Goal: Task Accomplishment & Management: Manage account settings

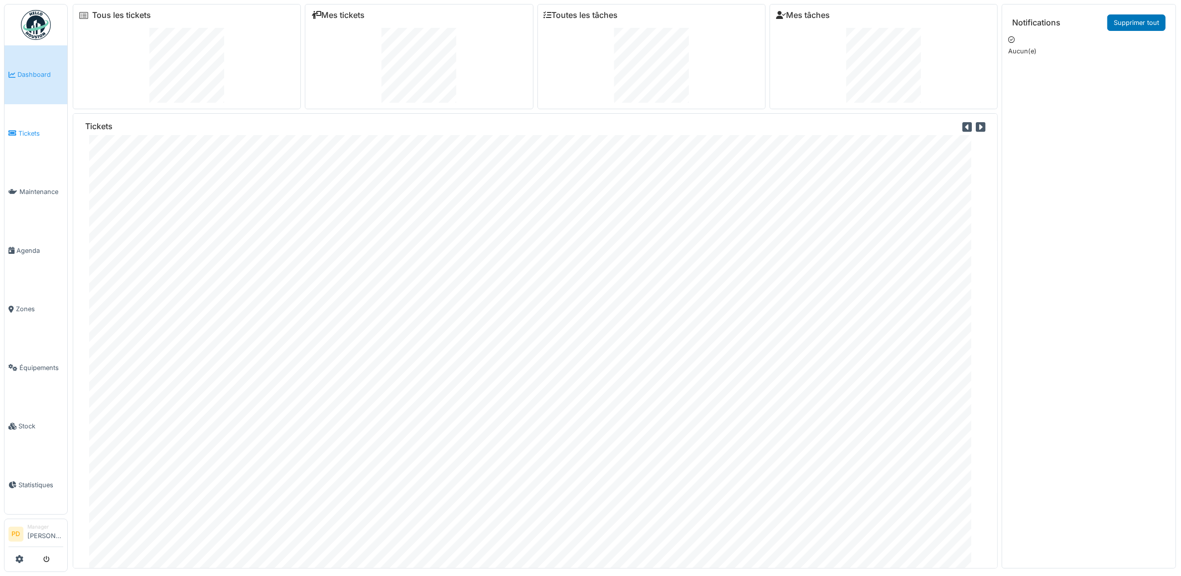
click at [26, 129] on span "Tickets" at bounding box center [40, 133] width 45 height 9
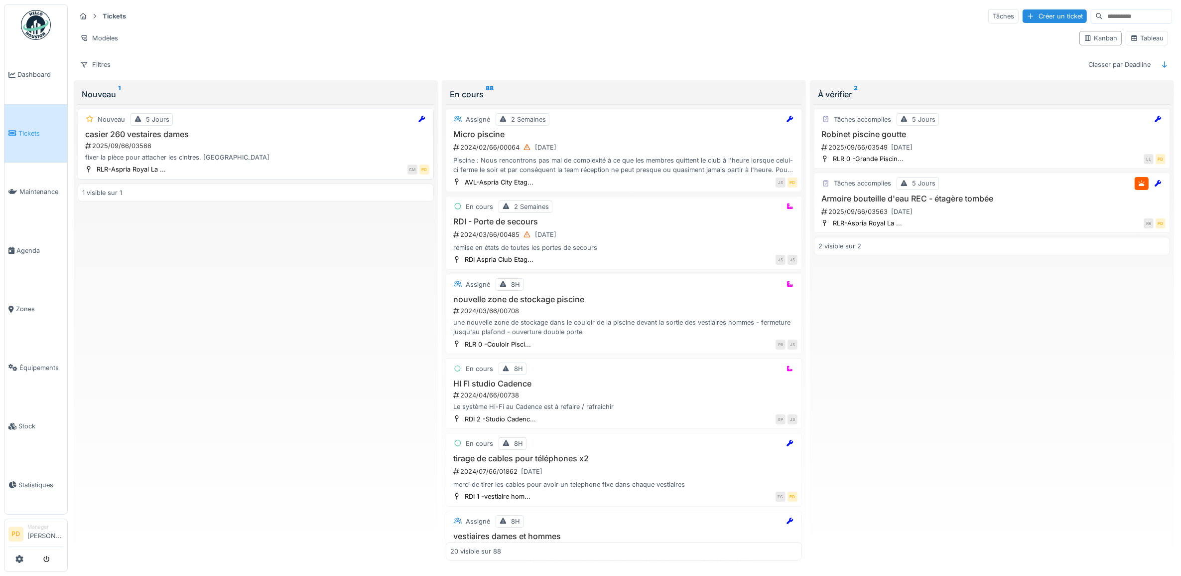
click at [252, 150] on div "2025/09/66/03566" at bounding box center [256, 145] width 345 height 9
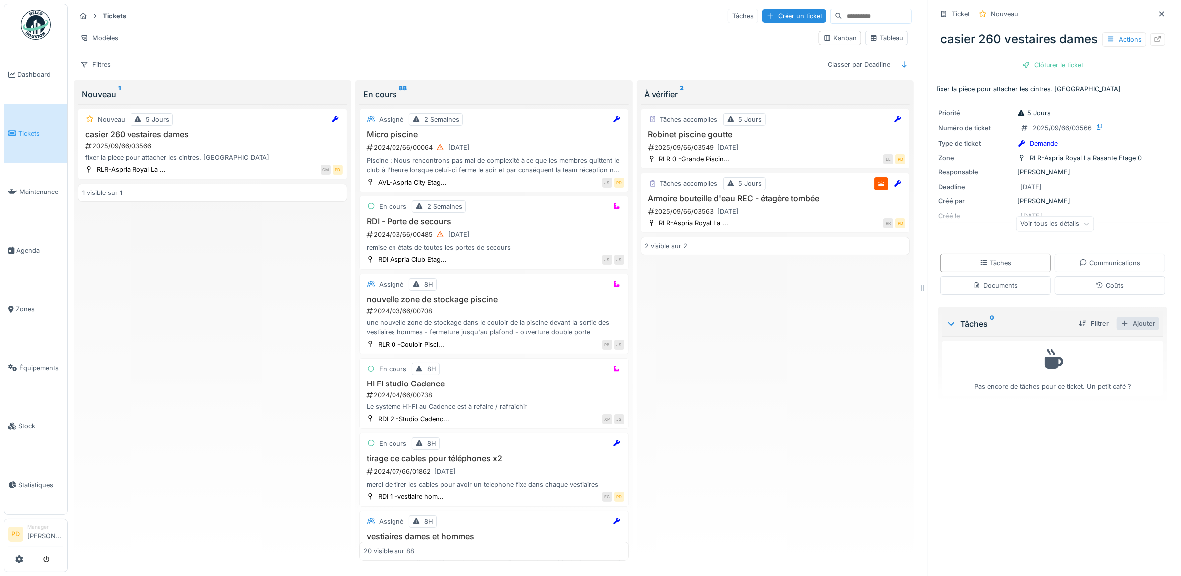
click at [1132, 330] on div "Ajouter" at bounding box center [1138, 322] width 42 height 13
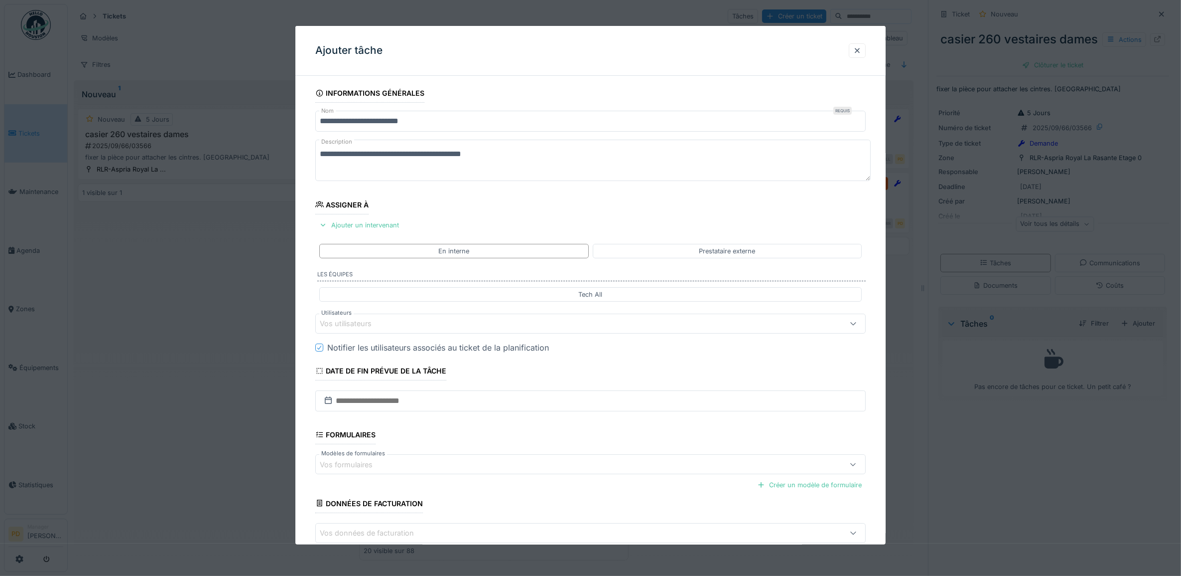
click at [374, 324] on div "Vos utilisateurs" at bounding box center [353, 323] width 66 height 11
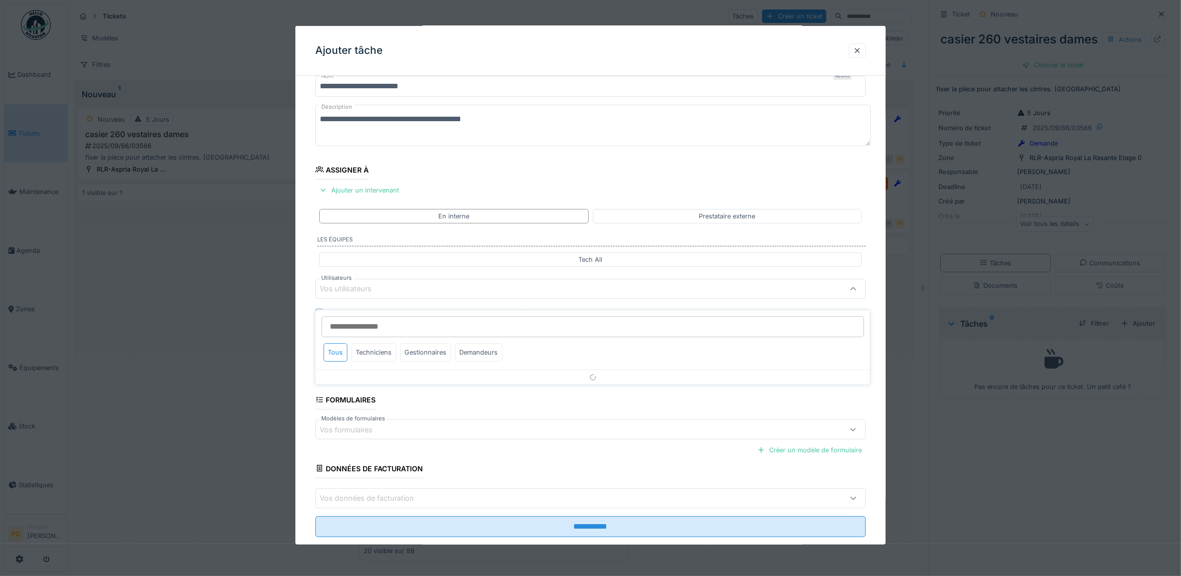
scroll to position [40, 0]
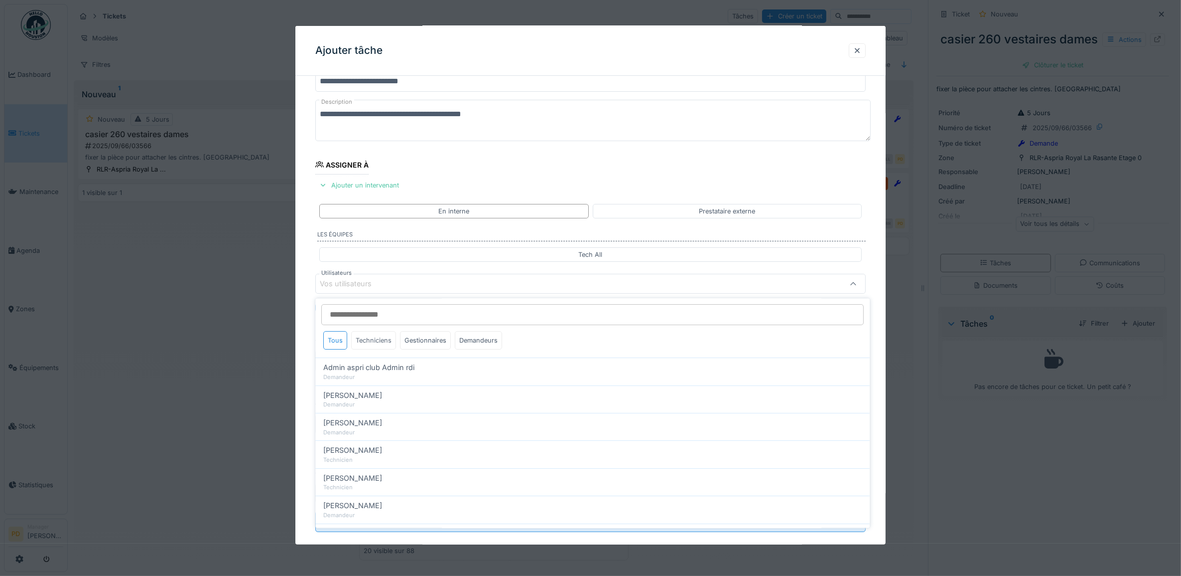
click at [375, 343] on div "Techniciens" at bounding box center [374, 340] width 45 height 18
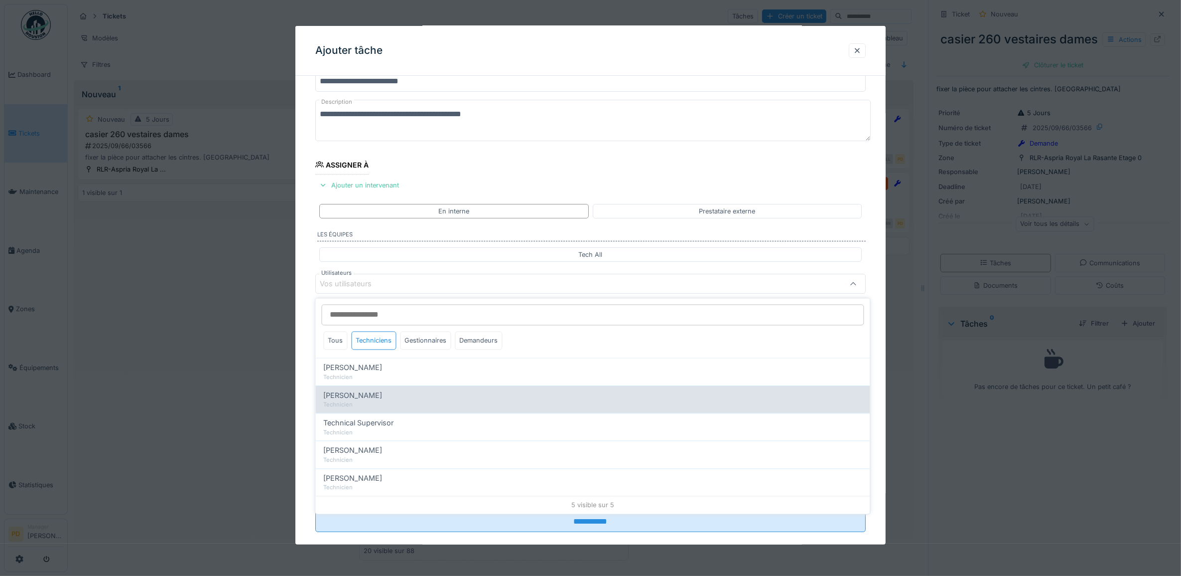
click at [371, 397] on span "[PERSON_NAME]" at bounding box center [353, 395] width 59 height 11
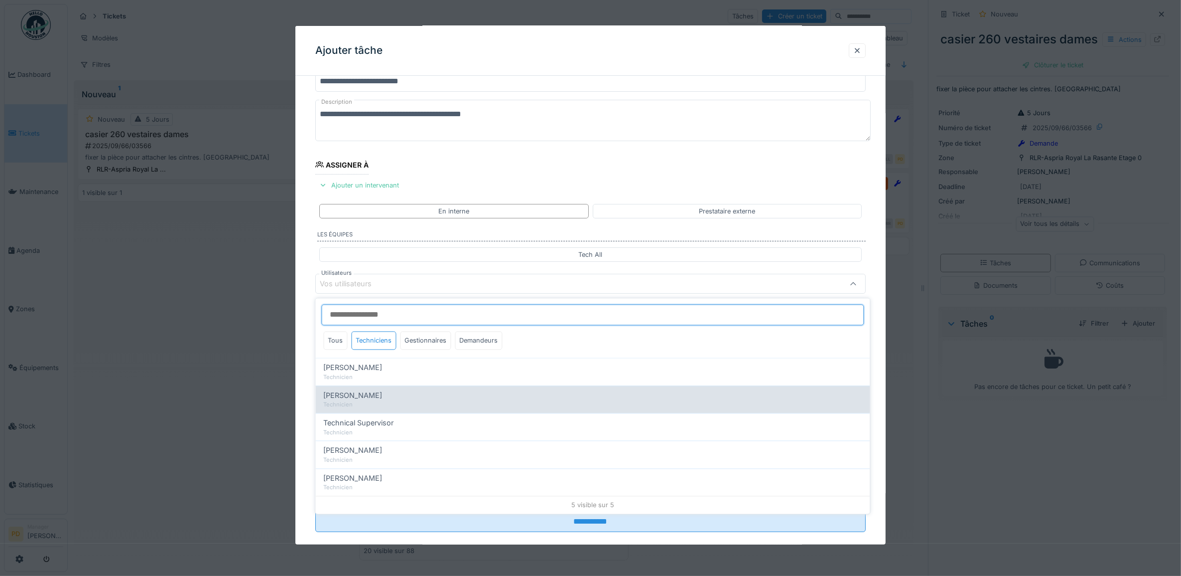
type input "*****"
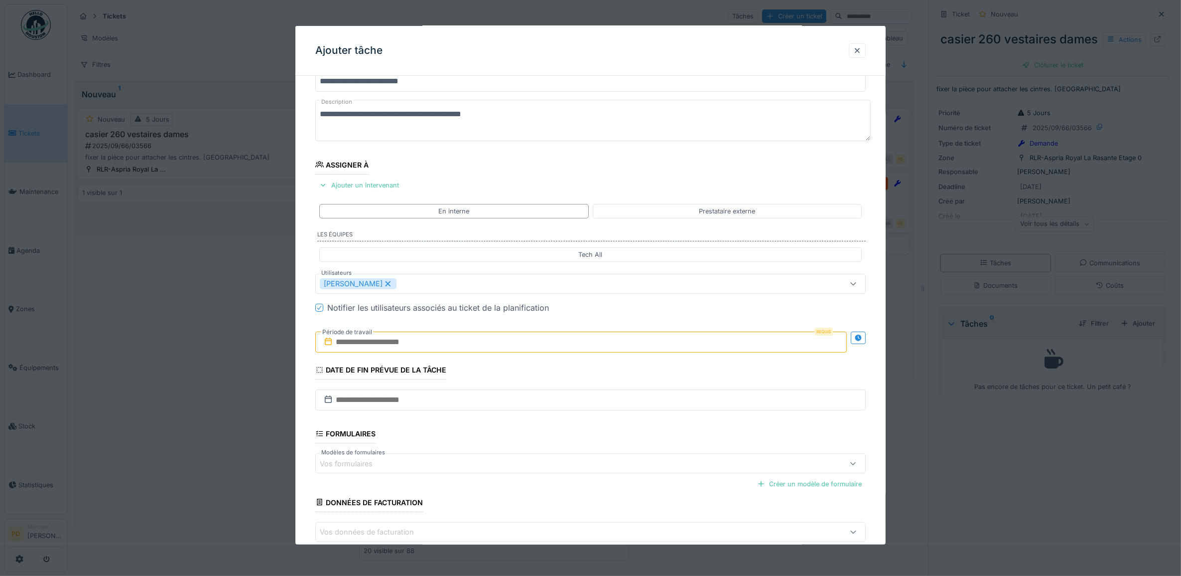
click at [311, 334] on div "**********" at bounding box center [590, 321] width 591 height 555
click at [360, 347] on input "text" at bounding box center [581, 341] width 532 height 21
click at [541, 457] on div "22" at bounding box center [534, 455] width 13 height 14
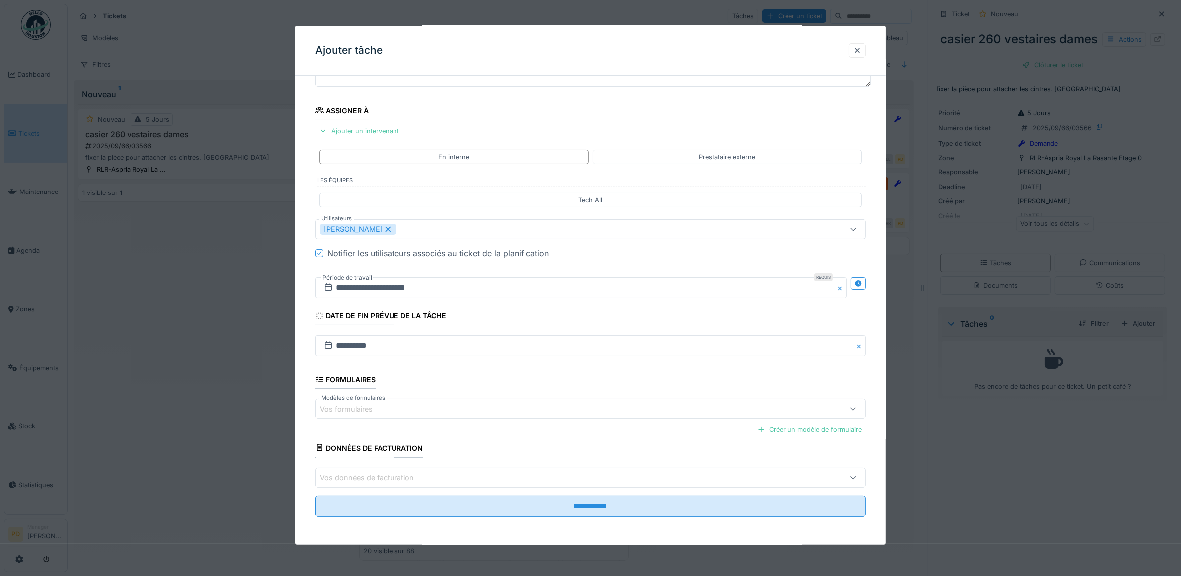
scroll to position [96, 0]
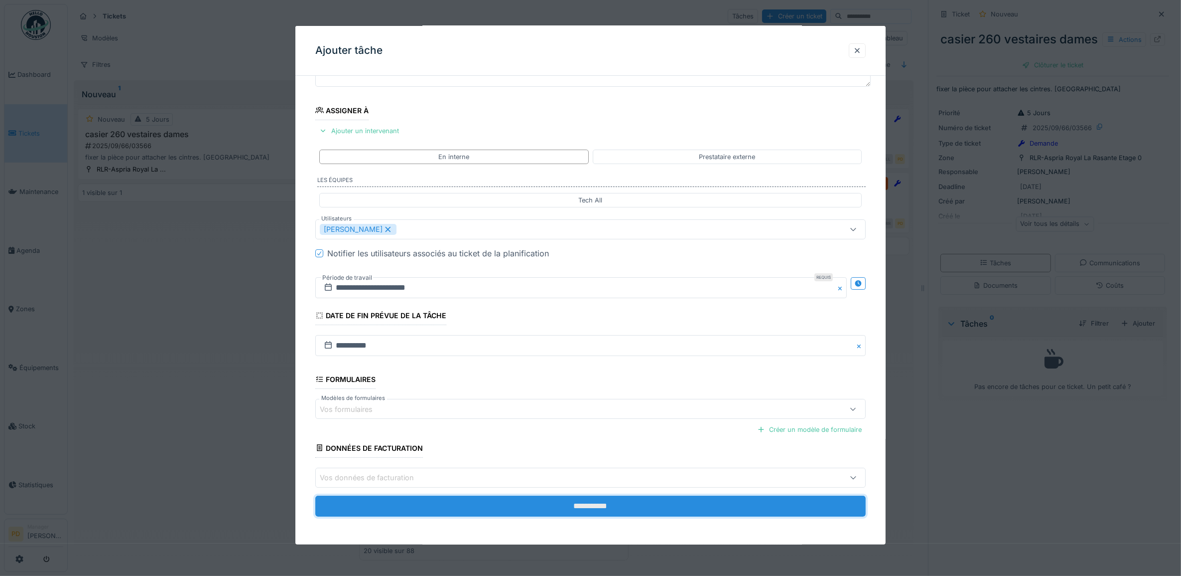
click at [559, 507] on input "**********" at bounding box center [590, 505] width 551 height 21
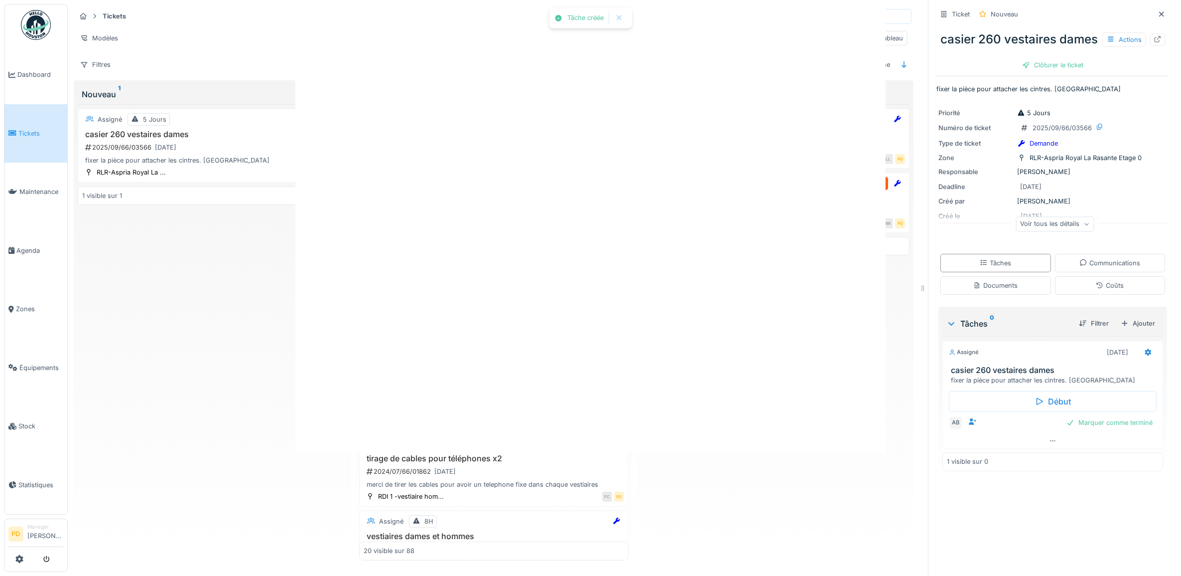
scroll to position [0, 0]
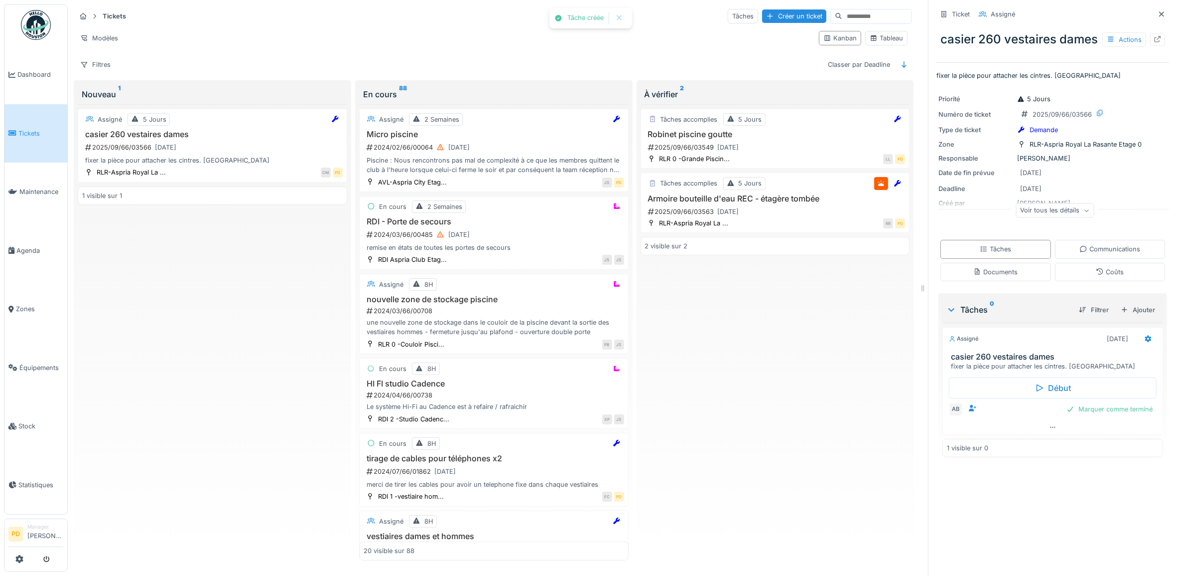
click at [241, 300] on div "Assigné 5 Jours casier 260 vestaires dames 2025/09/66/03566 22/09/2025 fixer la…" at bounding box center [213, 332] width 270 height 456
click at [28, 129] on span "Tickets" at bounding box center [40, 133] width 45 height 9
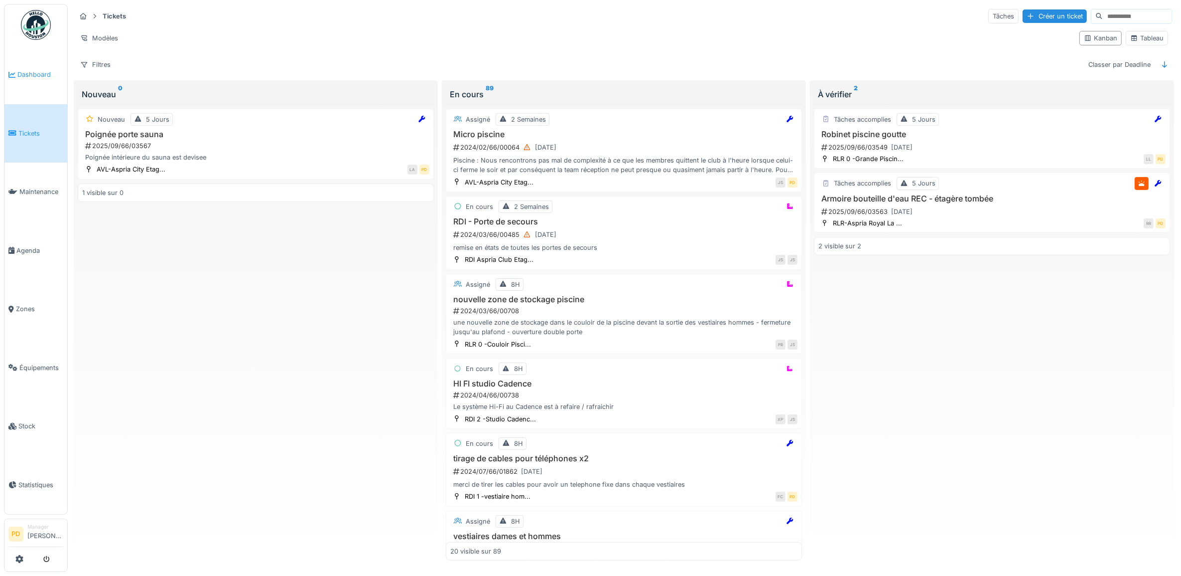
click at [48, 76] on span "Dashboard" at bounding box center [40, 74] width 46 height 9
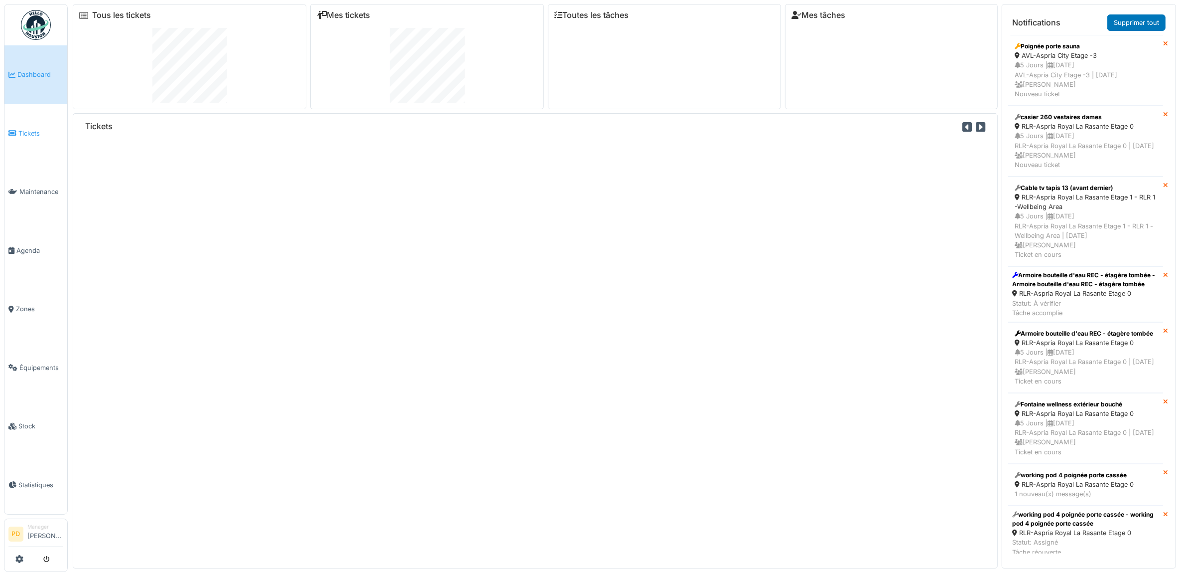
click at [28, 129] on span "Tickets" at bounding box center [40, 133] width 45 height 9
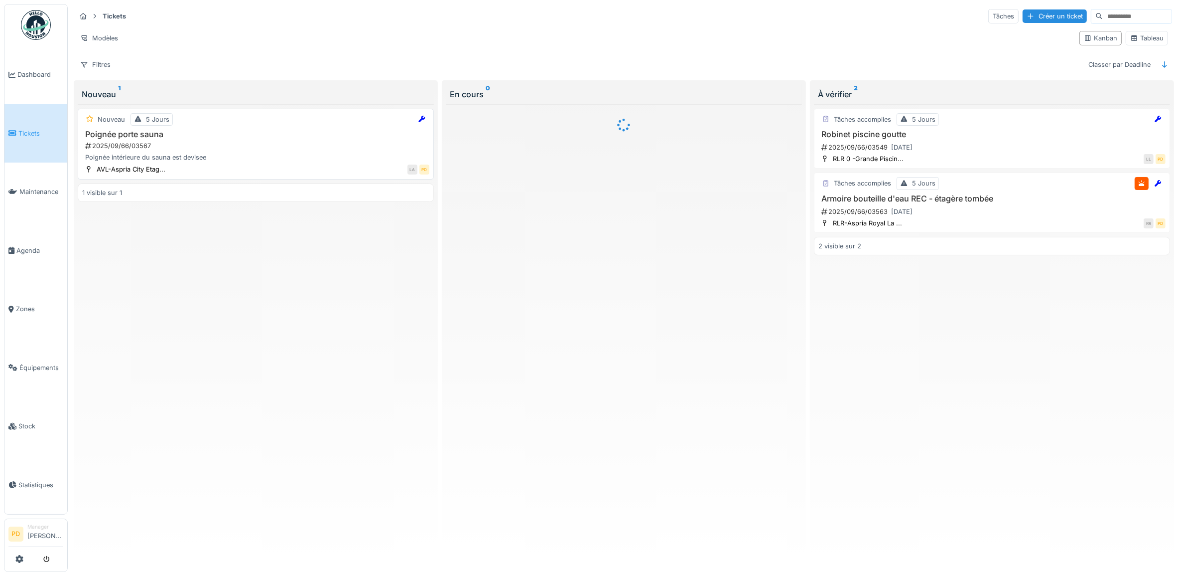
click at [233, 148] on div "2025/09/66/03567" at bounding box center [256, 145] width 345 height 9
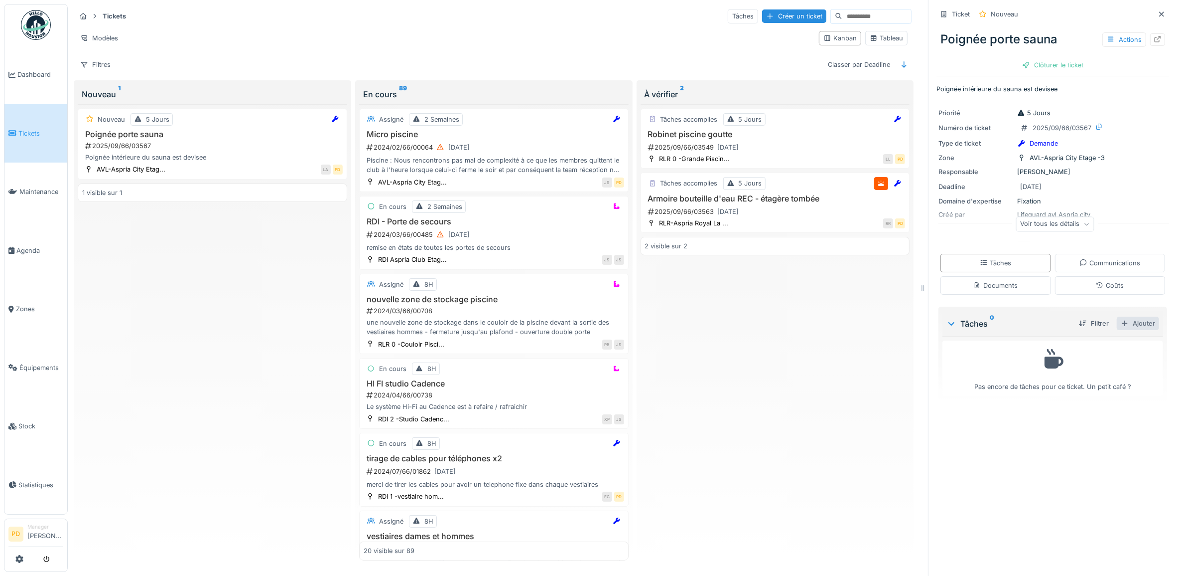
click at [1134, 330] on div "Ajouter" at bounding box center [1138, 322] width 42 height 13
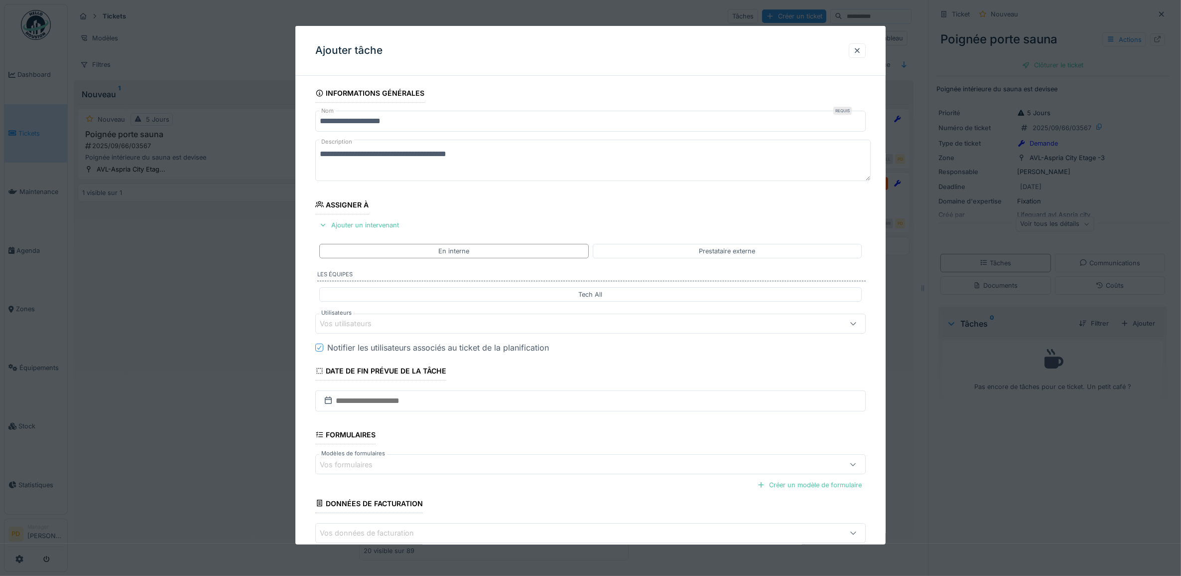
click at [416, 322] on div "Vos utilisateurs" at bounding box center [560, 323] width 480 height 11
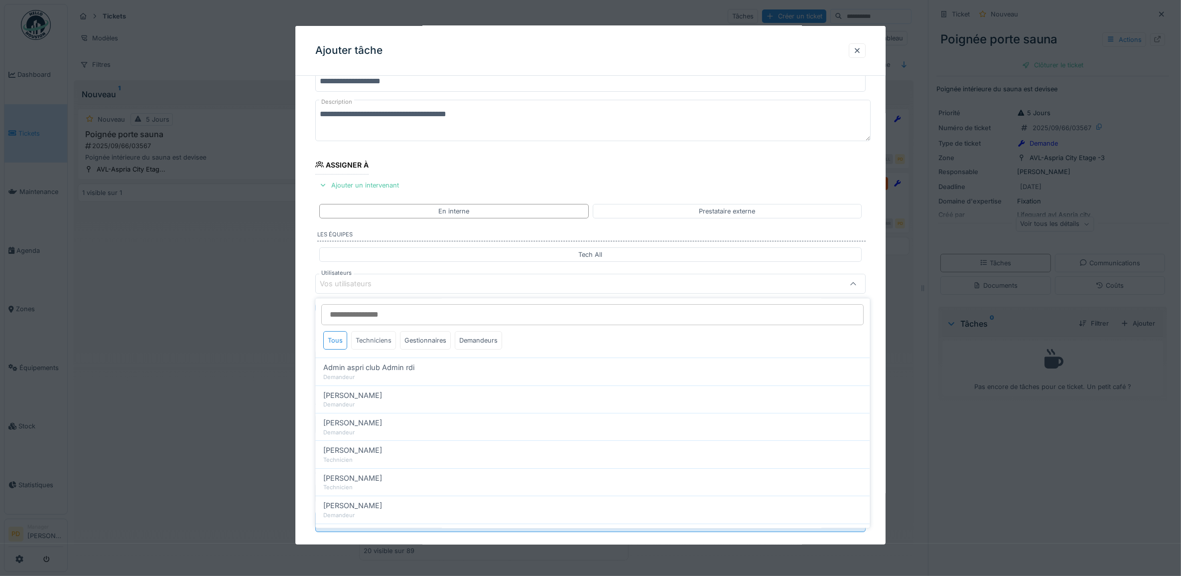
click at [390, 340] on div "Techniciens" at bounding box center [374, 340] width 45 height 18
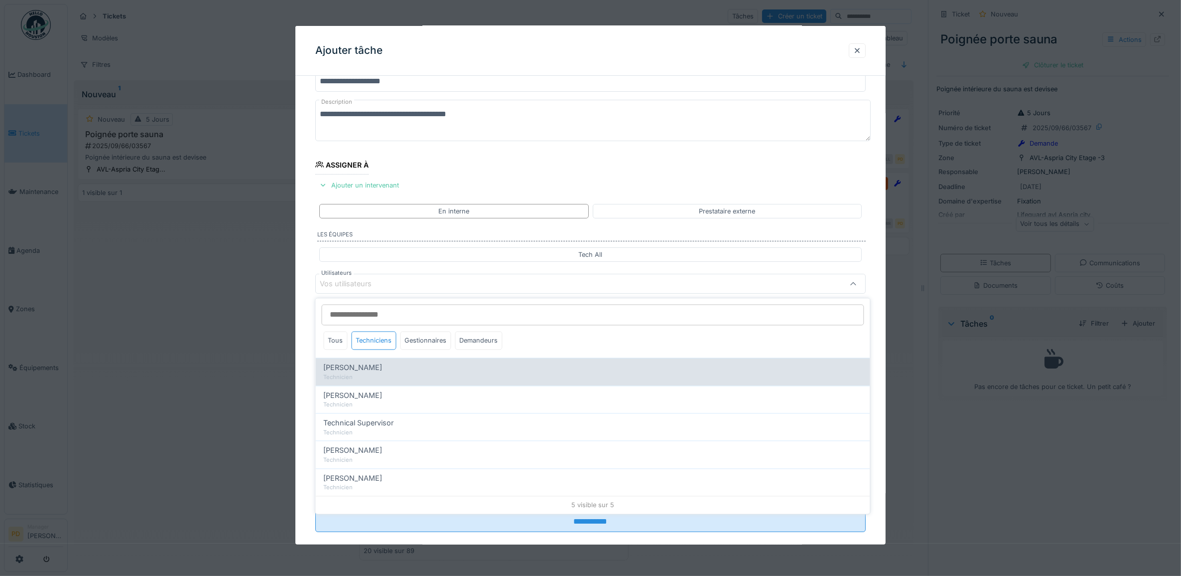
click at [383, 366] on span "[PERSON_NAME]" at bounding box center [353, 367] width 59 height 11
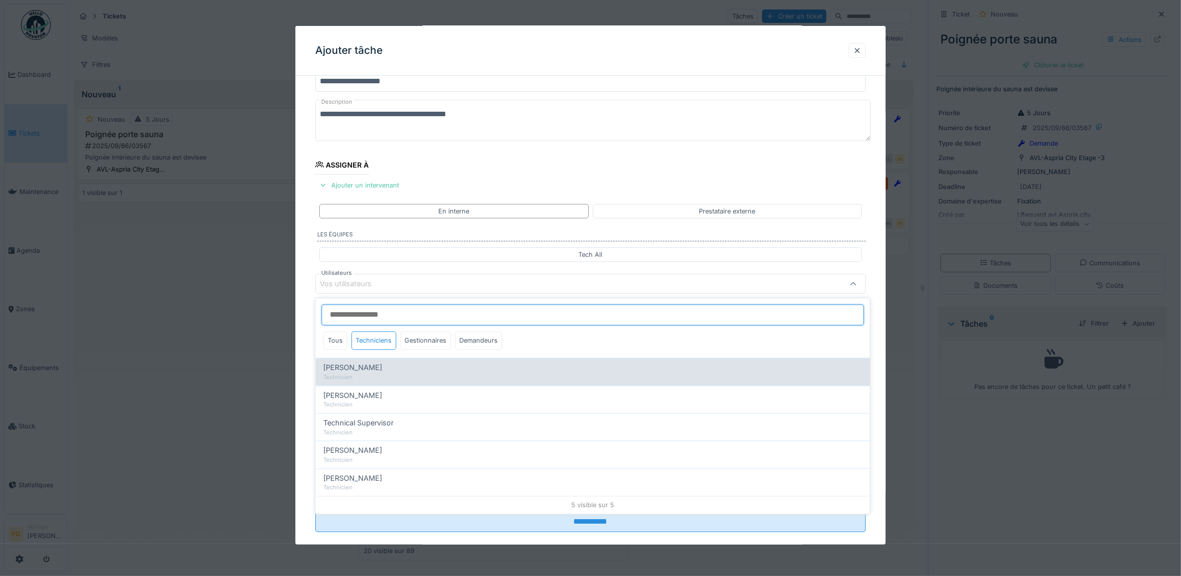
type input "*****"
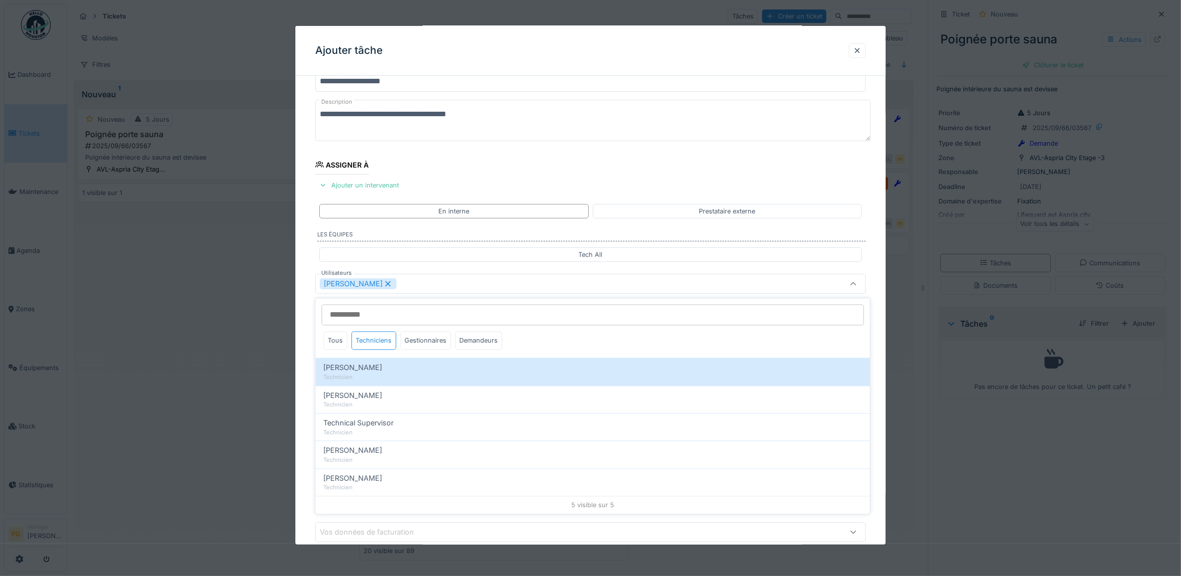
click at [313, 358] on div "**********" at bounding box center [590, 321] width 591 height 555
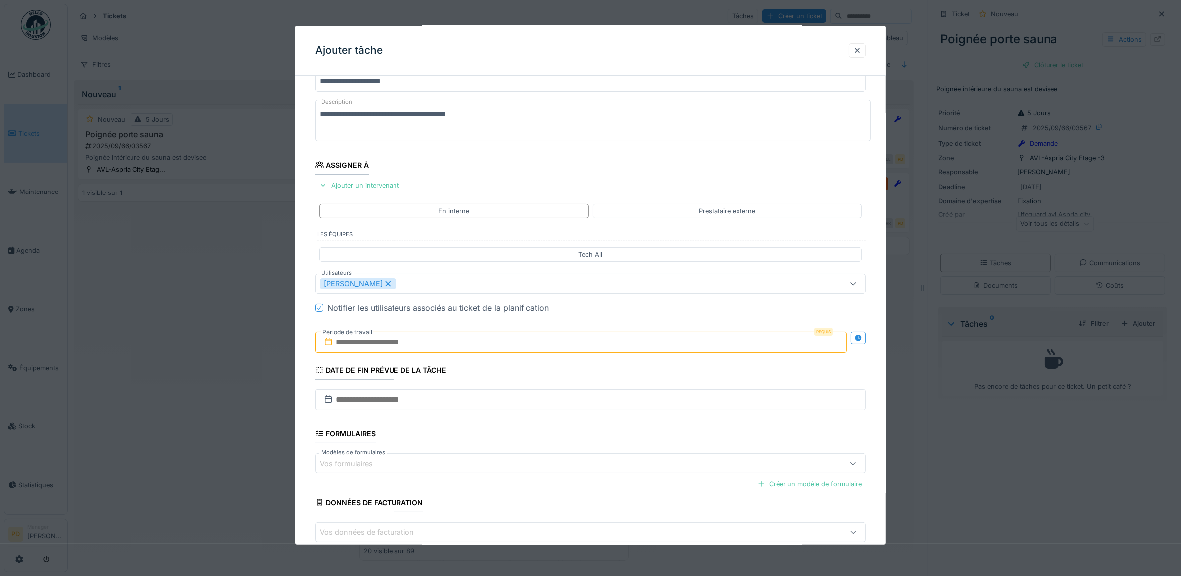
click at [400, 350] on input "text" at bounding box center [581, 341] width 532 height 21
click at [554, 454] on div "23" at bounding box center [551, 455] width 13 height 13
click at [554, 455] on div "23" at bounding box center [551, 455] width 13 height 13
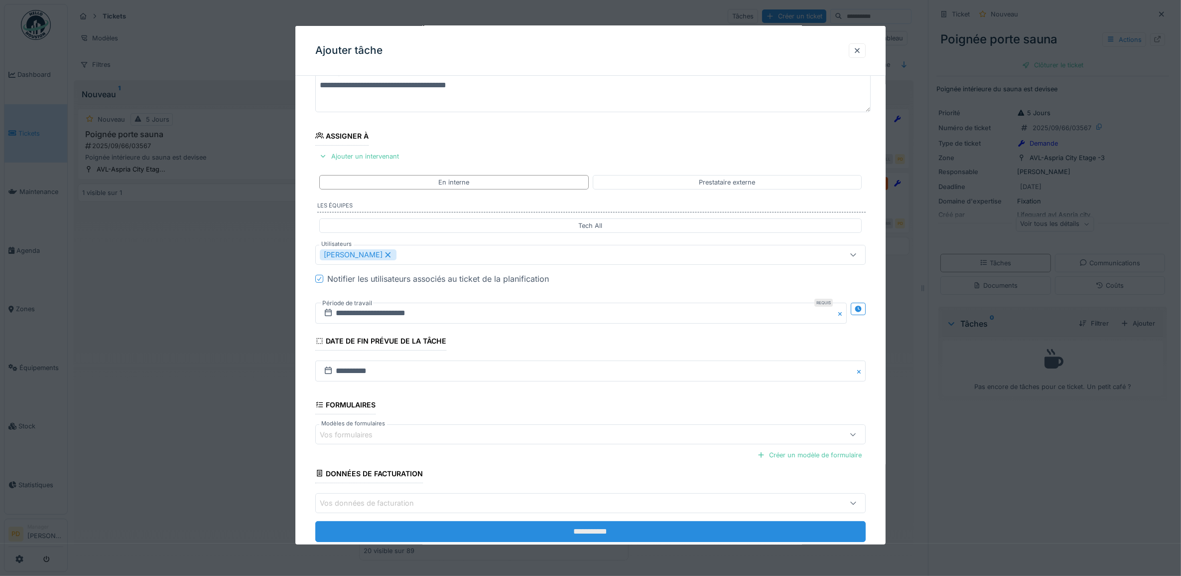
scroll to position [96, 0]
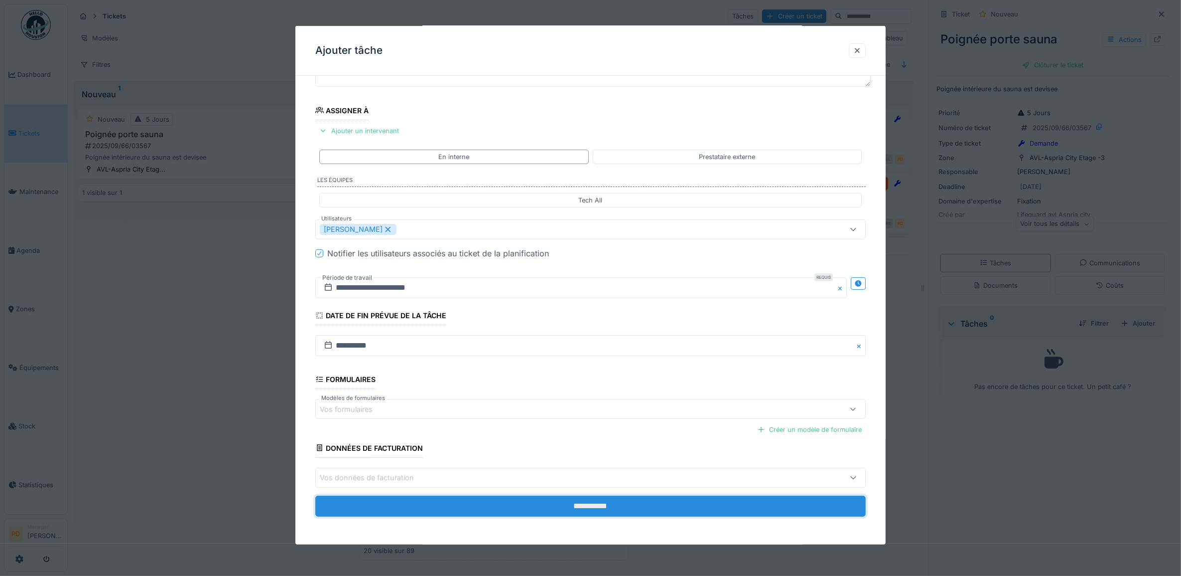
click at [617, 502] on input "**********" at bounding box center [590, 505] width 551 height 21
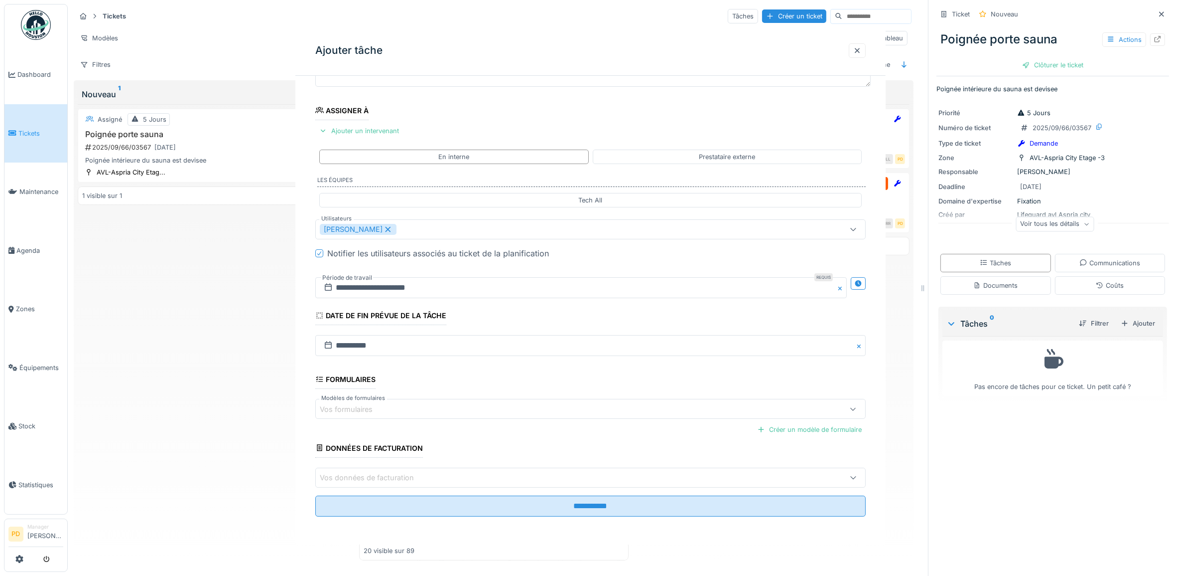
scroll to position [0, 0]
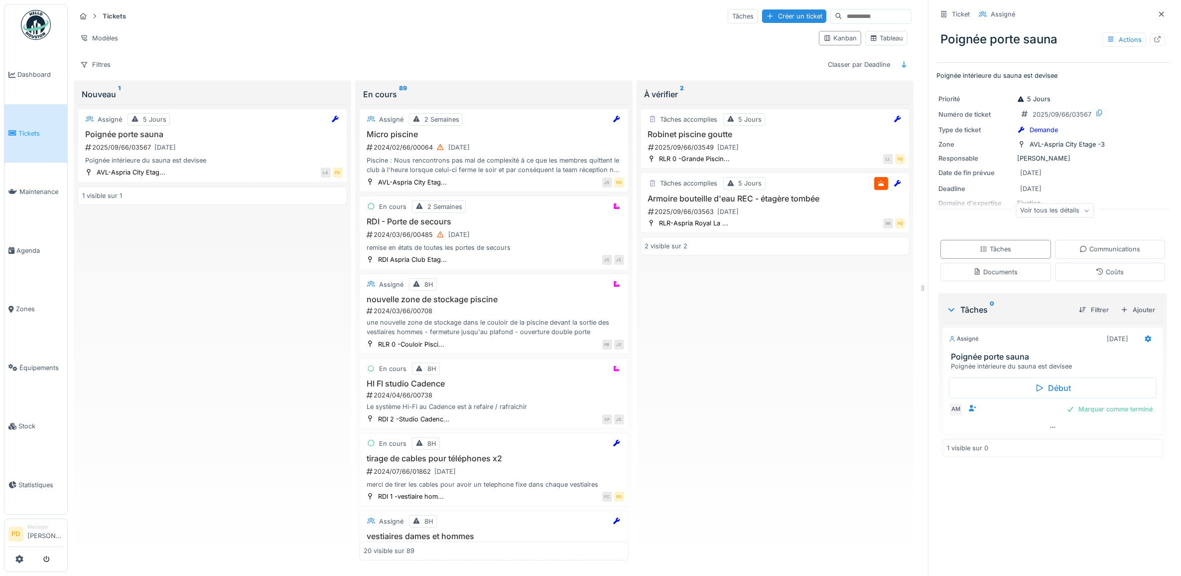
click at [28, 131] on span "Tickets" at bounding box center [40, 133] width 45 height 9
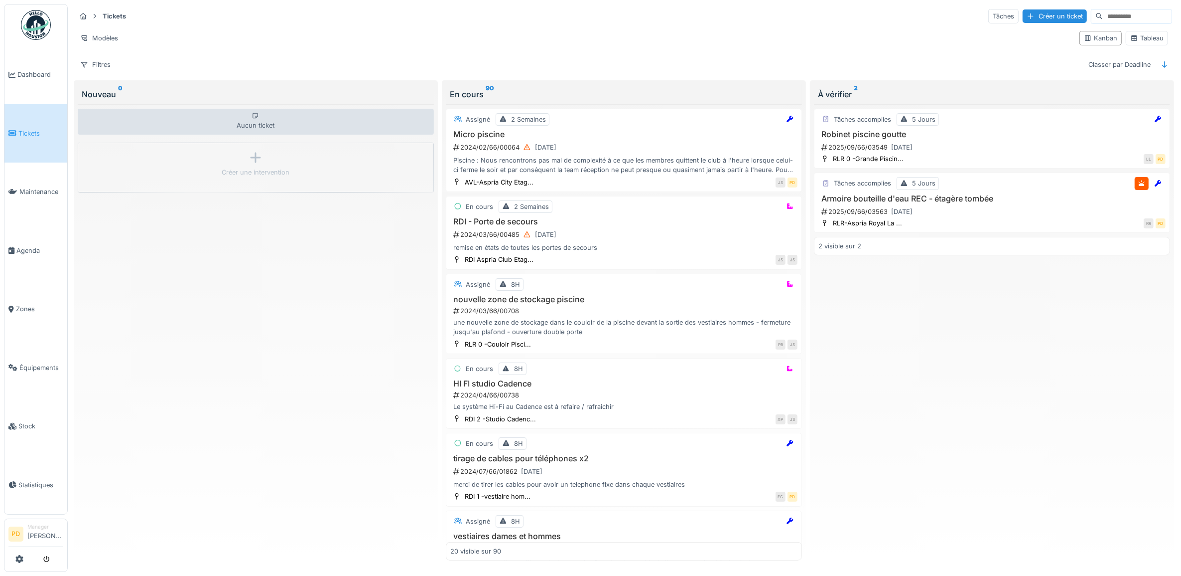
click at [28, 131] on span "Tickets" at bounding box center [40, 133] width 45 height 9
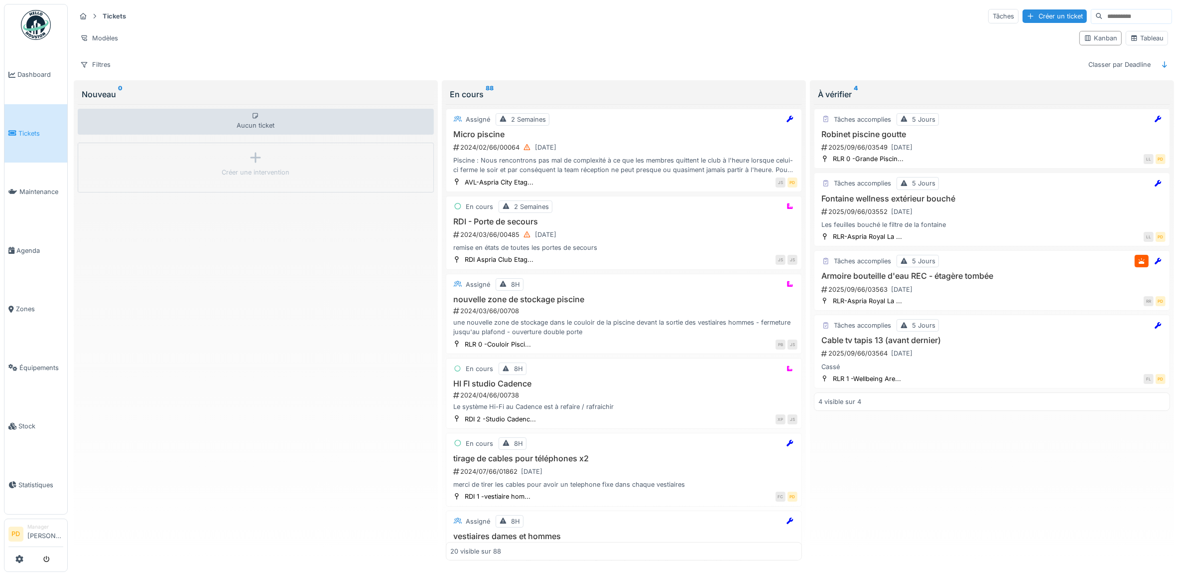
click at [26, 129] on span "Tickets" at bounding box center [40, 133] width 45 height 9
click at [974, 145] on div "2025/09/66/03549 [DATE]" at bounding box center [993, 147] width 345 height 12
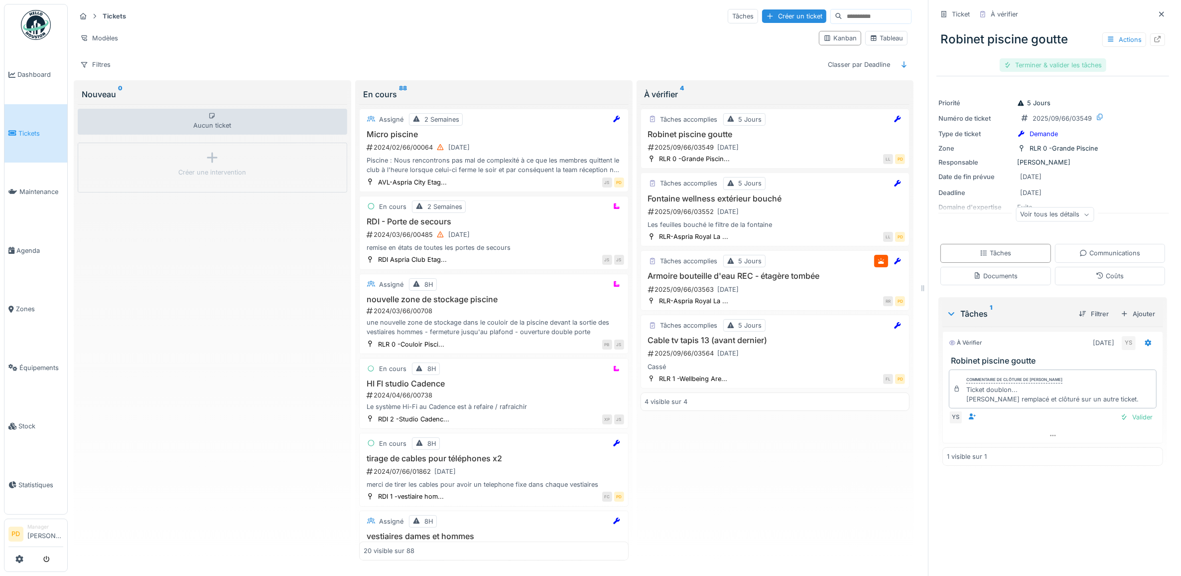
click at [1056, 66] on div "Terminer & valider les tâches" at bounding box center [1053, 64] width 107 height 13
click at [1056, 65] on div "Clôturer le ticket" at bounding box center [1053, 64] width 69 height 13
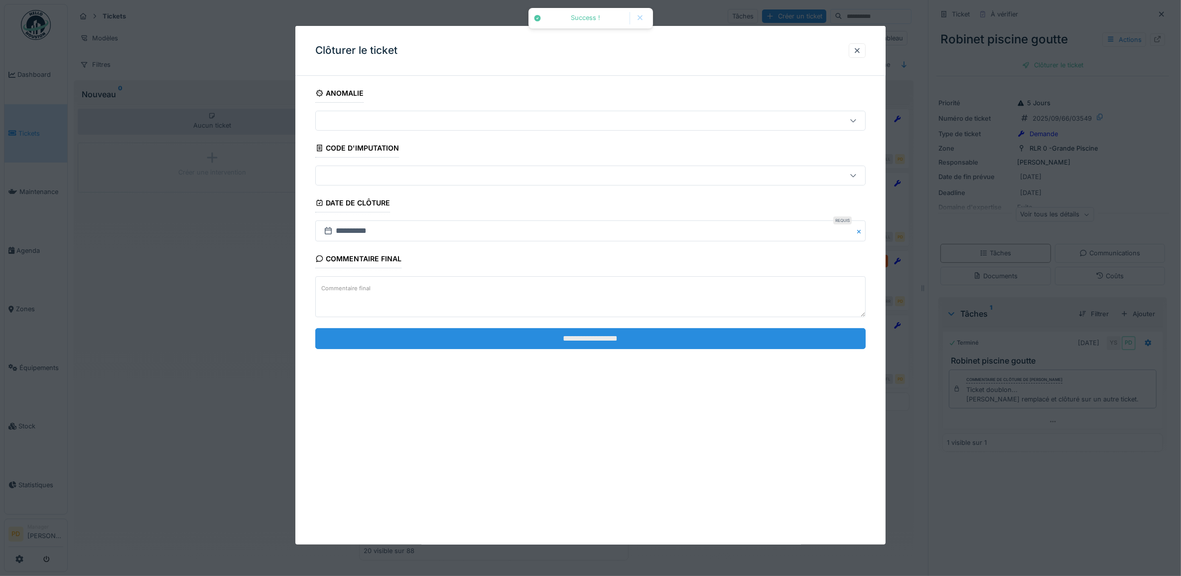
click at [721, 342] on input "**********" at bounding box center [590, 338] width 551 height 21
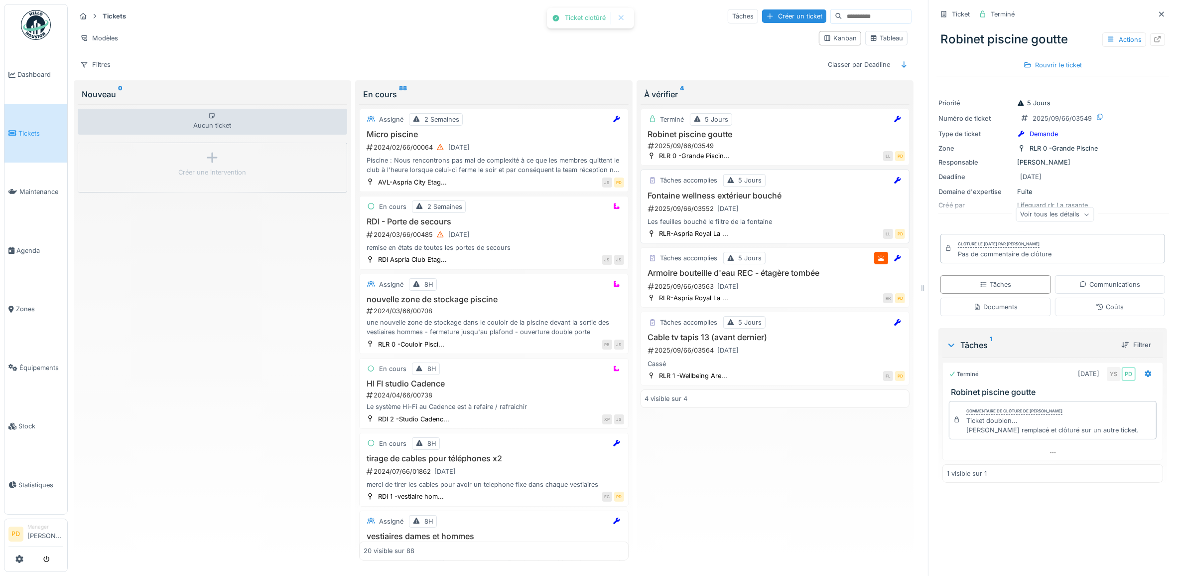
click at [781, 200] on h3 "Fontaine wellness extérieur bouché" at bounding box center [775, 195] width 261 height 9
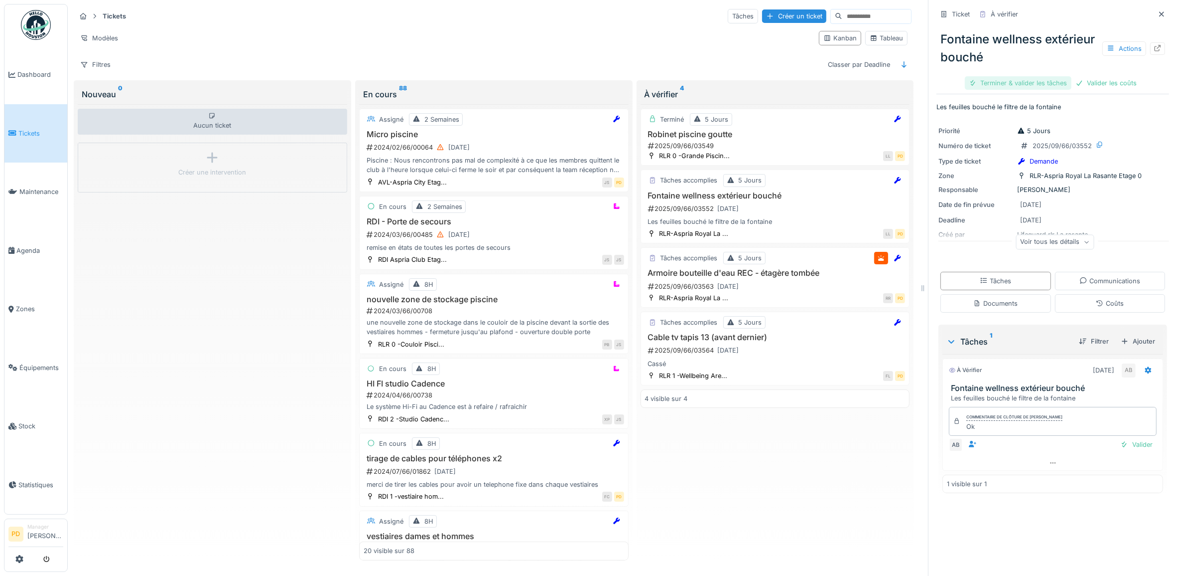
click at [998, 85] on div "Terminer & valider les tâches" at bounding box center [1018, 82] width 107 height 13
click at [998, 84] on div "Valider les coûts" at bounding box center [1019, 82] width 70 height 13
click at [1037, 85] on div "Clôturer le ticket" at bounding box center [1053, 82] width 69 height 13
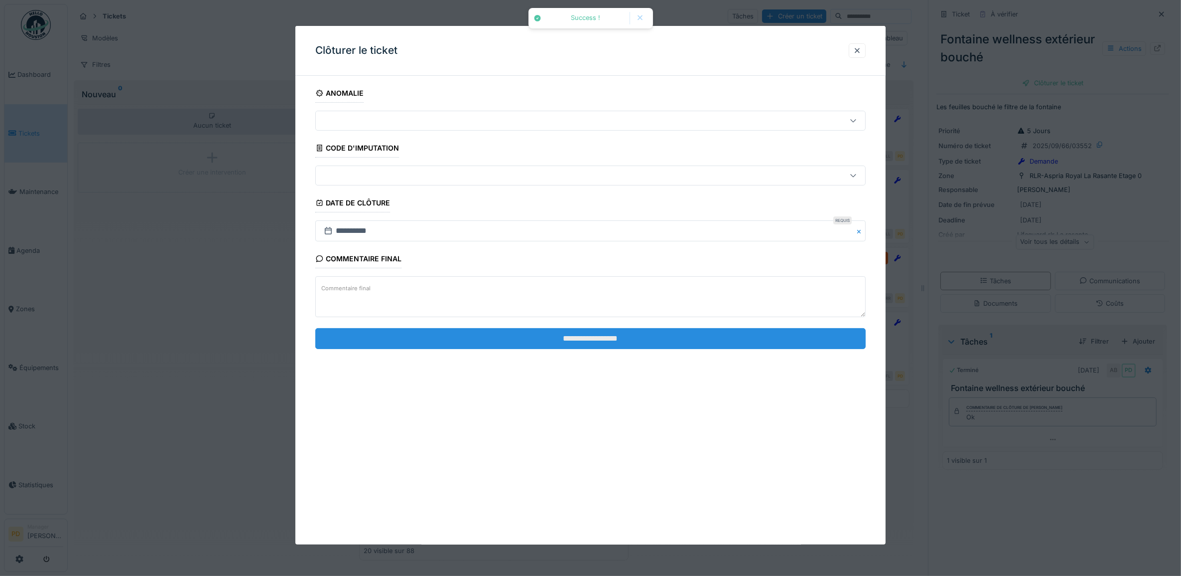
click at [729, 342] on input "**********" at bounding box center [590, 338] width 551 height 21
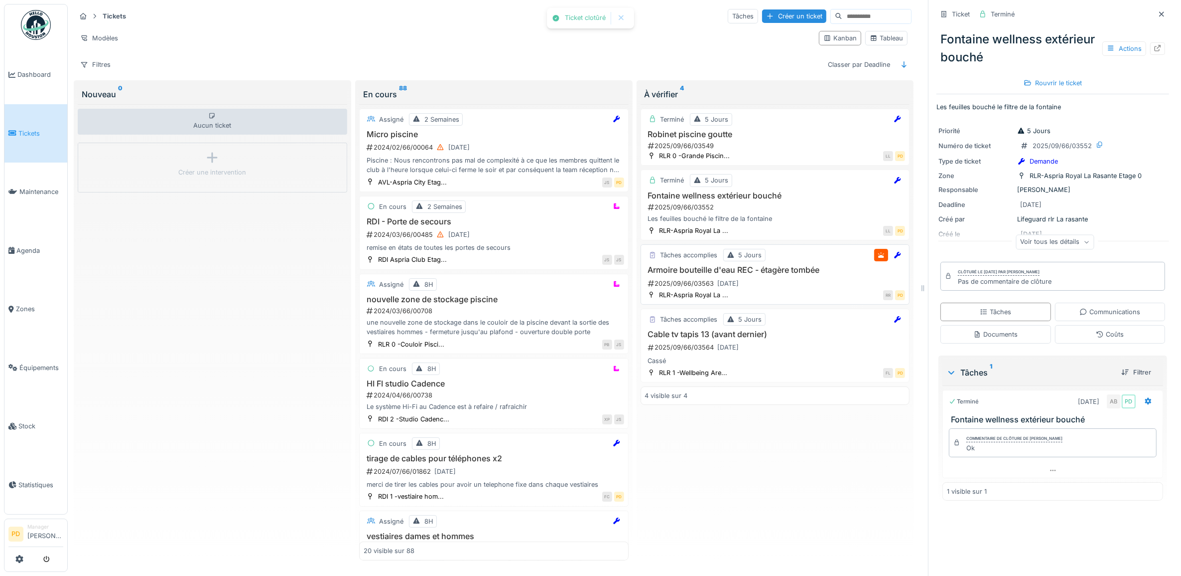
click at [771, 267] on div "Tâches accomplies 5 Jours Armoire bouteille d'eau REC - étagère tombée 2025/09/…" at bounding box center [776, 274] width 270 height 60
click at [773, 275] on h3 "Armoire bouteille d'eau REC - étagère tombée" at bounding box center [775, 269] width 261 height 9
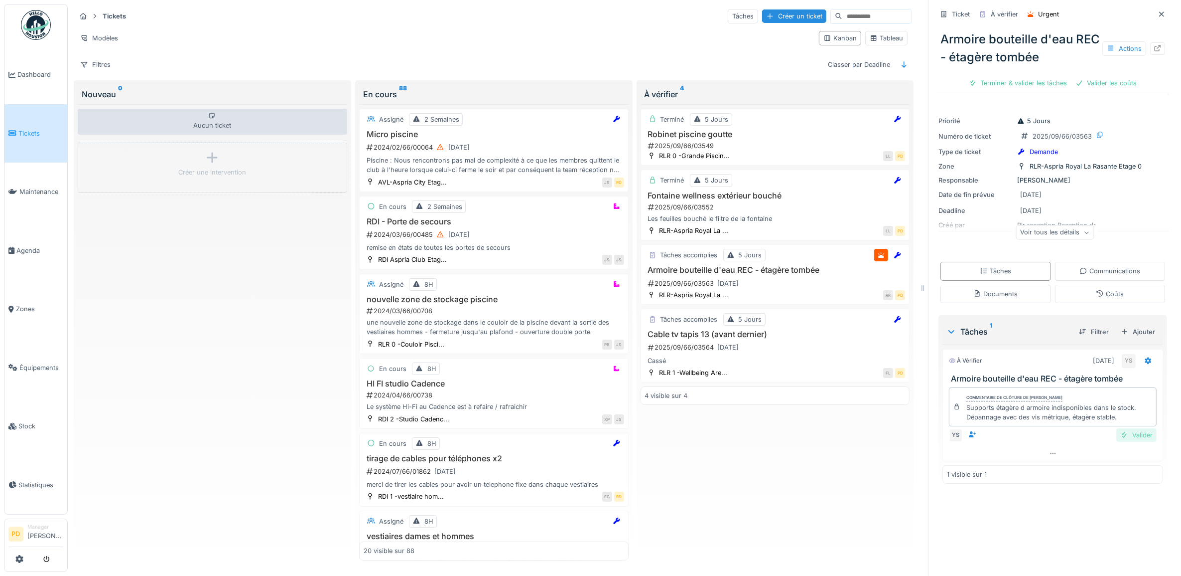
click at [1119, 439] on div "Valider" at bounding box center [1137, 434] width 40 height 13
click at [1035, 86] on div "Valider les coûts" at bounding box center [1019, 82] width 70 height 13
click at [1067, 87] on div "Clôturer le ticket" at bounding box center [1053, 82] width 69 height 13
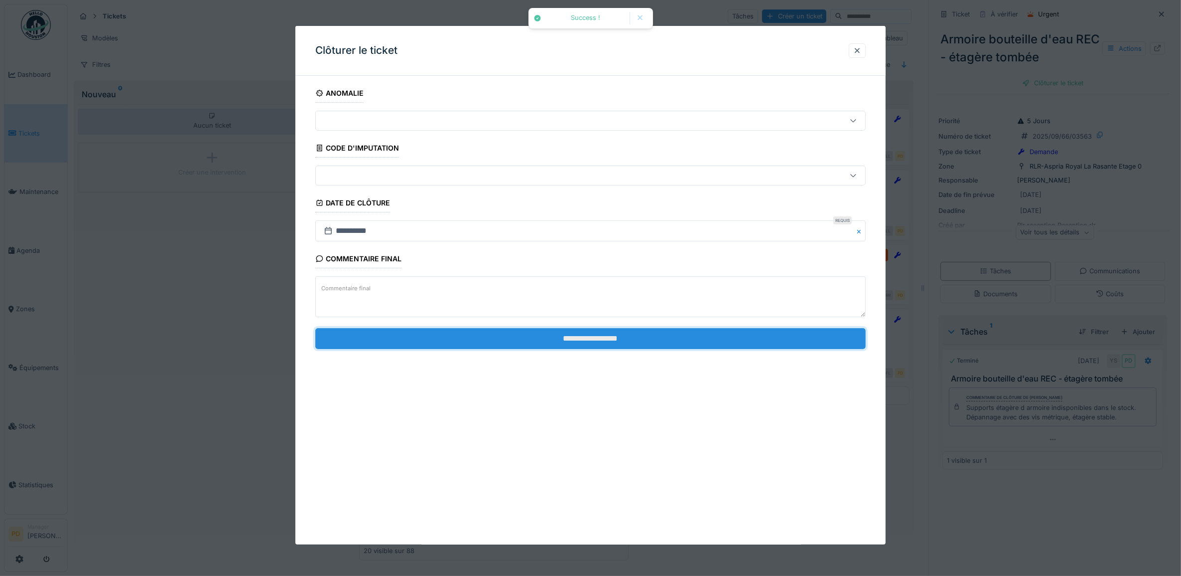
click at [720, 342] on input "**********" at bounding box center [590, 338] width 551 height 21
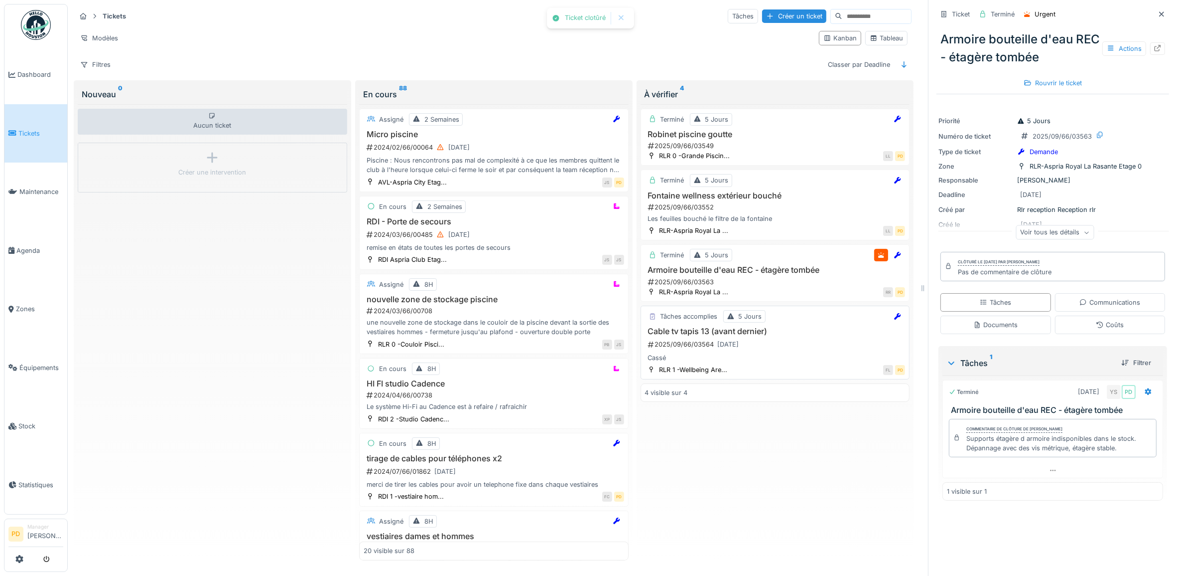
click at [756, 347] on div "2025/09/66/03564 22/09/2025" at bounding box center [776, 344] width 259 height 12
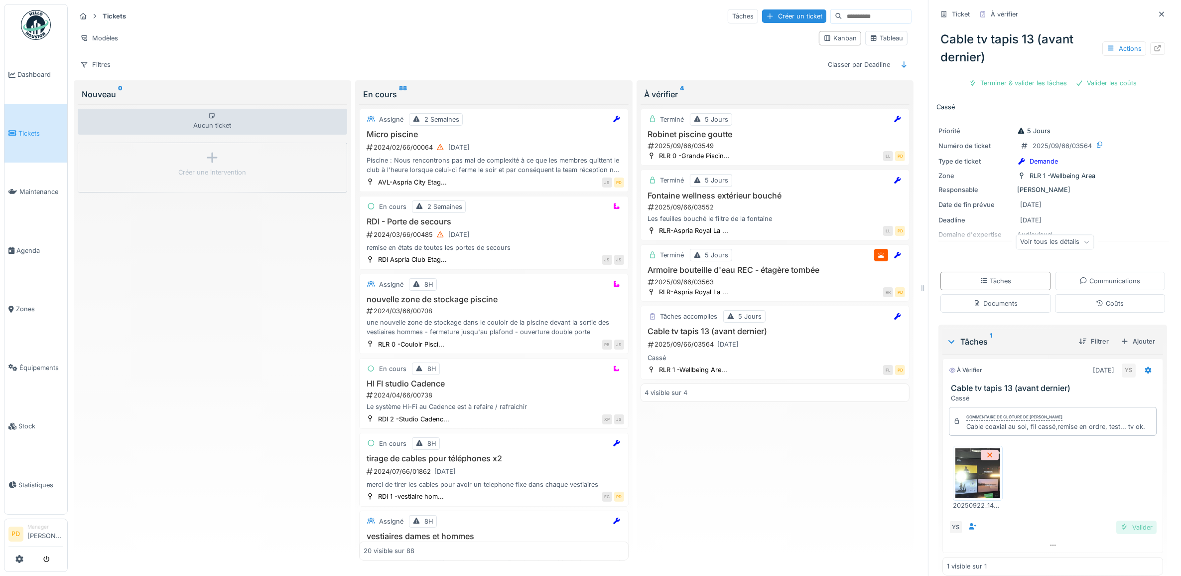
click at [1131, 534] on div "Valider" at bounding box center [1137, 526] width 40 height 13
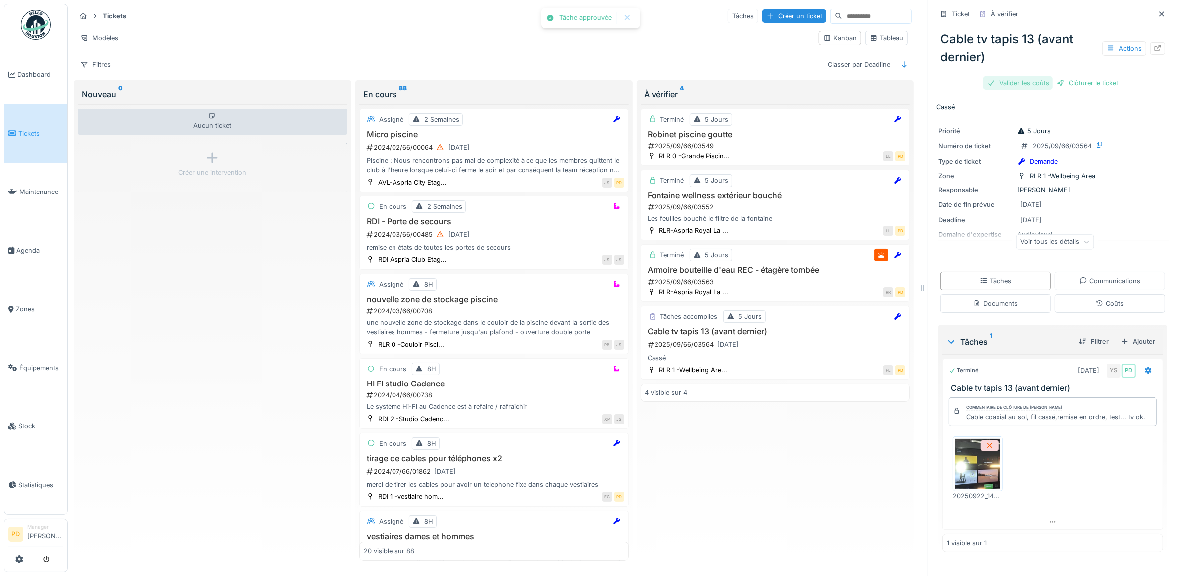
click at [1028, 85] on div "Valider les coûts" at bounding box center [1019, 82] width 70 height 13
click at [1055, 81] on div "Clôturer le ticket" at bounding box center [1053, 82] width 69 height 13
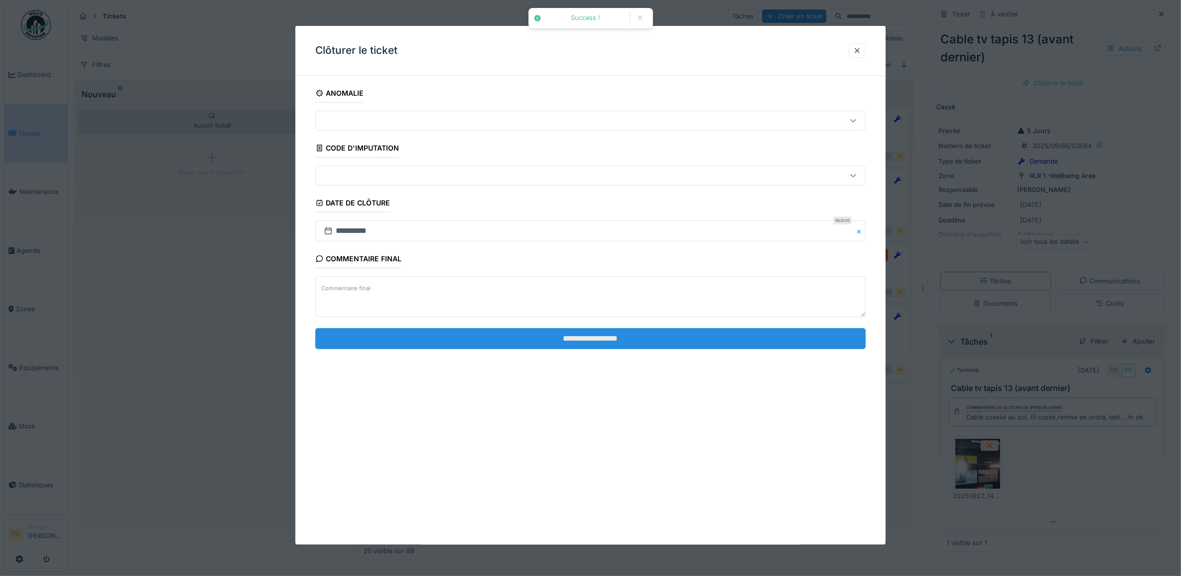
click at [710, 342] on input "**********" at bounding box center [590, 338] width 551 height 21
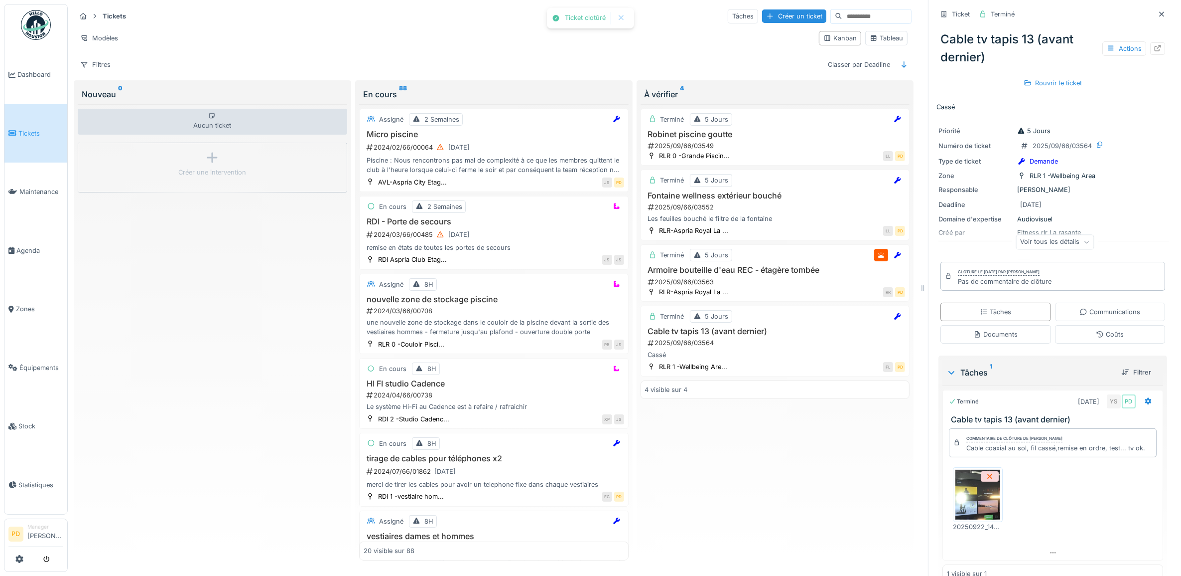
click at [23, 131] on span "Tickets" at bounding box center [40, 133] width 45 height 9
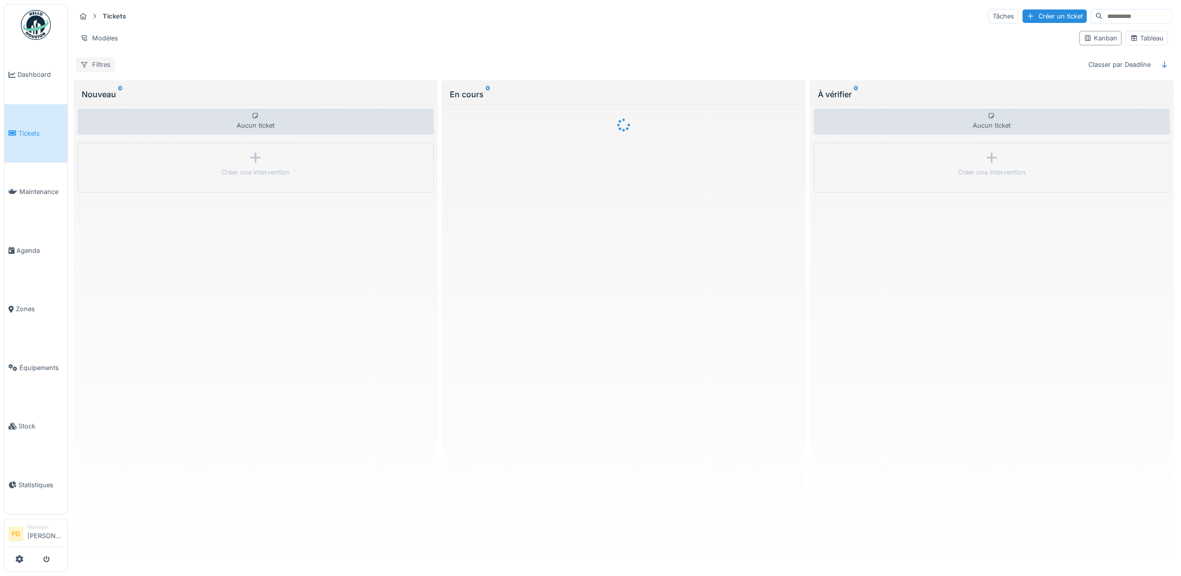
click at [102, 68] on div "Filtres" at bounding box center [95, 64] width 39 height 14
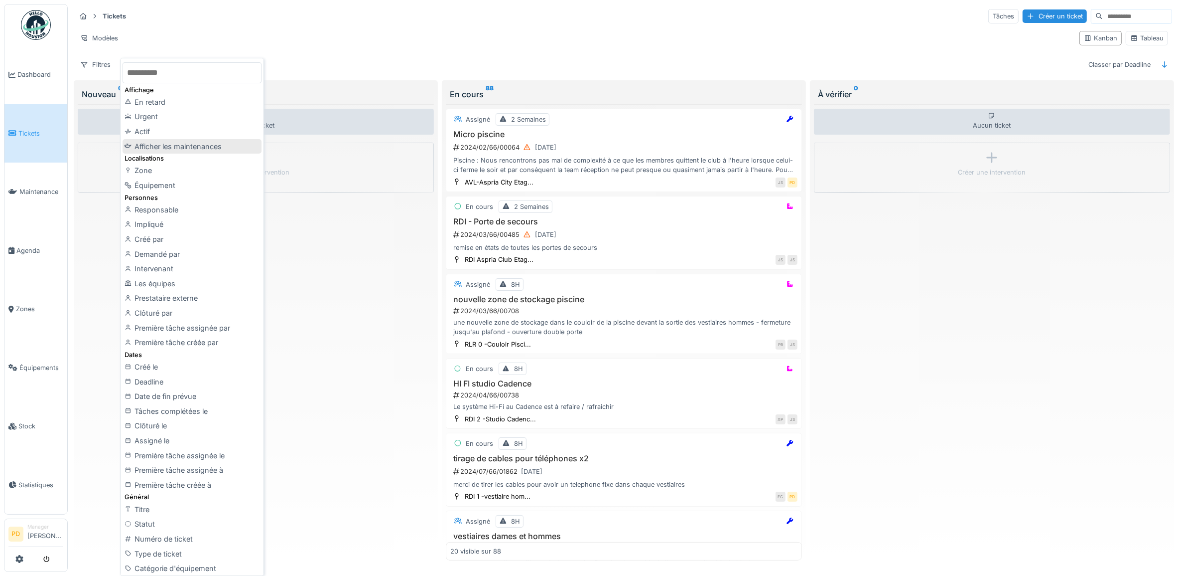
click at [178, 142] on div "Afficher les maintenances" at bounding box center [192, 146] width 139 height 15
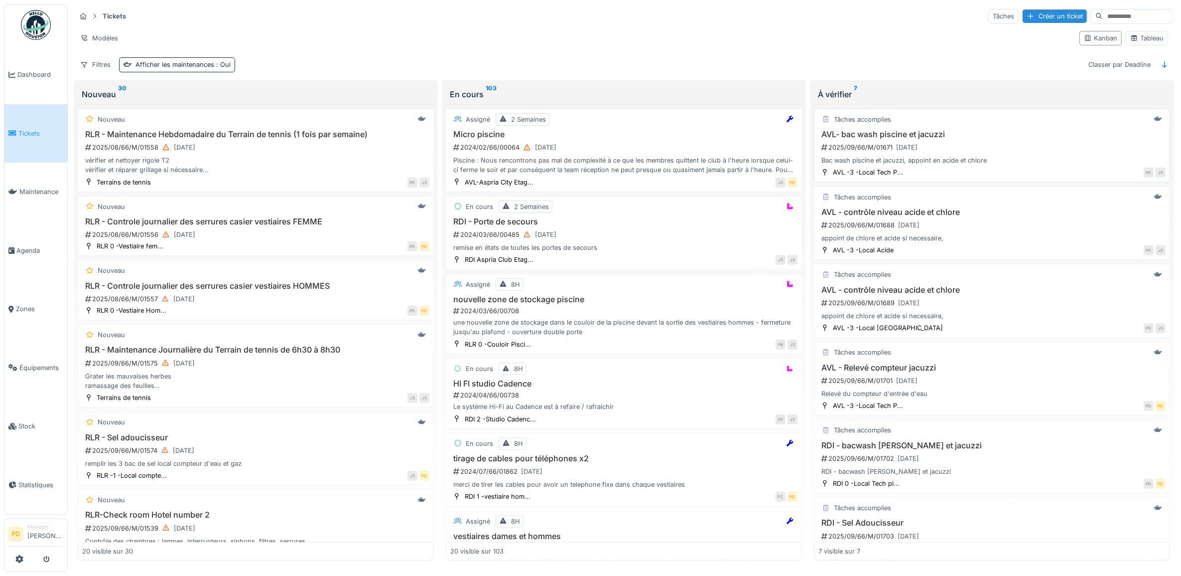
click at [978, 148] on div "2025/09/66/M/01671 [DATE]" at bounding box center [993, 147] width 345 height 12
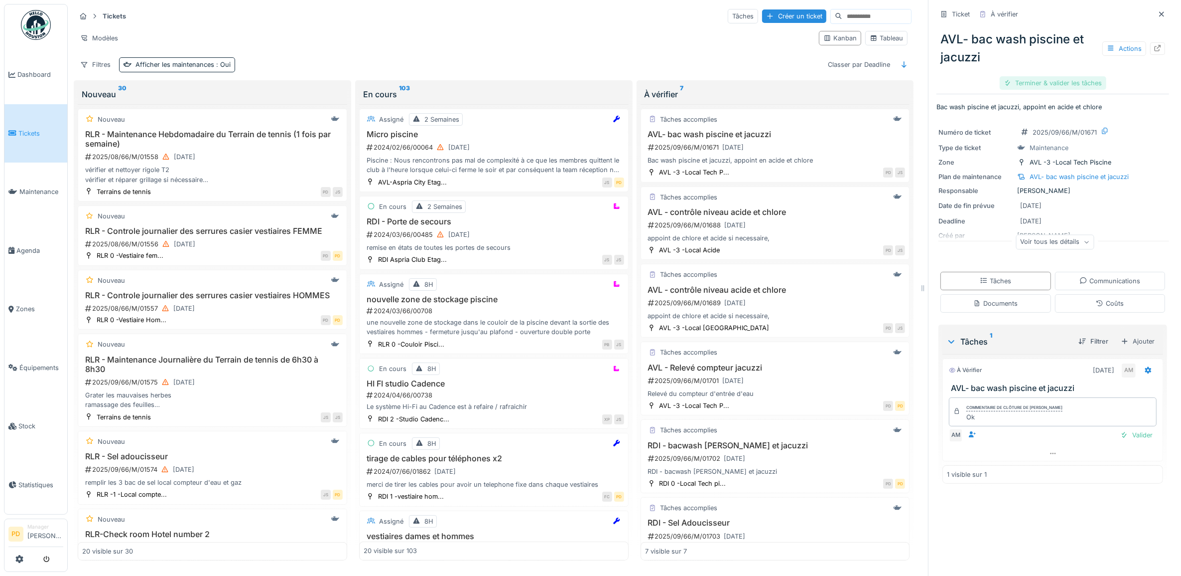
click at [1044, 86] on div "Terminer & valider les tâches" at bounding box center [1053, 82] width 107 height 13
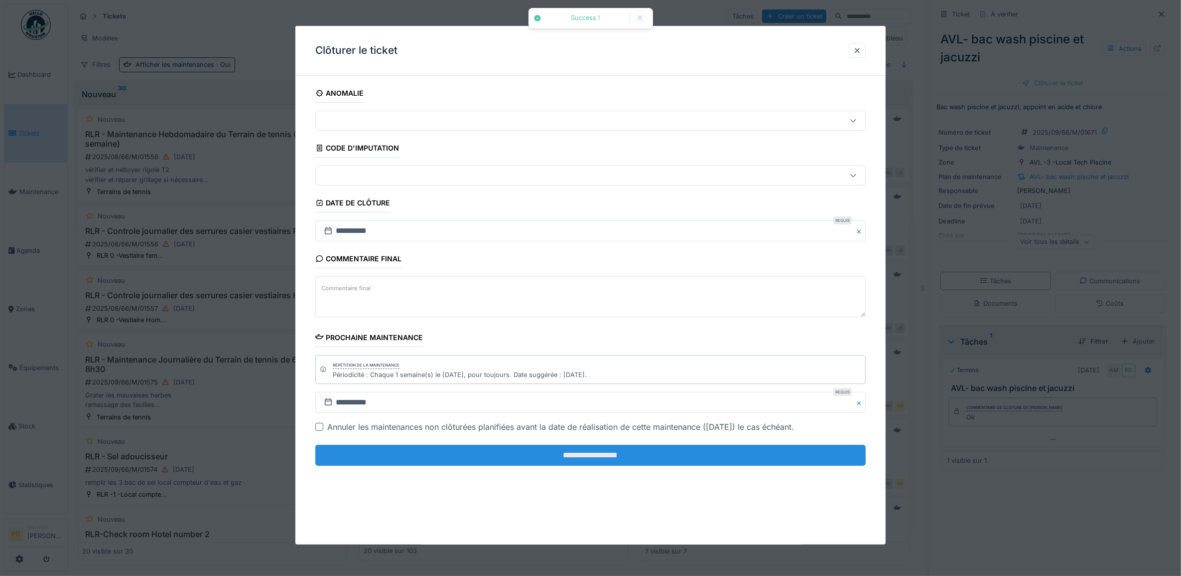
click at [706, 454] on input "**********" at bounding box center [590, 454] width 551 height 21
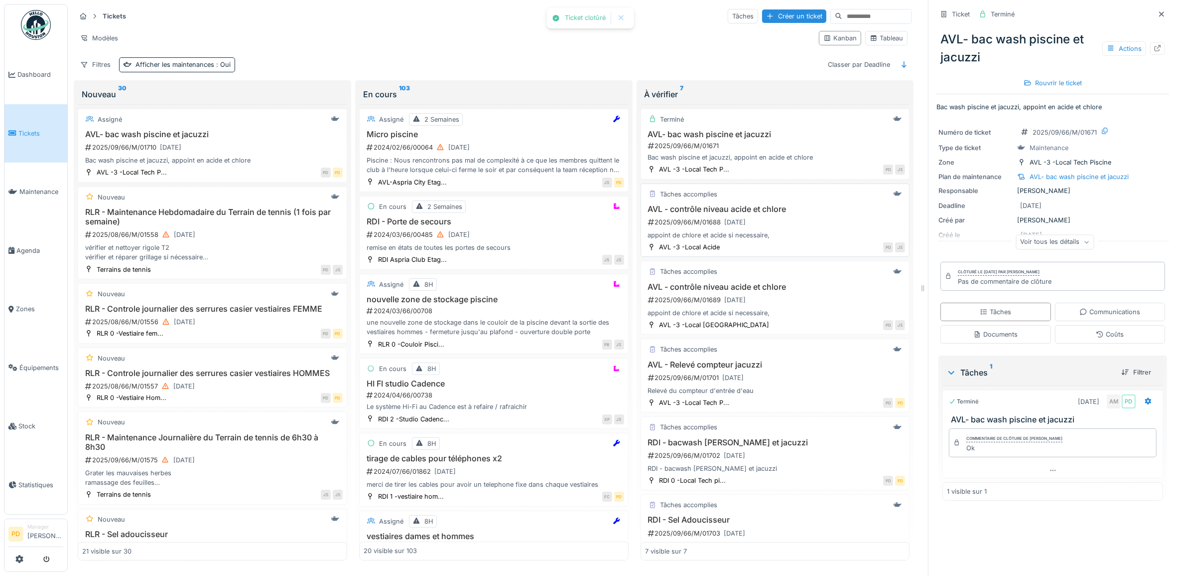
click at [762, 240] on div "appoint de chlore et acide si necessaire," at bounding box center [775, 234] width 261 height 9
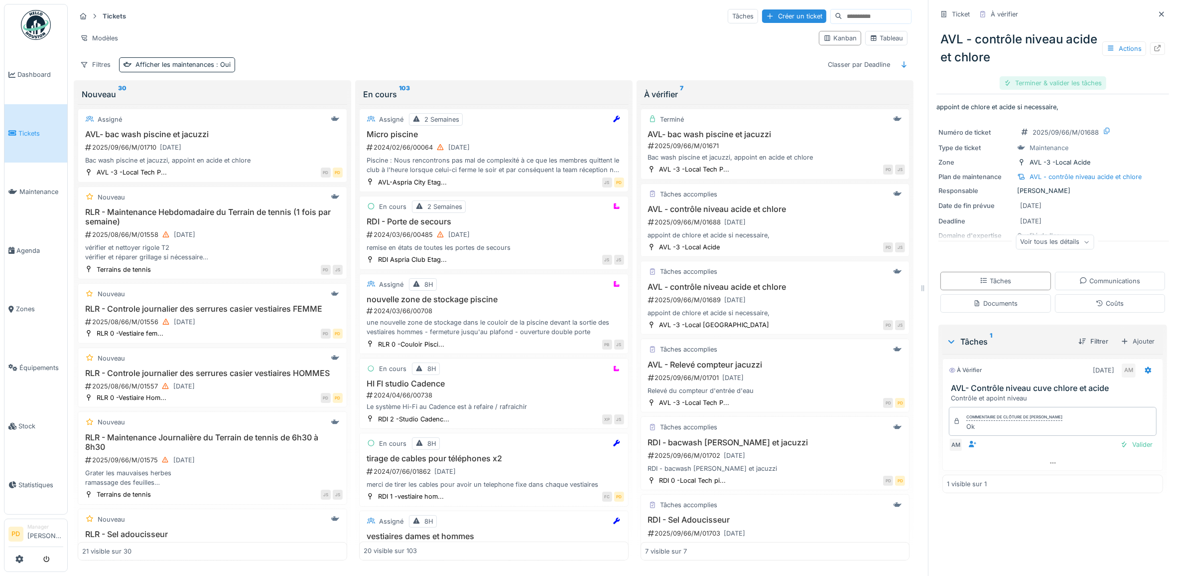
click at [1037, 81] on div "Terminer & valider les tâches" at bounding box center [1053, 82] width 107 height 13
click at [1037, 85] on div "Clôturer le ticket" at bounding box center [1053, 82] width 69 height 13
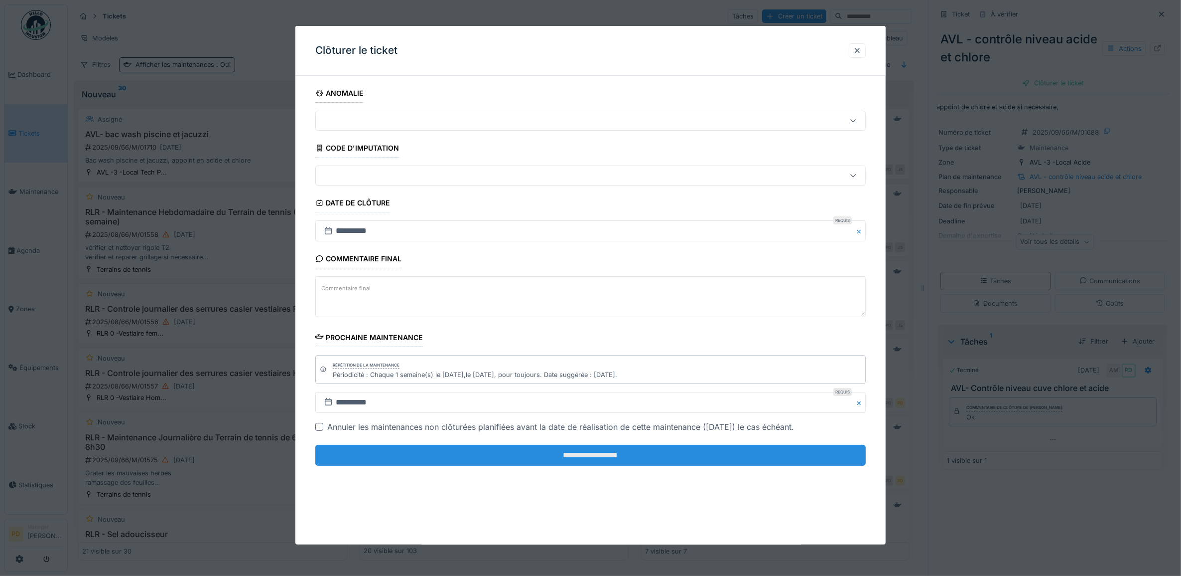
click at [702, 456] on input "**********" at bounding box center [590, 454] width 551 height 21
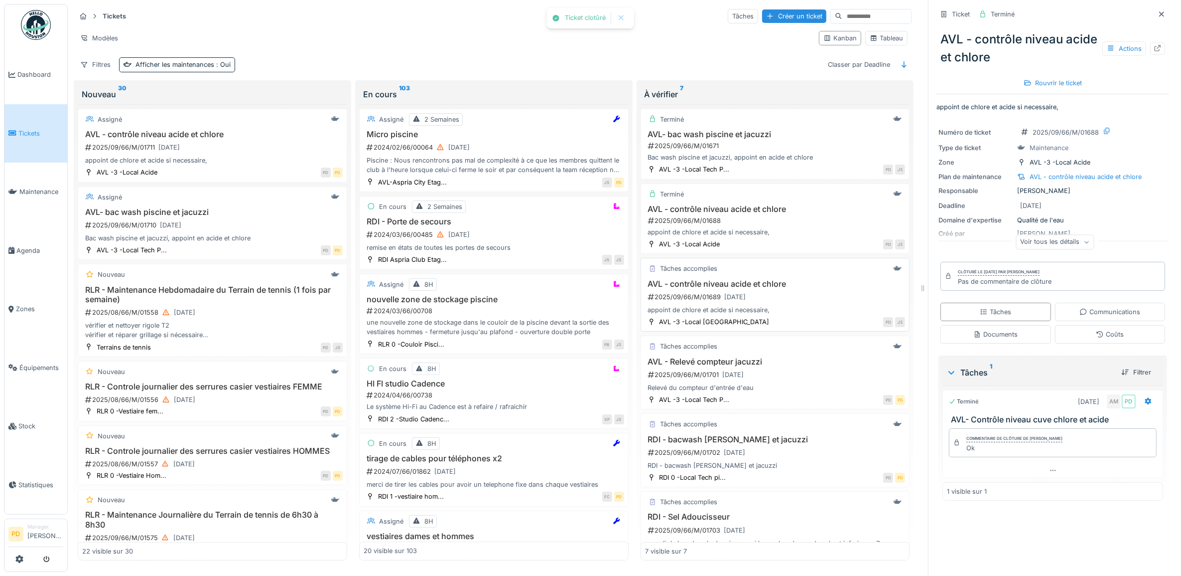
click at [749, 314] on div "appoint de chlore et acide si necessaire," at bounding box center [775, 309] width 261 height 9
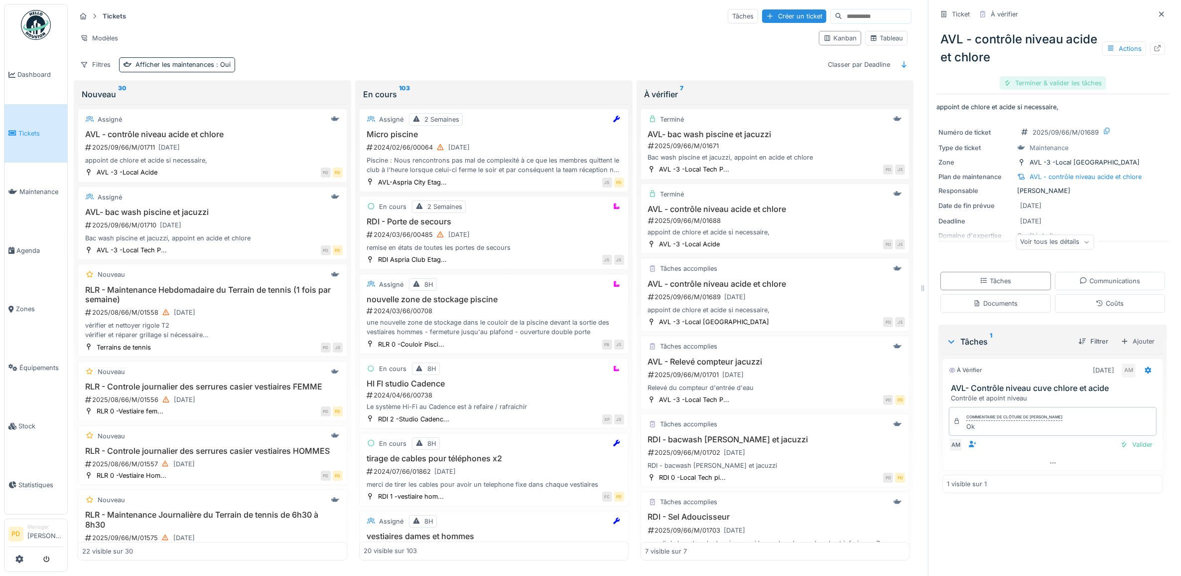
click at [1027, 84] on div "Terminer & valider les tâches" at bounding box center [1053, 82] width 107 height 13
click at [1027, 84] on div "Clôturer le ticket" at bounding box center [1053, 82] width 69 height 13
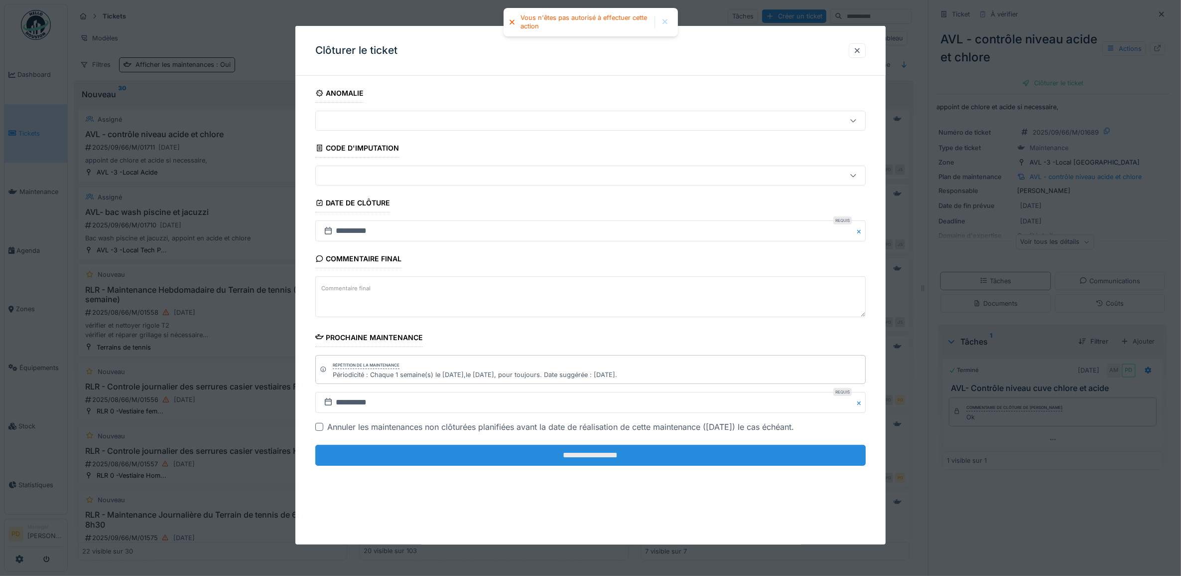
click at [673, 458] on input "**********" at bounding box center [590, 454] width 551 height 21
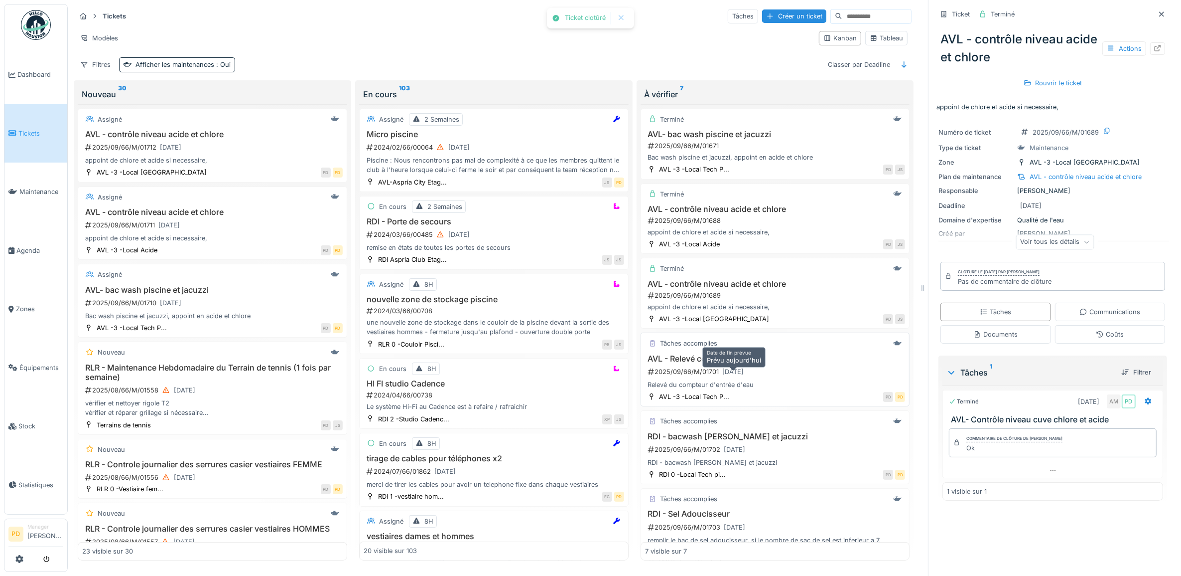
click at [720, 370] on div "[DATE]" at bounding box center [734, 371] width 28 height 12
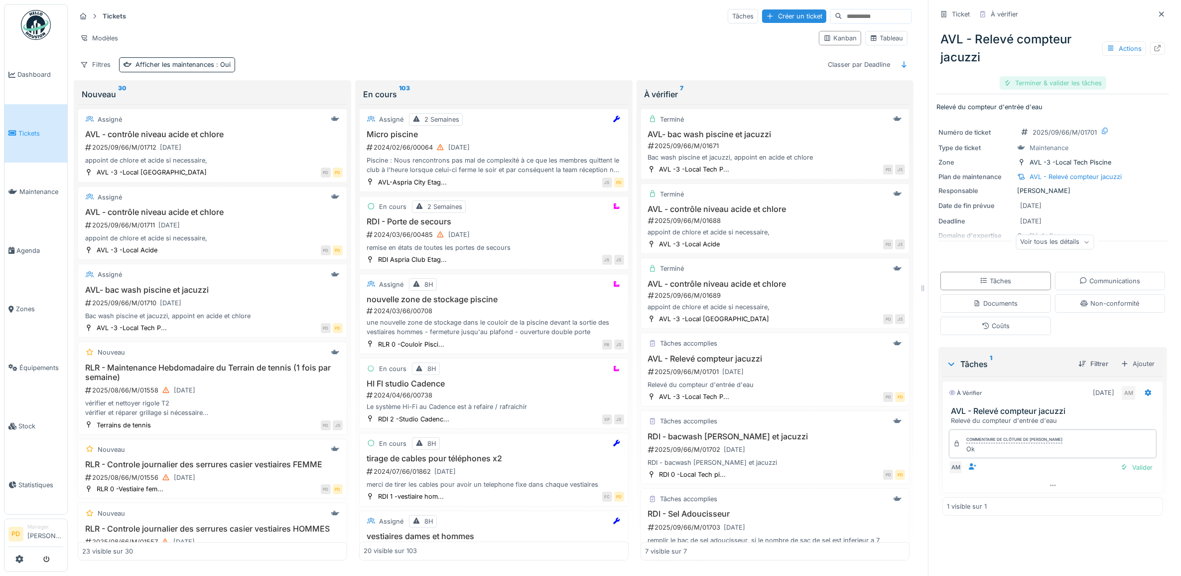
click at [1060, 85] on div "Terminer & valider les tâches" at bounding box center [1053, 82] width 107 height 13
click at [1061, 85] on div "Clôturer le ticket" at bounding box center [1053, 82] width 69 height 13
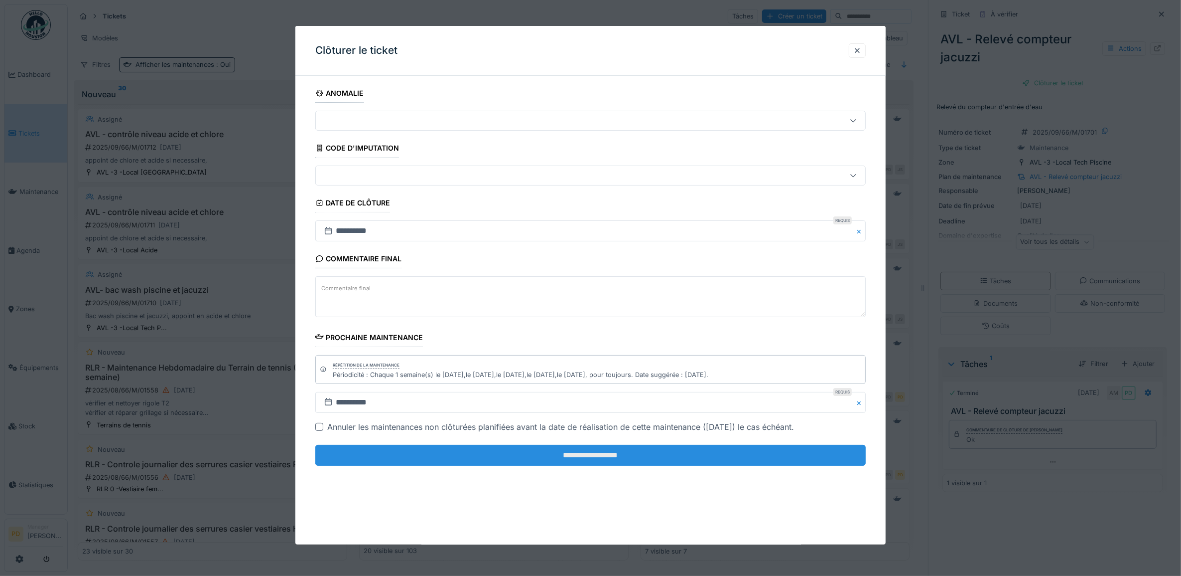
click at [776, 459] on input "**********" at bounding box center [590, 454] width 551 height 21
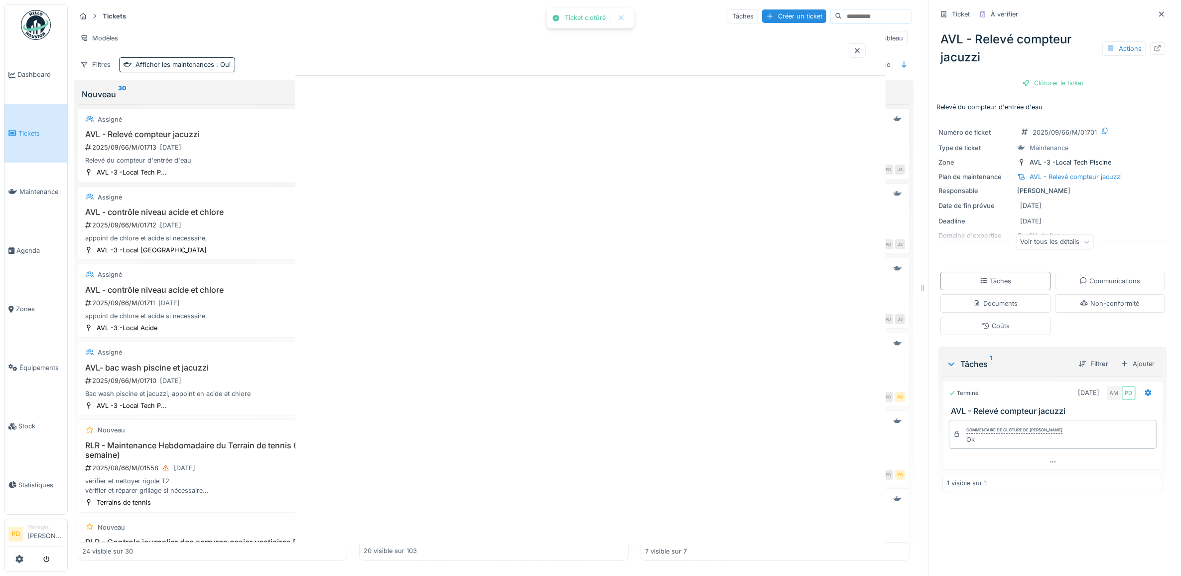
click at [714, 457] on div "Ticket clotûré Annuler Tickets Tâches Créer un ticket Modèles Kanban Tableau Fi…" at bounding box center [625, 288] width 1114 height 576
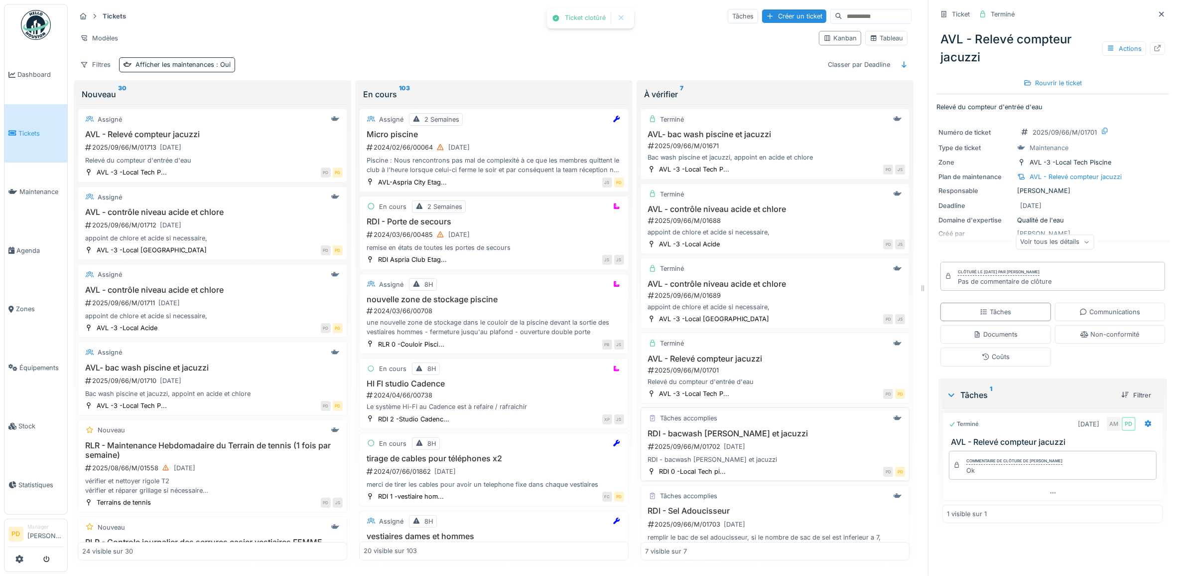
click at [768, 450] on div "2025/09/66/M/01702 22/09/2025" at bounding box center [776, 446] width 259 height 12
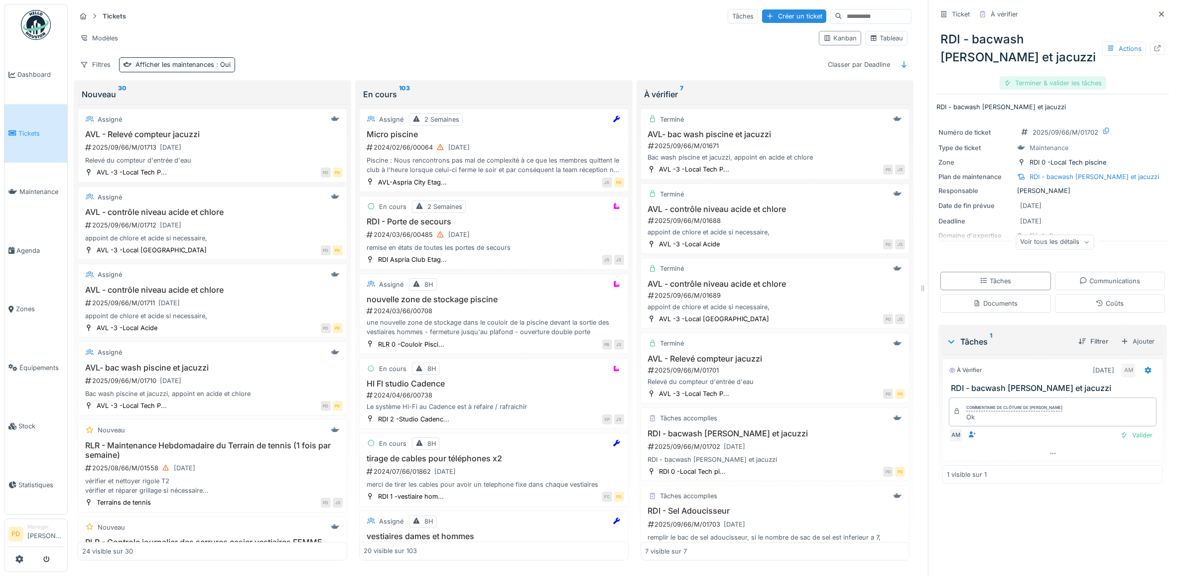
click at [1030, 80] on div "Terminer & valider les tâches" at bounding box center [1053, 82] width 107 height 13
click at [1030, 80] on div "Clôturer le ticket" at bounding box center [1053, 82] width 69 height 13
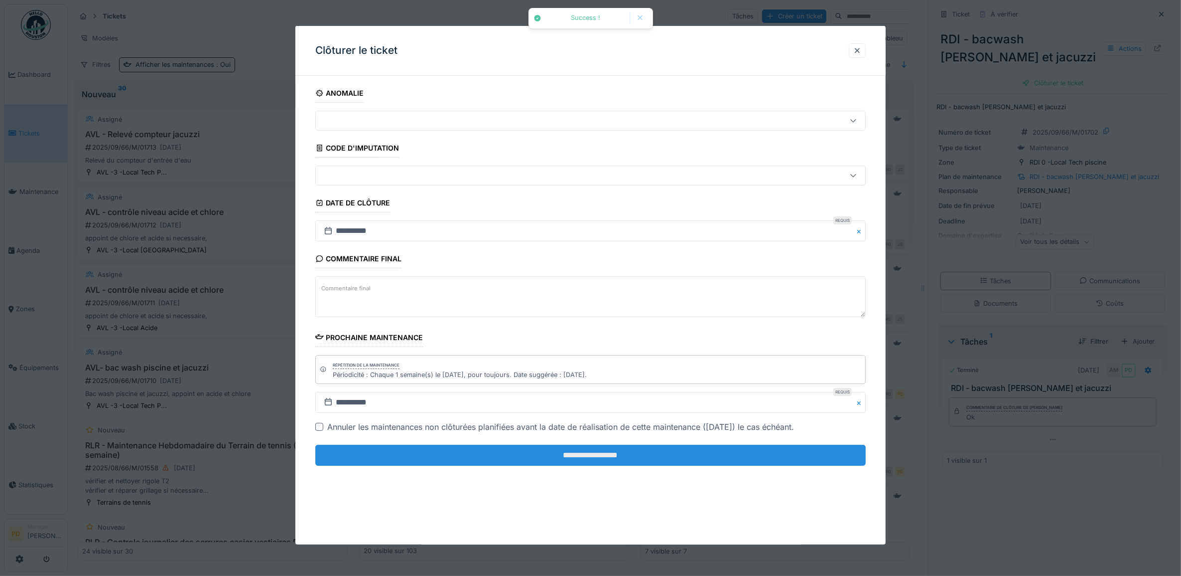
click at [737, 465] on input "**********" at bounding box center [590, 454] width 551 height 21
drag, startPoint x: 628, startPoint y: 472, endPoint x: 618, endPoint y: 467, distance: 11.1
click at [624, 469] on fieldset "**********" at bounding box center [590, 279] width 551 height 390
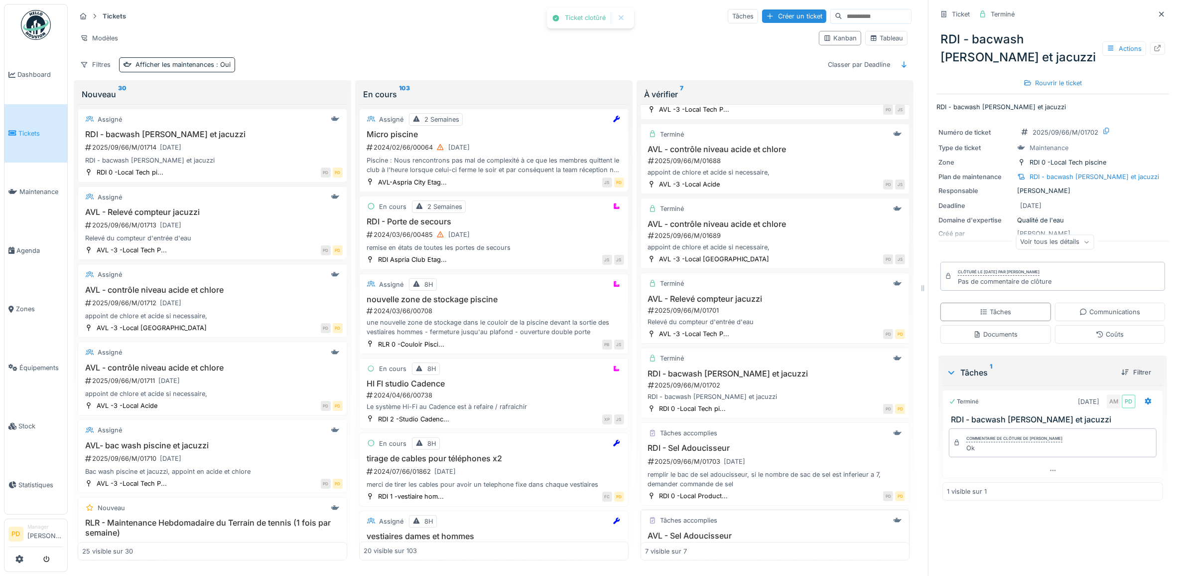
scroll to position [125, 0]
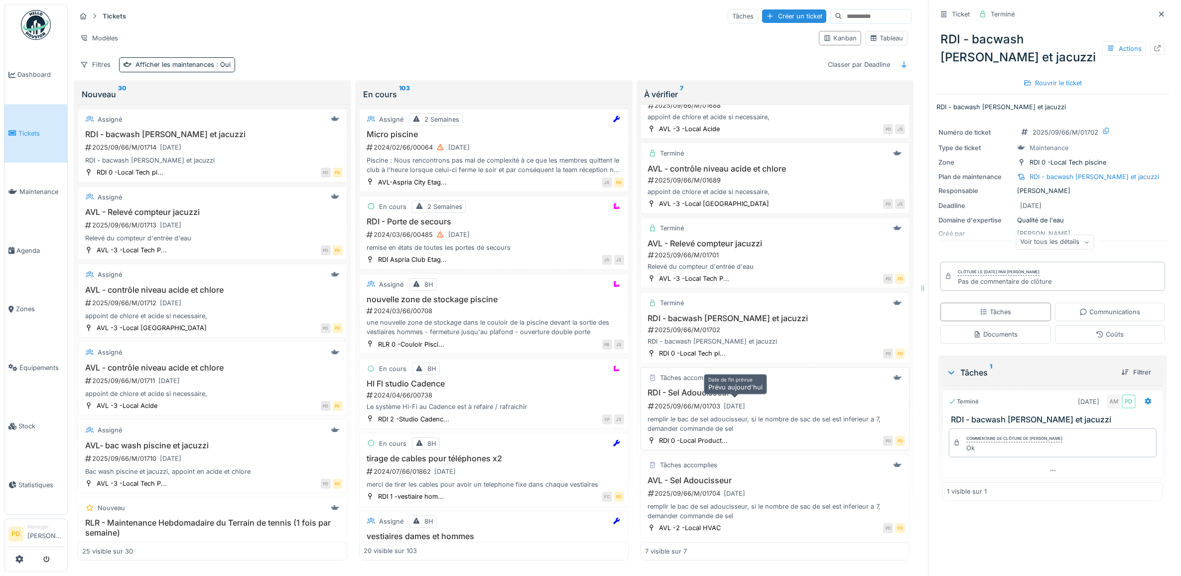
click at [738, 402] on div "[DATE]" at bounding box center [735, 405] width 21 height 9
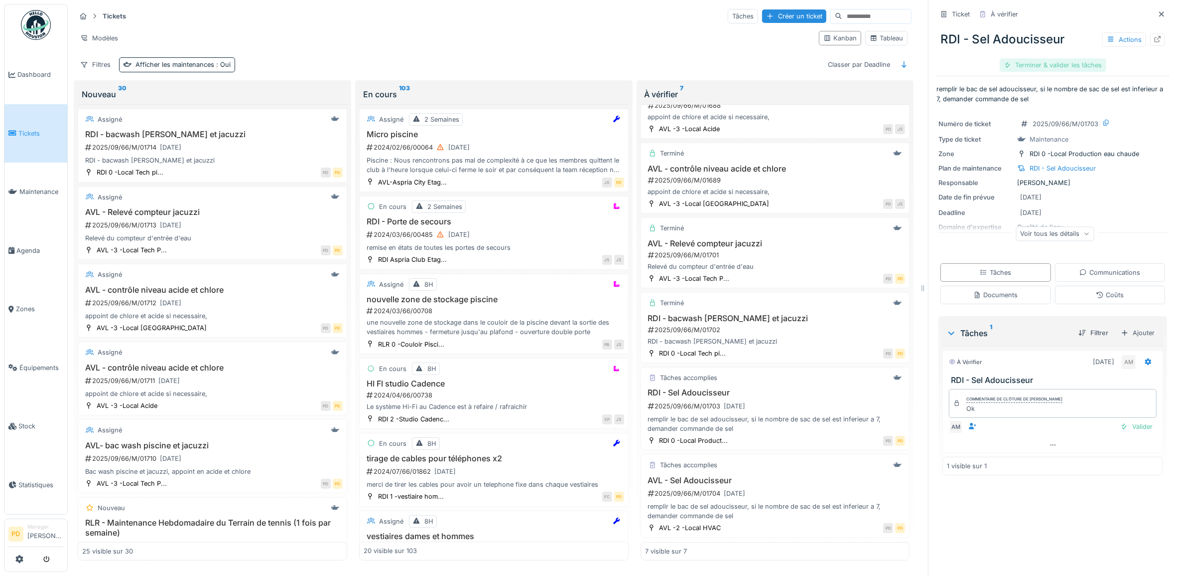
click at [1050, 68] on div "Terminer & valider les tâches" at bounding box center [1053, 64] width 107 height 13
click at [1050, 68] on div "Clôturer le ticket" at bounding box center [1053, 64] width 69 height 13
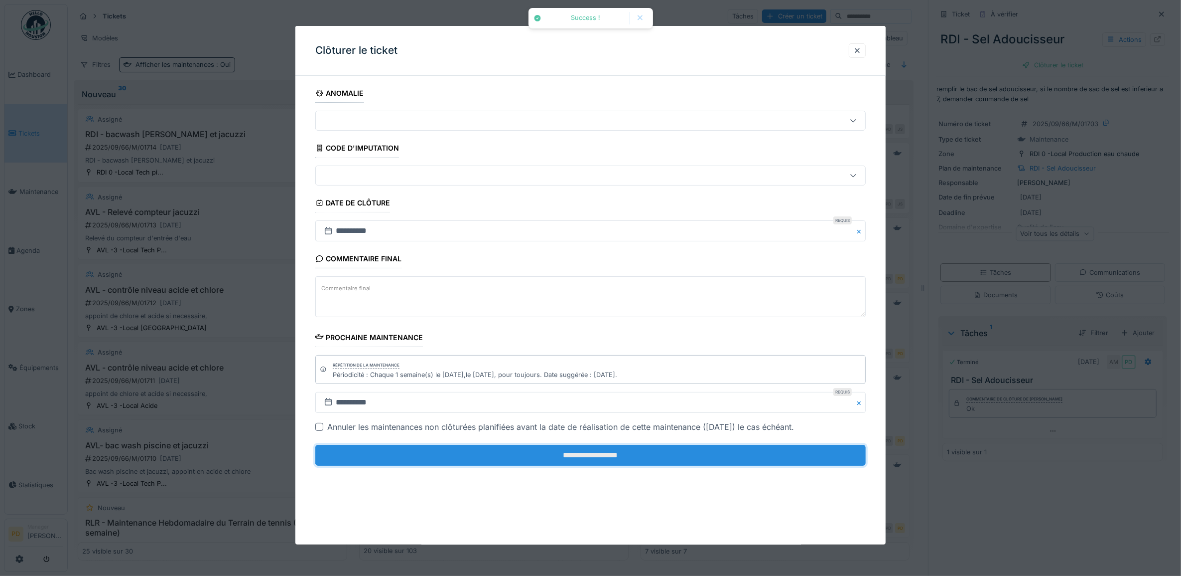
click at [704, 456] on input "**********" at bounding box center [590, 454] width 551 height 21
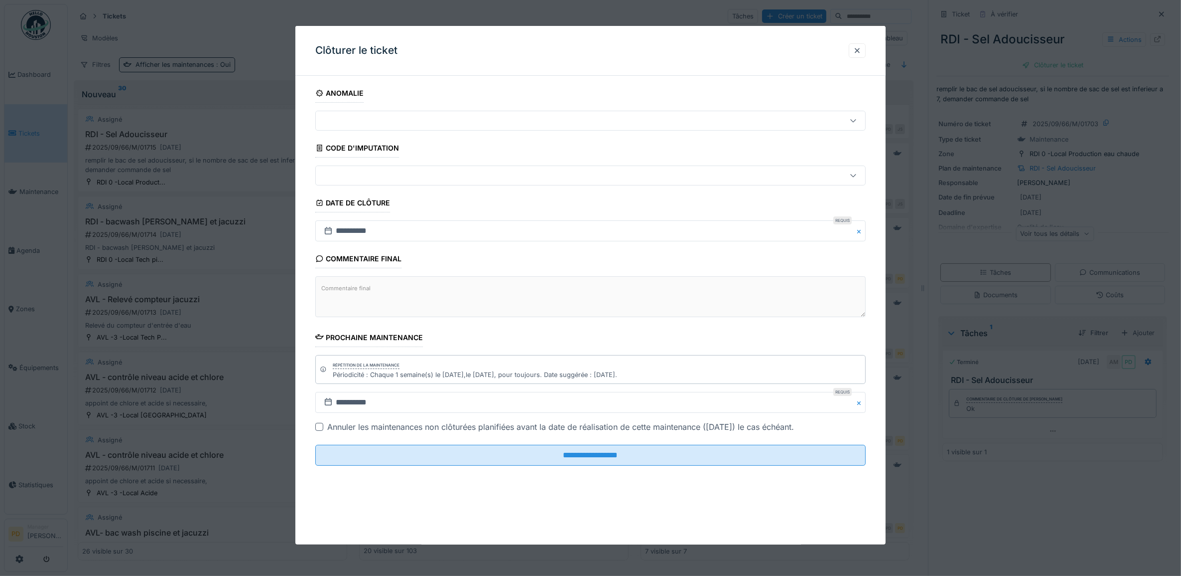
click at [28, 130] on div at bounding box center [590, 288] width 1181 height 576
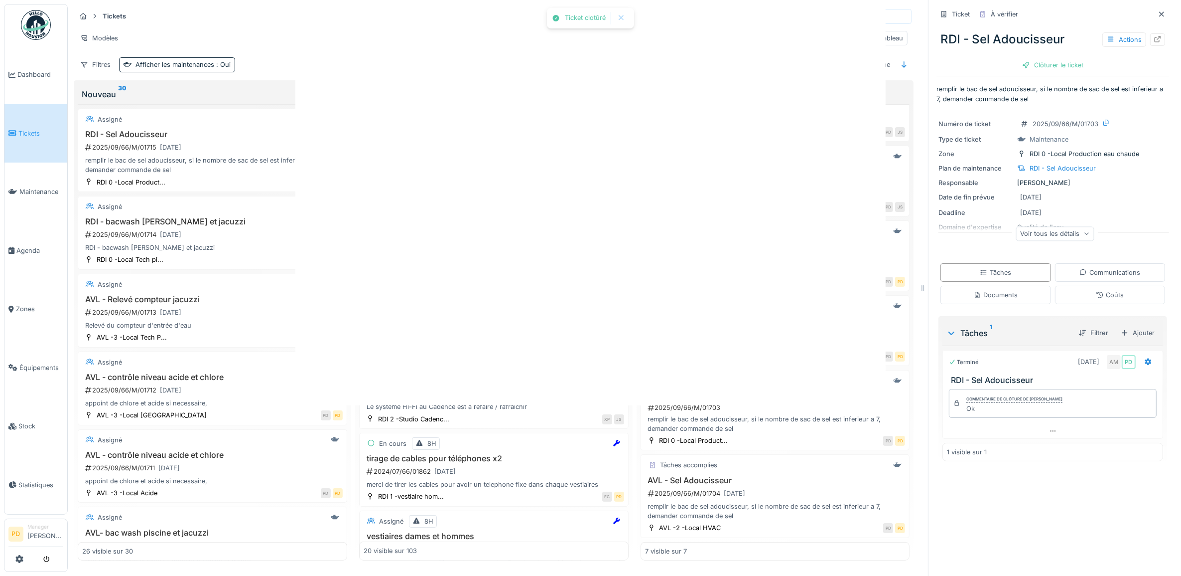
scroll to position [121, 0]
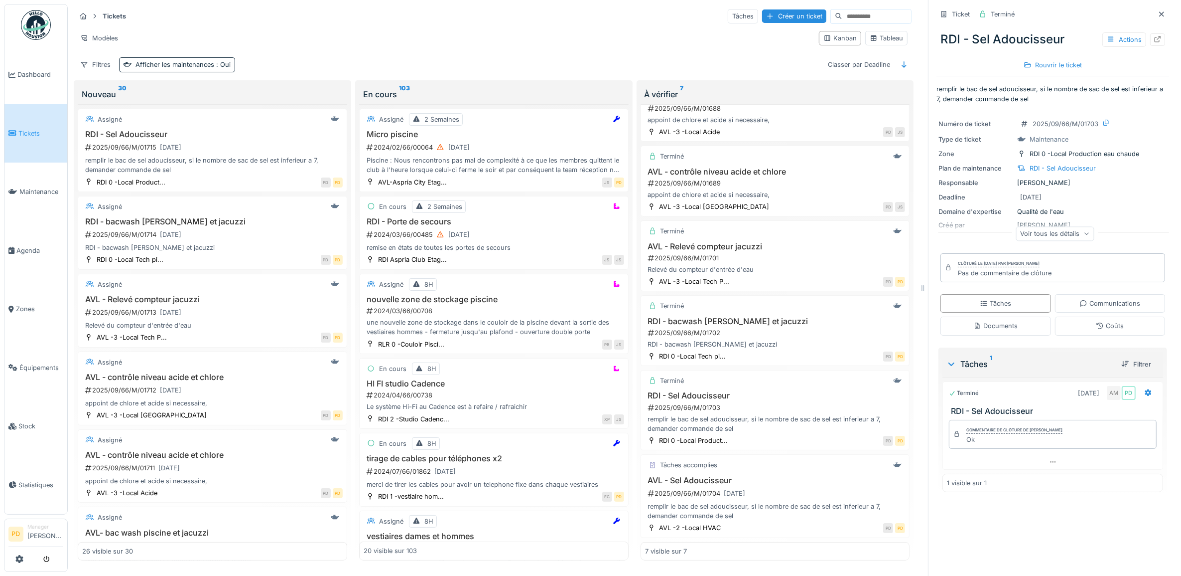
click at [33, 123] on link "Tickets" at bounding box center [35, 133] width 63 height 59
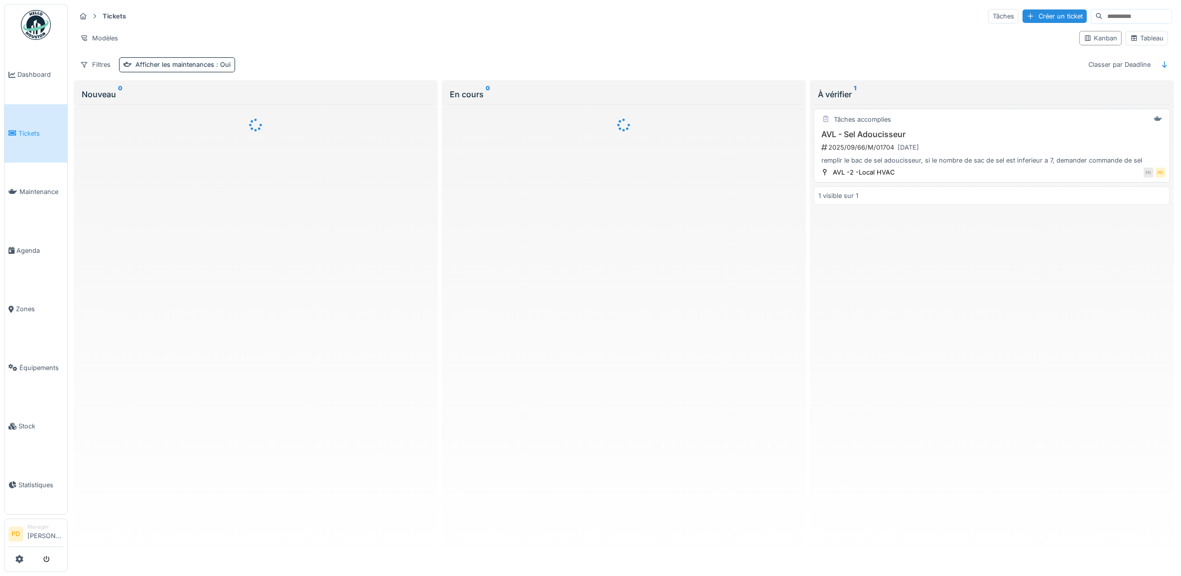
click at [974, 157] on div "AVL - Sel Adoucisseur 2025/09/66/M/01704 [DATE] remplir le bac de sel adoucisse…" at bounding box center [992, 148] width 347 height 36
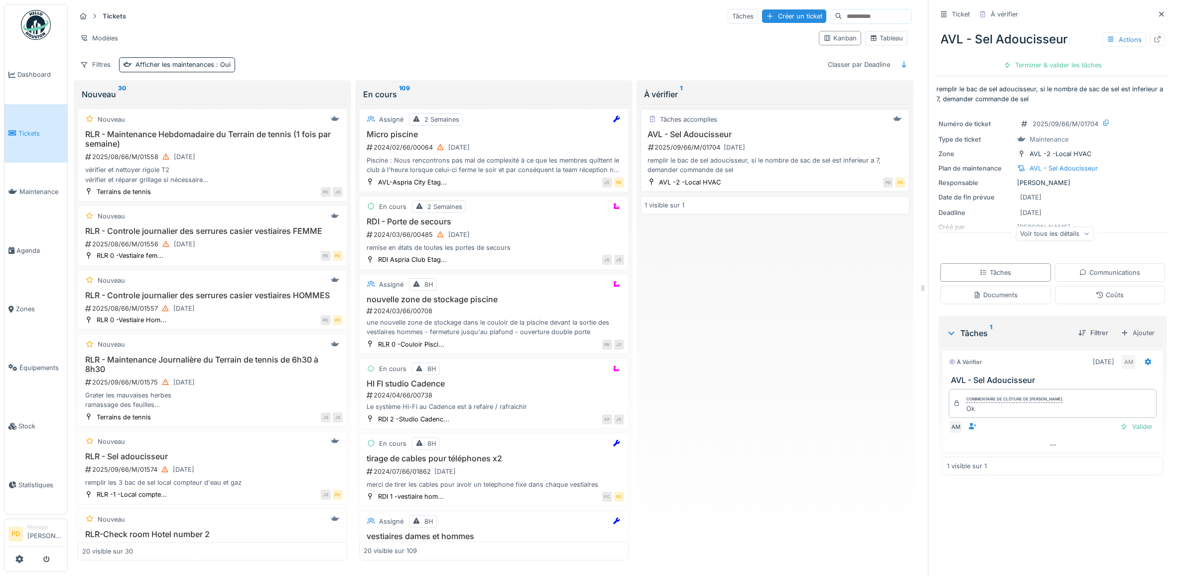
click at [766, 148] on div "2025/09/66/M/01704 [DATE]" at bounding box center [776, 147] width 259 height 12
click at [1023, 66] on div "Terminer & valider les tâches" at bounding box center [1053, 64] width 107 height 13
click at [1035, 63] on div "Clôturer le ticket" at bounding box center [1053, 64] width 69 height 13
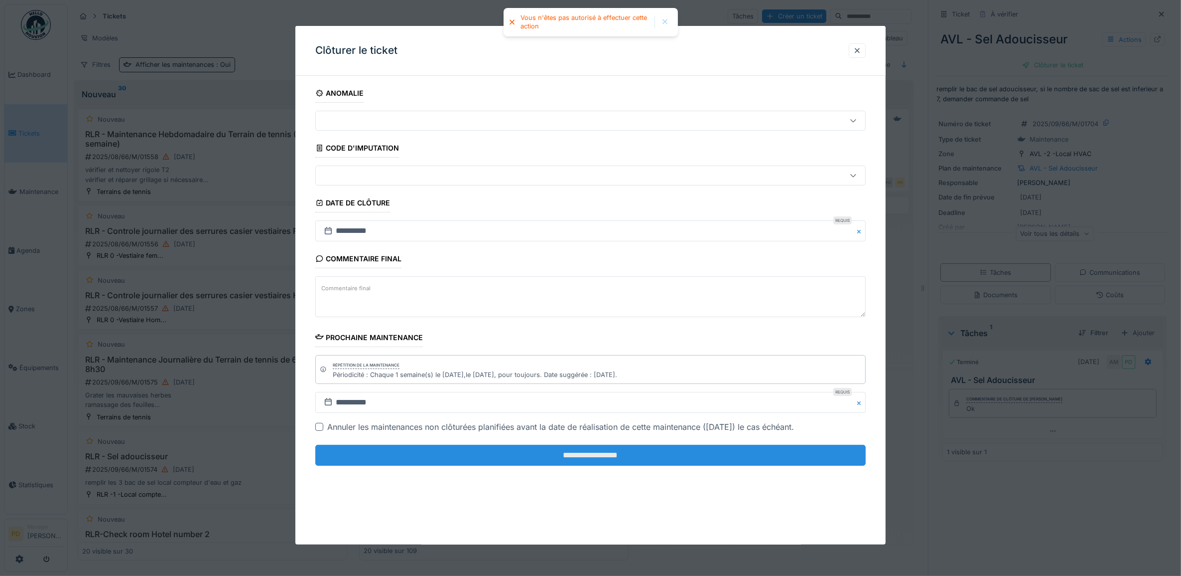
click at [587, 454] on input "**********" at bounding box center [590, 454] width 551 height 21
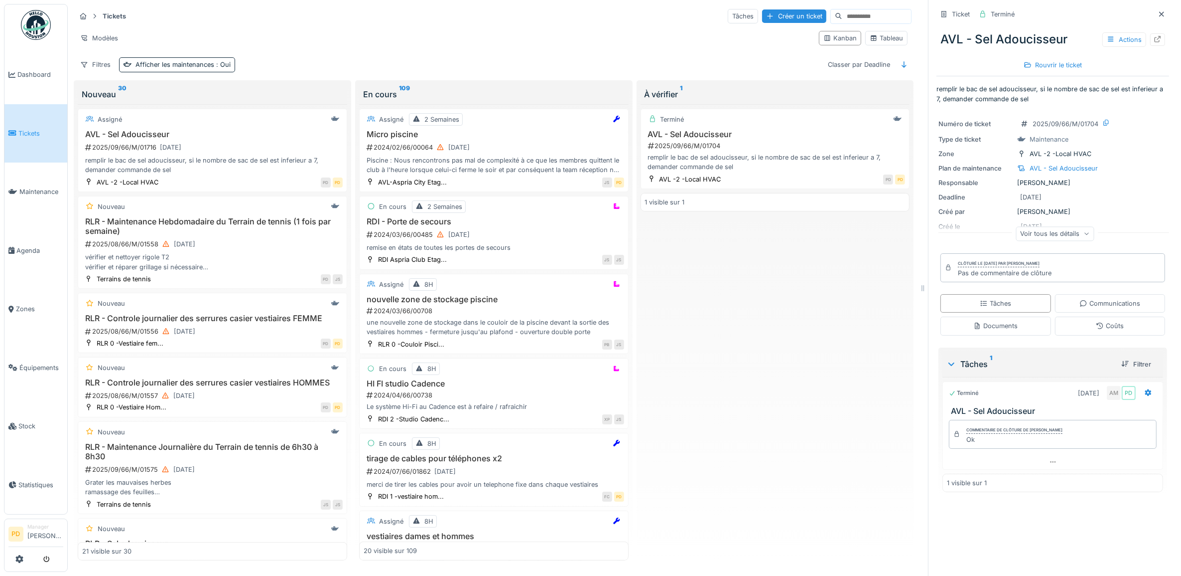
click at [26, 129] on span "Tickets" at bounding box center [40, 133] width 45 height 9
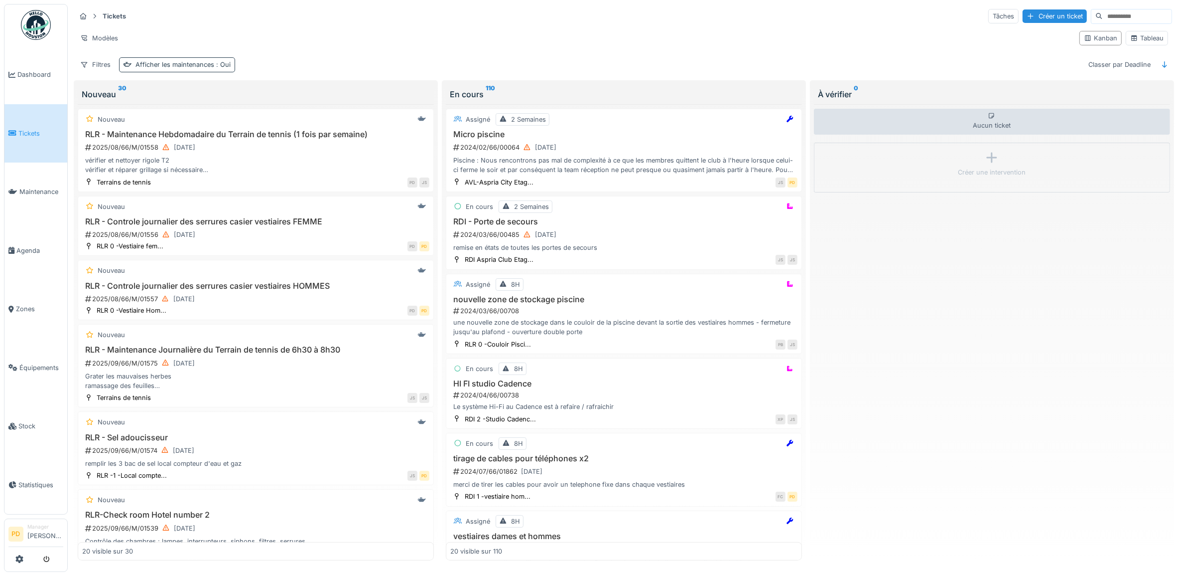
click at [190, 69] on div "Afficher les maintenances : Oui" at bounding box center [183, 64] width 95 height 9
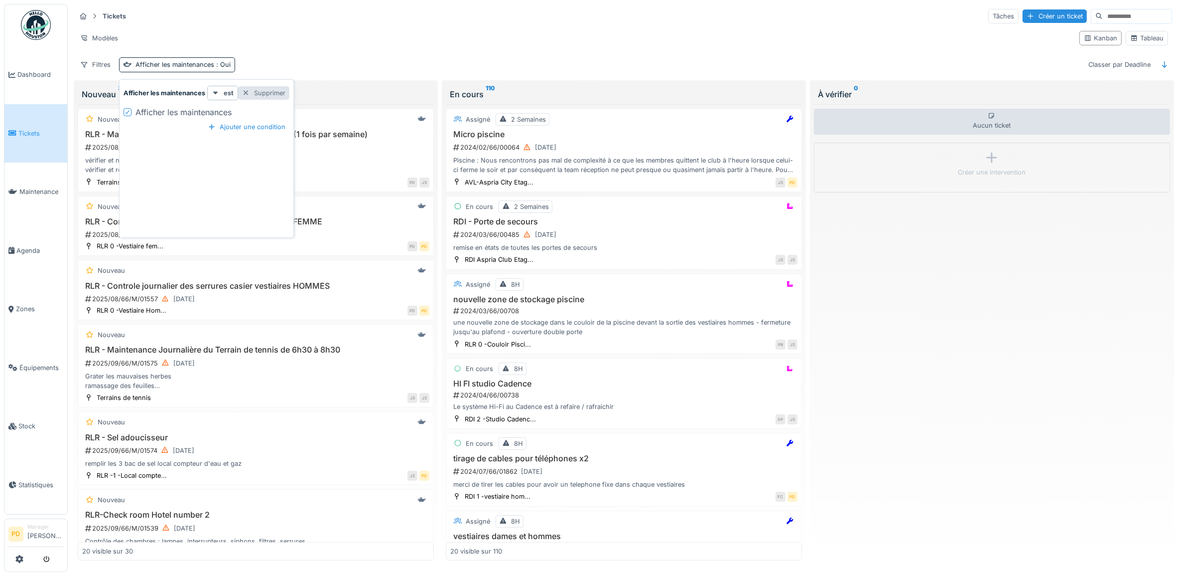
click at [261, 95] on div "Supprimer" at bounding box center [263, 92] width 51 height 13
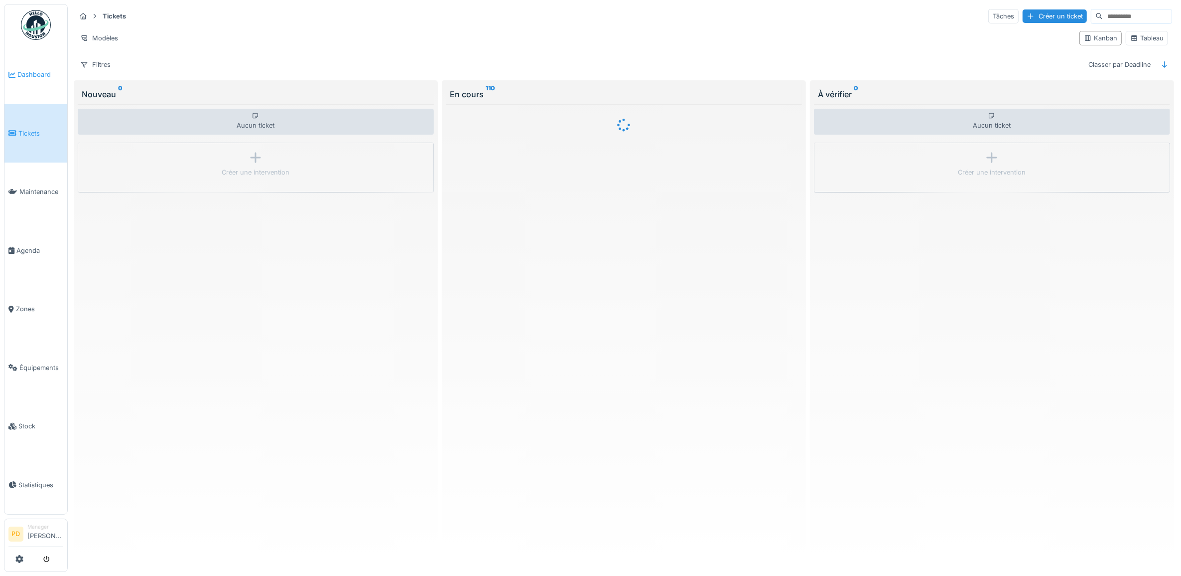
click at [32, 72] on span "Dashboard" at bounding box center [40, 74] width 46 height 9
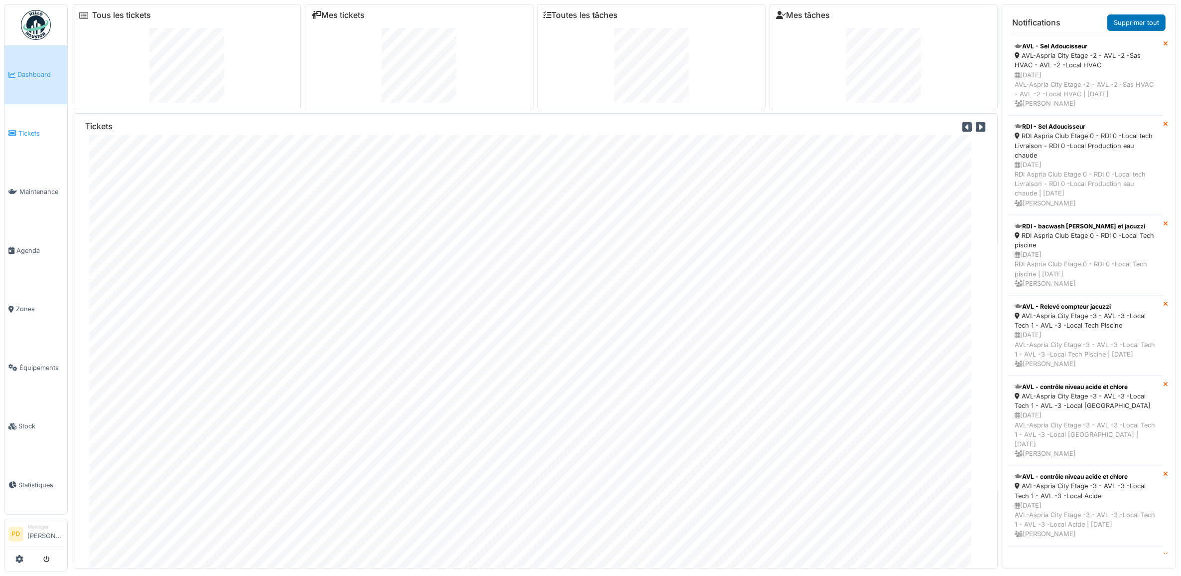
click at [21, 129] on span "Tickets" at bounding box center [40, 133] width 45 height 9
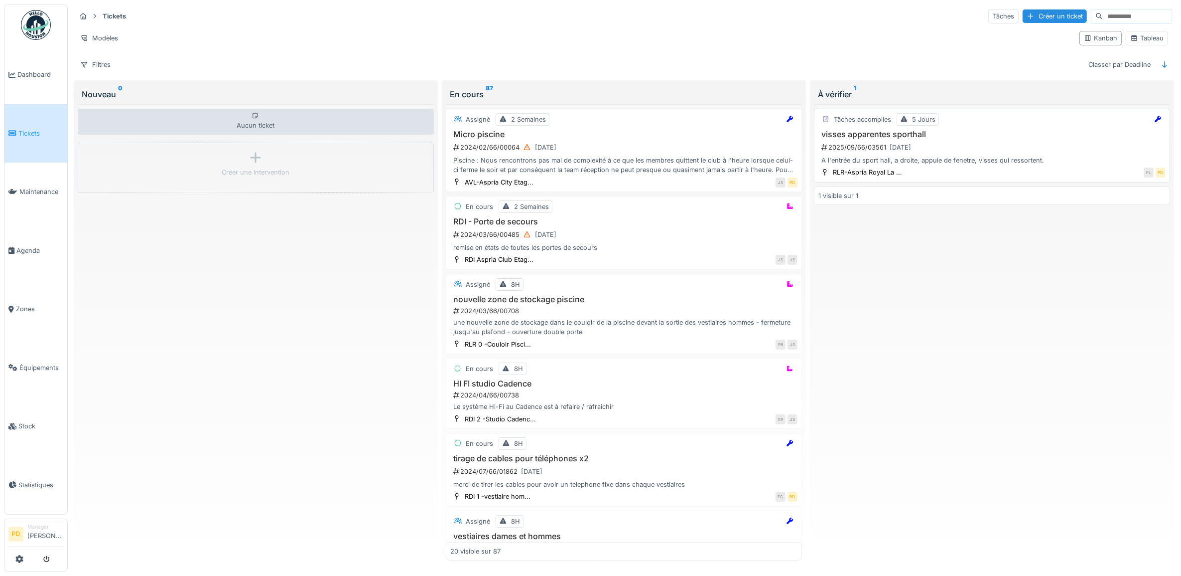
click at [975, 139] on h3 "visses apparentes sporthall" at bounding box center [992, 134] width 347 height 9
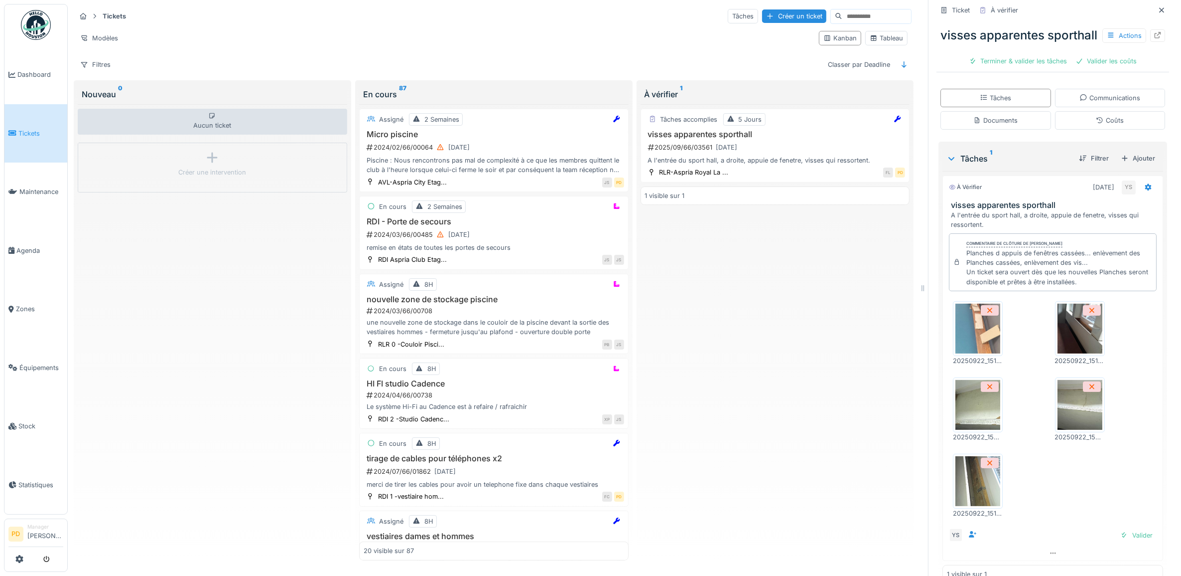
scroll to position [187, 0]
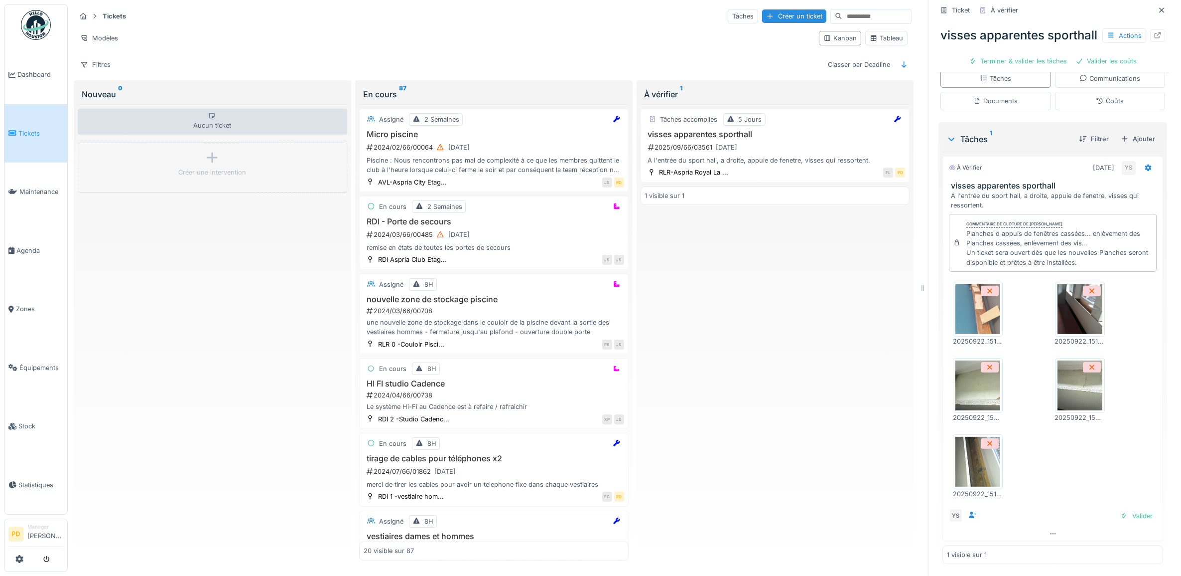
click at [981, 475] on img at bounding box center [978, 462] width 45 height 50
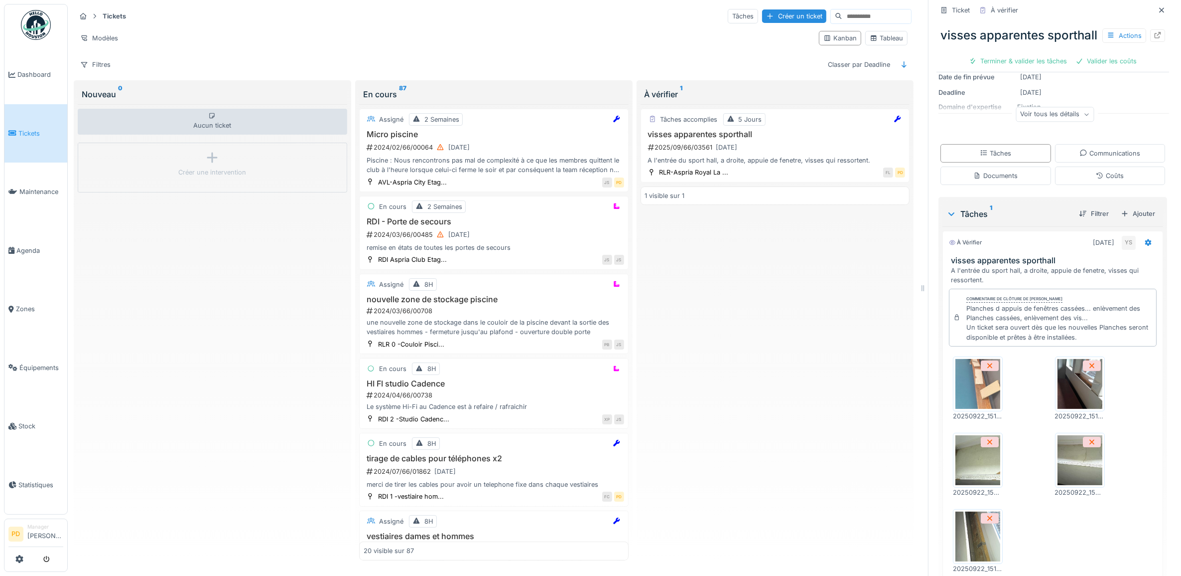
scroll to position [0, 0]
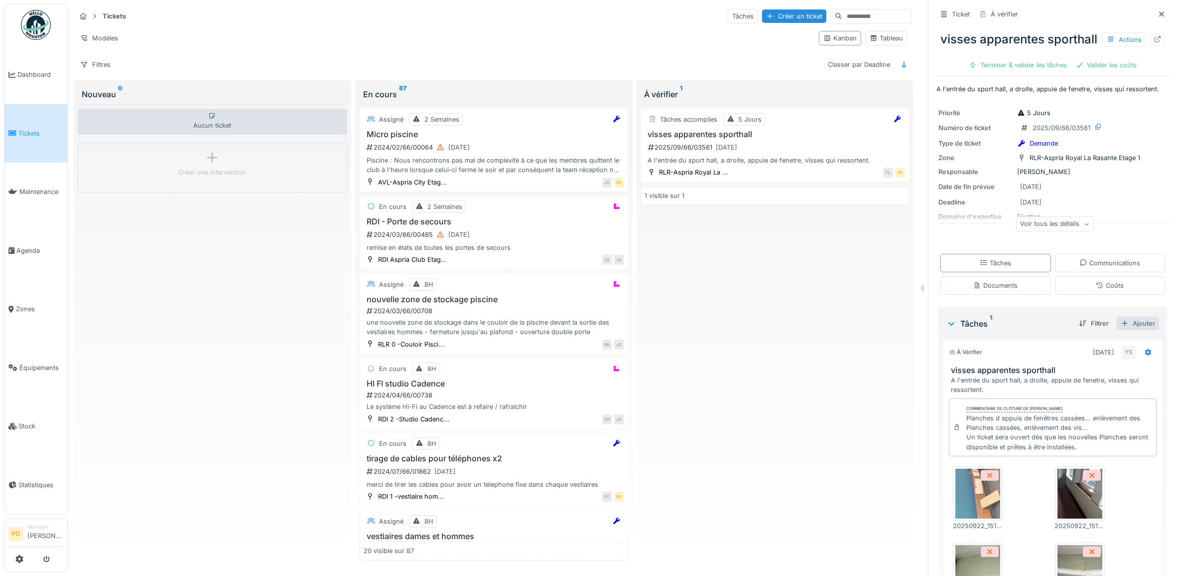
click at [1132, 330] on div "Ajouter" at bounding box center [1138, 322] width 42 height 13
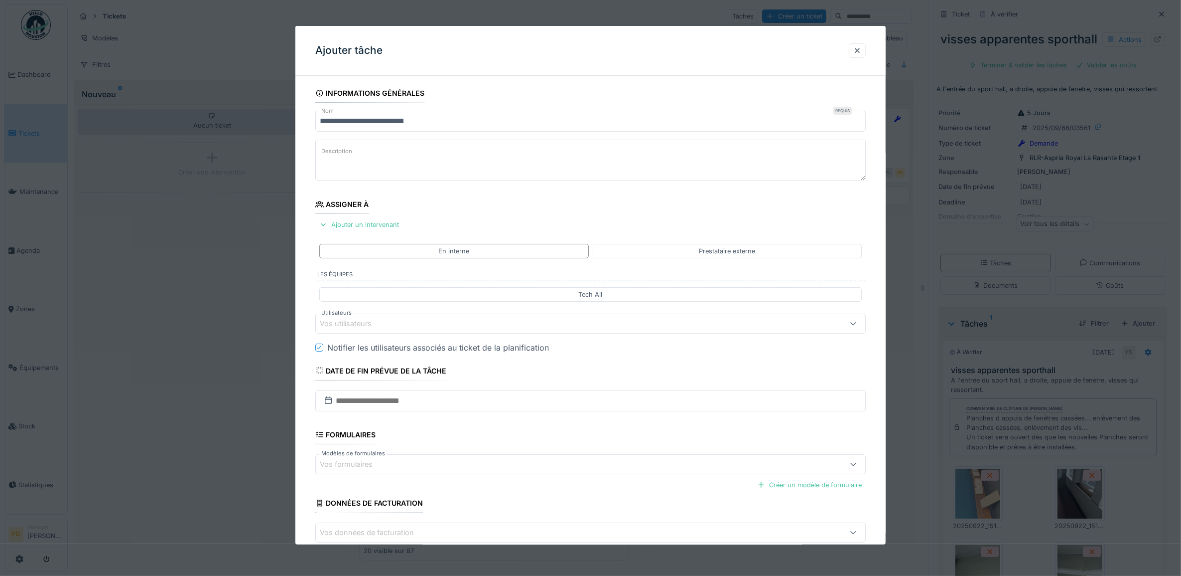
click at [407, 156] on textarea "Description" at bounding box center [590, 160] width 551 height 41
type textarea "**********"
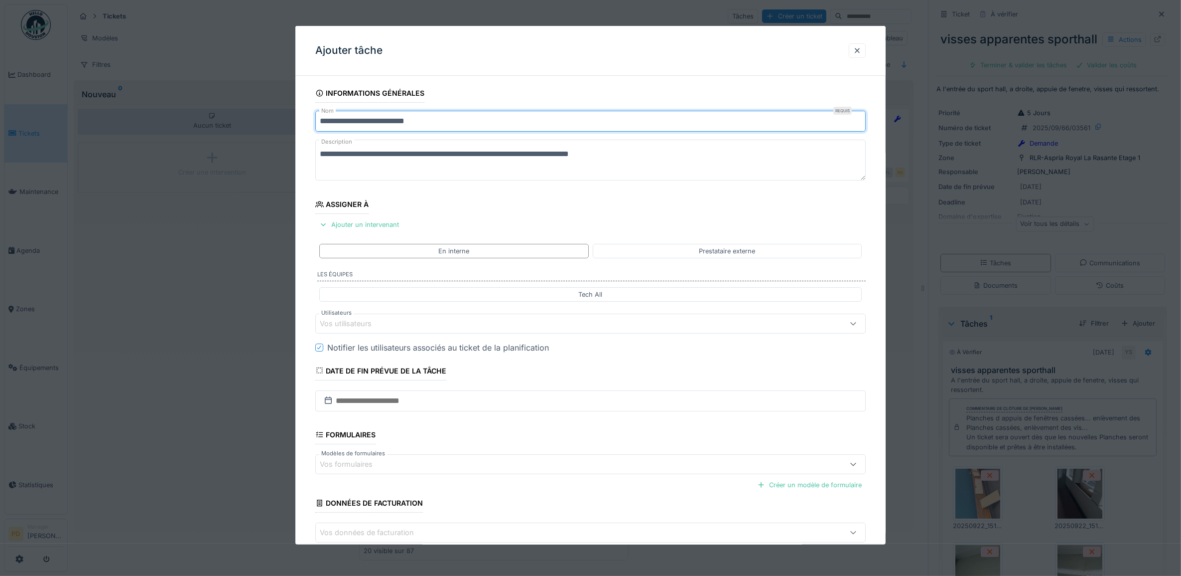
drag, startPoint x: 422, startPoint y: 122, endPoint x: 237, endPoint y: 128, distance: 184.5
click at [237, 128] on div "**********" at bounding box center [625, 288] width 1114 height 576
click at [333, 122] on input "**********" at bounding box center [590, 121] width 551 height 21
type input "**********"
click at [378, 324] on div "Vos utilisateurs" at bounding box center [353, 323] width 66 height 11
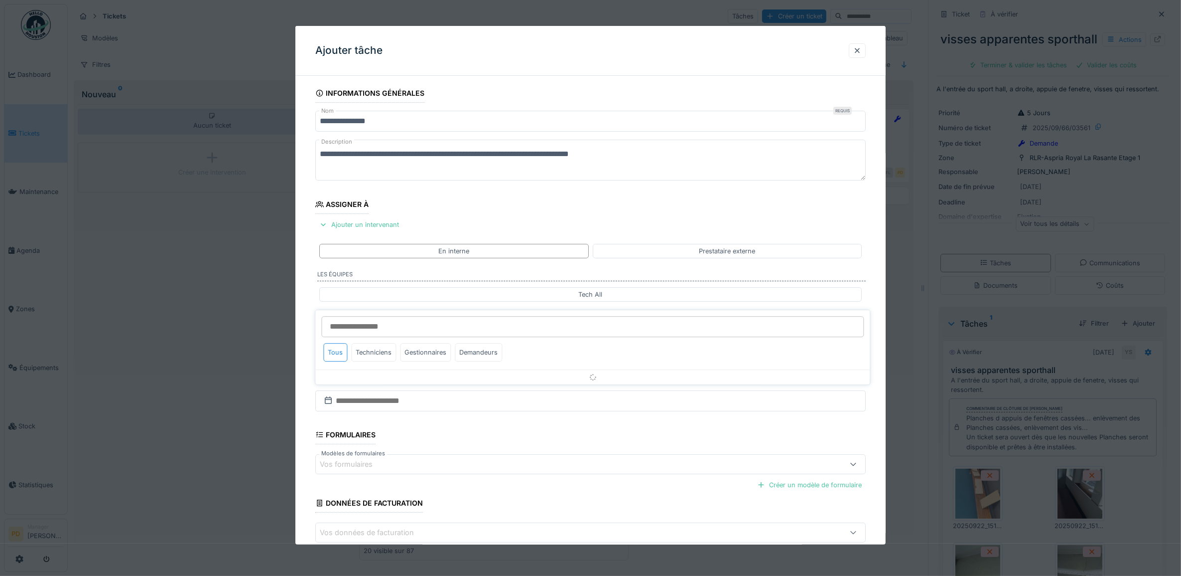
scroll to position [40, 0]
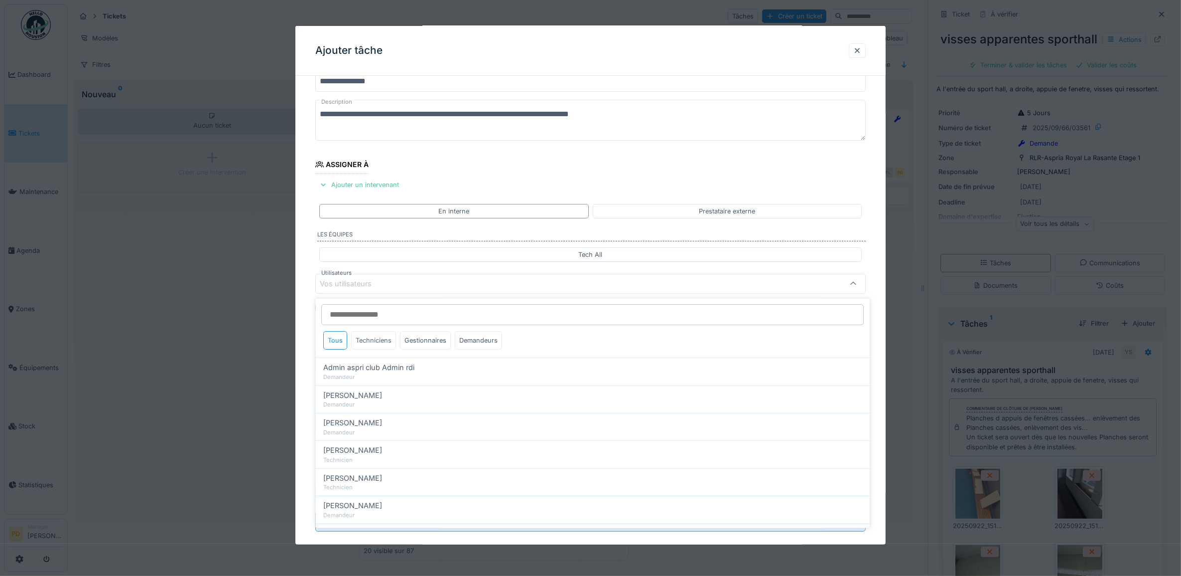
click at [379, 339] on div "Techniciens" at bounding box center [374, 340] width 45 height 18
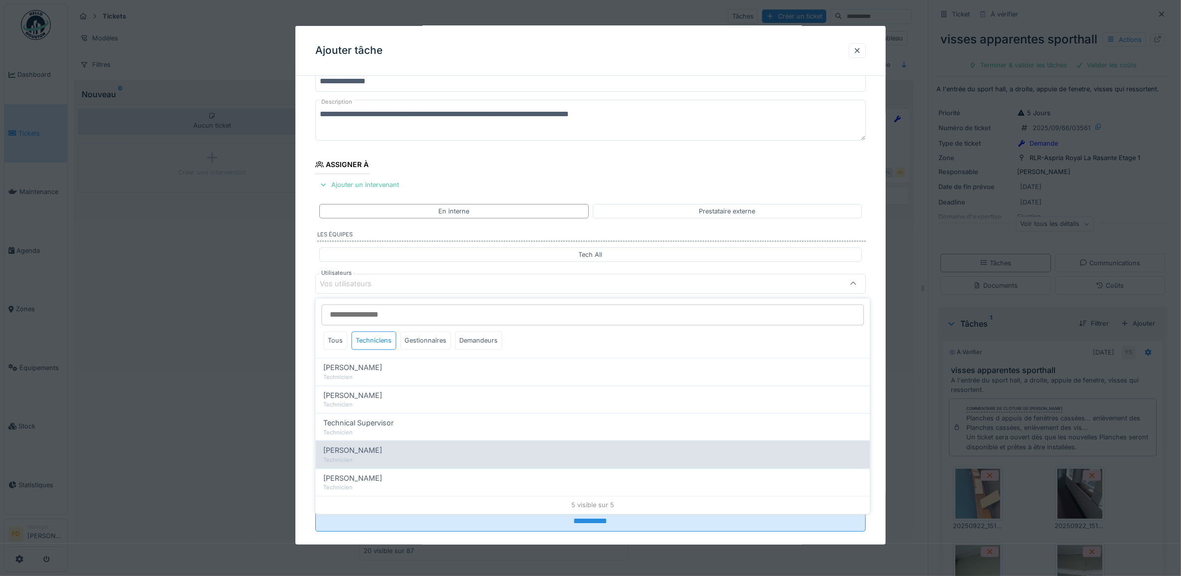
click at [369, 455] on span "Wojciech Wierozebski" at bounding box center [353, 450] width 59 height 11
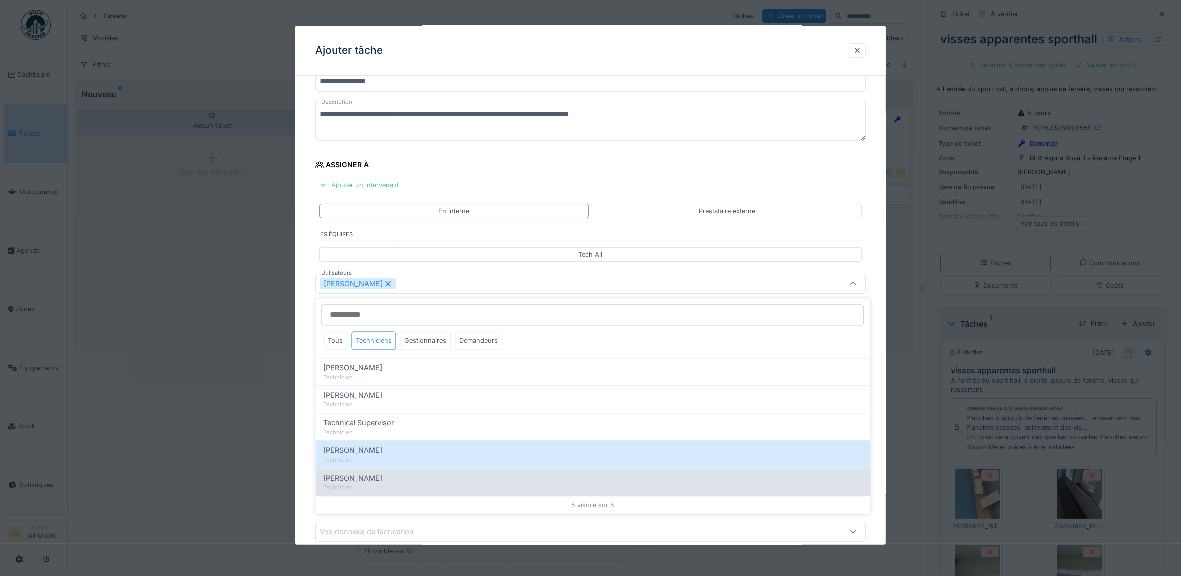
click at [362, 475] on span "Yusuf Siamar" at bounding box center [353, 477] width 59 height 11
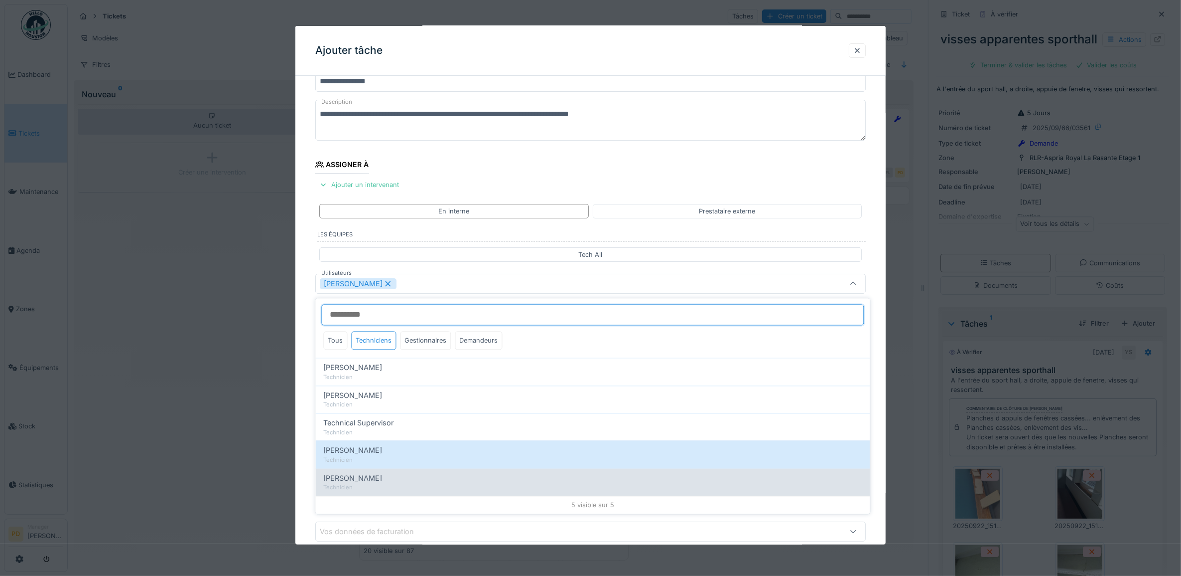
type input "**********"
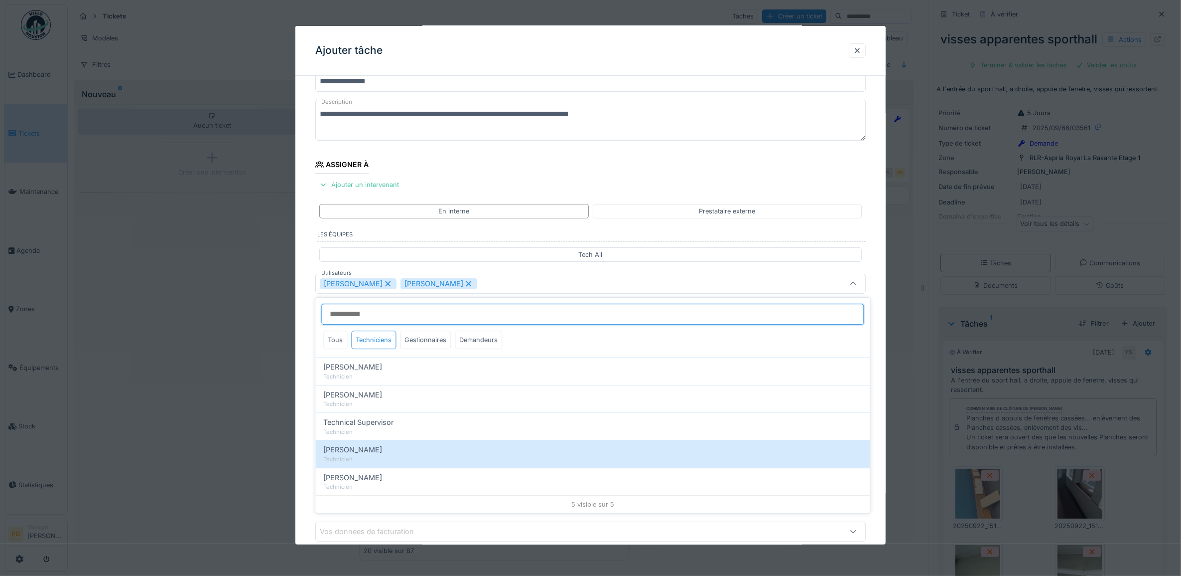
scroll to position [96, 0]
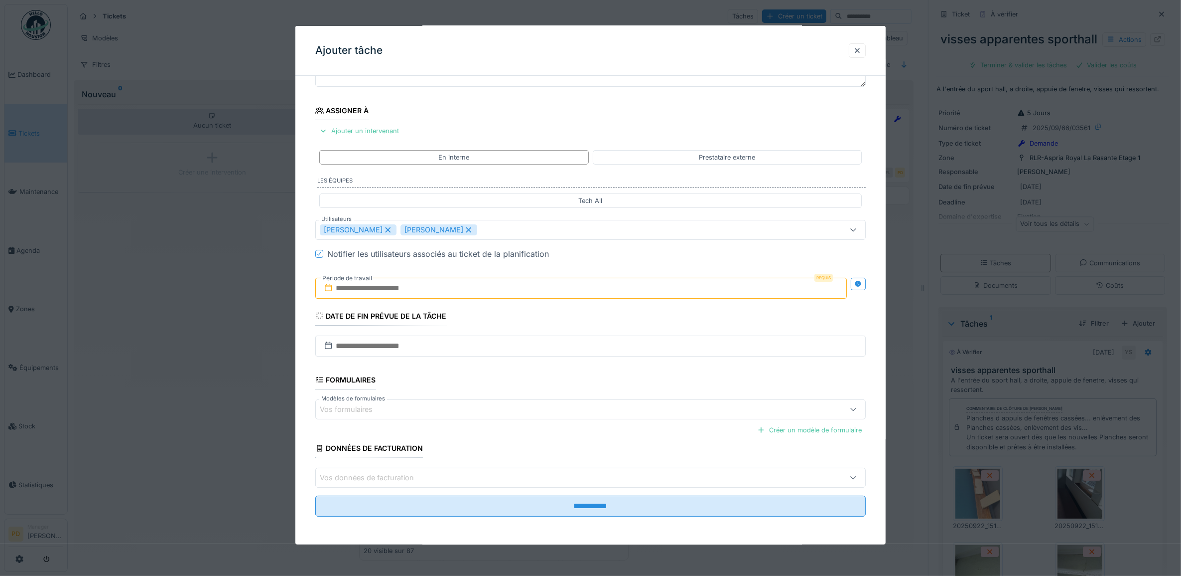
click at [306, 429] on div "**********" at bounding box center [590, 267] width 591 height 554
drag, startPoint x: 389, startPoint y: 288, endPoint x: 392, endPoint y: 292, distance: 5.3
click at [389, 289] on input "text" at bounding box center [581, 288] width 532 height 21
click at [551, 400] on div "23" at bounding box center [551, 401] width 13 height 13
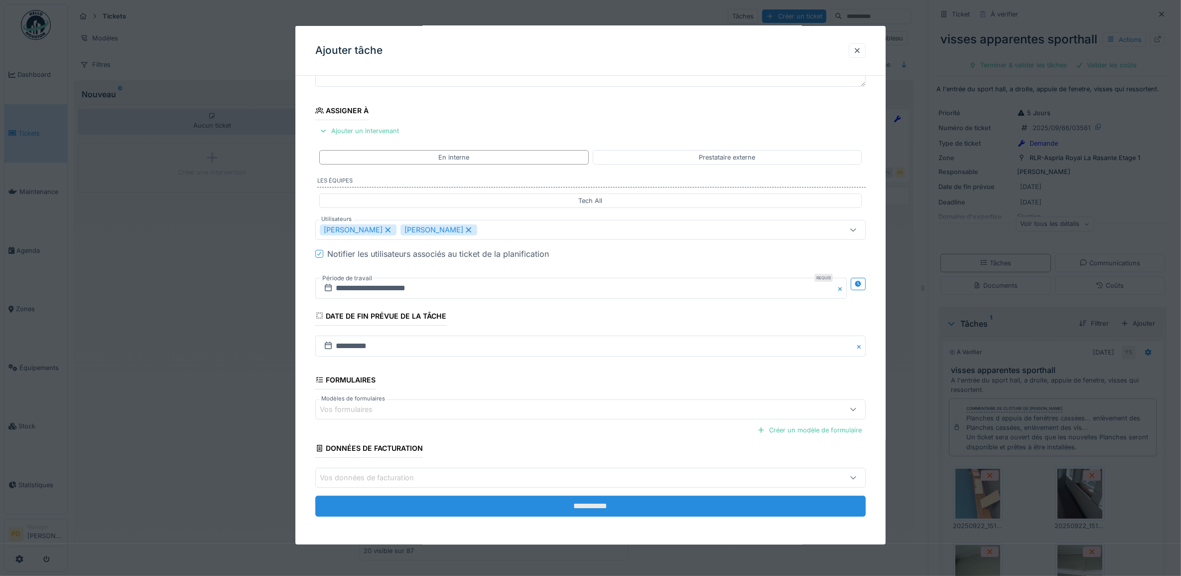
scroll to position [9, 0]
click at [576, 506] on input "**********" at bounding box center [590, 505] width 551 height 21
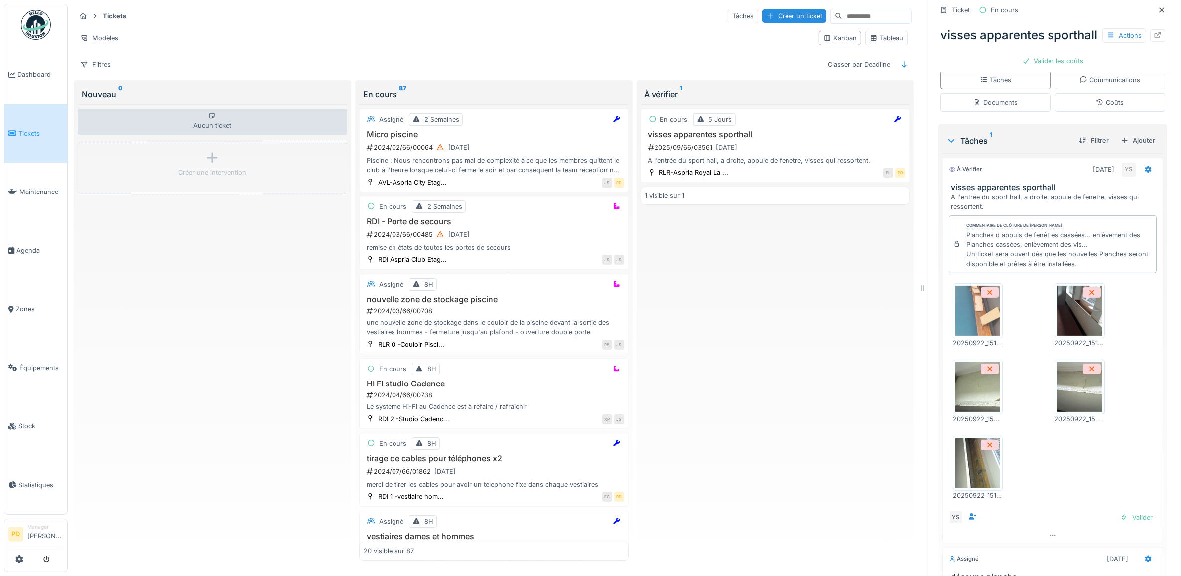
scroll to position [187, 0]
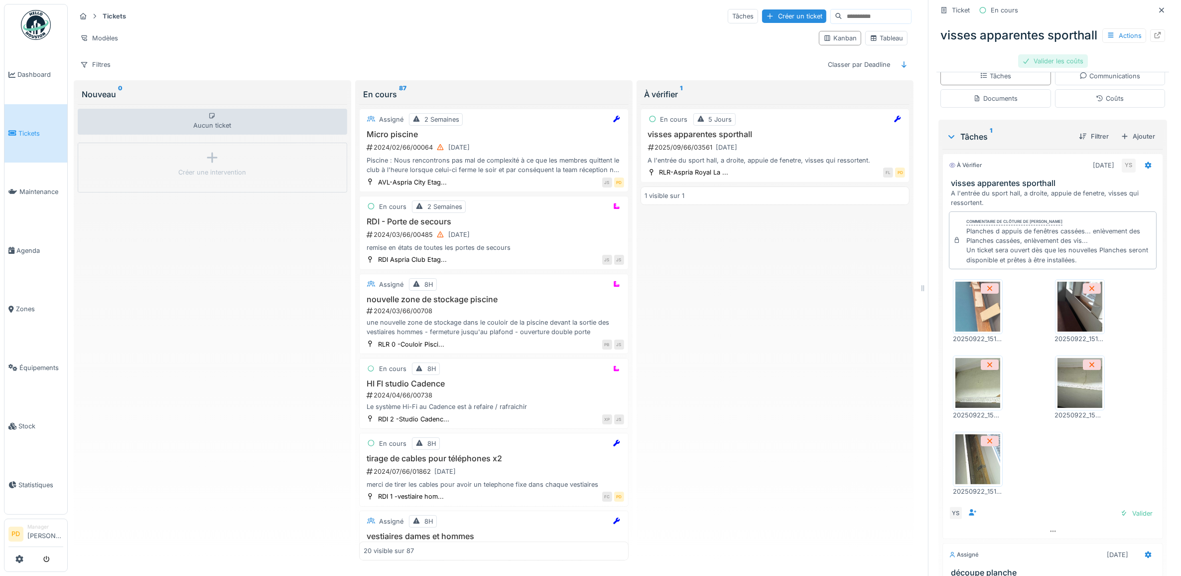
click at [1036, 68] on div "Valider les coûts" at bounding box center [1054, 60] width 70 height 13
click at [1080, 81] on div "Communications" at bounding box center [1110, 75] width 61 height 9
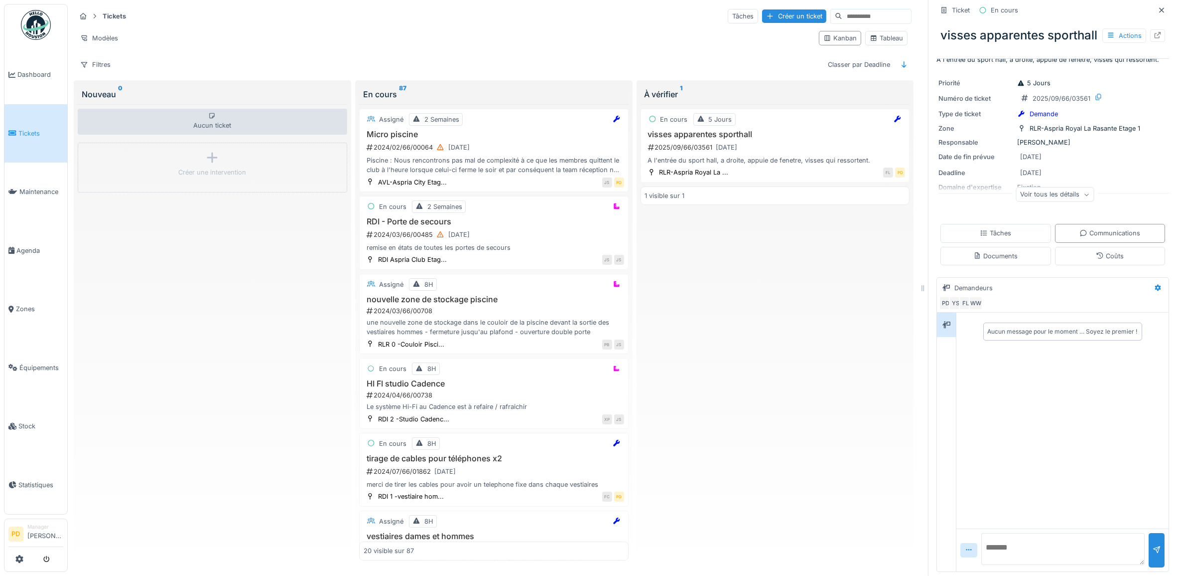
click at [1001, 546] on textarea at bounding box center [1063, 549] width 163 height 32
type textarea "**********"
click at [1149, 549] on div at bounding box center [1157, 550] width 16 height 34
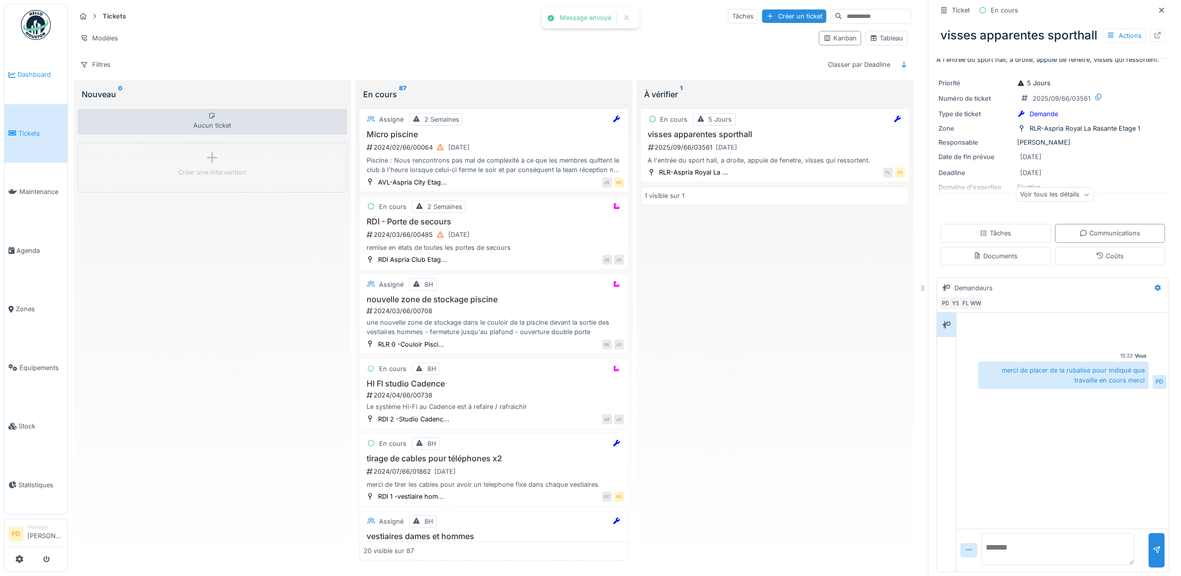
click at [25, 71] on span "Dashboard" at bounding box center [40, 74] width 46 height 9
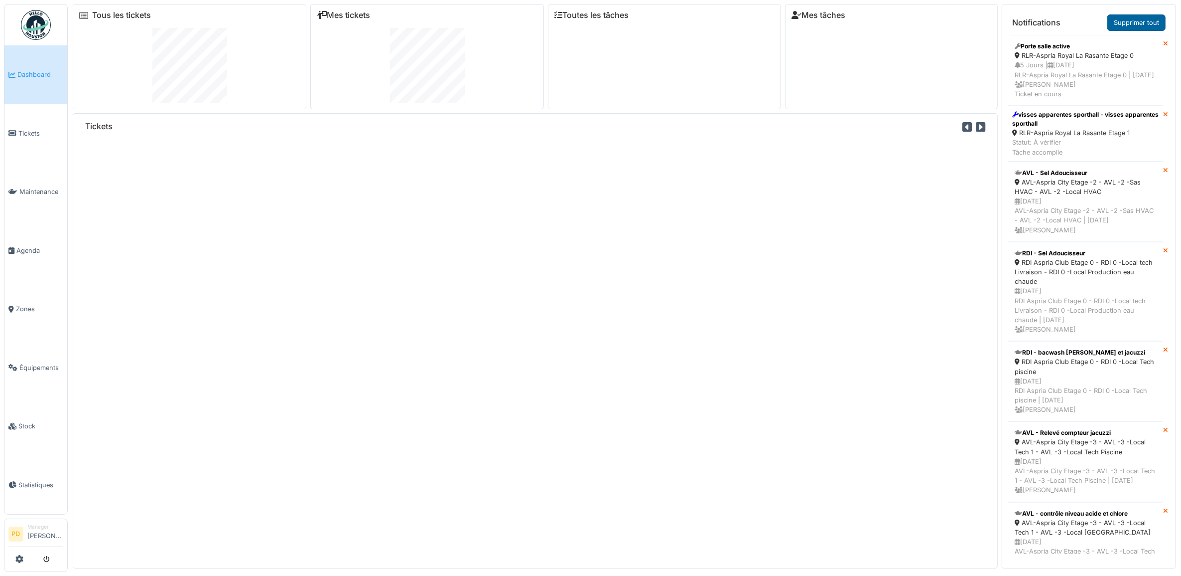
click at [1124, 24] on link "Supprimer tout" at bounding box center [1137, 22] width 58 height 16
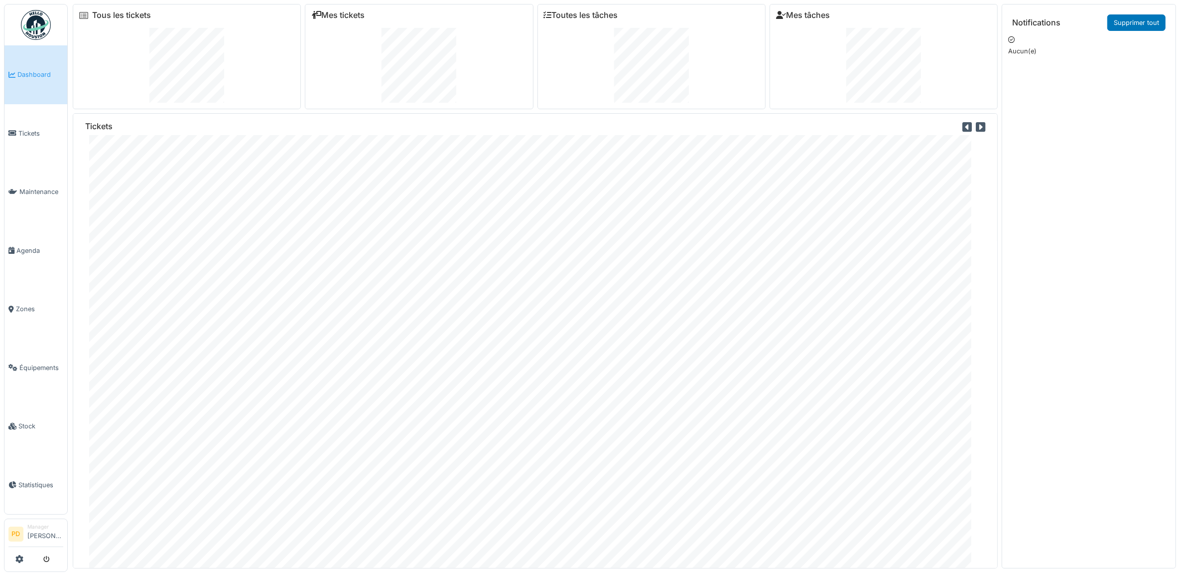
click at [28, 78] on span "Dashboard" at bounding box center [40, 74] width 46 height 9
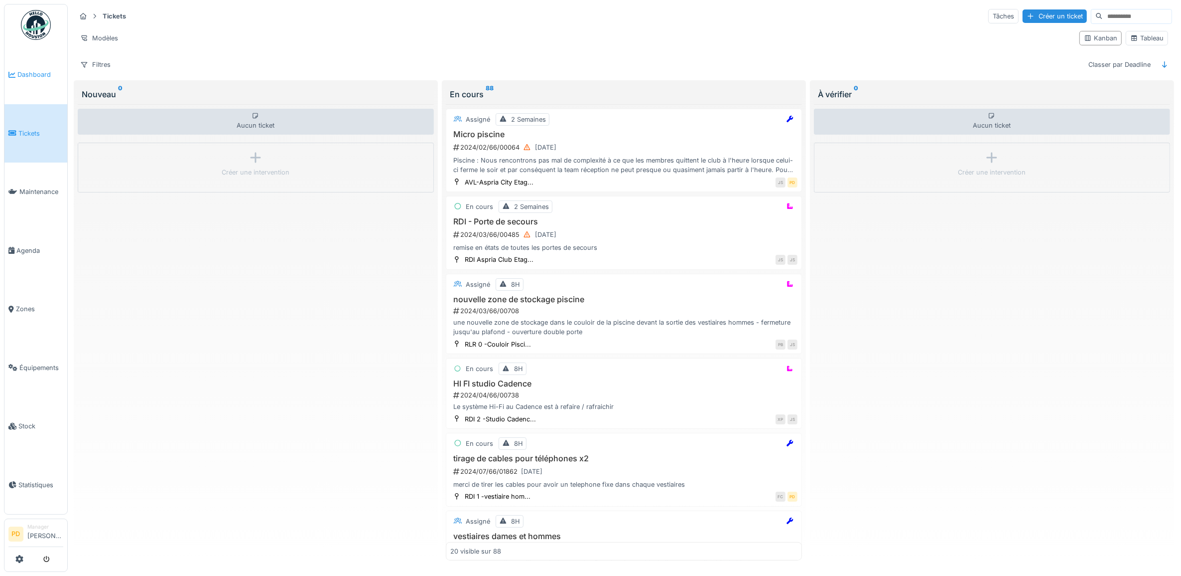
click at [32, 72] on span "Dashboard" at bounding box center [40, 74] width 46 height 9
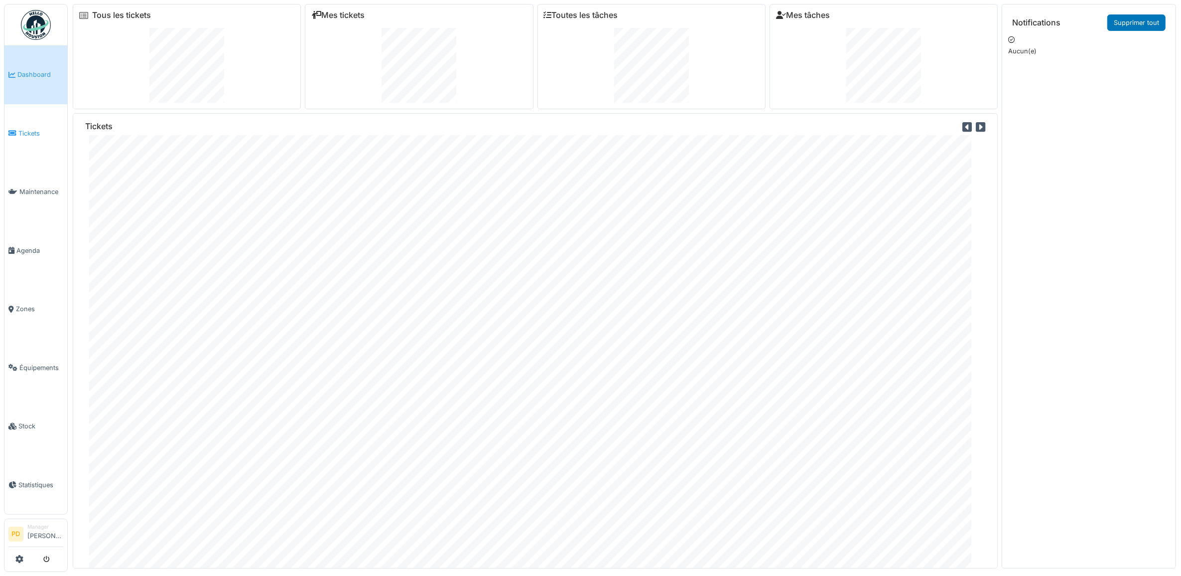
click at [35, 131] on span "Tickets" at bounding box center [40, 133] width 45 height 9
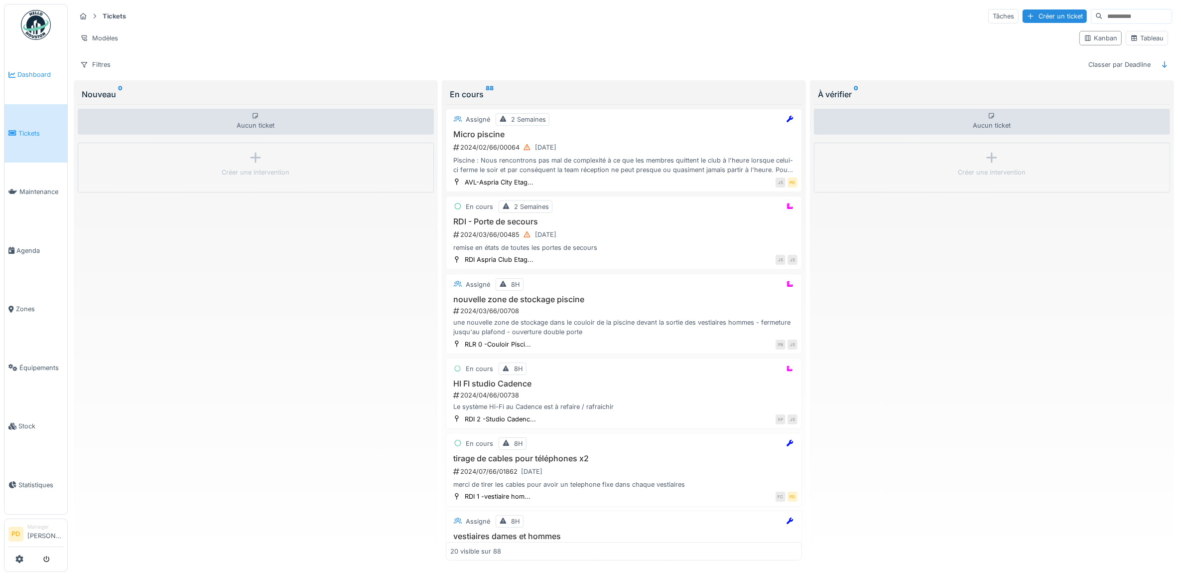
click at [40, 73] on span "Dashboard" at bounding box center [40, 74] width 46 height 9
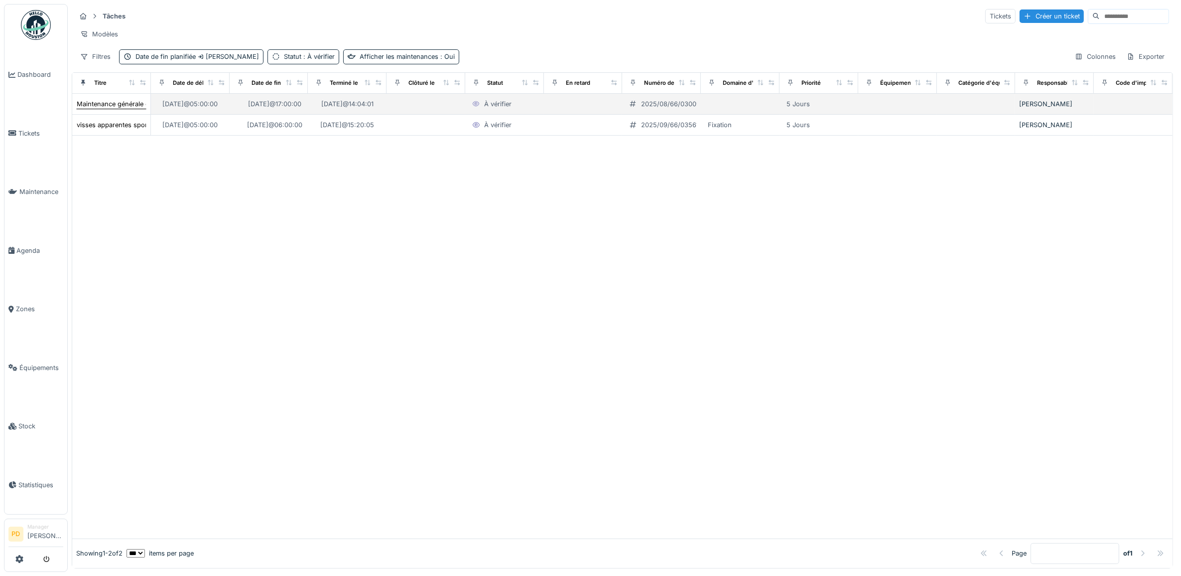
click at [136, 109] on div "Maintenance générale ch5" at bounding box center [117, 103] width 80 height 9
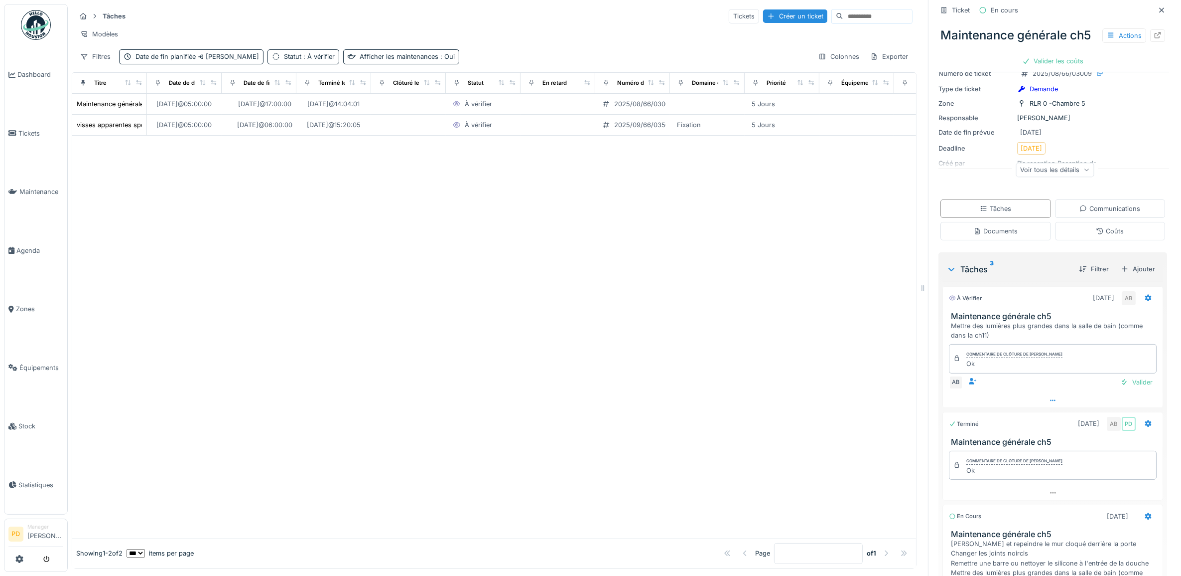
scroll to position [125, 0]
click at [1129, 385] on div "Valider" at bounding box center [1137, 378] width 40 height 13
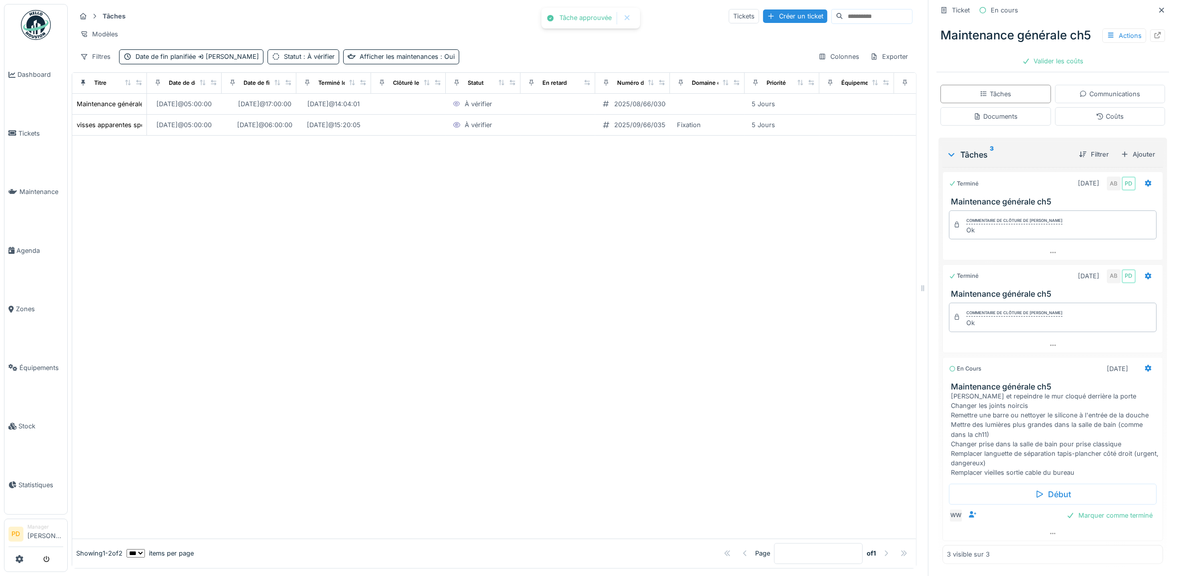
scroll to position [268, 0]
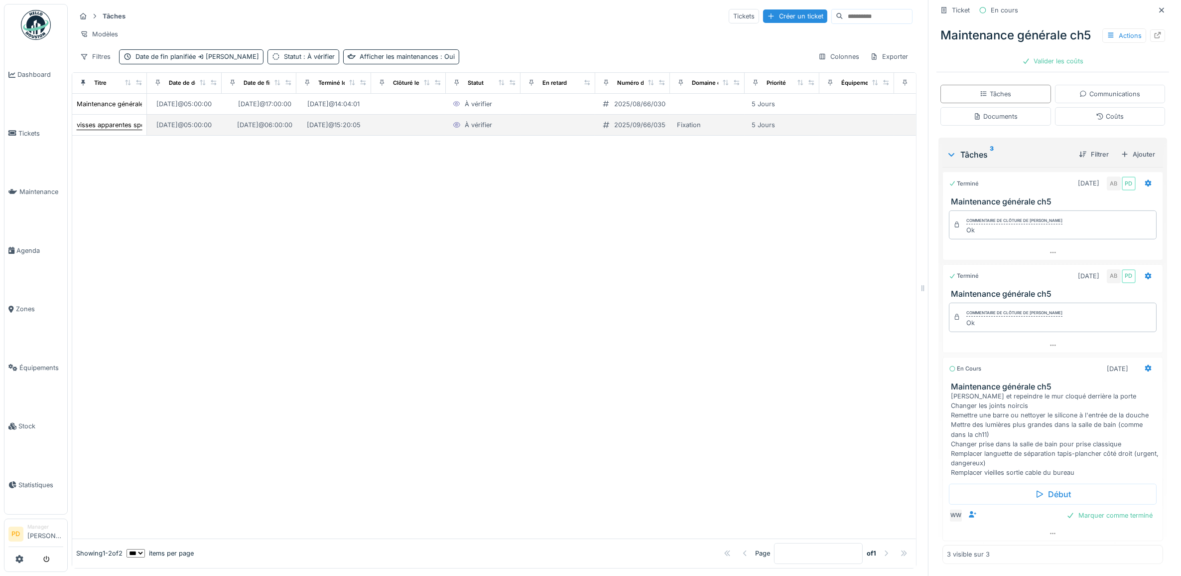
click at [125, 130] on div "visses apparentes sporthall" at bounding box center [118, 124] width 83 height 9
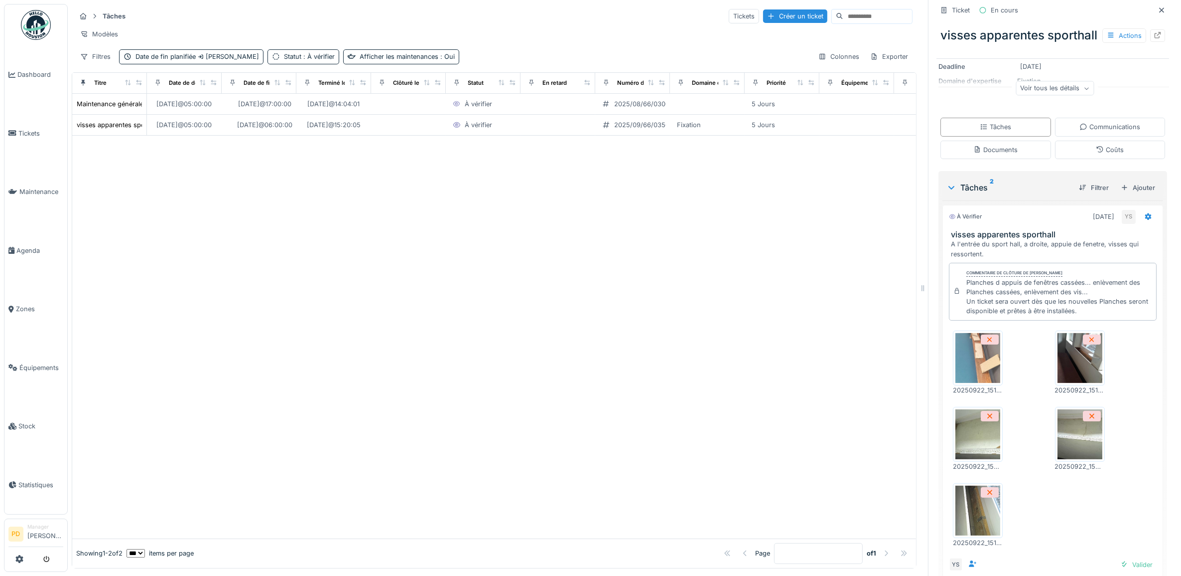
scroll to position [125, 0]
click at [978, 377] on img at bounding box center [978, 355] width 45 height 50
click at [975, 456] on img at bounding box center [978, 432] width 45 height 50
click at [1089, 451] on div at bounding box center [1080, 431] width 50 height 55
click at [992, 522] on div at bounding box center [978, 507] width 50 height 55
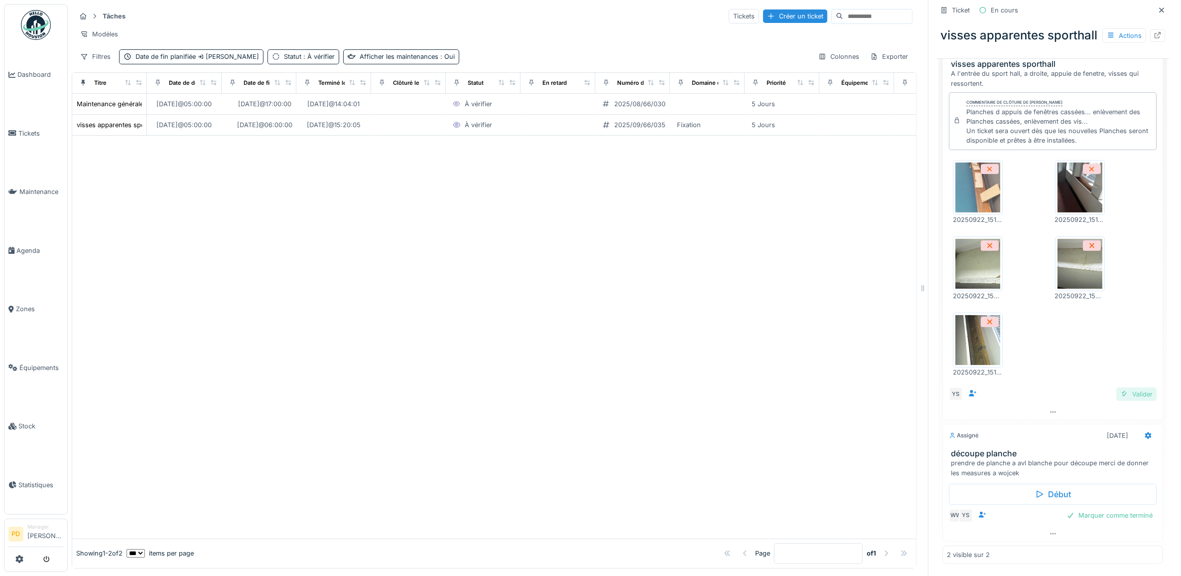
scroll to position [9, 0]
click at [1124, 387] on div "Valider" at bounding box center [1137, 393] width 40 height 13
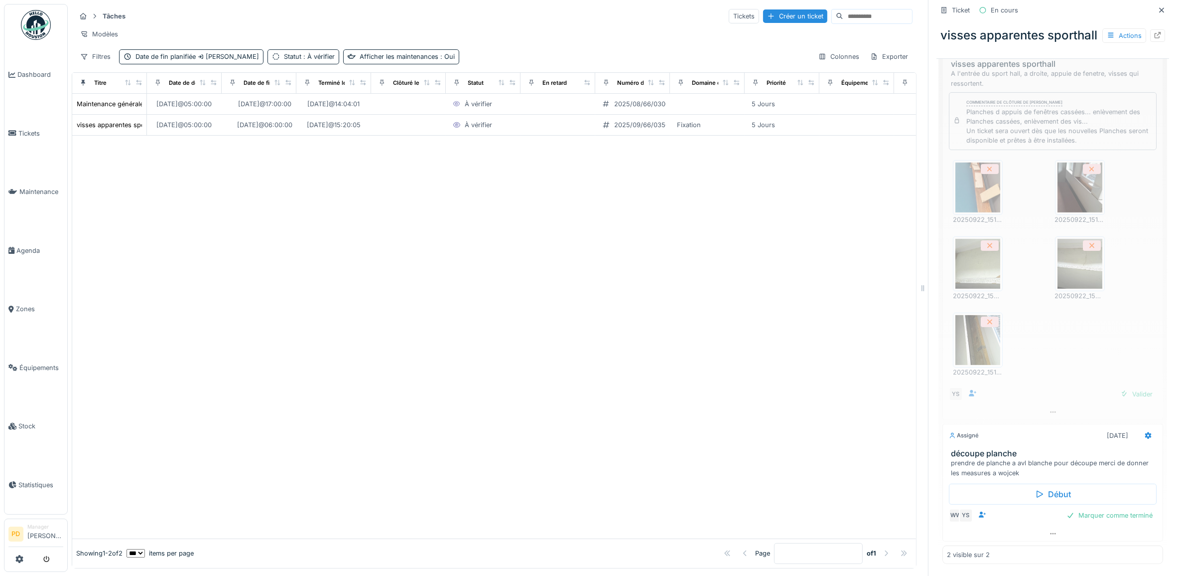
scroll to position [282, 0]
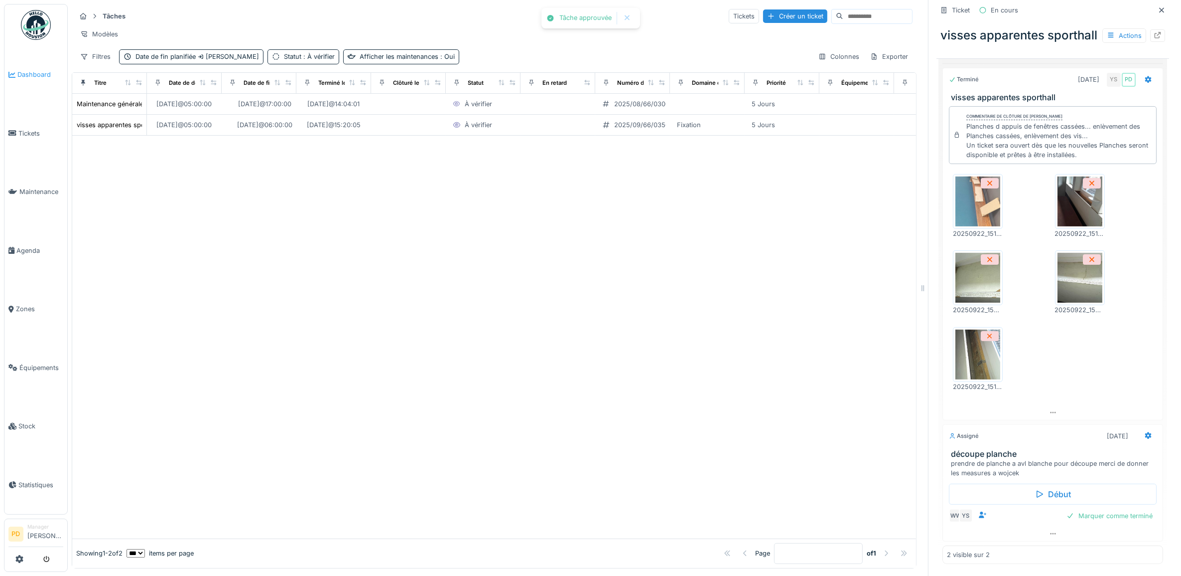
click at [34, 71] on span "Dashboard" at bounding box center [40, 74] width 46 height 9
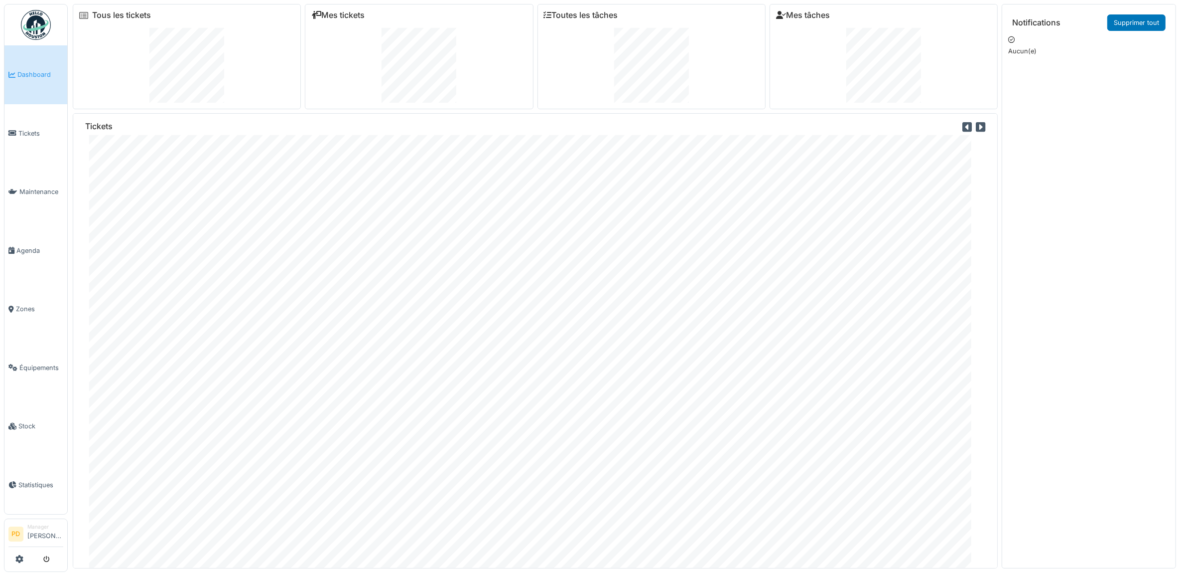
click at [963, 128] on icon at bounding box center [967, 127] width 9 height 11
click at [40, 480] on span "Statistiques" at bounding box center [40, 484] width 45 height 9
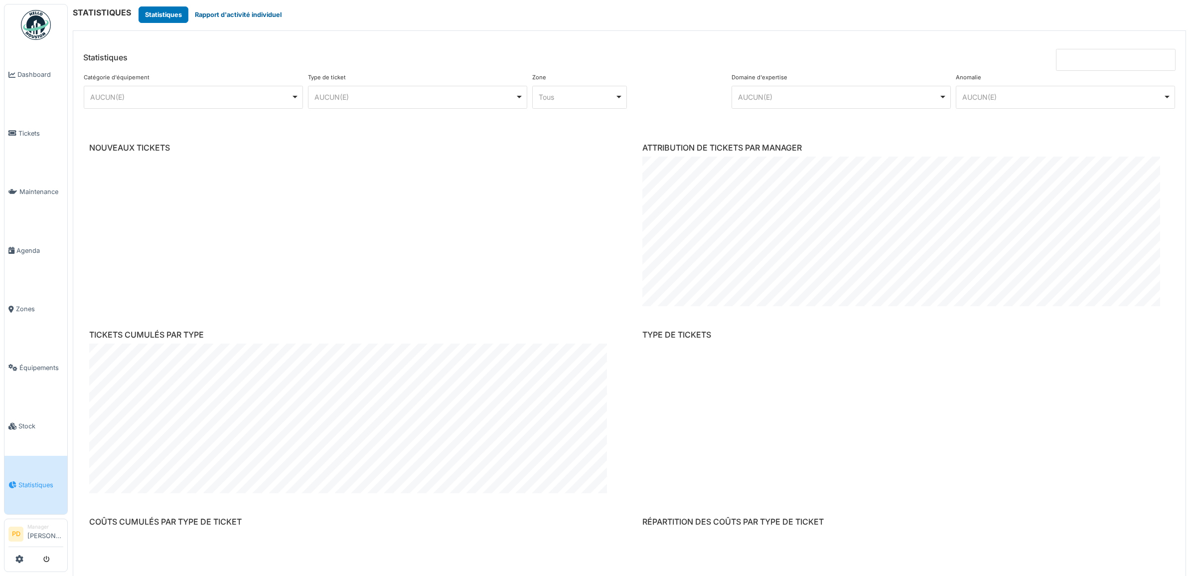
click at [242, 15] on button "Rapport d'activité individuel" at bounding box center [238, 14] width 100 height 16
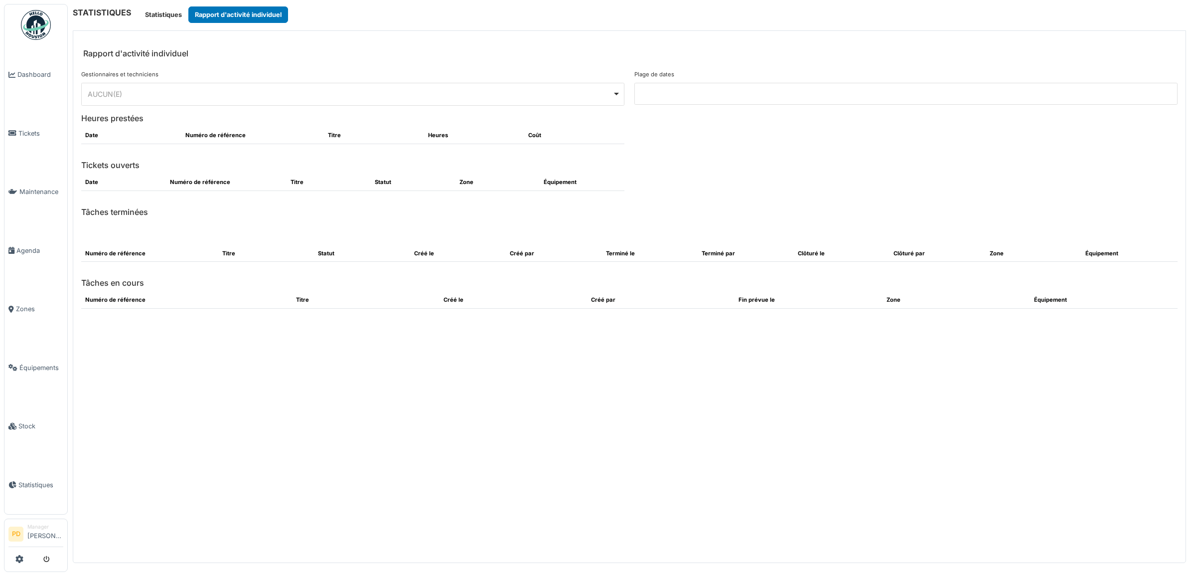
click at [461, 95] on div "AUCUN(E) Remove item" at bounding box center [350, 94] width 525 height 10
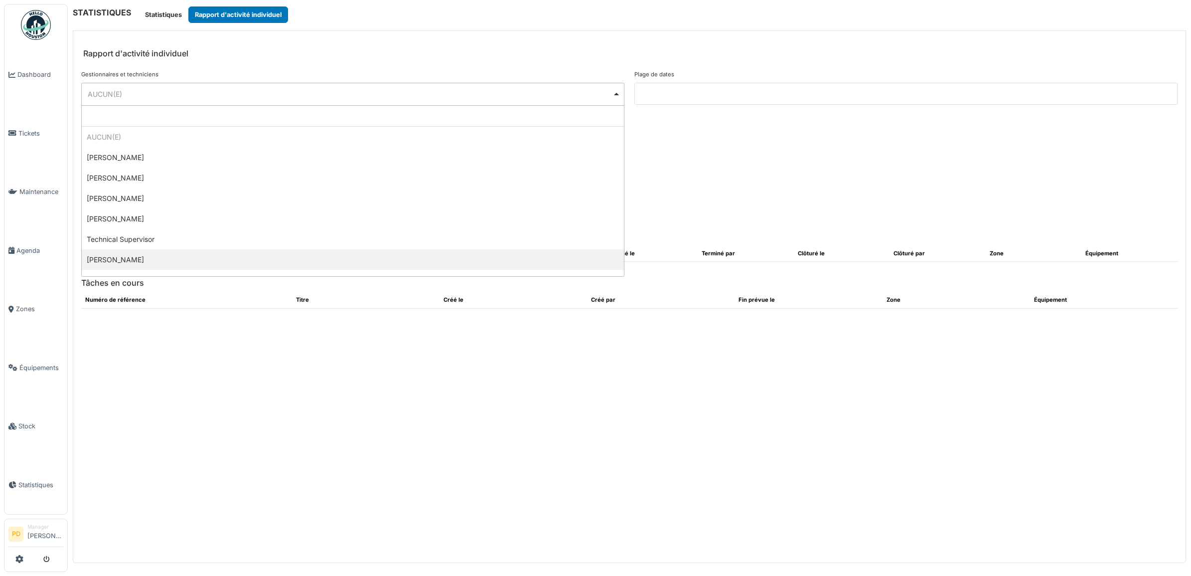
select select "*********"
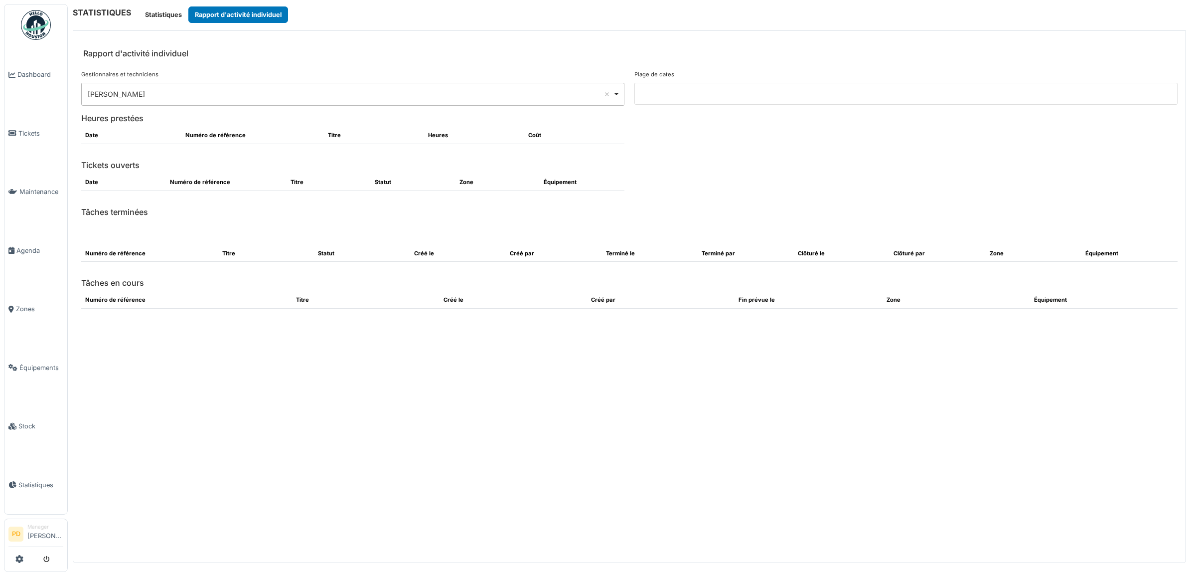
click at [699, 97] on input at bounding box center [905, 94] width 543 height 22
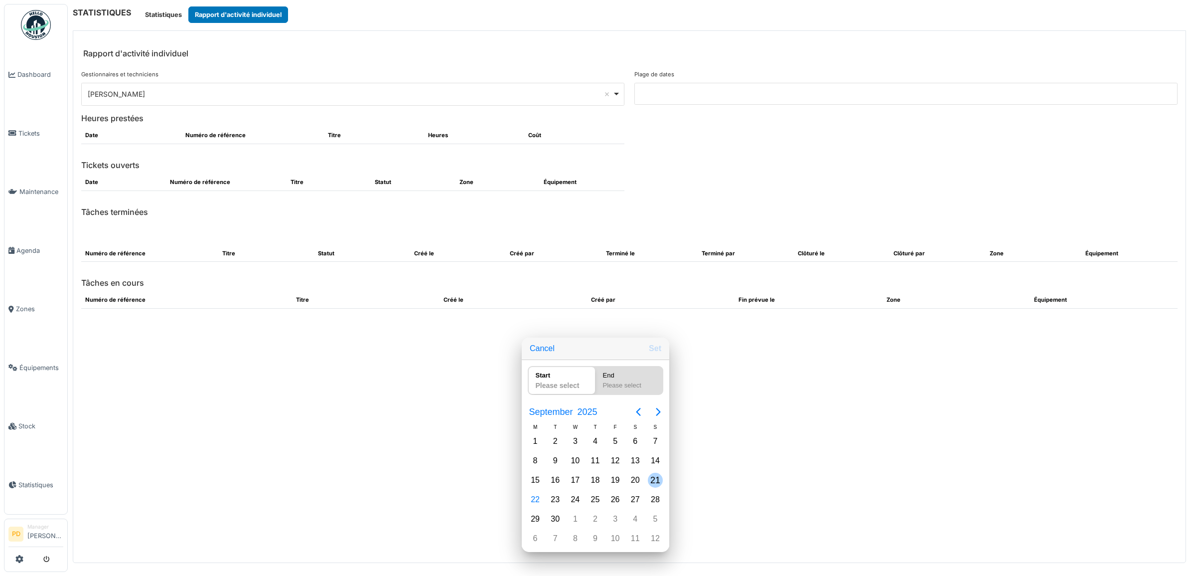
click at [653, 482] on div "21" at bounding box center [655, 479] width 15 height 15
click at [556, 497] on div "23" at bounding box center [555, 499] width 15 height 15
click at [659, 353] on button "Set" at bounding box center [655, 348] width 20 height 18
type input "**********"
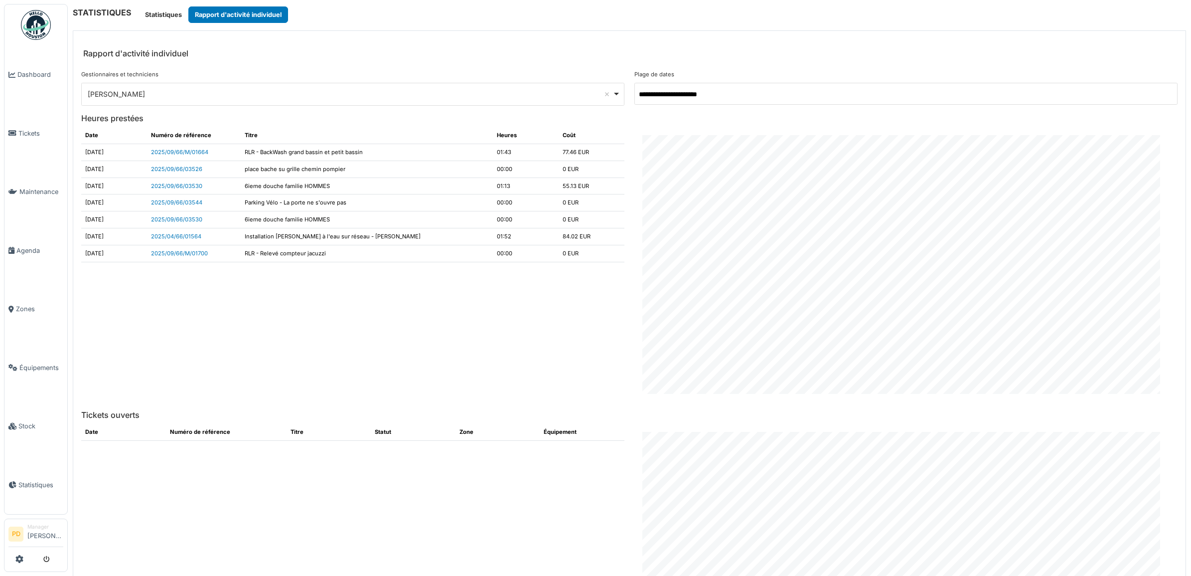
click at [428, 98] on div "[PERSON_NAME] Remove item" at bounding box center [350, 94] width 525 height 10
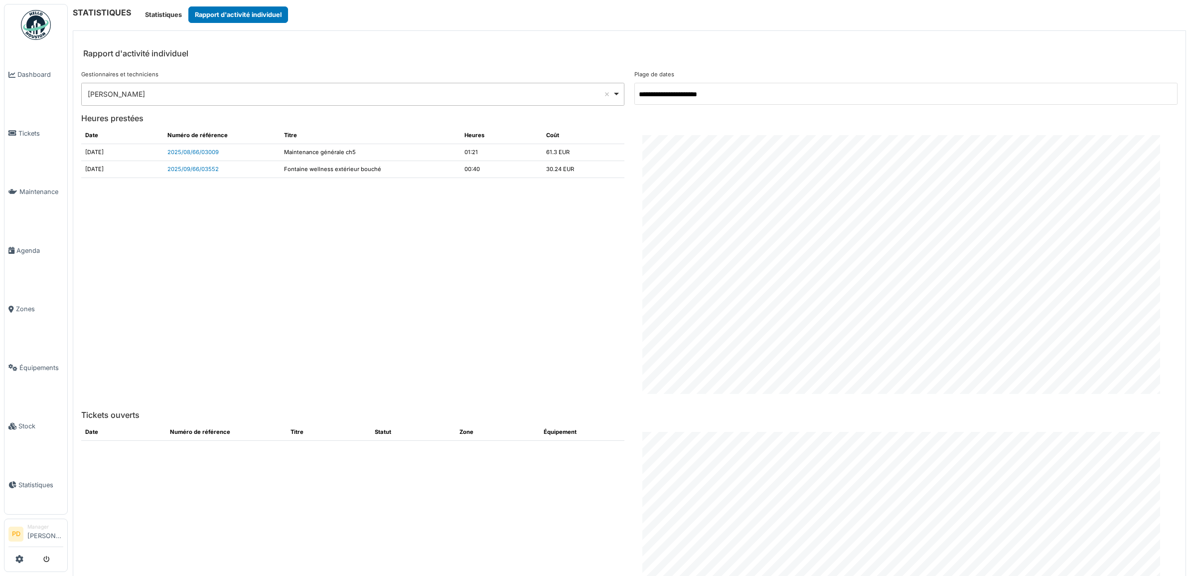
click at [354, 100] on div "[PERSON_NAME] Remove item" at bounding box center [353, 94] width 535 height 14
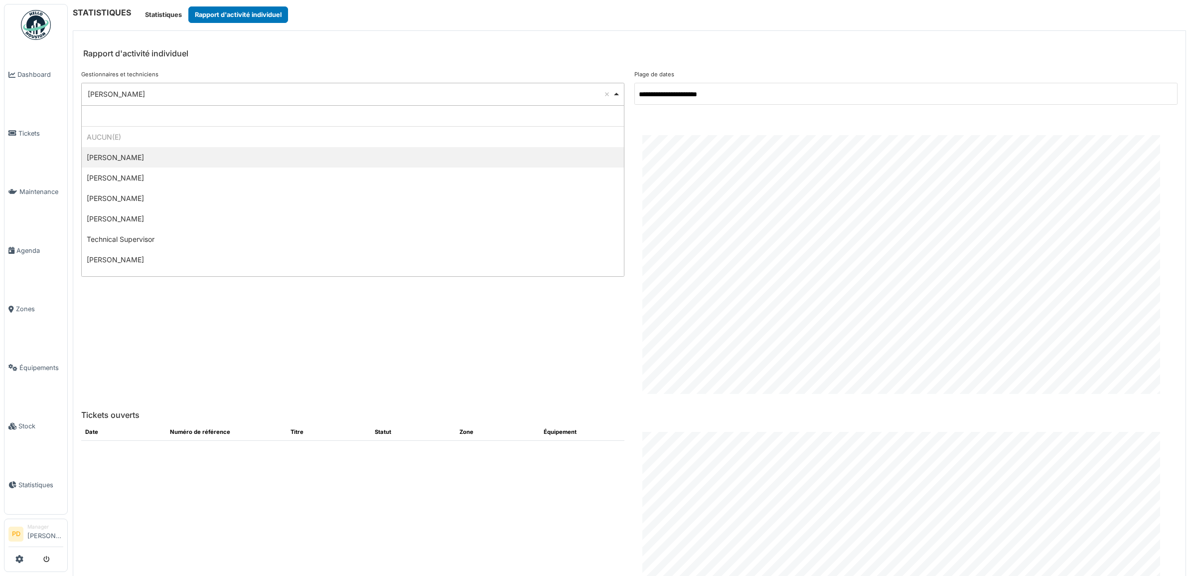
select select "**********"
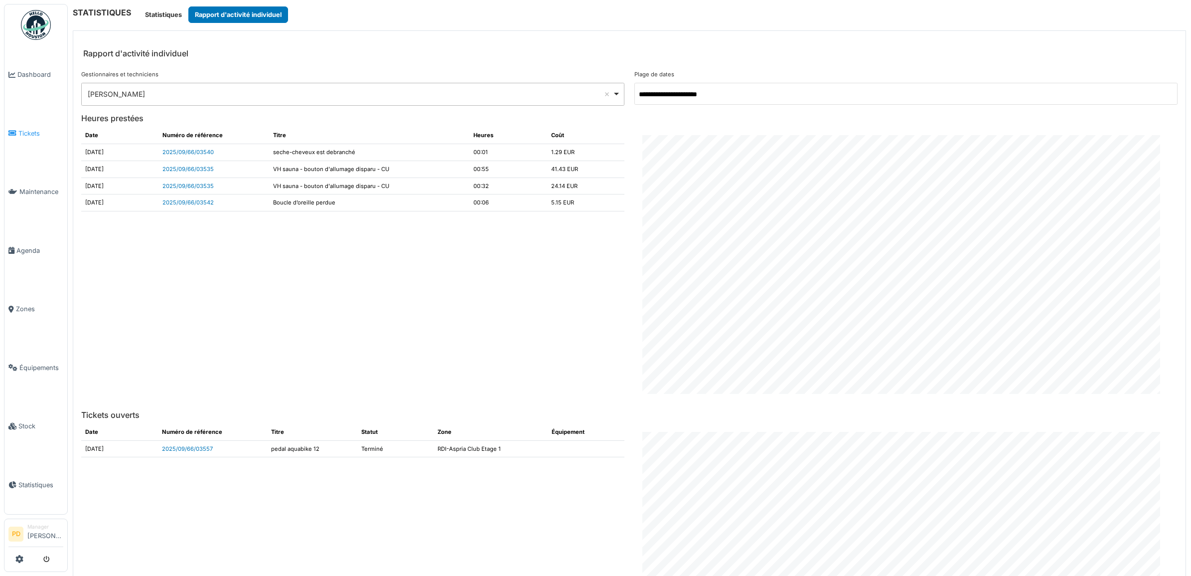
click at [39, 132] on span "Tickets" at bounding box center [40, 133] width 45 height 9
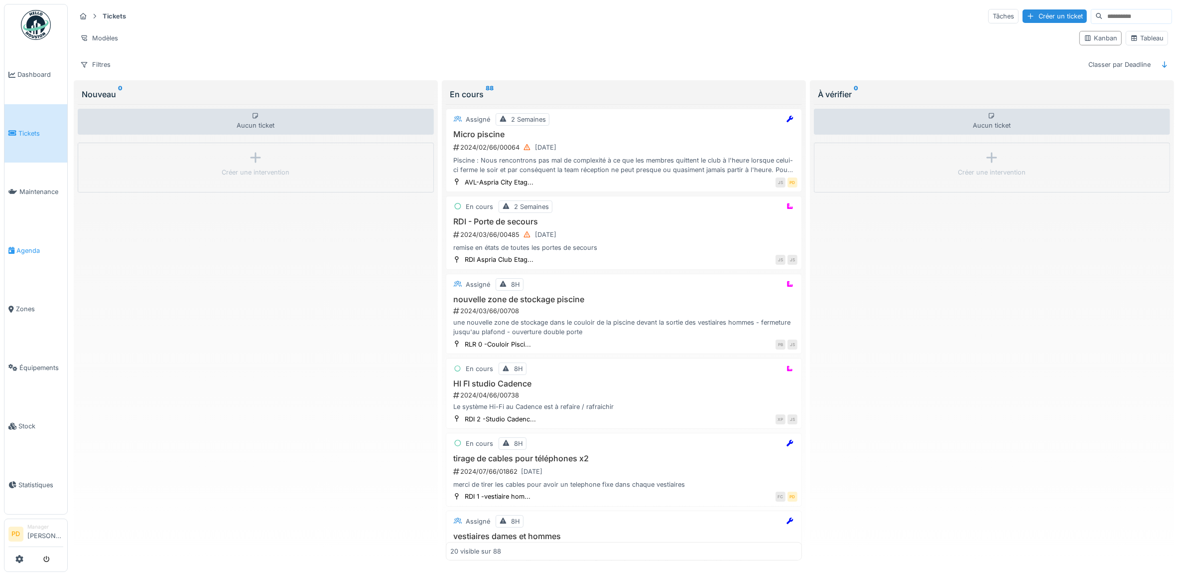
click at [25, 247] on span "Agenda" at bounding box center [39, 250] width 47 height 9
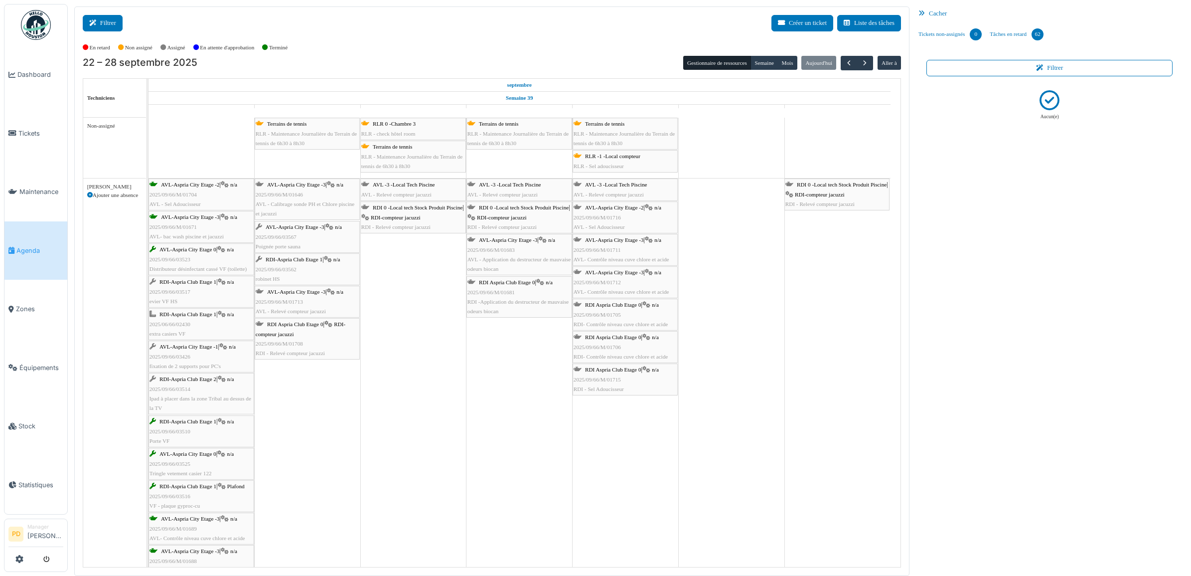
click at [105, 24] on button "Filtrer" at bounding box center [103, 23] width 40 height 16
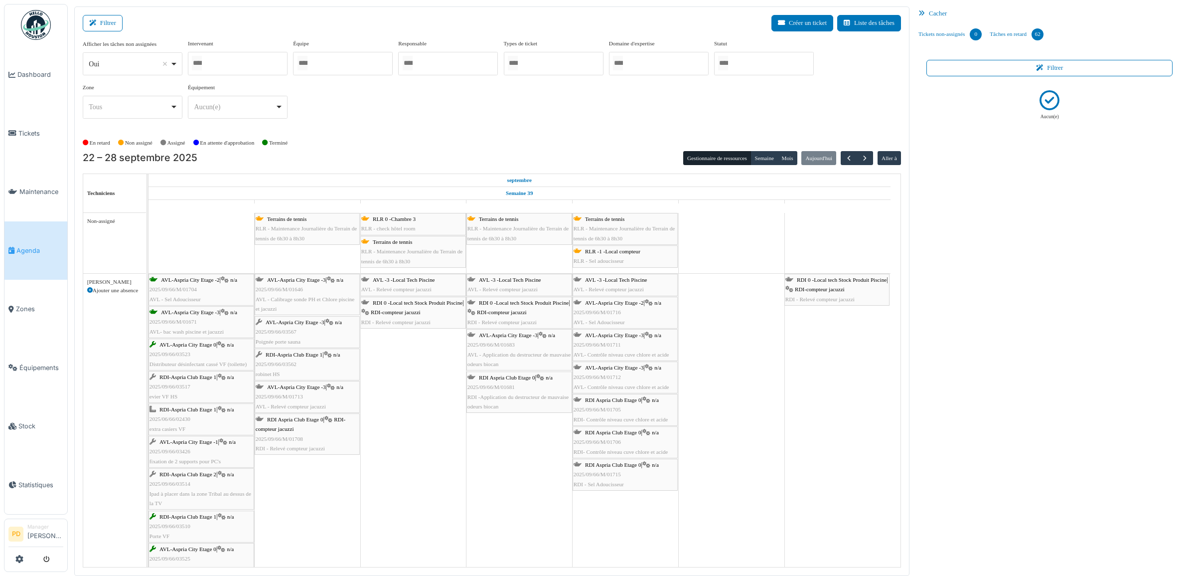
drag, startPoint x: 813, startPoint y: 21, endPoint x: 718, endPoint y: 22, distance: 95.2
click at [718, 22] on div "Filtrer Créer un ticket Liste des tâches" at bounding box center [492, 27] width 818 height 24
click at [744, 67] on div at bounding box center [764, 63] width 100 height 23
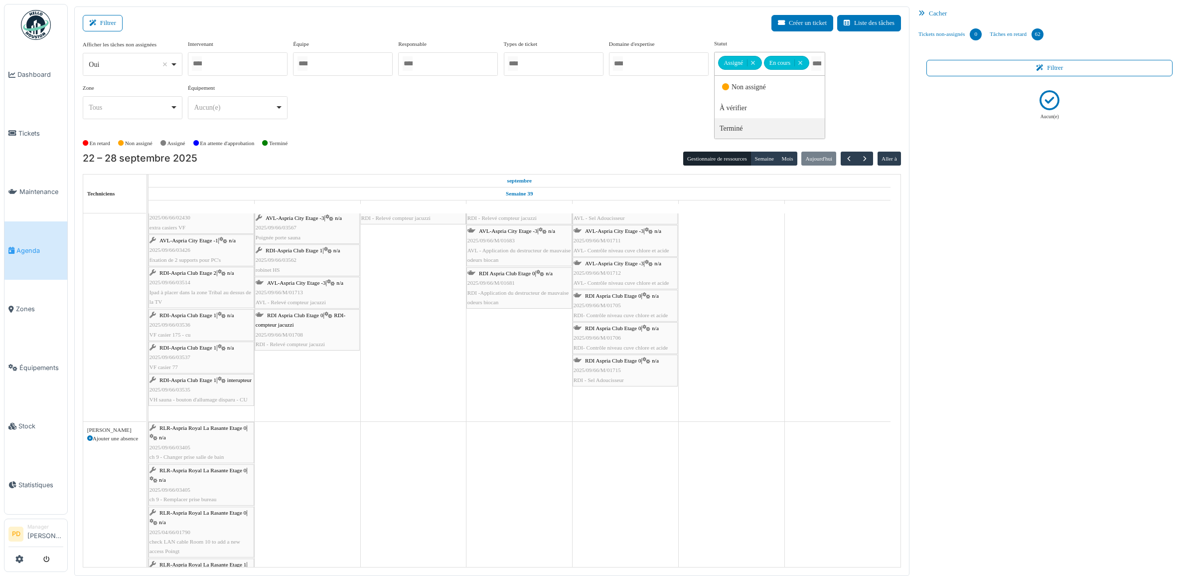
scroll to position [125, 0]
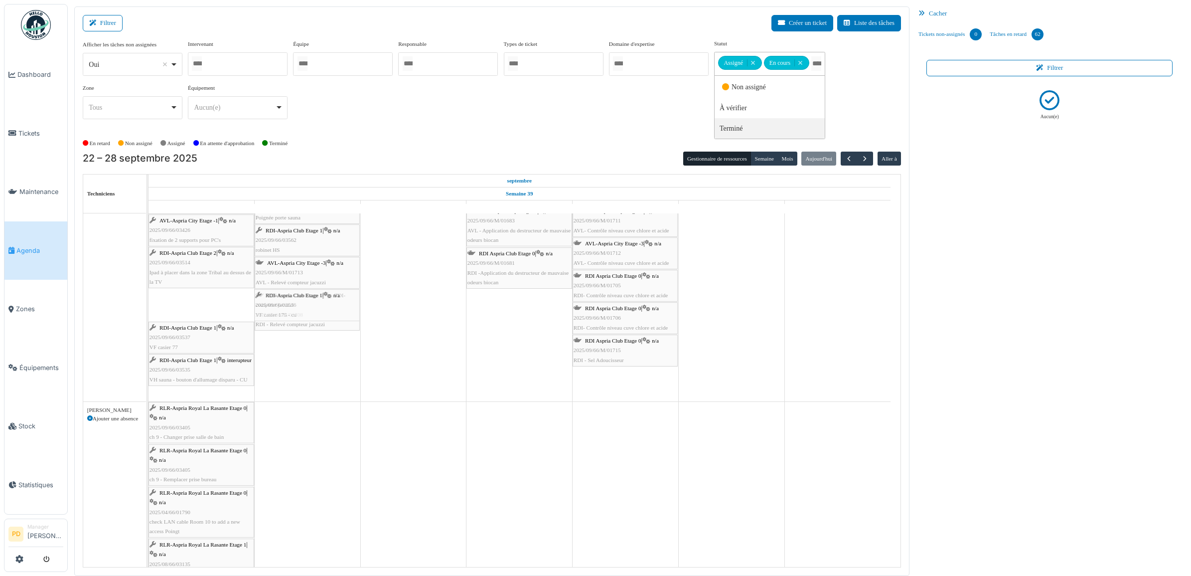
drag, startPoint x: 216, startPoint y: 310, endPoint x: 269, endPoint y: 310, distance: 53.3
click at [148, 309] on div "RDI-Aspria Club Etage 1 | n/a 2025/09/66/03517 evier VF HS AVL-Aspria City Etag…" at bounding box center [148, 275] width 0 height 252
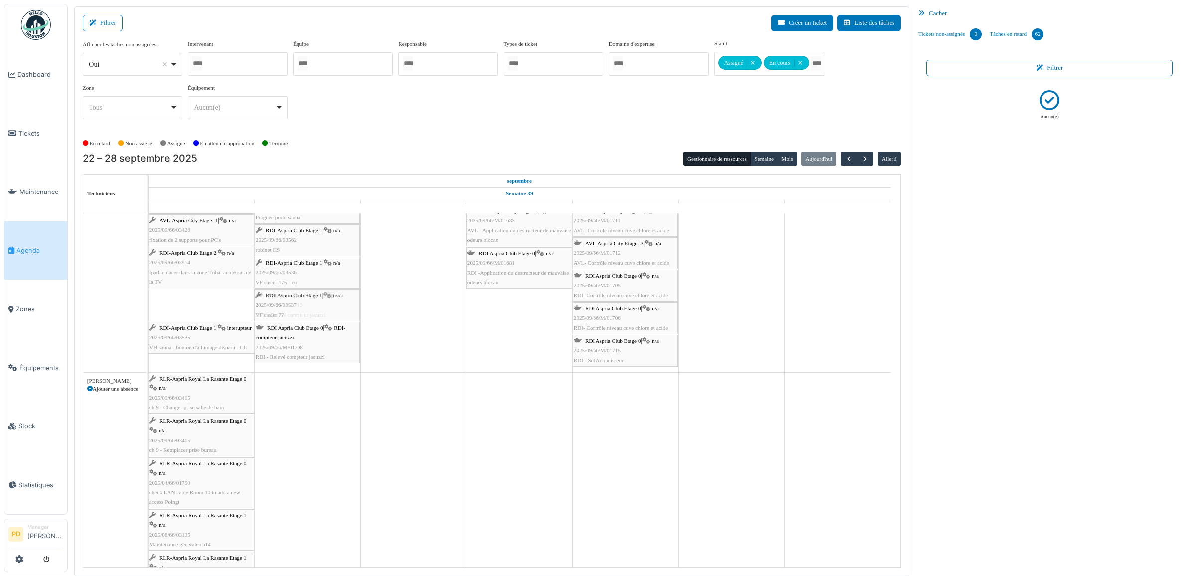
drag, startPoint x: 214, startPoint y: 310, endPoint x: 280, endPoint y: 306, distance: 65.9
click at [148, 306] on div "RDI-Aspria Club Etage 1 | n/a 2025/09/66/03517 evier VF HS AVL-Aspria City Etag…" at bounding box center [148, 260] width 0 height 222
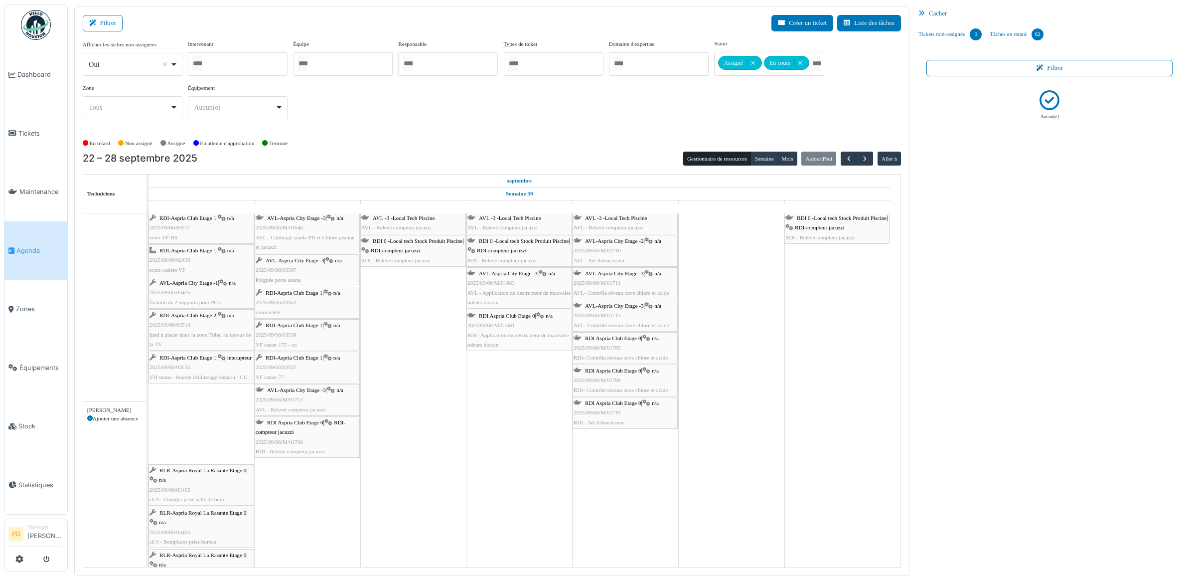
scroll to position [62, 0]
drag, startPoint x: 203, startPoint y: 365, endPoint x: 369, endPoint y: 359, distance: 165.5
click at [148, 359] on div "RDI-Aspria Club Etage 1 | n/a 2025/09/66/03517 evier VF HS AVL-Aspria City Etag…" at bounding box center [148, 338] width 0 height 252
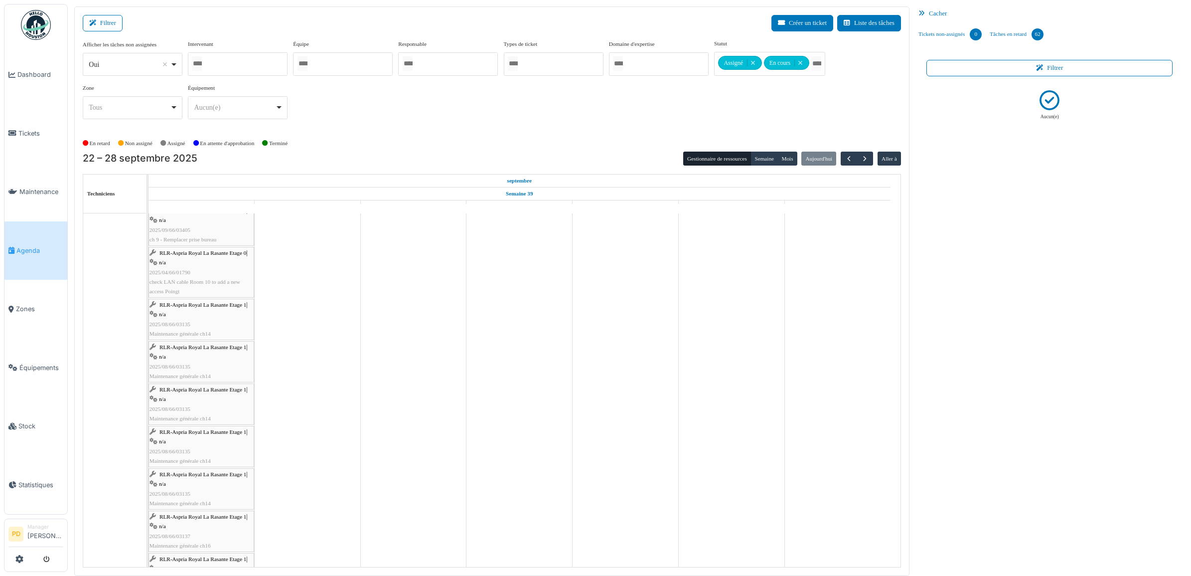
scroll to position [0, 0]
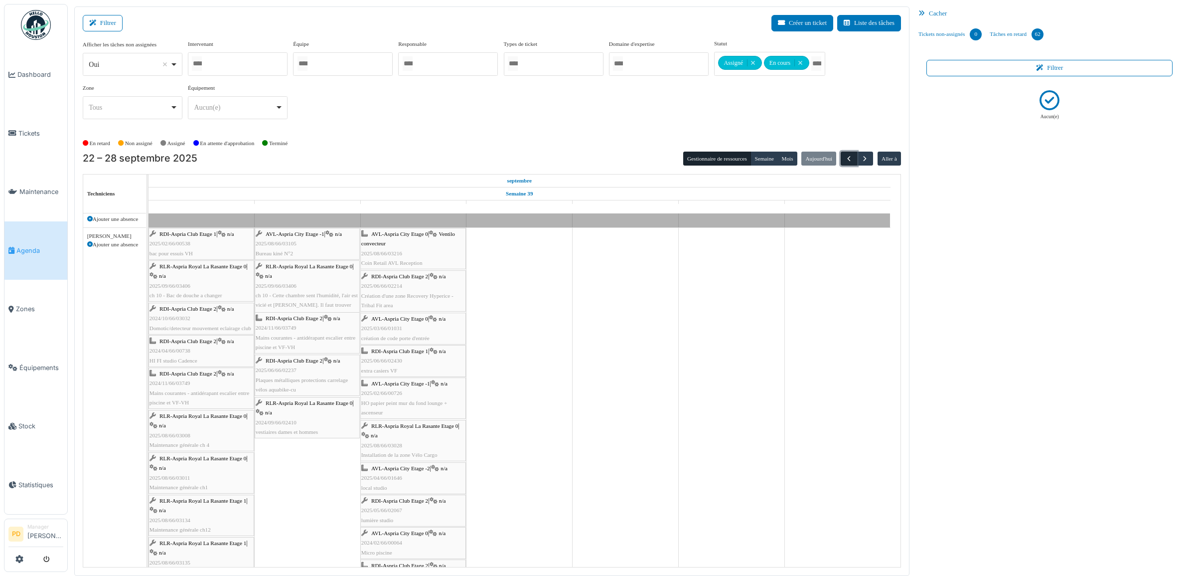
click at [849, 156] on span "button" at bounding box center [849, 158] width 8 height 8
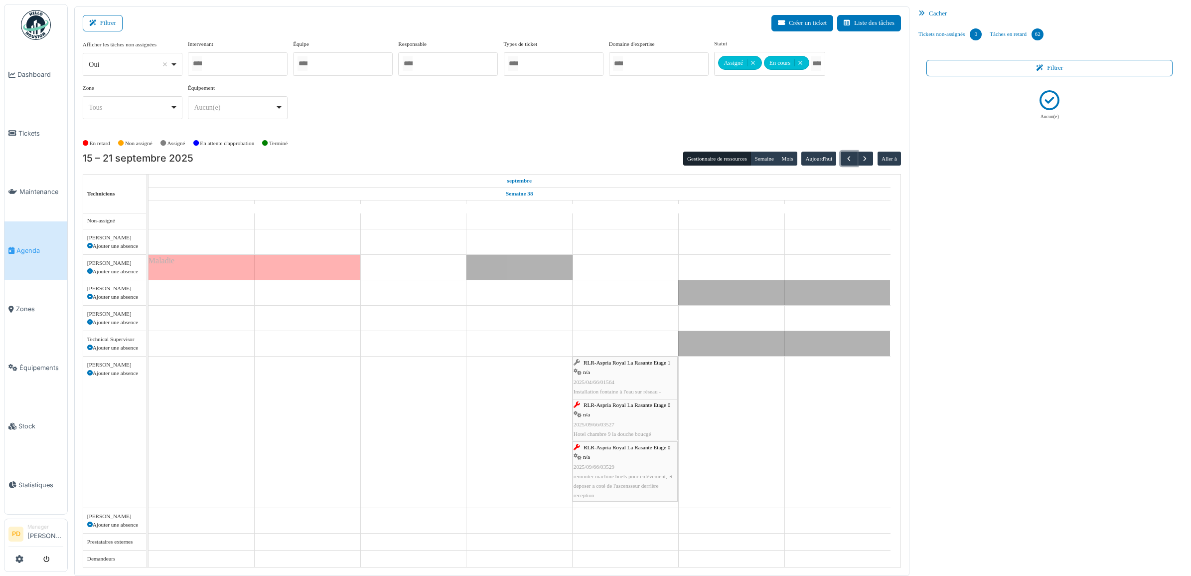
click at [621, 365] on span "RLR-Aspria Royal La Rasante Etage 1" at bounding box center [627, 362] width 87 height 6
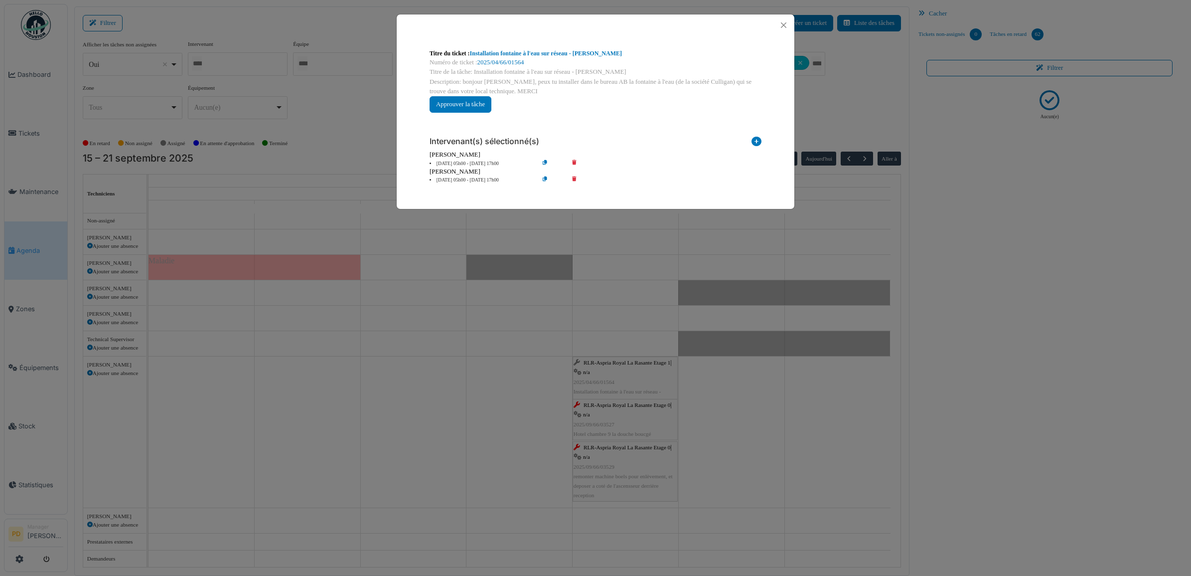
click at [469, 157] on div "[PERSON_NAME]" at bounding box center [596, 154] width 332 height 9
click at [472, 162] on li "19 sep 05h00 - 19 sep 17h00" at bounding box center [482, 163] width 114 height 7
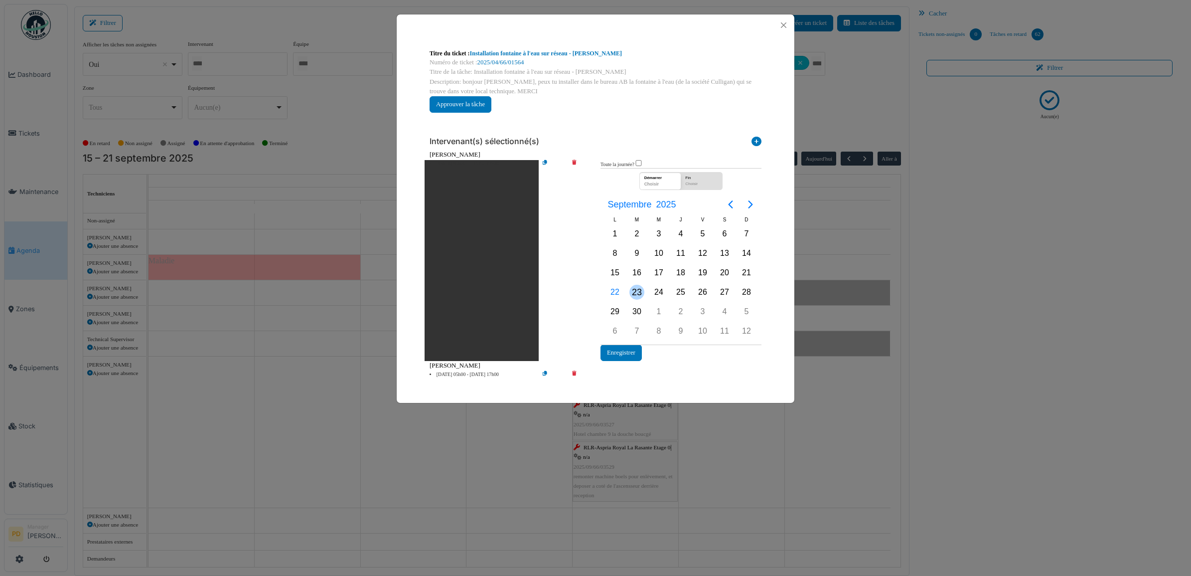
click at [633, 291] on div "23" at bounding box center [636, 292] width 15 height 15
click at [632, 347] on button "Enregistrer" at bounding box center [620, 352] width 41 height 16
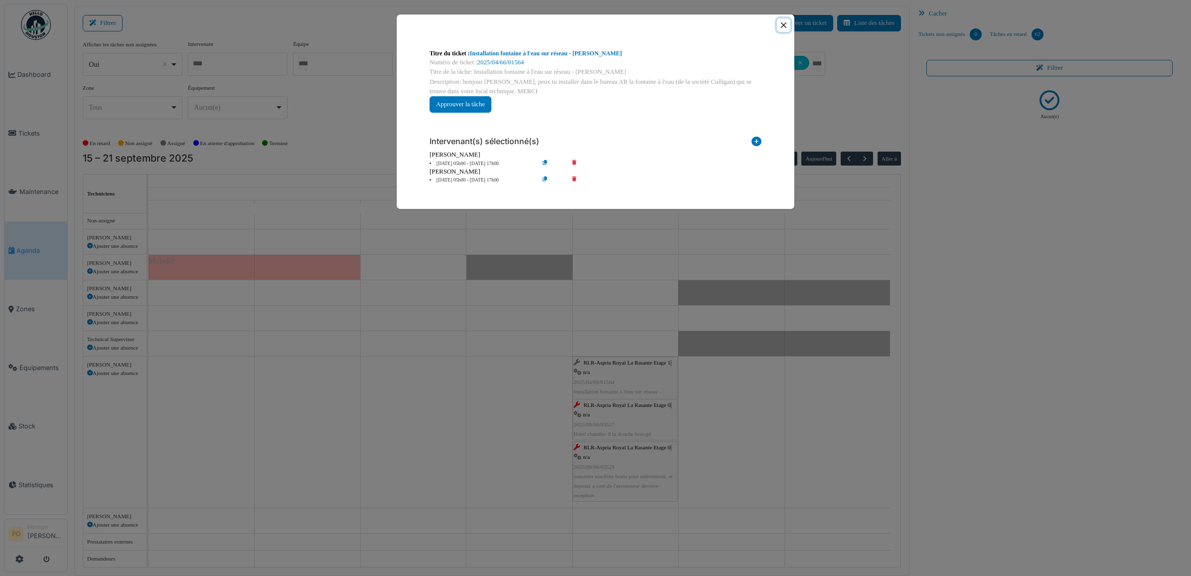
click at [785, 22] on button "Close" at bounding box center [783, 24] width 13 height 13
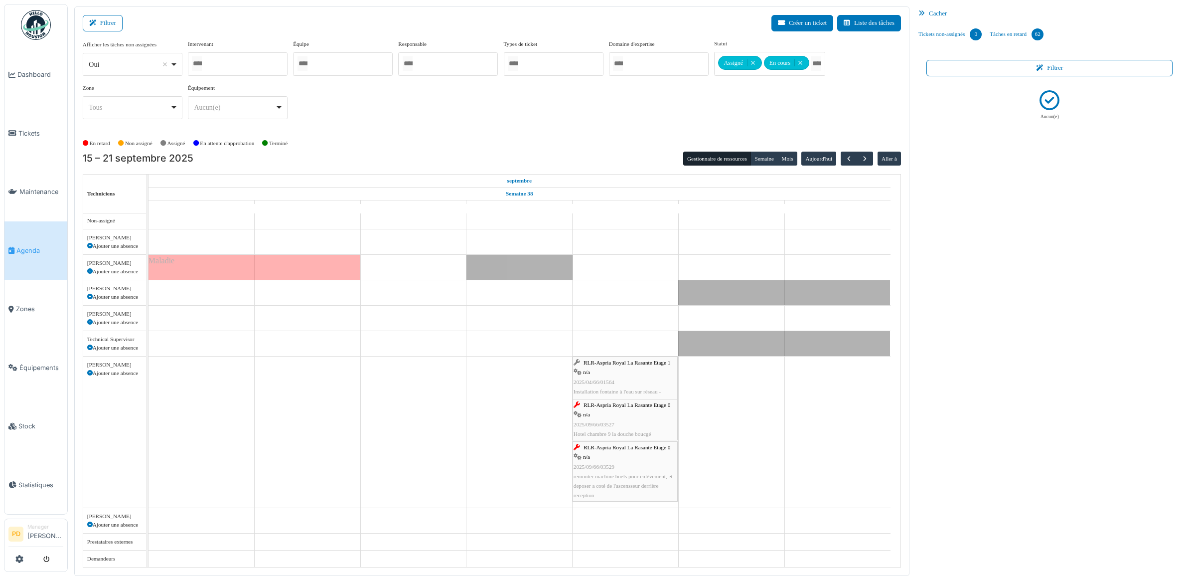
click at [634, 408] on div "RLR-Aspria Royal La Rasante Etage 0 | n/a 2025/09/66/03527 Hotel chambre 9 la d…" at bounding box center [625, 419] width 103 height 38
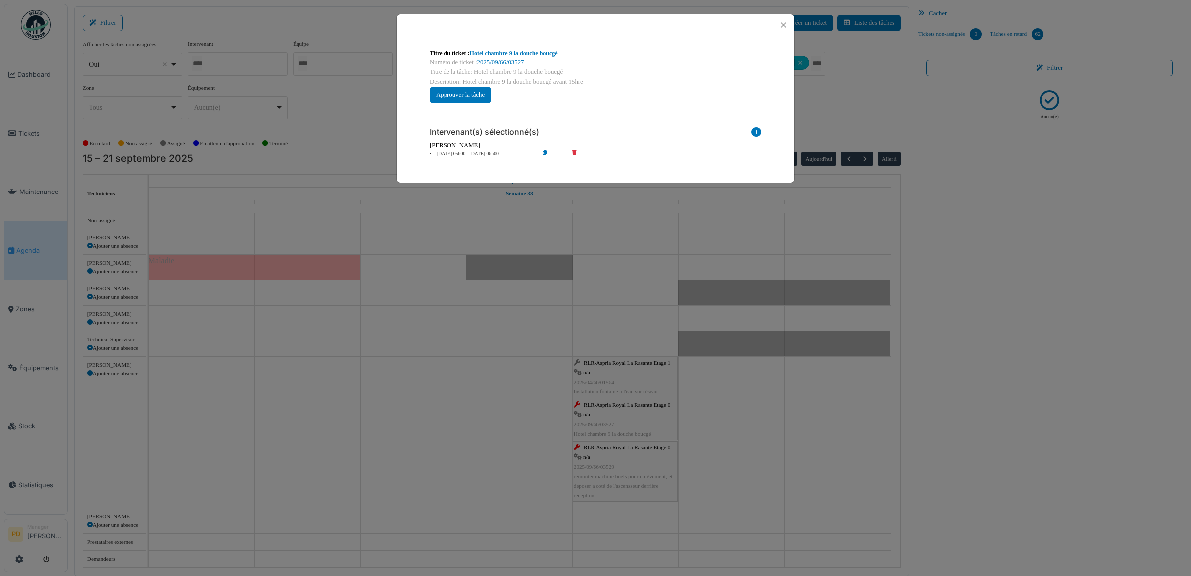
click at [465, 156] on li "19 sep 05h00 - 19 sep 06h00" at bounding box center [482, 153] width 114 height 7
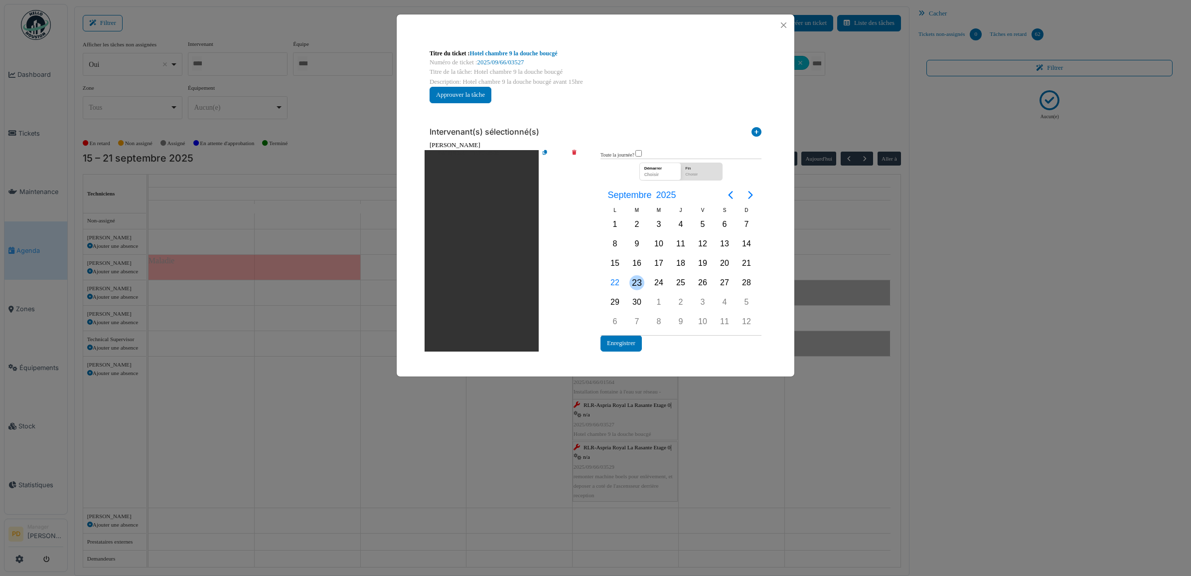
click at [630, 284] on div "23" at bounding box center [636, 282] width 15 height 15
click at [630, 342] on button "Enregistrer" at bounding box center [620, 343] width 41 height 16
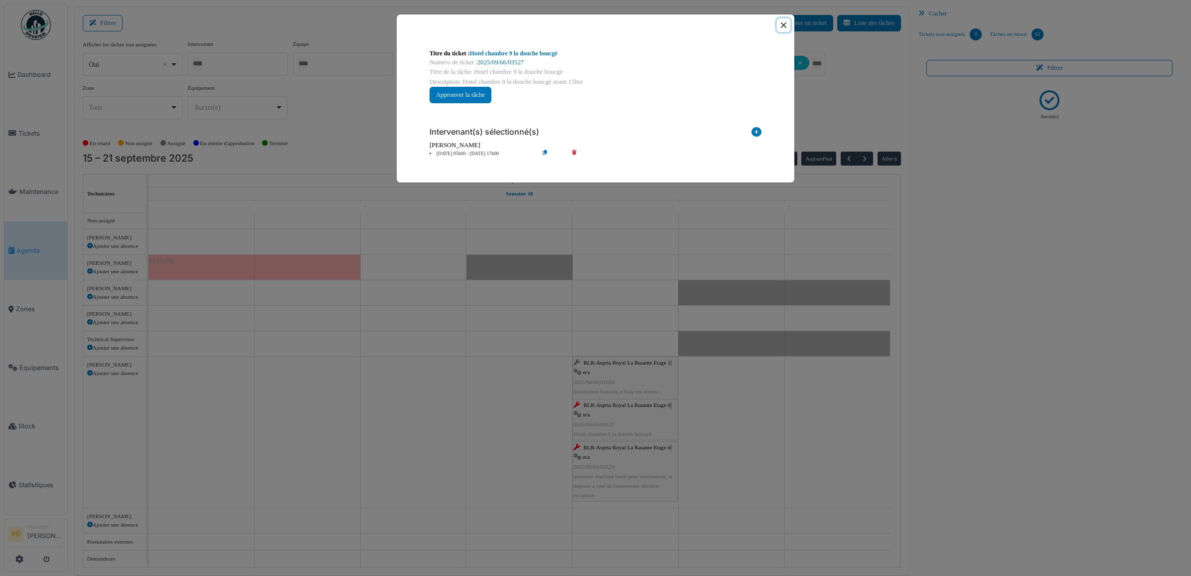
click at [783, 26] on button "Close" at bounding box center [783, 24] width 13 height 13
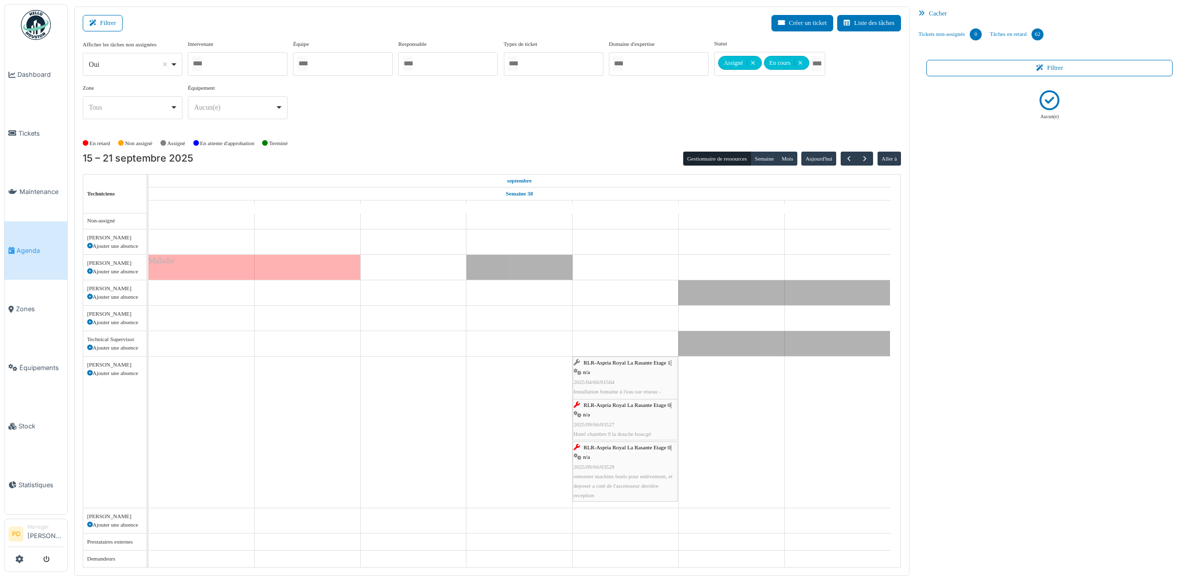
click at [616, 444] on span "RLR-Aspria Royal La Rasante Etage 0" at bounding box center [627, 447] width 87 height 6
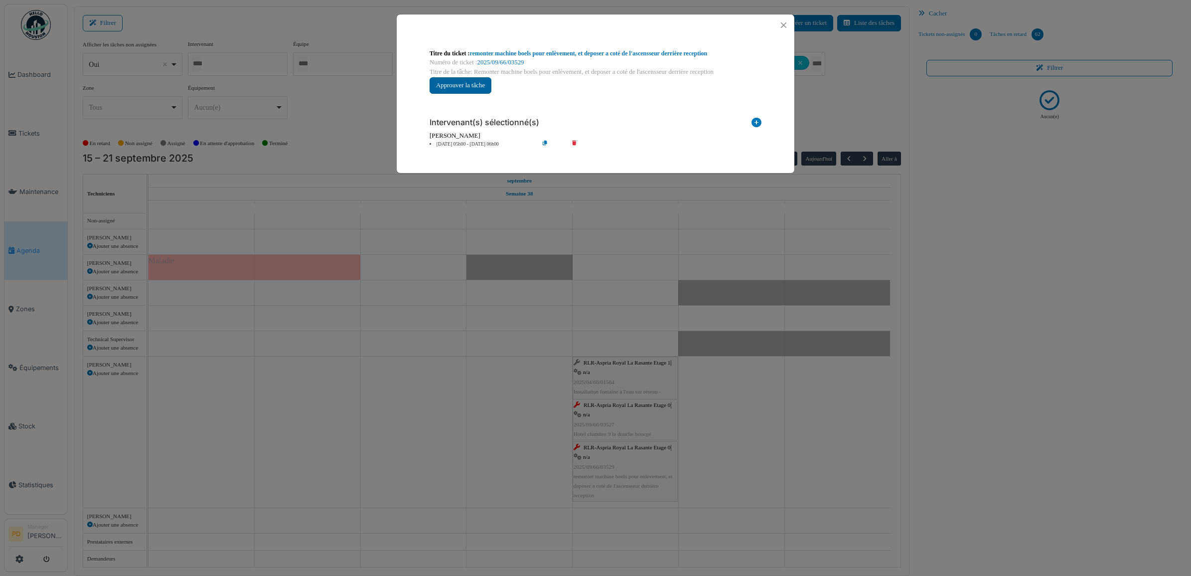
click at [476, 86] on button "Approuver la tâche" at bounding box center [461, 85] width 62 height 16
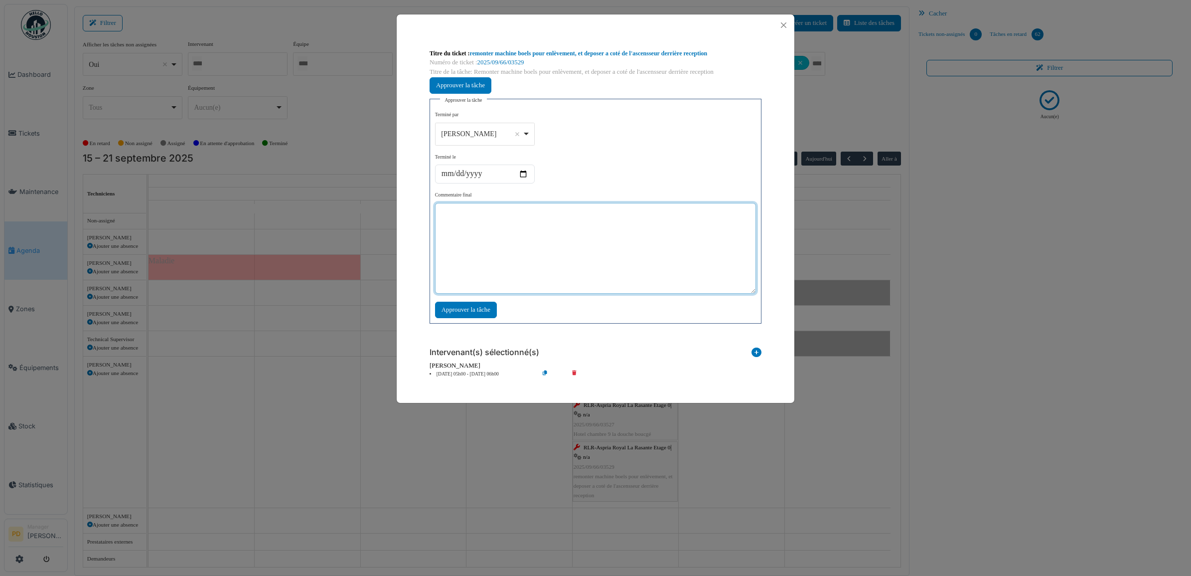
click at [506, 237] on textarea at bounding box center [595, 248] width 321 height 91
drag, startPoint x: 527, startPoint y: 130, endPoint x: 526, endPoint y: 148, distance: 18.5
click at [527, 131] on div "Alexandre Michailidis Remove item" at bounding box center [484, 134] width 91 height 14
type textarea "**"
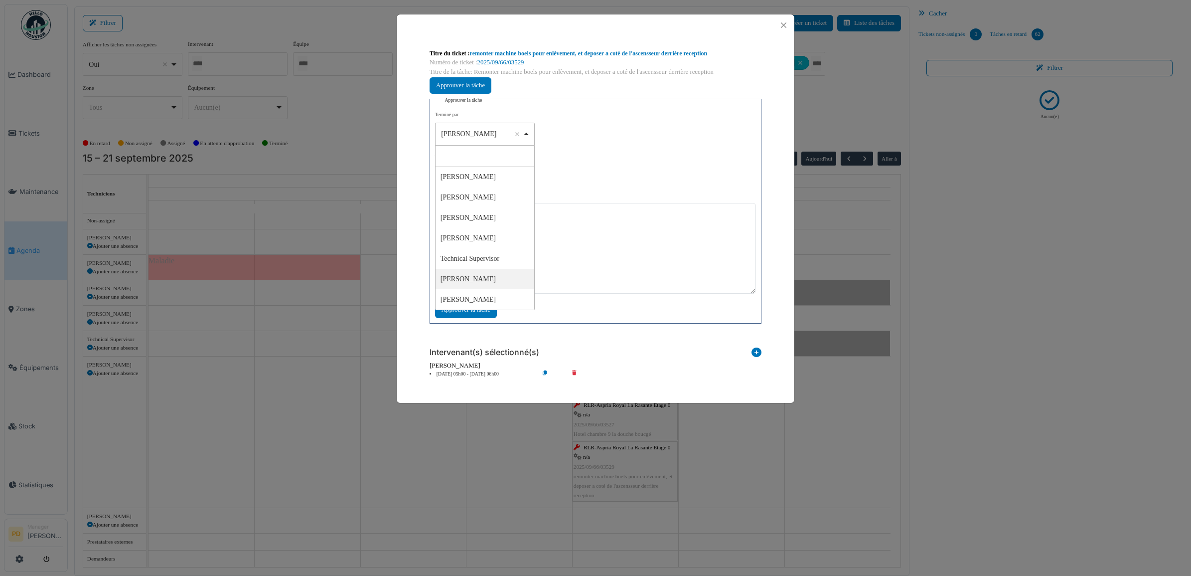
select select "****"
click at [479, 312] on div "Approuver la tâche" at bounding box center [466, 309] width 62 height 16
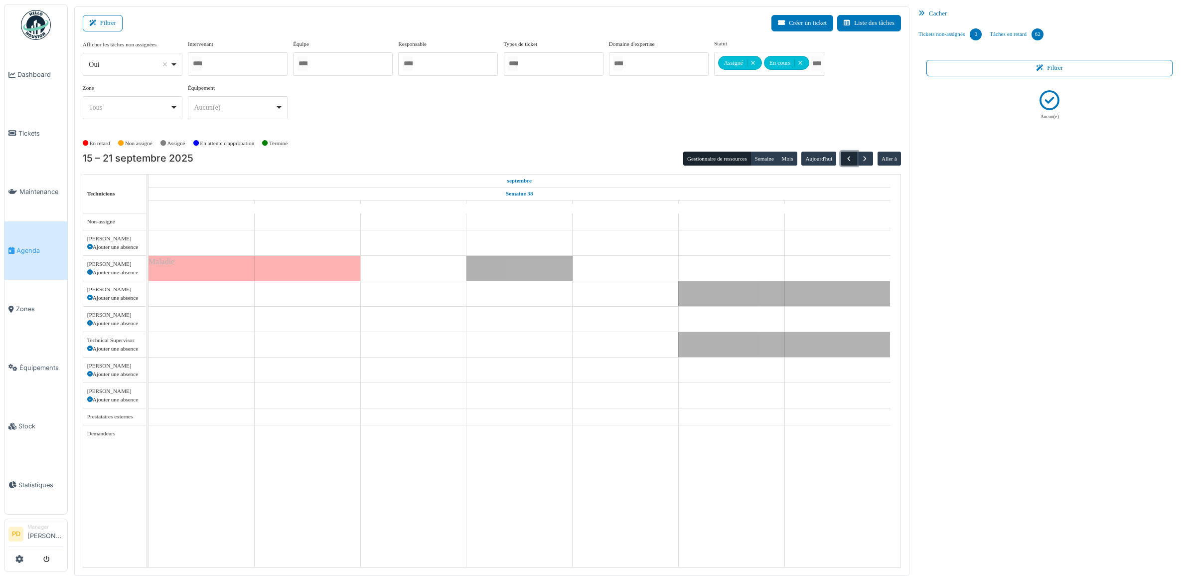
click at [846, 157] on span "button" at bounding box center [849, 158] width 8 height 8
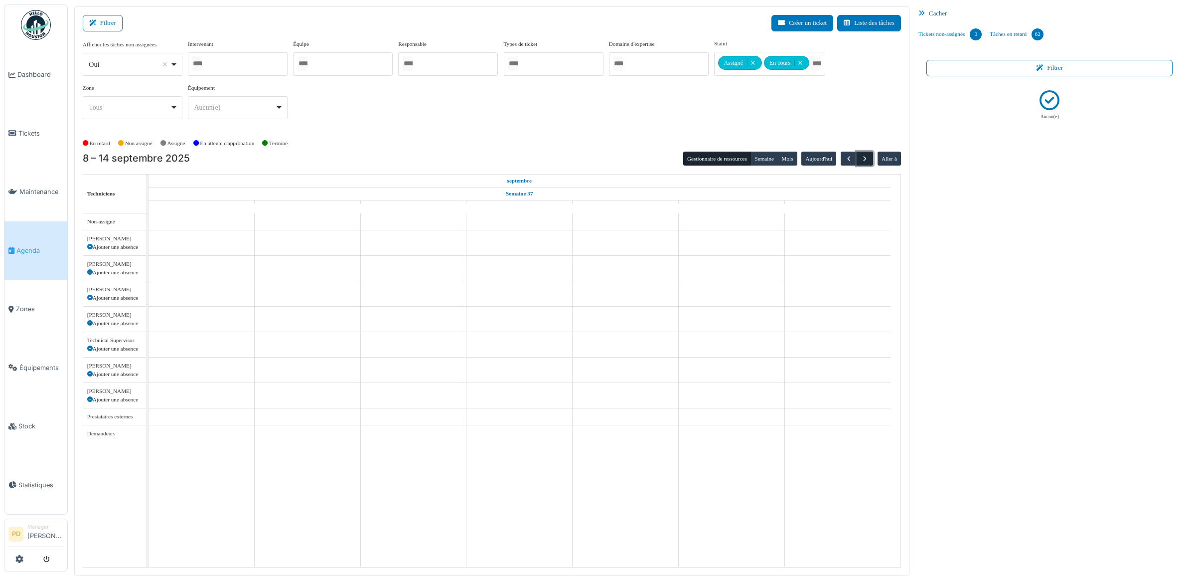
click at [863, 160] on span "button" at bounding box center [865, 158] width 8 height 8
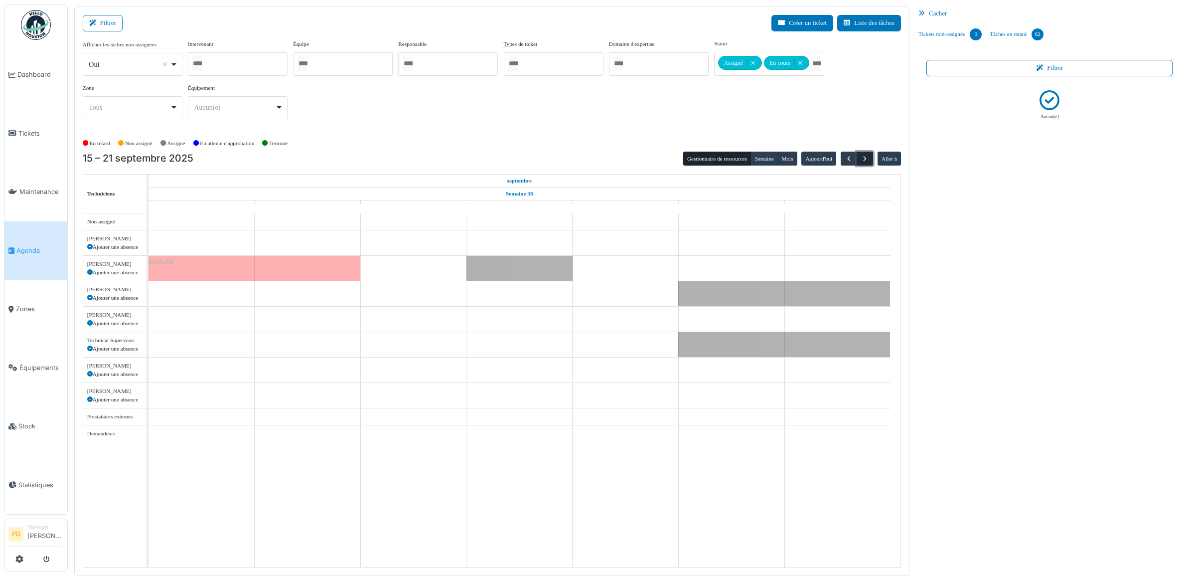
click at [863, 160] on span "button" at bounding box center [865, 158] width 8 height 8
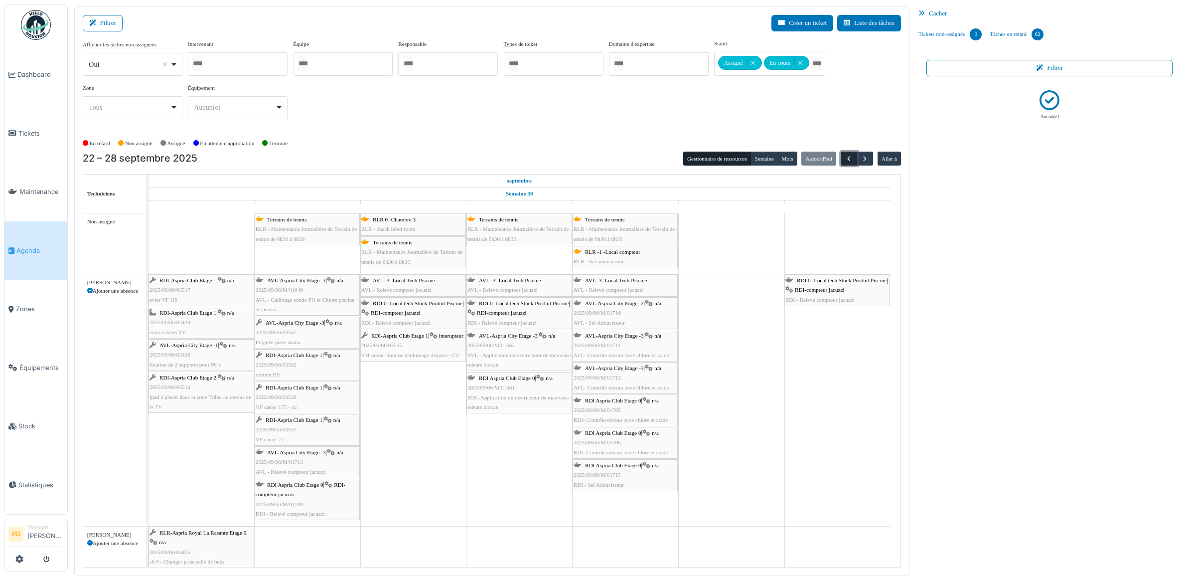
click at [849, 160] on span "button" at bounding box center [849, 158] width 8 height 8
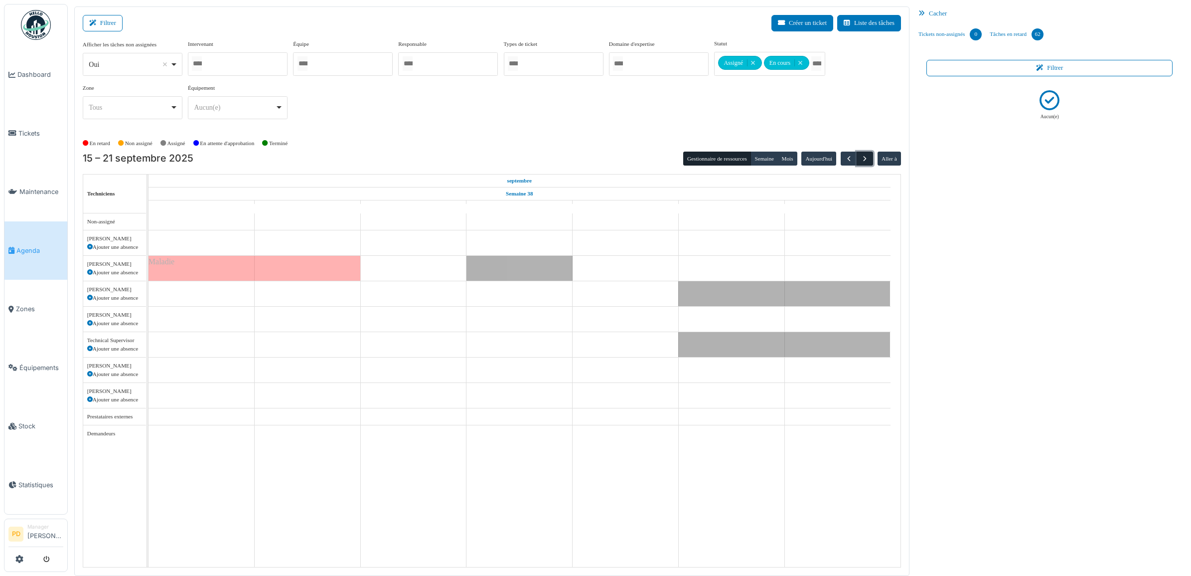
click at [861, 161] on span "button" at bounding box center [865, 158] width 8 height 8
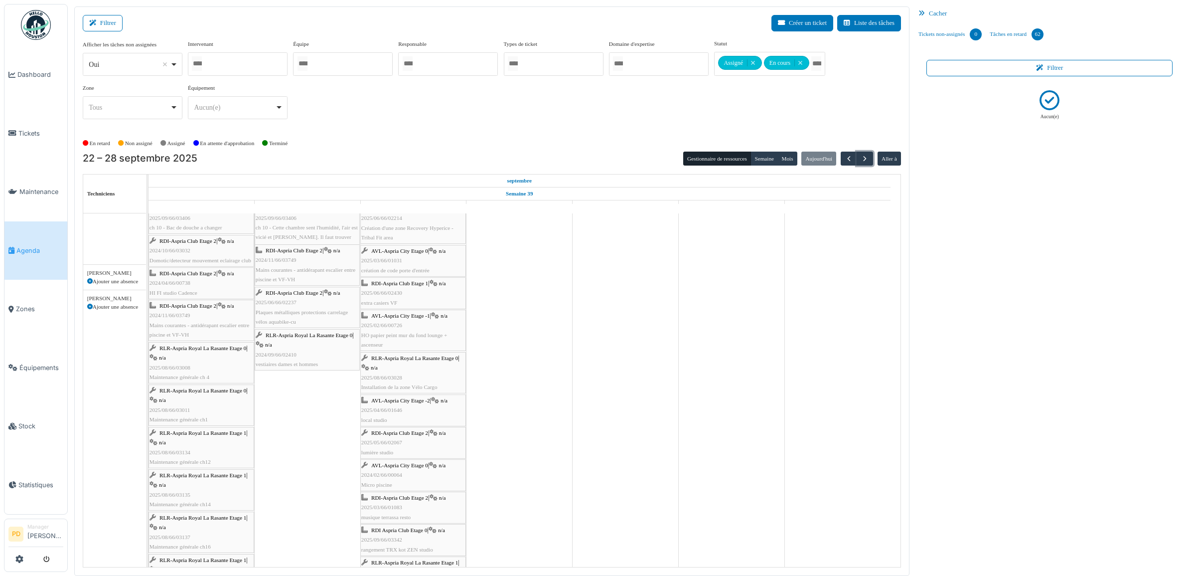
scroll to position [1127, 0]
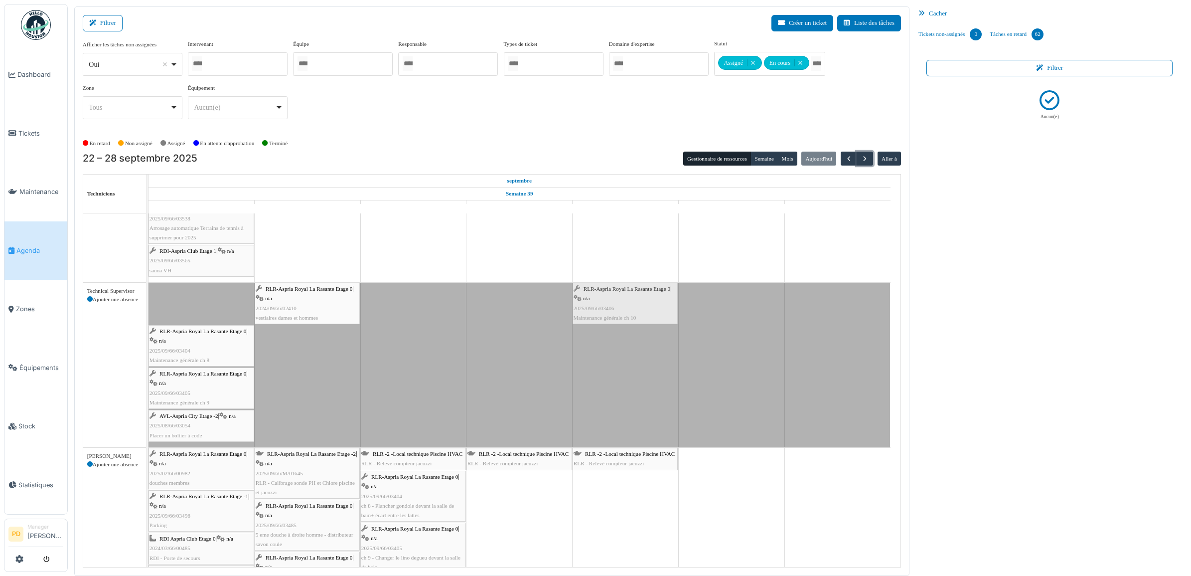
drag, startPoint x: 210, startPoint y: 289, endPoint x: 589, endPoint y: 290, distance: 378.7
click at [148, 290] on div "RLR-Aspria Royal La Rasante Etage 0 | n/a 2025/09/66/03406 Maintenance générale…" at bounding box center [148, 365] width 0 height 164
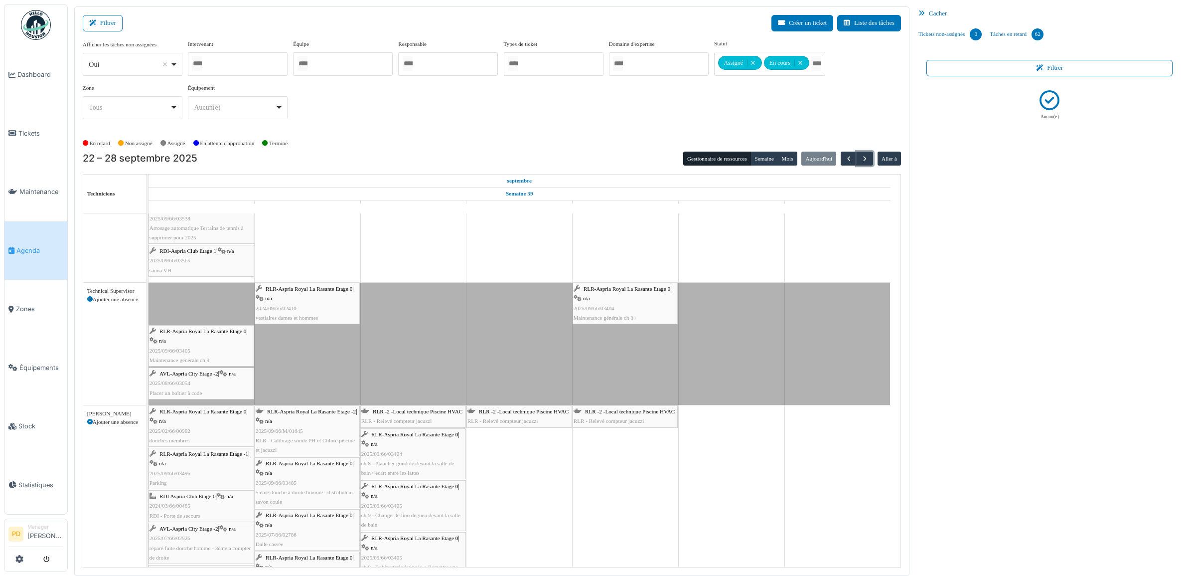
drag, startPoint x: 181, startPoint y: 300, endPoint x: 563, endPoint y: 329, distance: 383.3
click at [594, 329] on div "Congé RLR-Aspria Royal La Rasante Etage 0 | n/a 2025/09/66/03404 Maintenance gé…" at bounding box center [519, 344] width 742 height 122
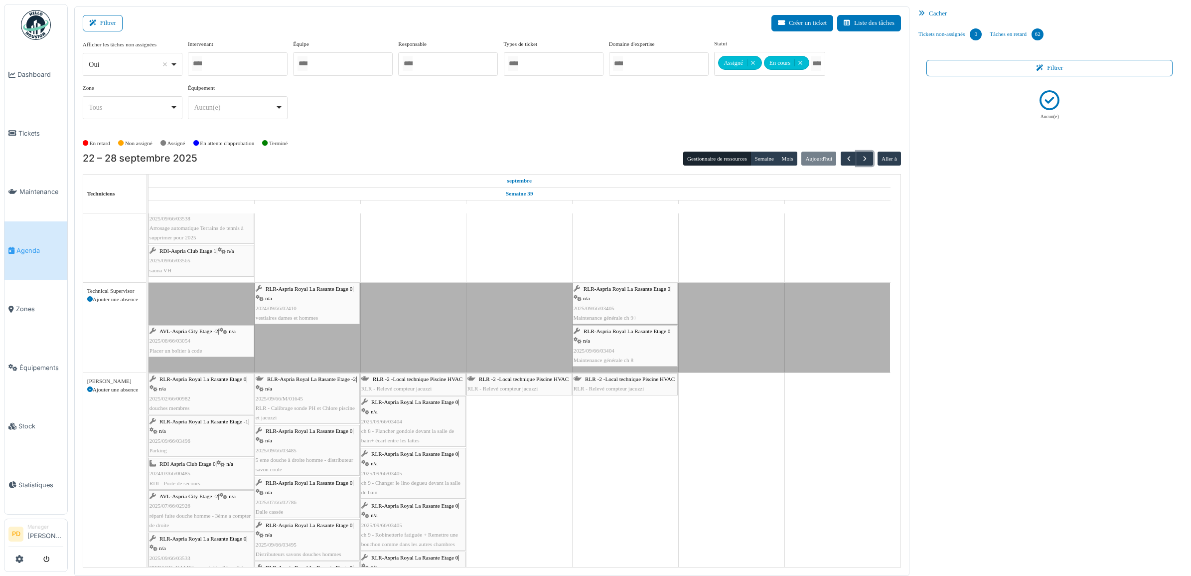
drag, startPoint x: 199, startPoint y: 310, endPoint x: 540, endPoint y: 305, distance: 340.4
click at [148, 305] on div "RLR-Aspria Royal La Rasante Etage 0 | n/a 2025/09/66/03405 Maintenance générale…" at bounding box center [148, 328] width 0 height 90
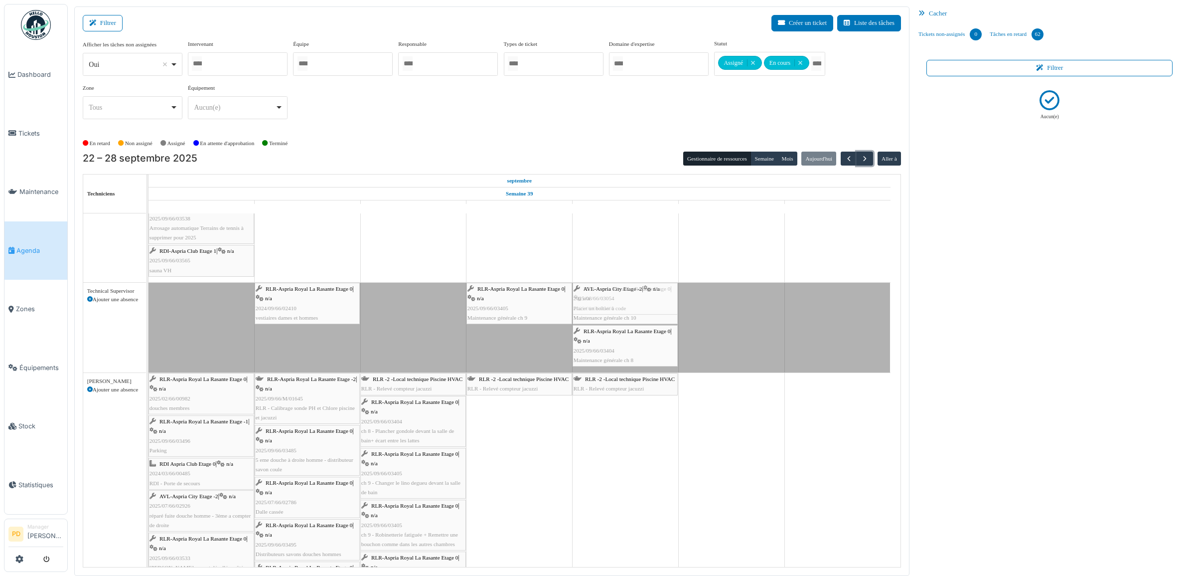
drag, startPoint x: 199, startPoint y: 291, endPoint x: 603, endPoint y: 310, distance: 404.6
click at [148, 310] on div "AVL-Aspria City Etage -2 | n/a 2025/08/66/03054 Placer un boîtier à code RLR-As…" at bounding box center [148, 328] width 0 height 90
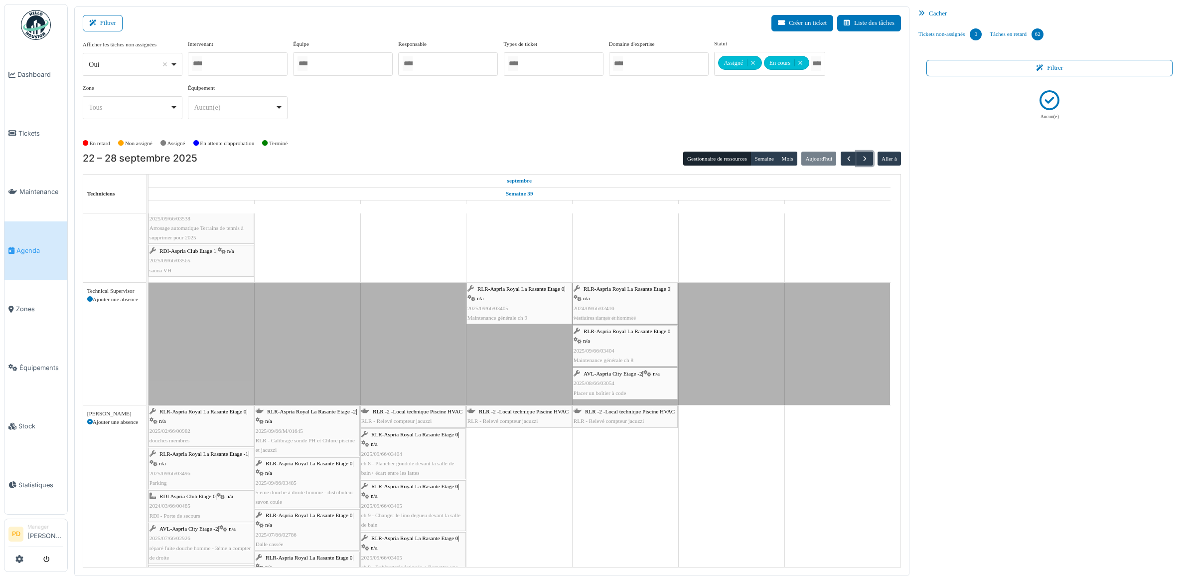
drag, startPoint x: 314, startPoint y: 302, endPoint x: 630, endPoint y: 295, distance: 316.0
click at [148, 295] on div "RLR-Aspria Royal La Rasante Etage 0 | n/a 2024/09/66/02410 vestiaires dames et …" at bounding box center [148, 344] width 0 height 122
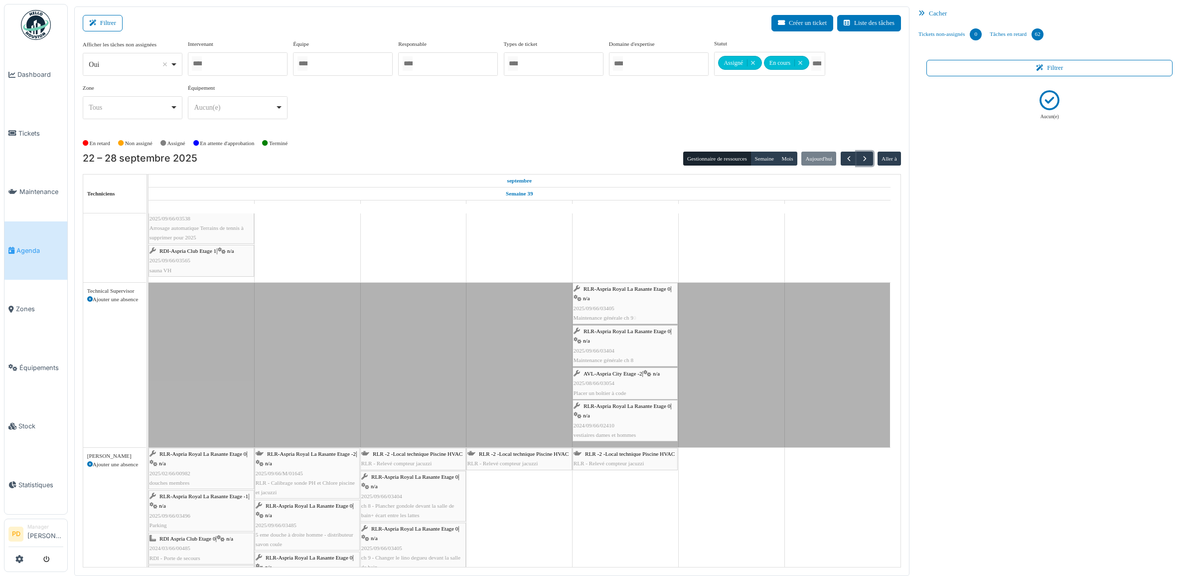
drag, startPoint x: 518, startPoint y: 305, endPoint x: 601, endPoint y: 300, distance: 83.4
click at [148, 300] on div "RLR-Aspria Royal La Rasante Etage 0 | n/a 2025/09/66/03405 Maintenance générale…" at bounding box center [148, 365] width 0 height 164
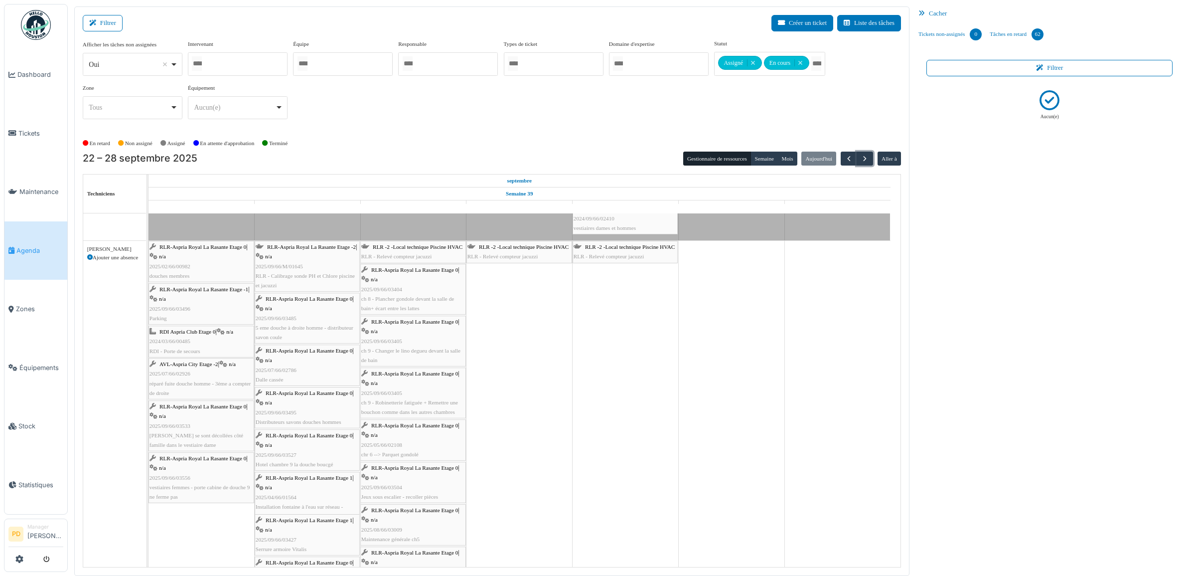
click at [210, 292] on span "RLR-Aspria Royal La Rasante Etage -1" at bounding box center [203, 289] width 89 height 6
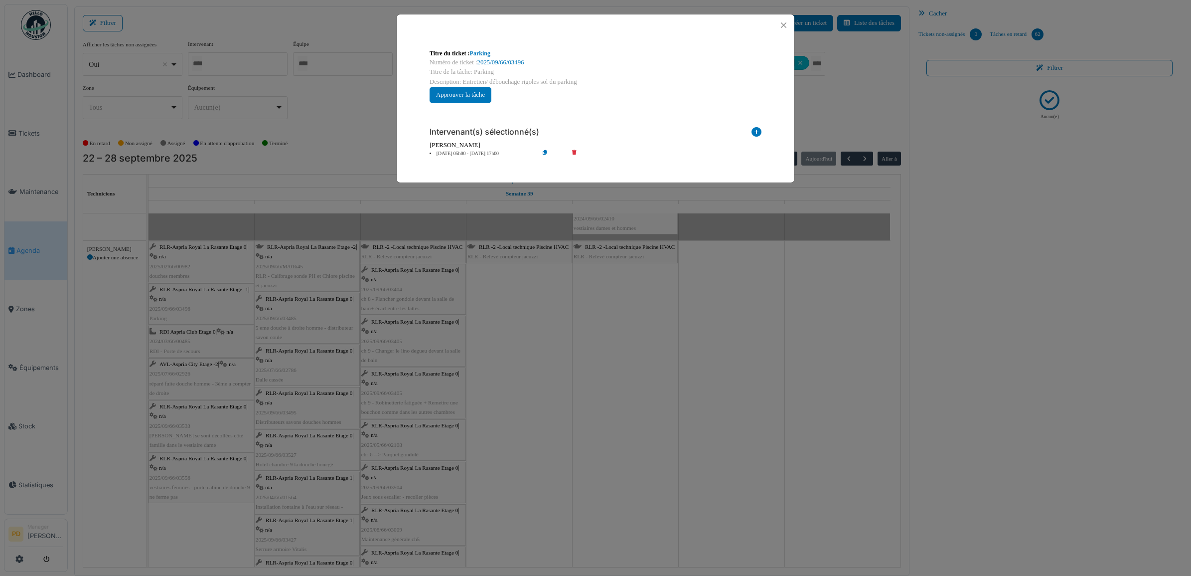
click at [115, 344] on div "**********" at bounding box center [595, 288] width 1191 height 576
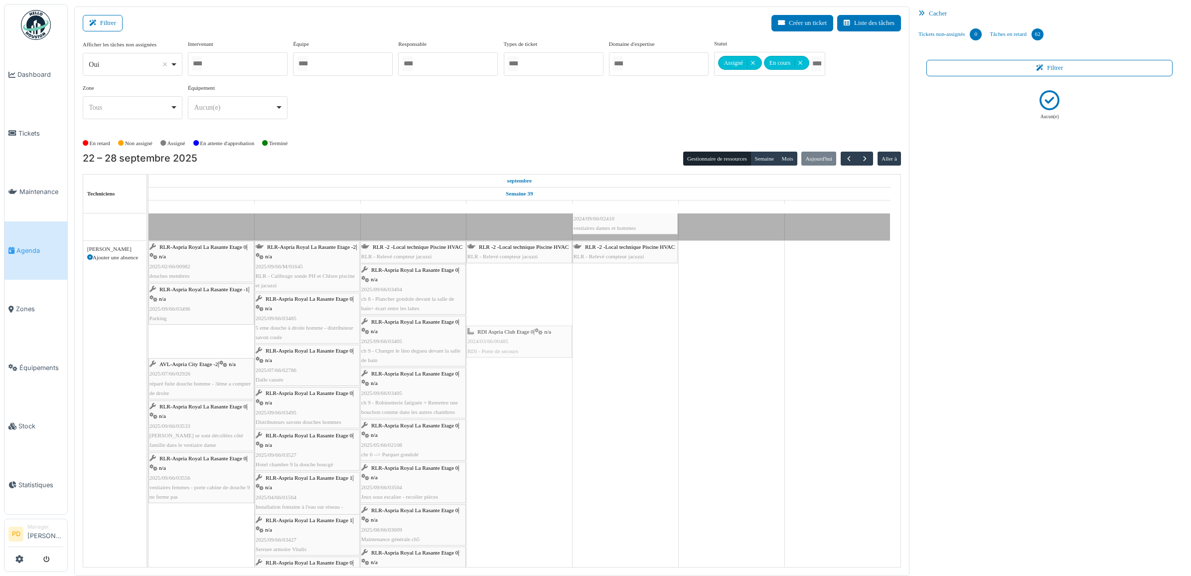
drag, startPoint x: 189, startPoint y: 339, endPoint x: 435, endPoint y: 342, distance: 245.2
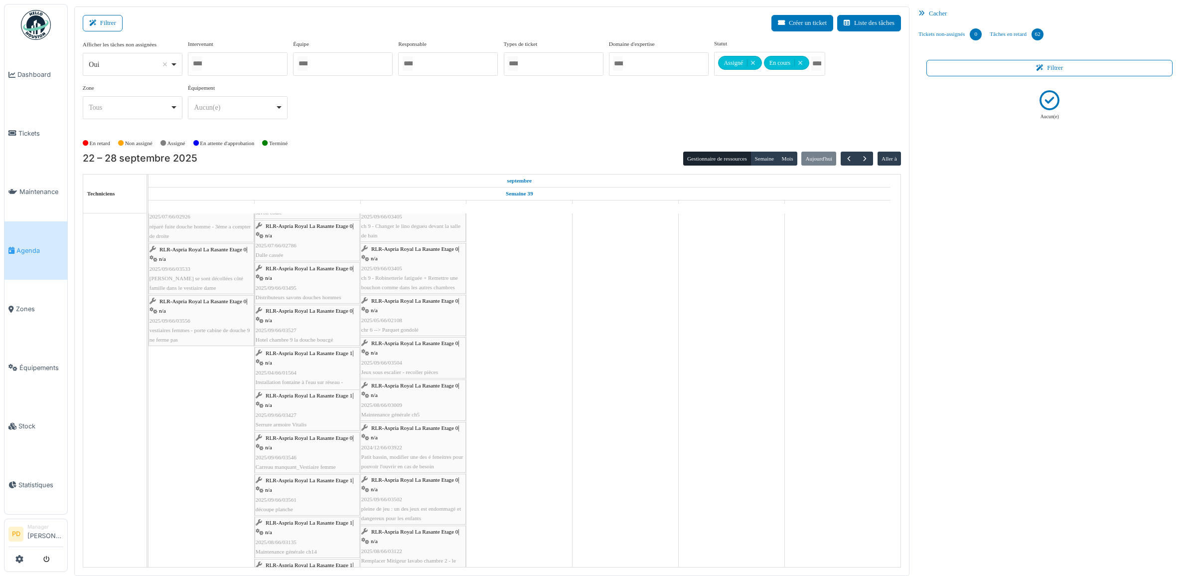
click at [305, 311] on span "RLR-Aspria Royal La Rasante Etage 0" at bounding box center [309, 310] width 87 height 6
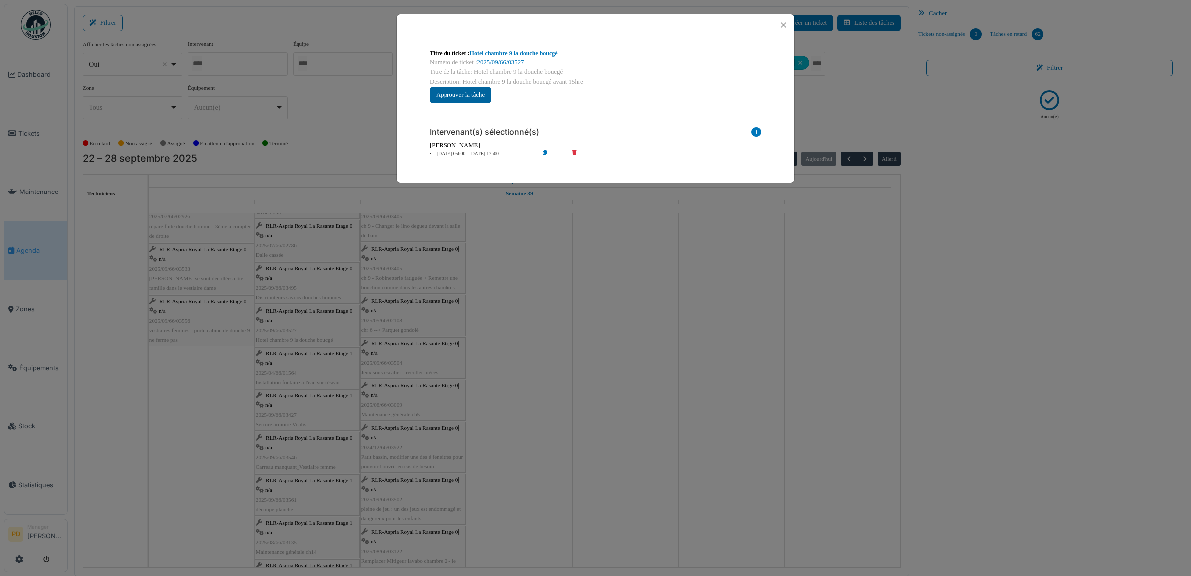
click at [461, 100] on button "Approuver la tâche" at bounding box center [461, 95] width 62 height 16
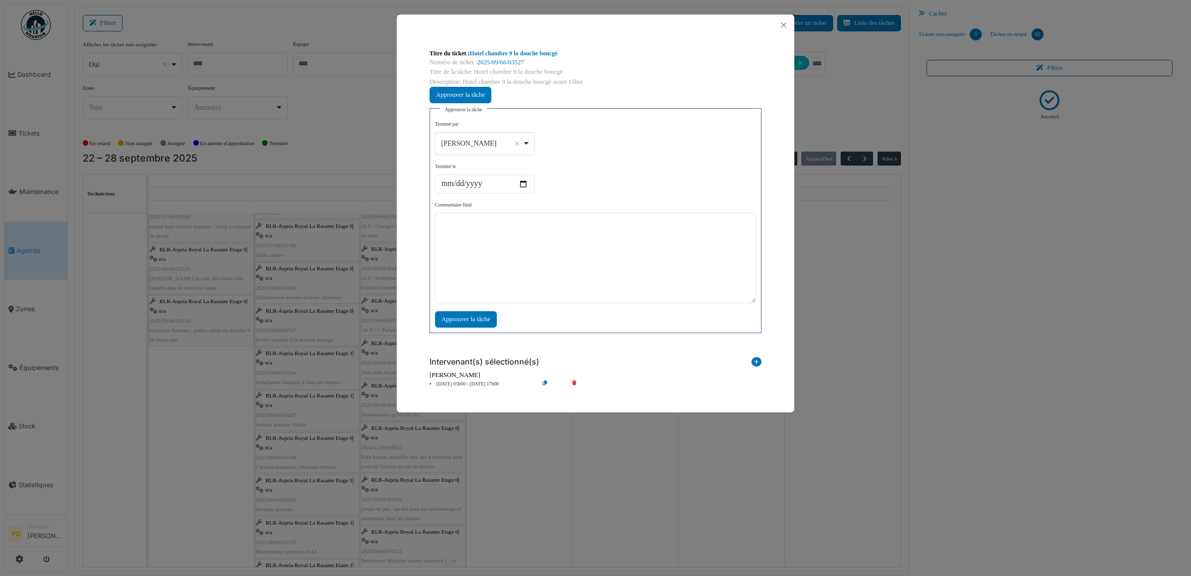
click at [465, 139] on div "Alexandre Michailidis Remove item" at bounding box center [481, 143] width 81 height 10
select select "****"
click at [512, 249] on textarea at bounding box center [595, 257] width 321 height 91
type textarea "**"
click at [484, 314] on div "Approuver la tâche" at bounding box center [466, 319] width 62 height 16
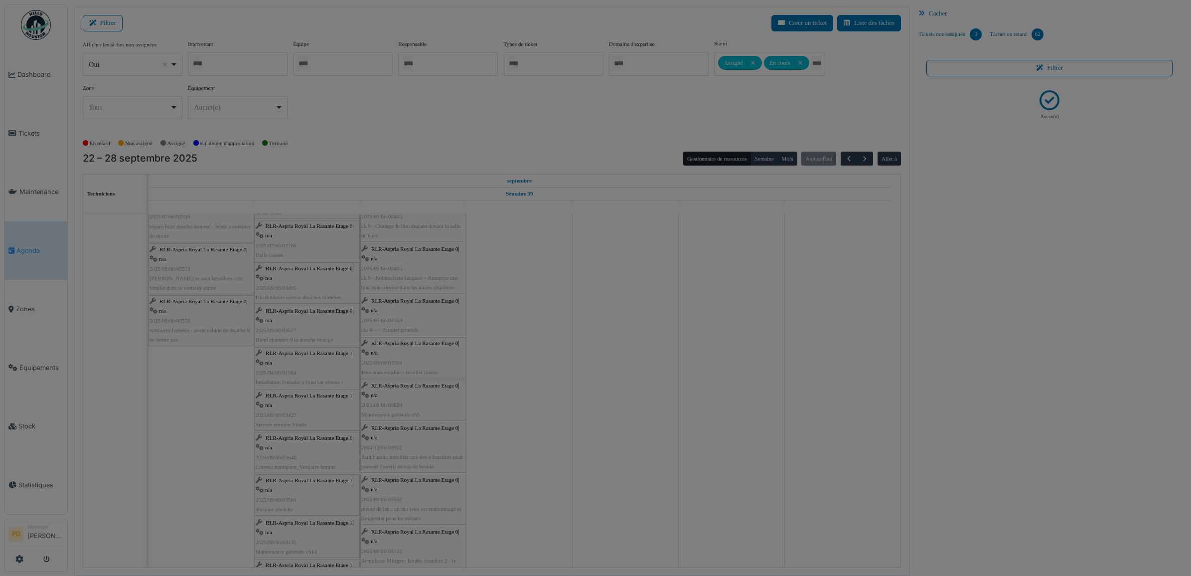
click at [479, 308] on div "**********" at bounding box center [596, 195] width 332 height 225
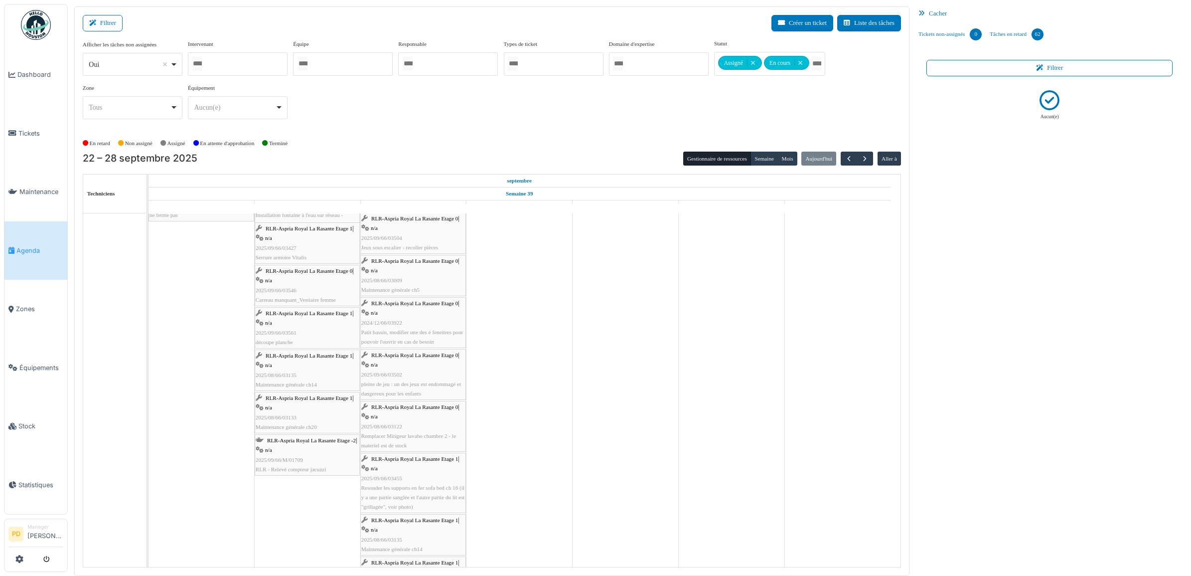
scroll to position [2367, 0]
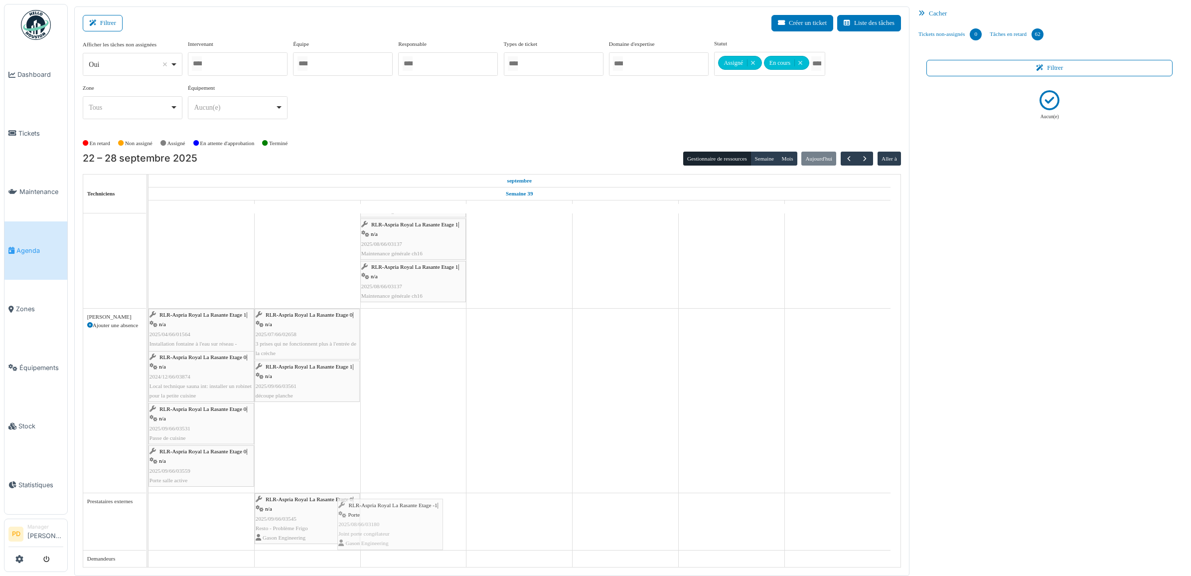
drag, startPoint x: 203, startPoint y: 501, endPoint x: 393, endPoint y: 507, distance: 190.0
click at [251, 517] on div "RLR-Aspria Royal La Rasante Etage -1 | Porte 2025/08/66/03180 Joint porte congé…" at bounding box center [201, 518] width 104 height 48
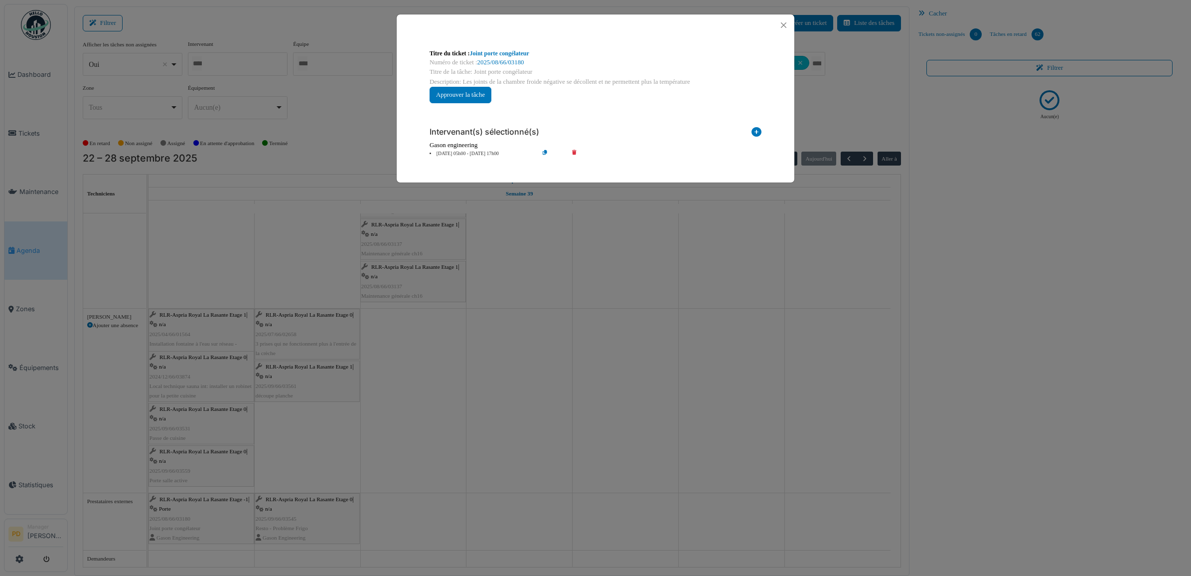
drag, startPoint x: 461, startPoint y: 156, endPoint x: 504, endPoint y: 177, distance: 47.7
click at [462, 156] on li "22 sep 05h00 - 22 sep 17h00" at bounding box center [482, 153] width 114 height 7
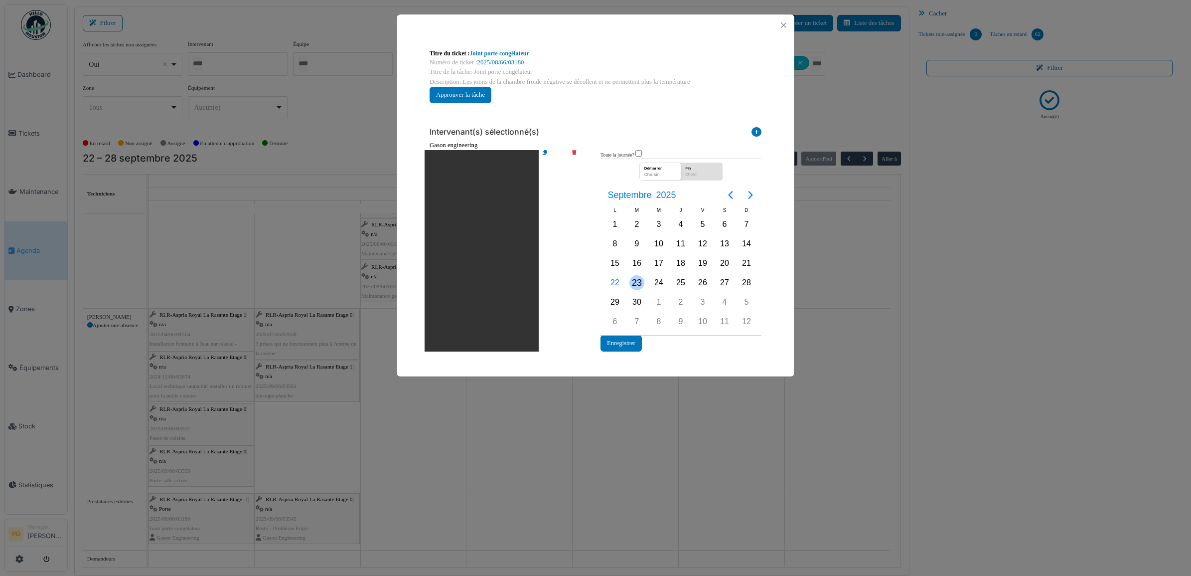
click at [636, 288] on div "23" at bounding box center [636, 282] width 15 height 15
click at [629, 344] on button "Enregistrer" at bounding box center [620, 343] width 41 height 16
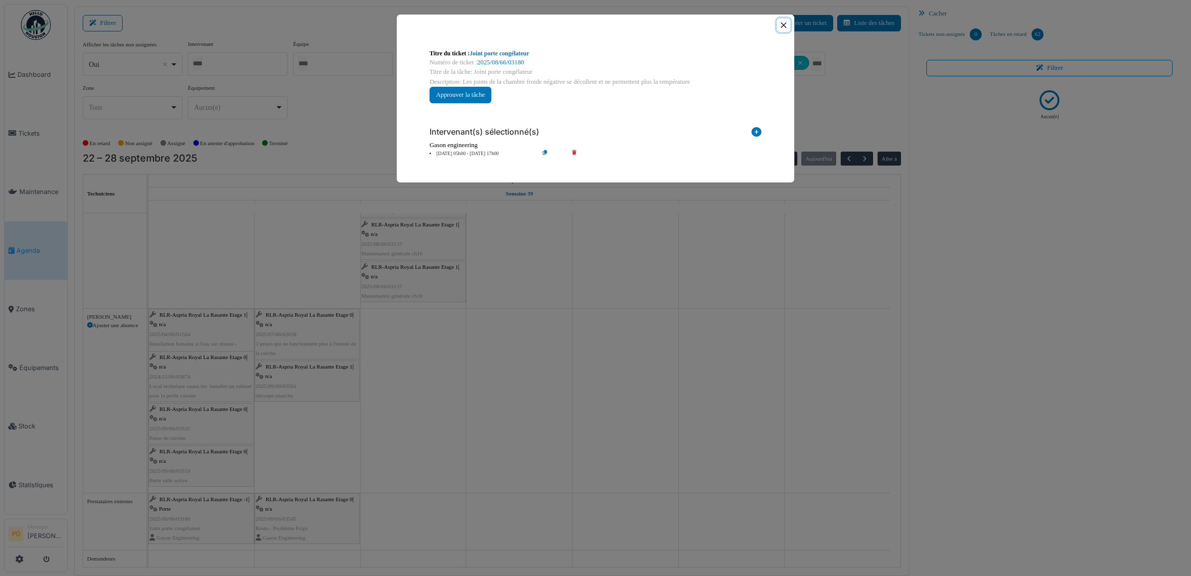
drag, startPoint x: 783, startPoint y: 26, endPoint x: 724, endPoint y: 97, distance: 93.0
click at [783, 28] on button "Close" at bounding box center [783, 24] width 13 height 13
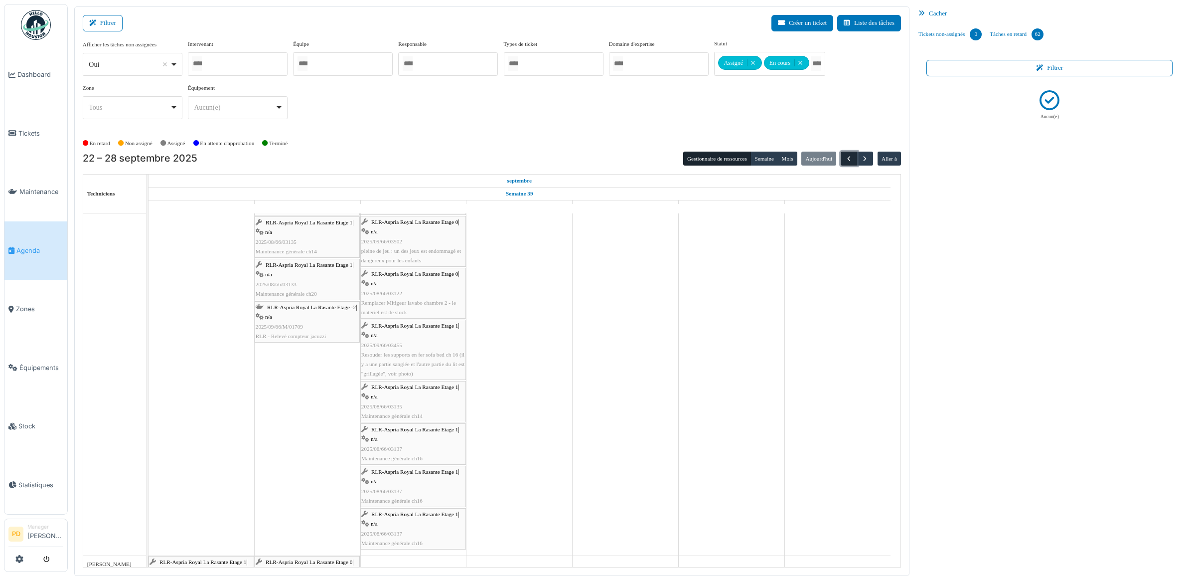
click at [848, 159] on span "button" at bounding box center [849, 158] width 8 height 8
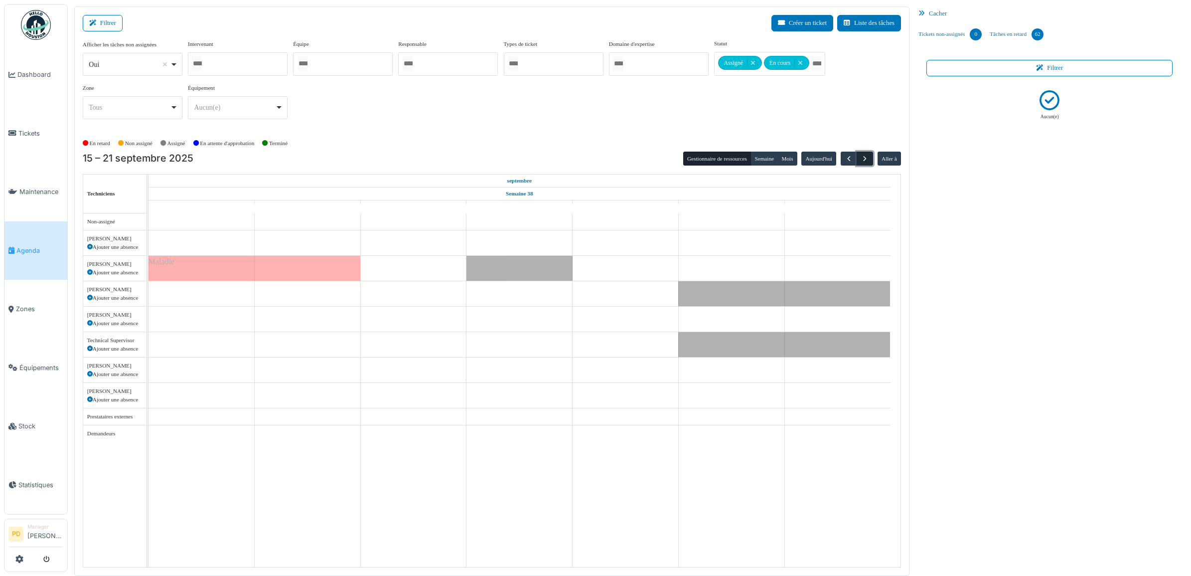
click at [862, 157] on span "button" at bounding box center [865, 158] width 8 height 8
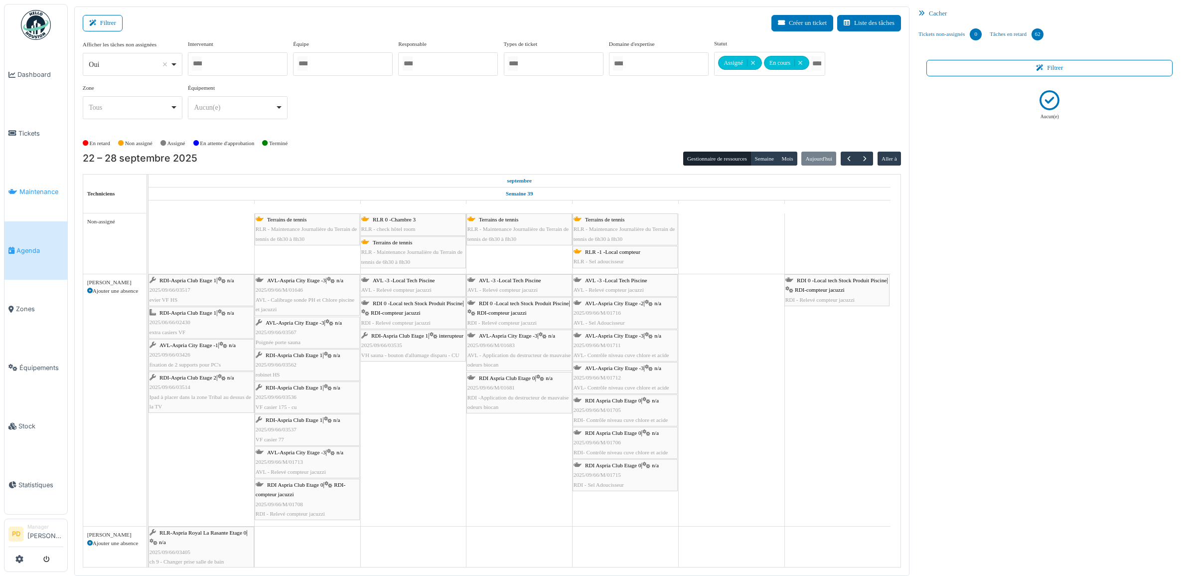
click at [44, 188] on span "Maintenance" at bounding box center [41, 191] width 44 height 9
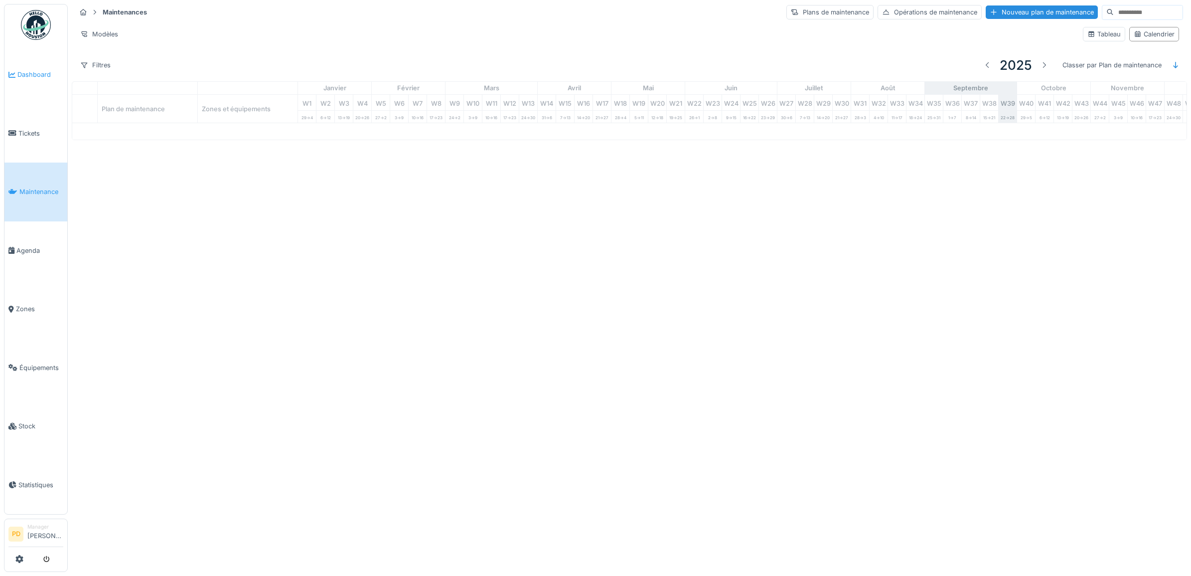
click at [44, 74] on span "Dashboard" at bounding box center [40, 74] width 46 height 9
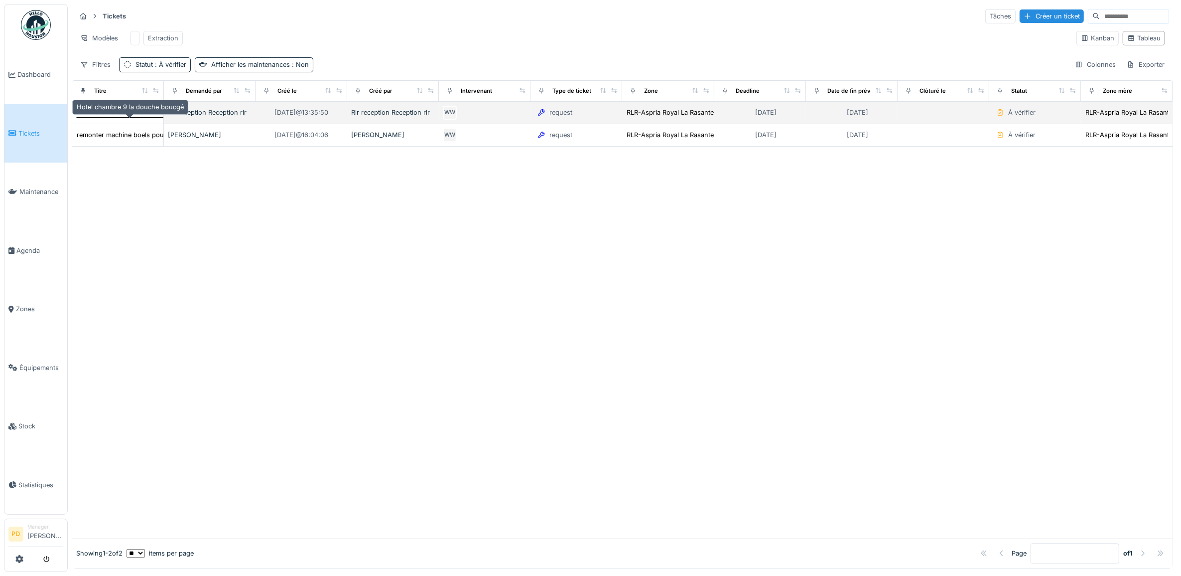
click at [135, 117] on div "Hotel chambre 9 la douche boucgé" at bounding box center [130, 112] width 107 height 9
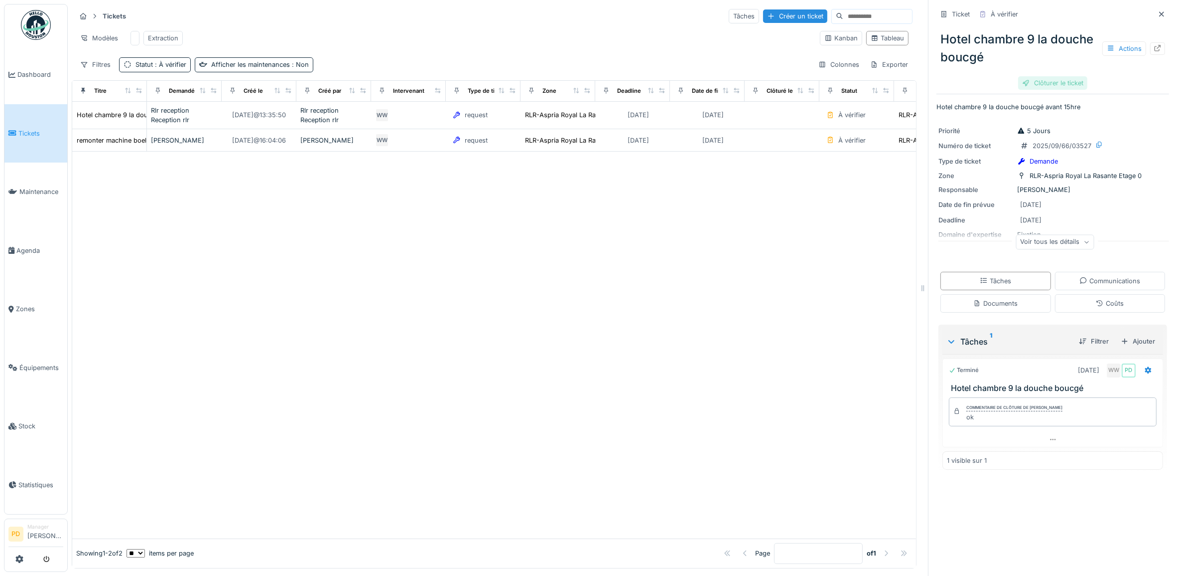
click at [1059, 81] on div "Clôturer le ticket" at bounding box center [1053, 82] width 69 height 13
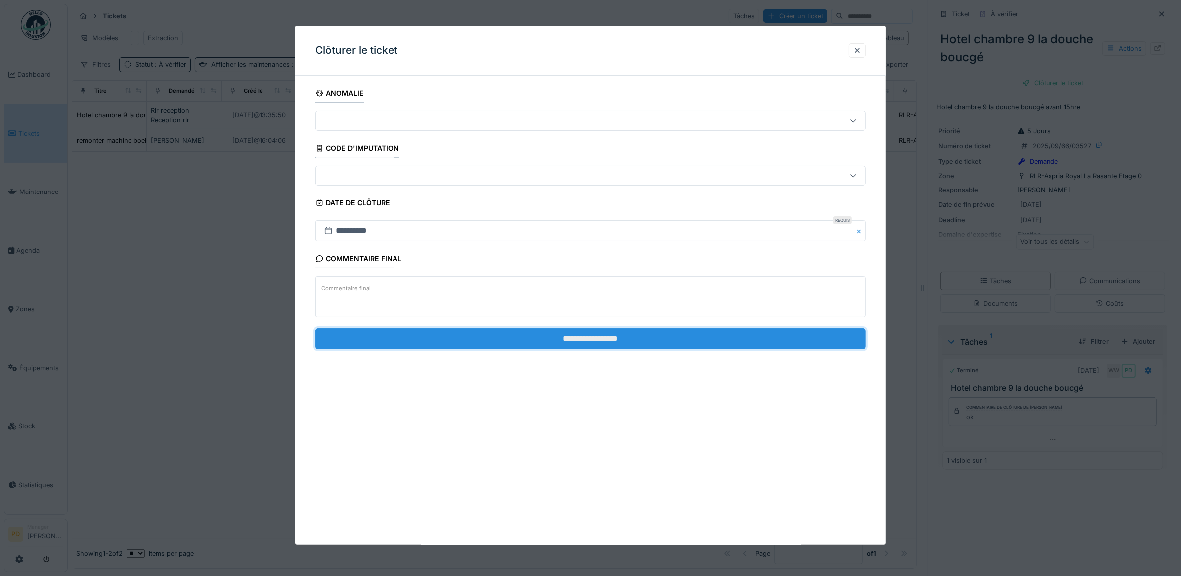
click at [685, 343] on input "**********" at bounding box center [590, 338] width 551 height 21
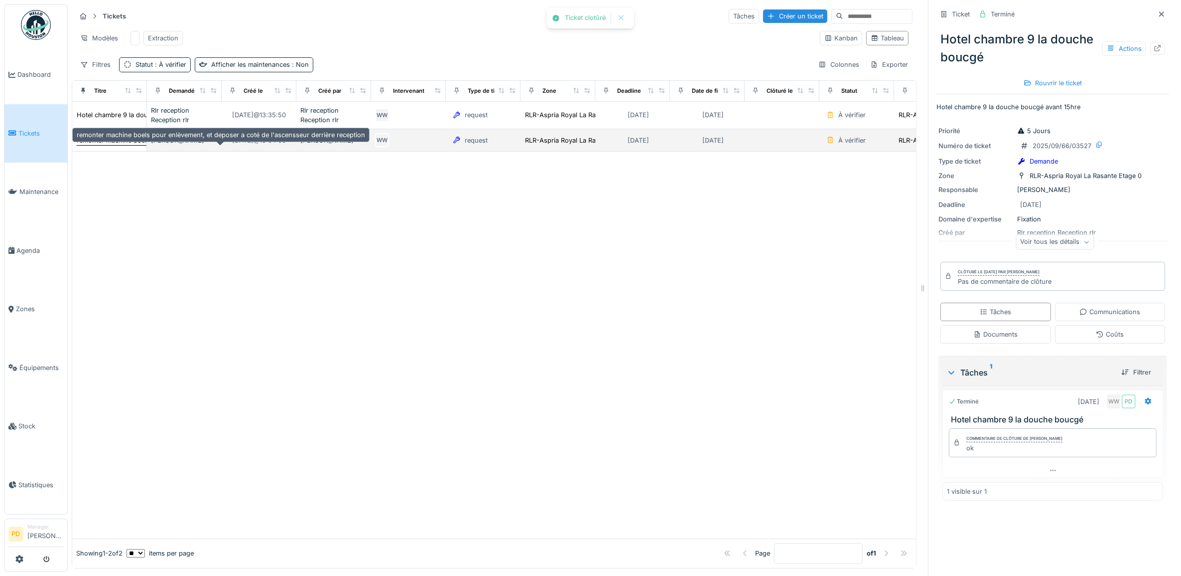
click at [127, 145] on div "remonter machine boels pour enlèvement, et deposer a coté de l'ascensseur derri…" at bounding box center [221, 140] width 289 height 9
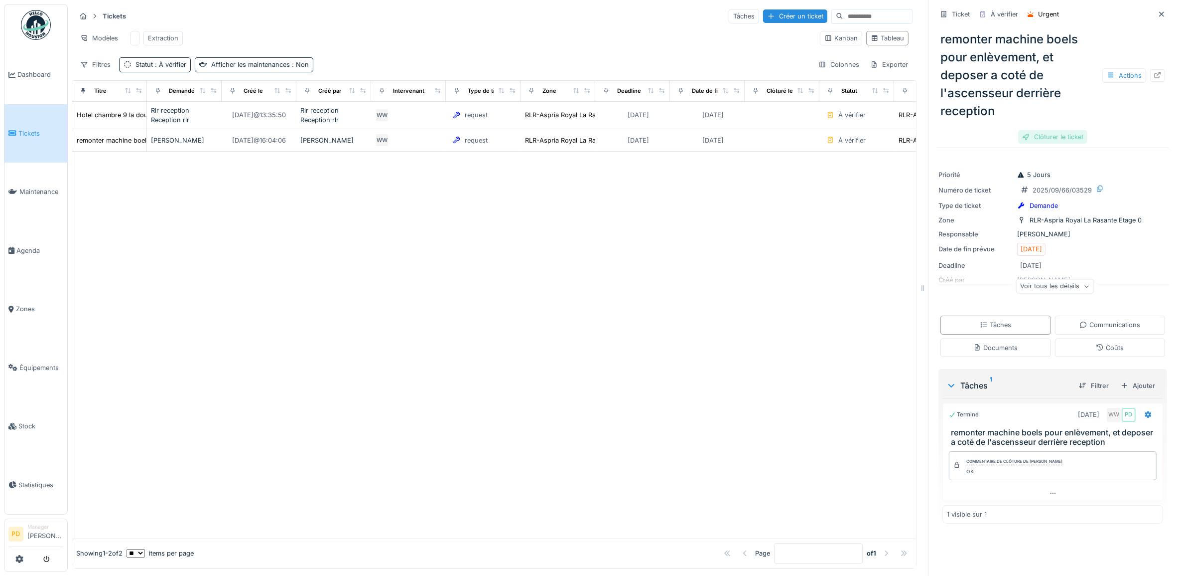
click at [1050, 135] on div "Clôturer le ticket" at bounding box center [1053, 136] width 69 height 13
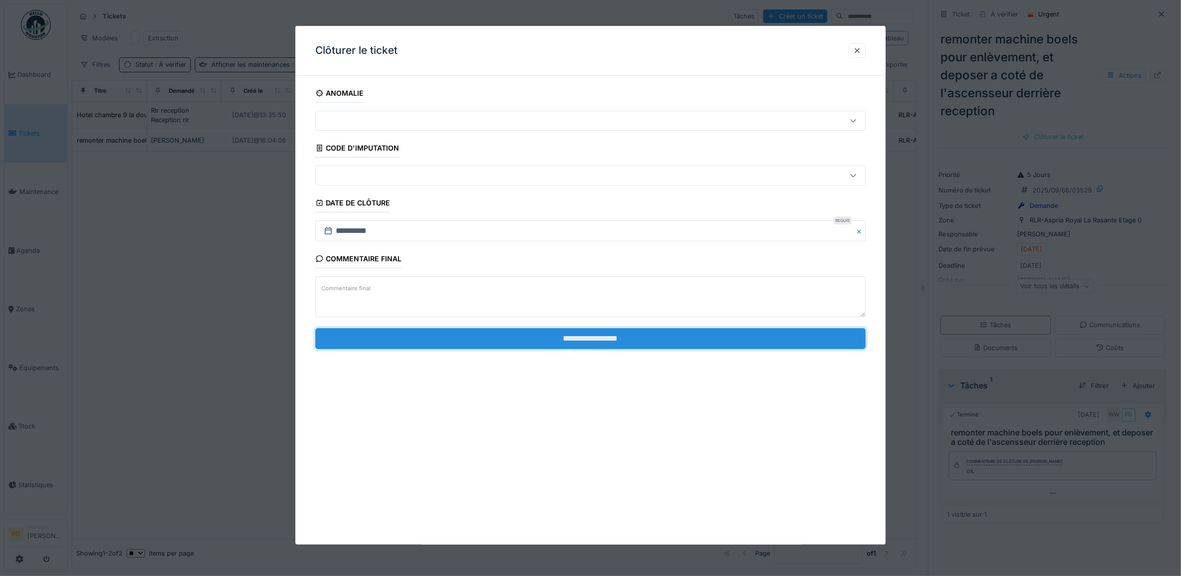
click at [644, 344] on input "**********" at bounding box center [590, 338] width 551 height 21
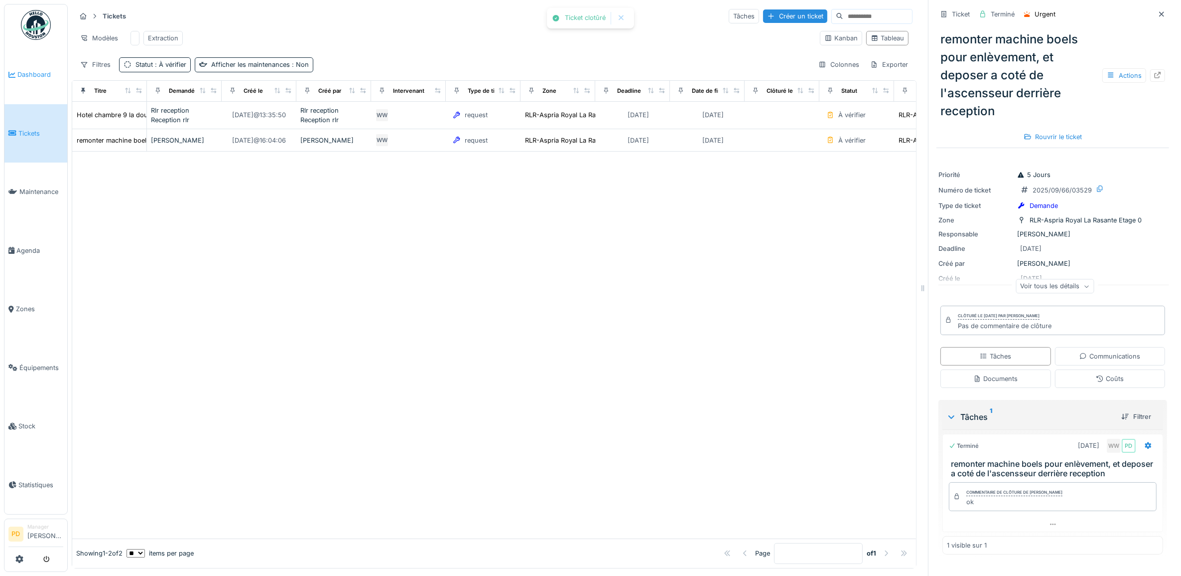
click at [39, 73] on span "Dashboard" at bounding box center [40, 74] width 46 height 9
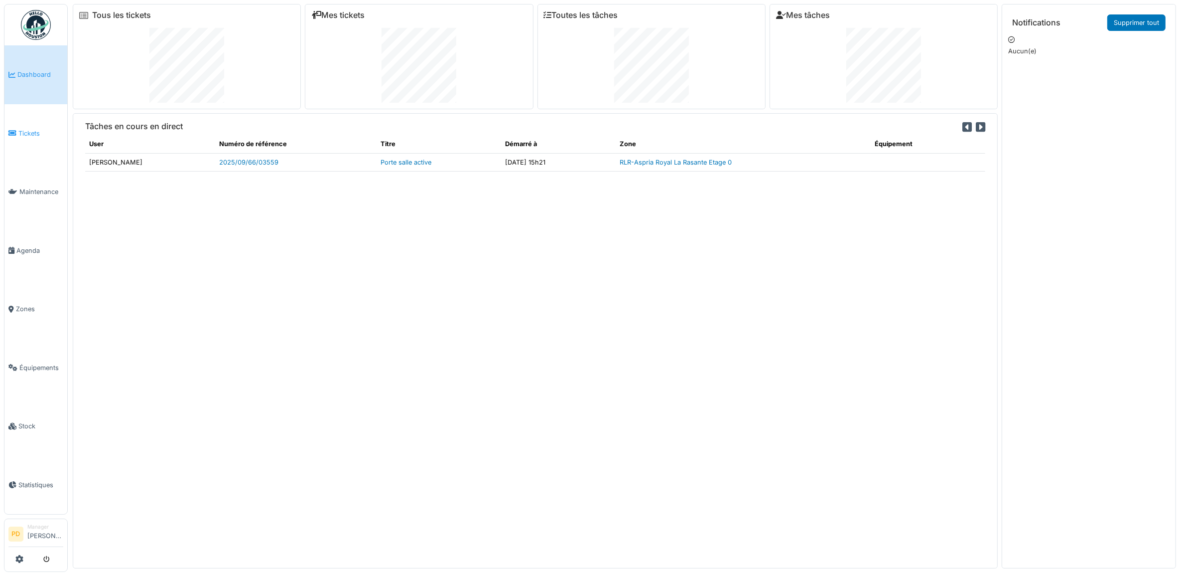
click at [30, 131] on span "Tickets" at bounding box center [40, 133] width 45 height 9
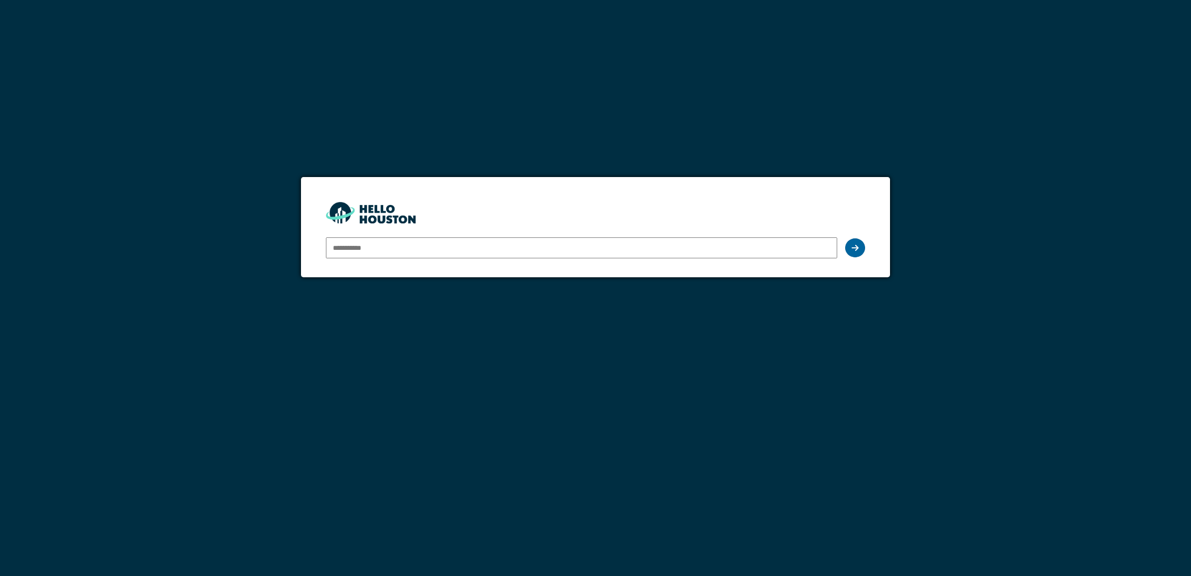
type input "**********"
click at [855, 250] on icon at bounding box center [855, 248] width 7 height 8
type input "**********"
click at [850, 247] on div at bounding box center [855, 247] width 20 height 19
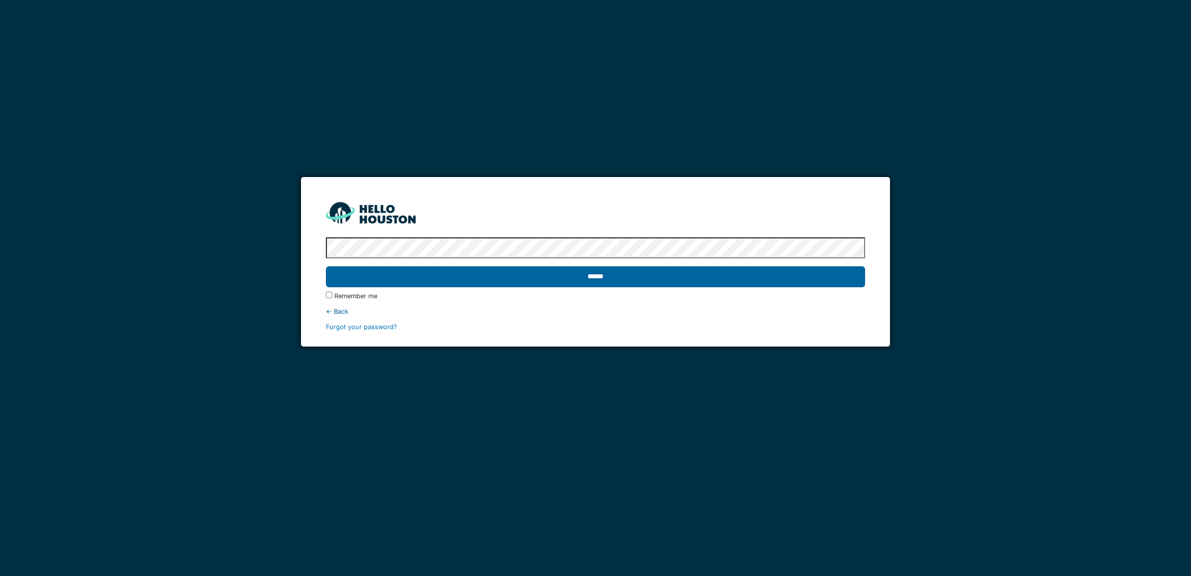
click at [608, 274] on input "******" at bounding box center [595, 276] width 539 height 21
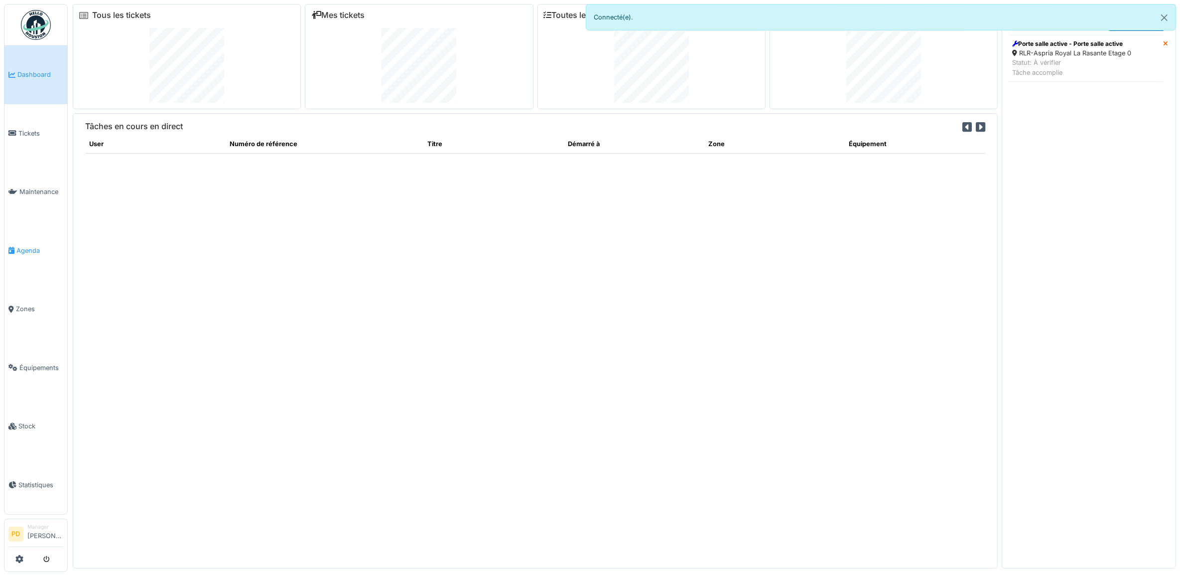
click at [32, 246] on span "Agenda" at bounding box center [39, 250] width 47 height 9
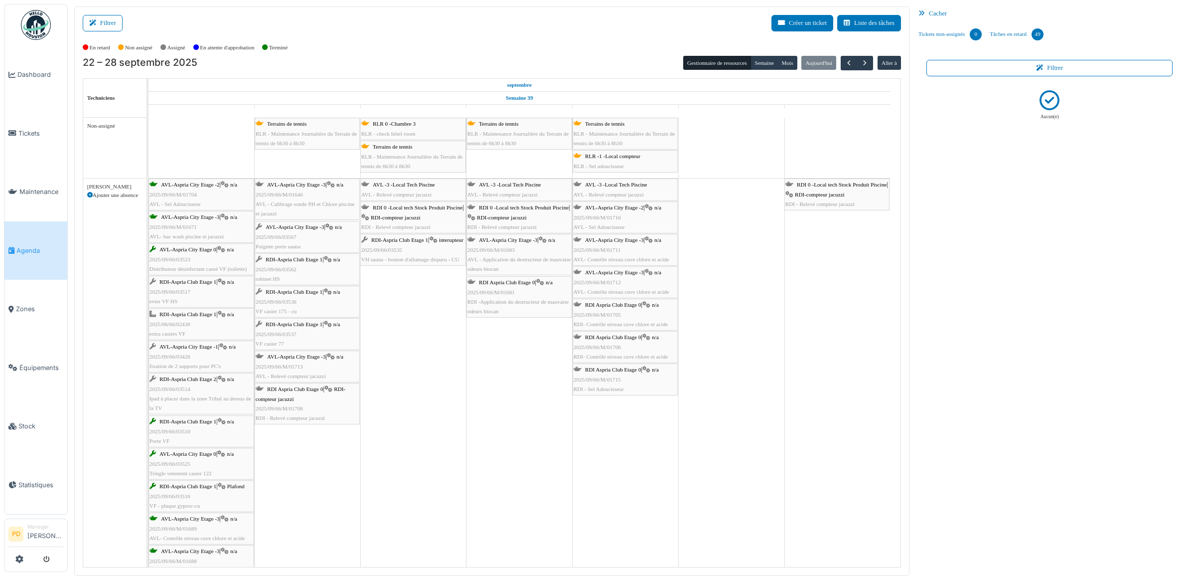
click at [313, 233] on div "AVL-Aspria City Etage -3 | n/a 2025/09/66/03567 Poignée porte sauna" at bounding box center [307, 236] width 103 height 29
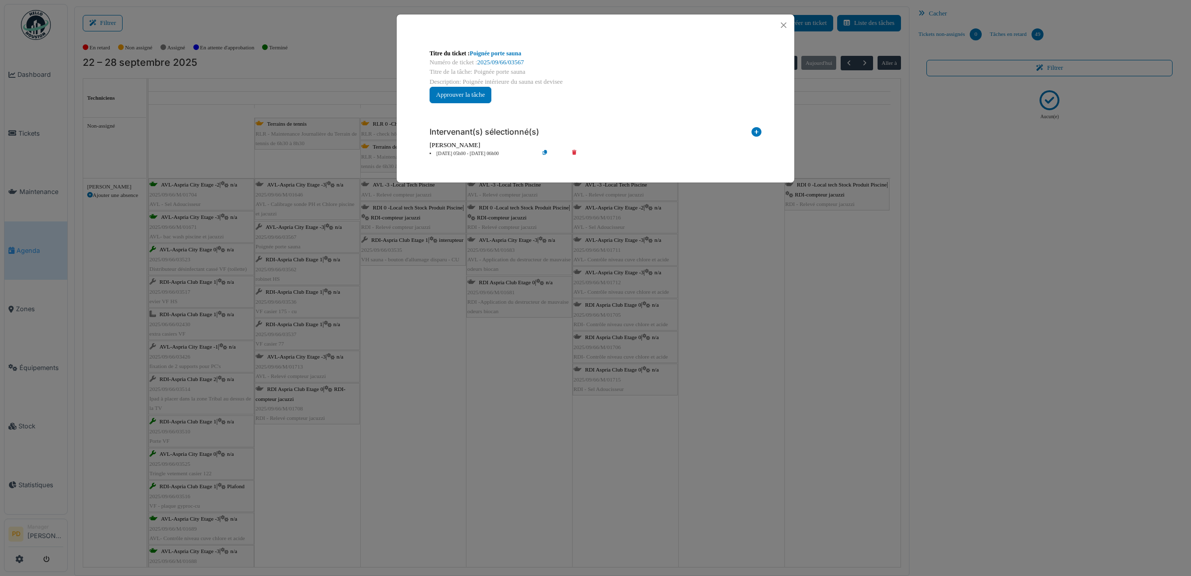
click at [303, 236] on div "**********" at bounding box center [595, 288] width 1191 height 576
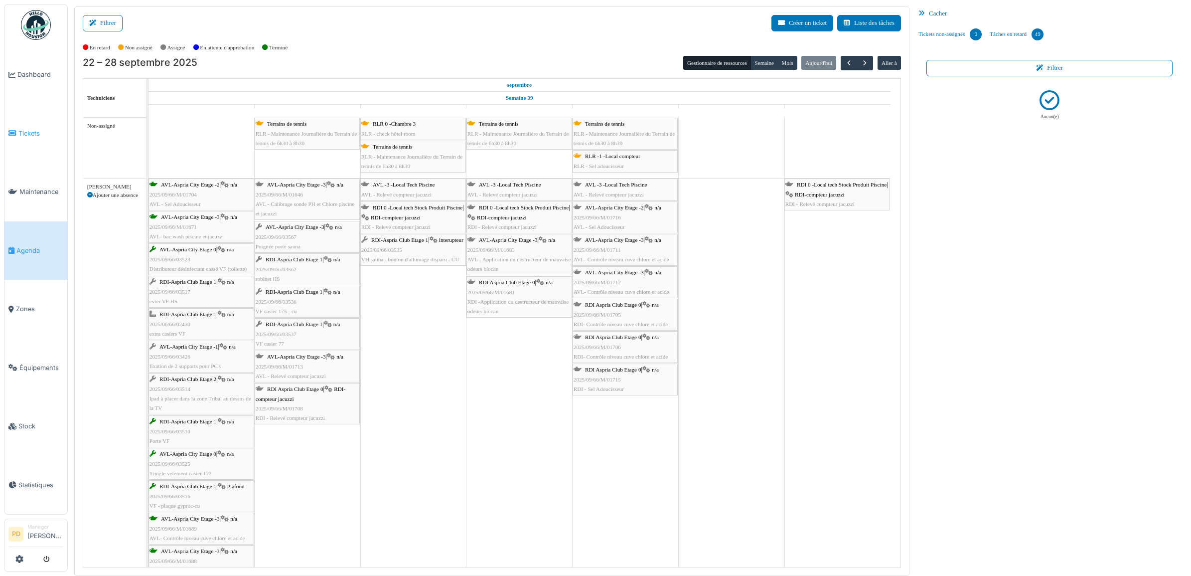
click at [23, 135] on span "Tickets" at bounding box center [40, 133] width 45 height 9
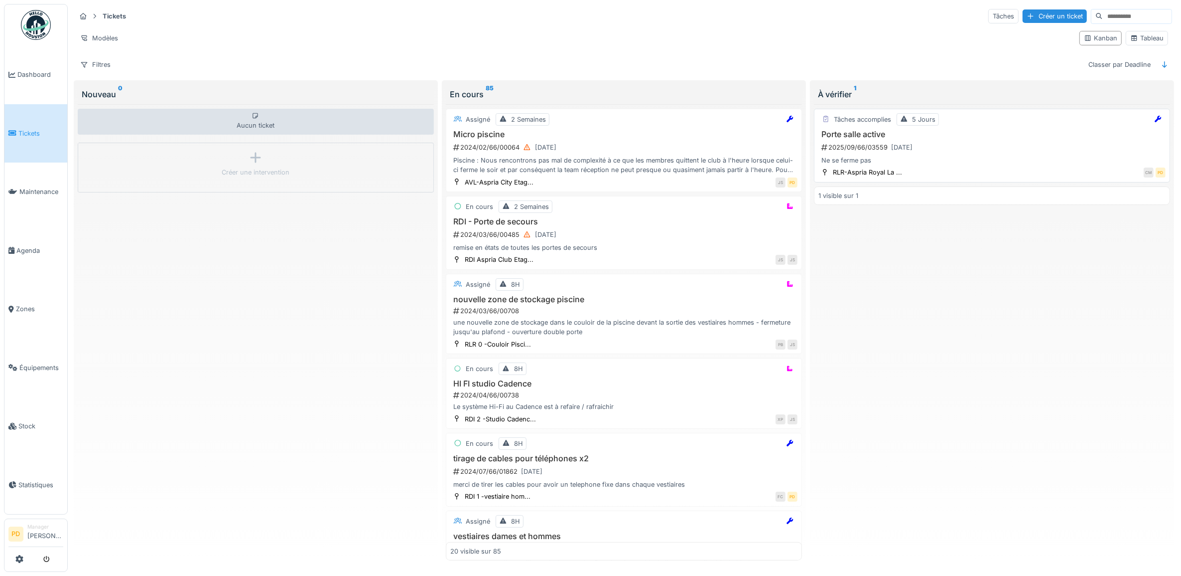
click at [962, 150] on div "2025/09/66/03559 [DATE]" at bounding box center [993, 147] width 345 height 12
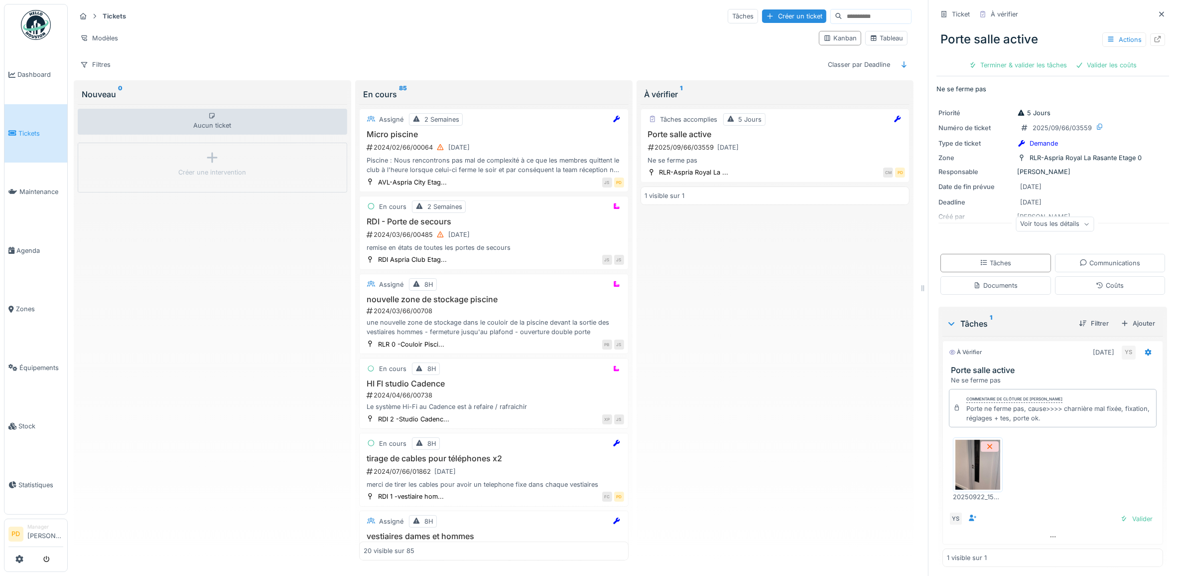
click at [977, 467] on img at bounding box center [978, 465] width 45 height 50
click at [1124, 524] on div "Valider" at bounding box center [1137, 518] width 40 height 13
click at [1091, 65] on div "Clôturer le ticket" at bounding box center [1087, 64] width 69 height 13
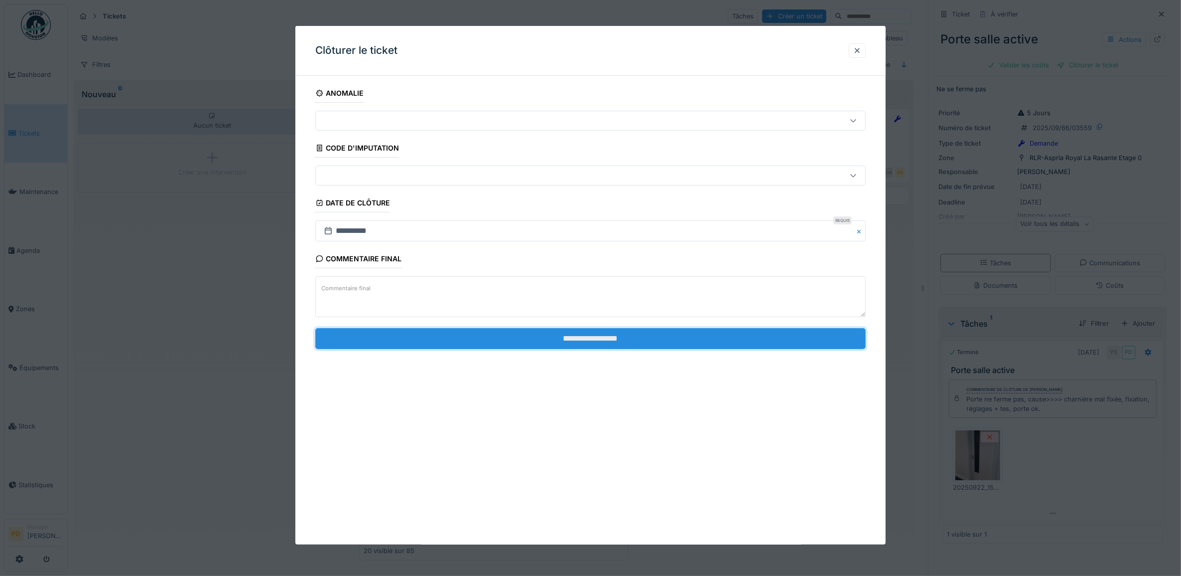
click at [688, 344] on input "**********" at bounding box center [590, 338] width 551 height 21
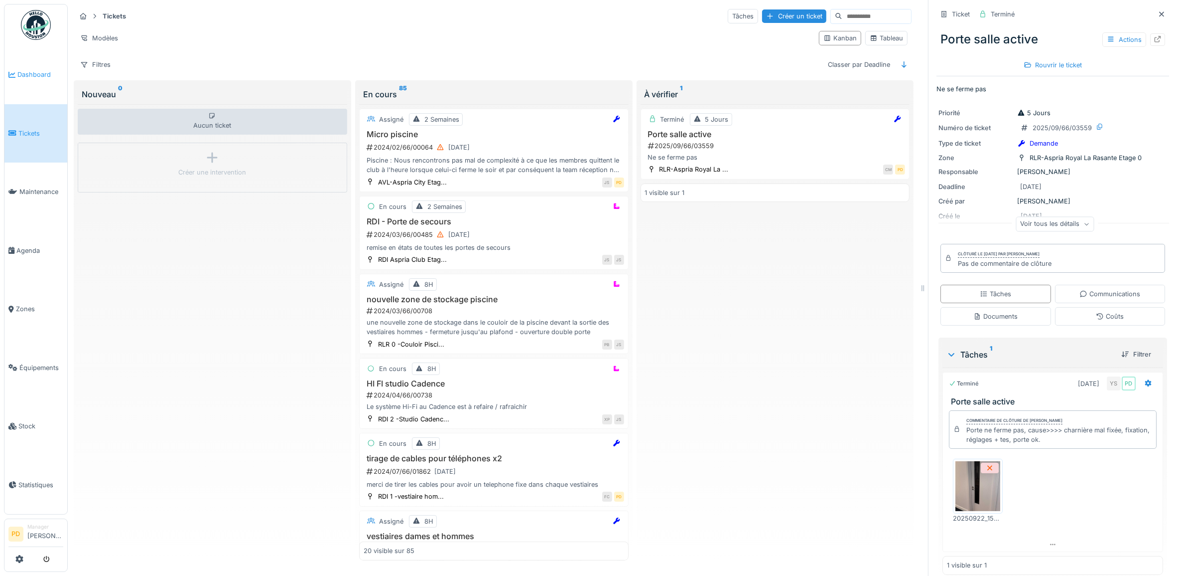
click at [35, 75] on span "Dashboard" at bounding box center [40, 74] width 46 height 9
click at [36, 70] on span "Dashboard" at bounding box center [40, 74] width 46 height 9
click at [26, 75] on span "Dashboard" at bounding box center [40, 74] width 46 height 9
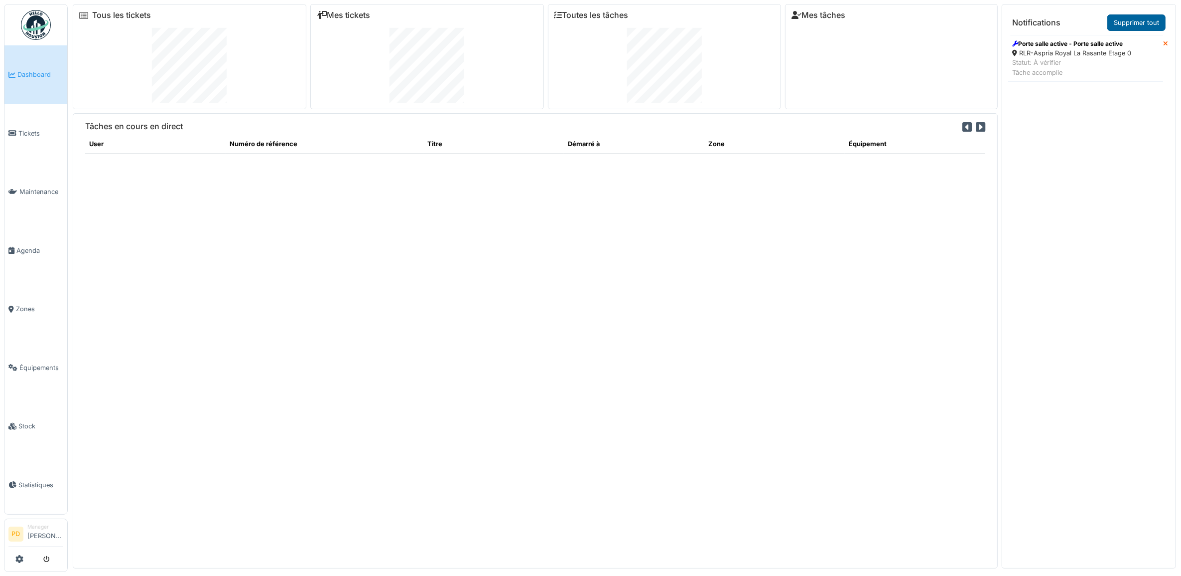
click at [1127, 26] on link "Supprimer tout" at bounding box center [1137, 22] width 58 height 16
click at [1132, 22] on link "Supprimer tout" at bounding box center [1137, 22] width 58 height 16
click at [31, 129] on span "Tickets" at bounding box center [40, 133] width 45 height 9
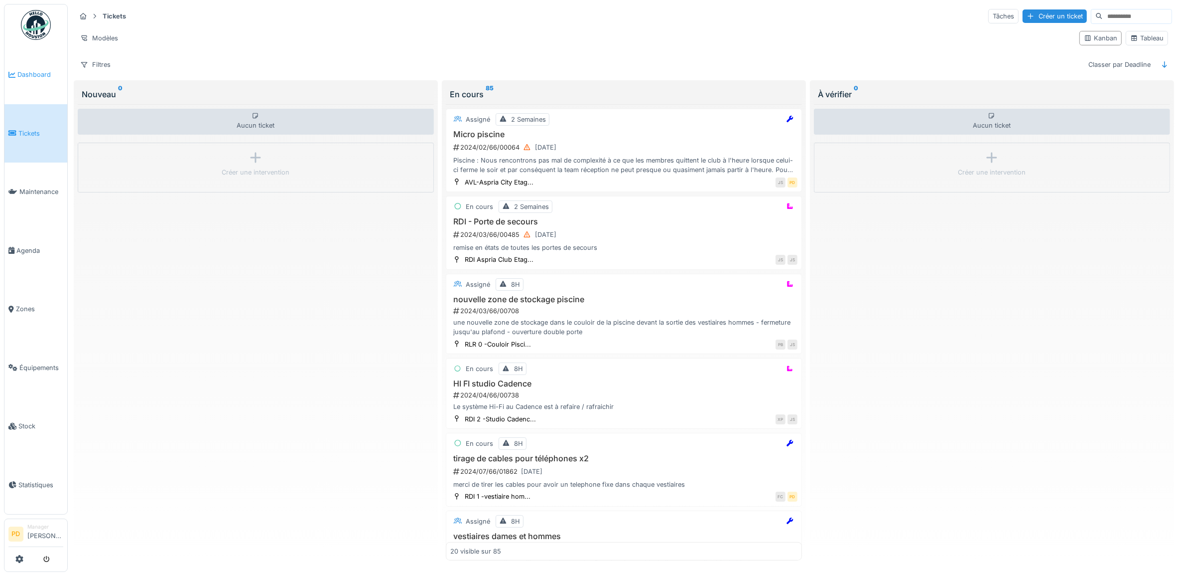
click at [39, 73] on span "Dashboard" at bounding box center [40, 74] width 46 height 9
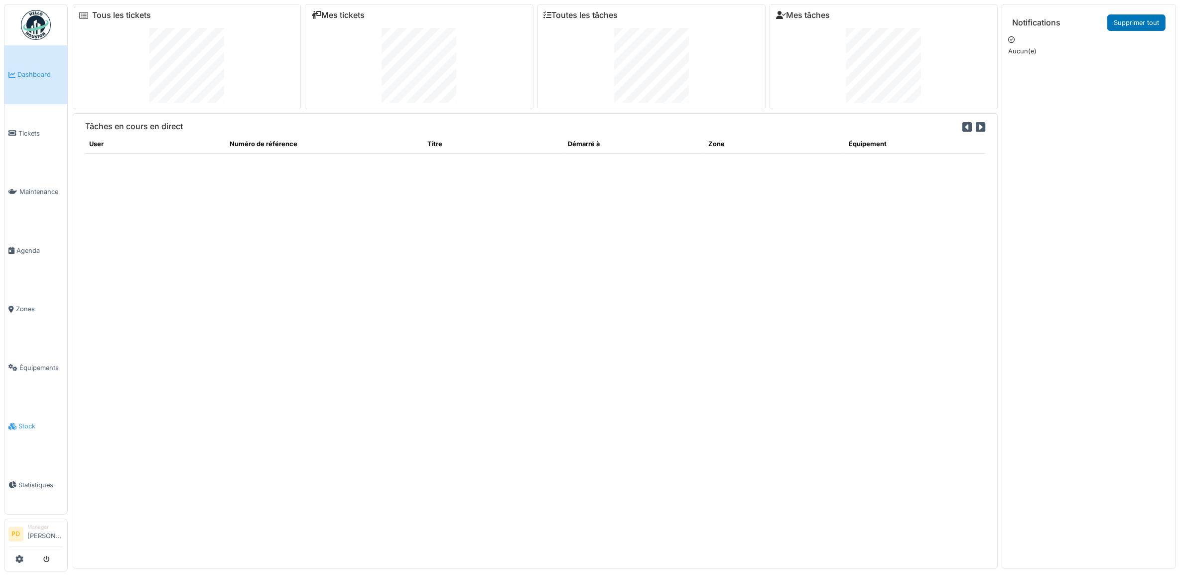
click at [22, 421] on span "Stock" at bounding box center [40, 425] width 45 height 9
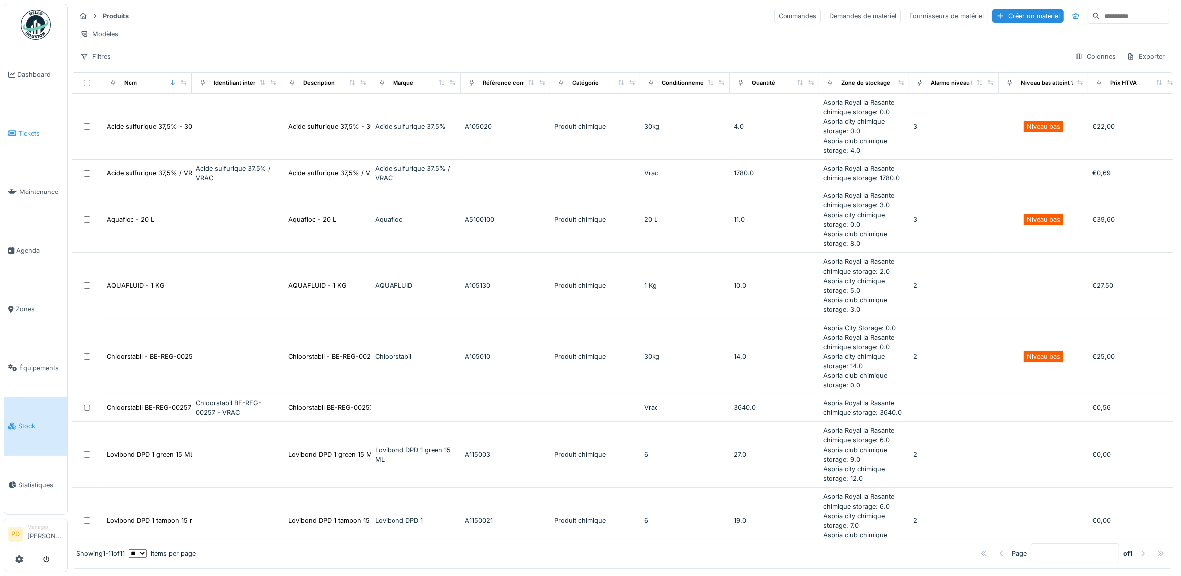
click at [34, 130] on span "Tickets" at bounding box center [40, 133] width 45 height 9
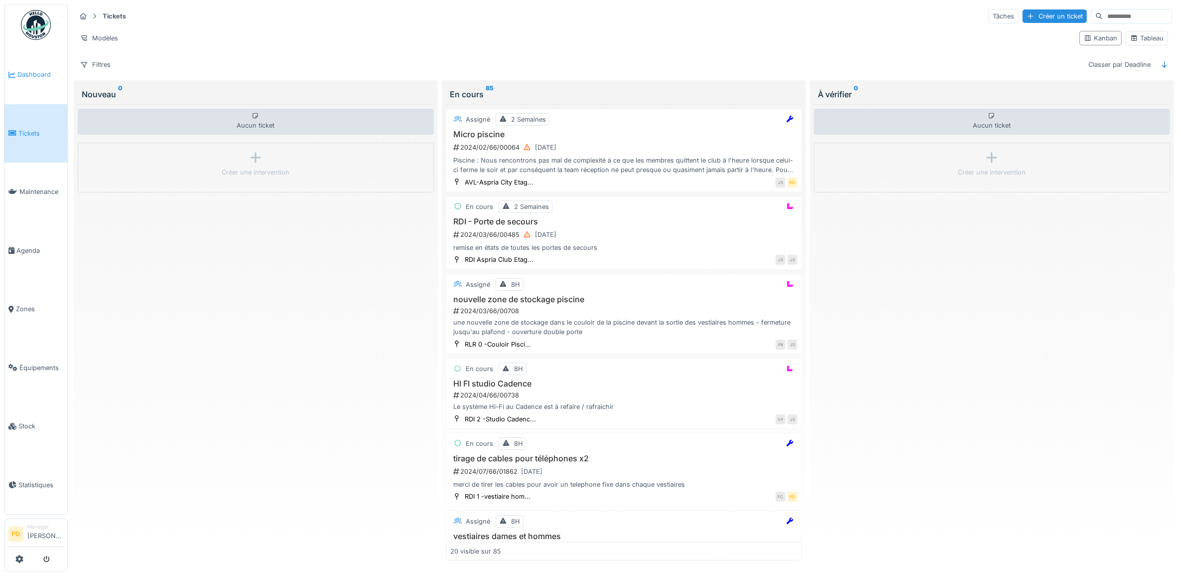
click at [43, 72] on span "Dashboard" at bounding box center [40, 74] width 46 height 9
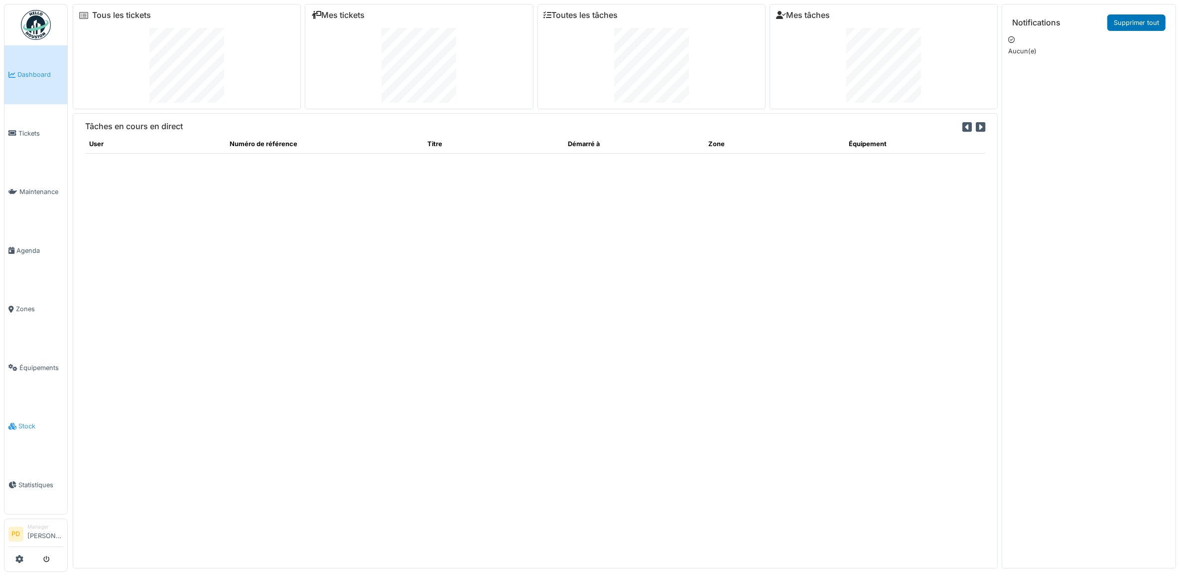
click at [35, 421] on span "Stock" at bounding box center [40, 425] width 45 height 9
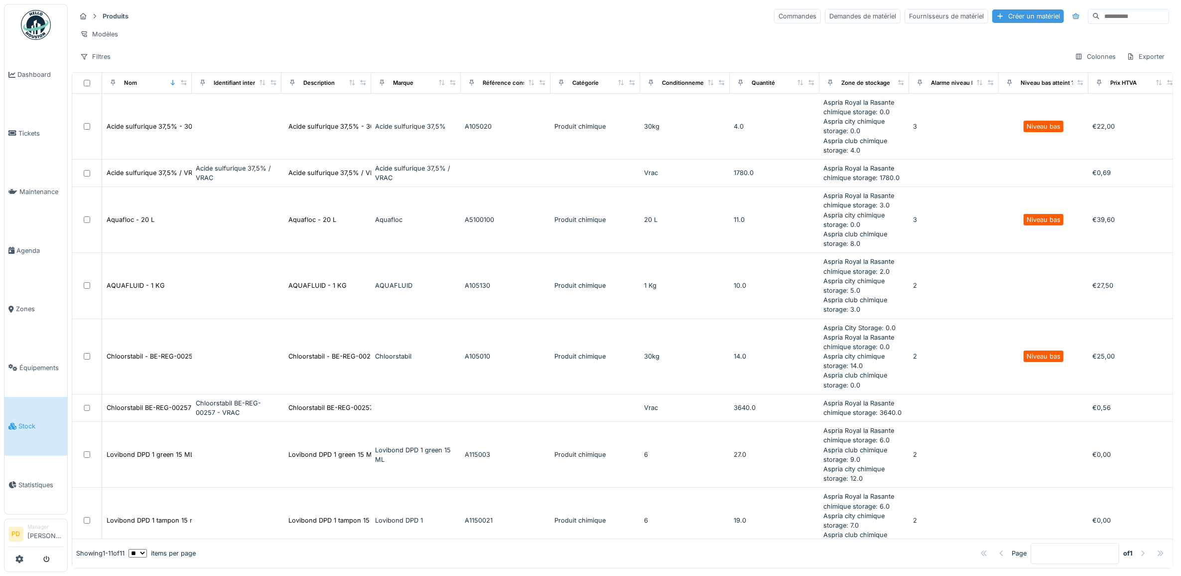
click at [993, 17] on div "Créer un matériel" at bounding box center [1029, 15] width 72 height 13
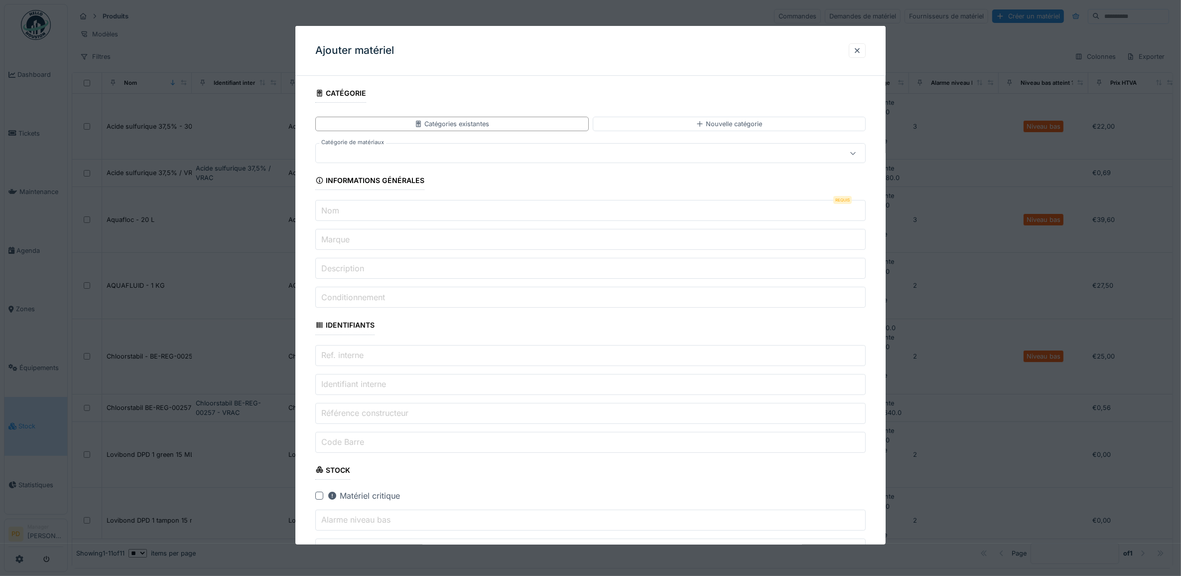
click at [448, 150] on div at bounding box center [560, 153] width 480 height 11
click at [372, 251] on span "Produit chimique" at bounding box center [352, 255] width 57 height 11
type input "***"
click at [402, 213] on input "Nom" at bounding box center [590, 210] width 551 height 21
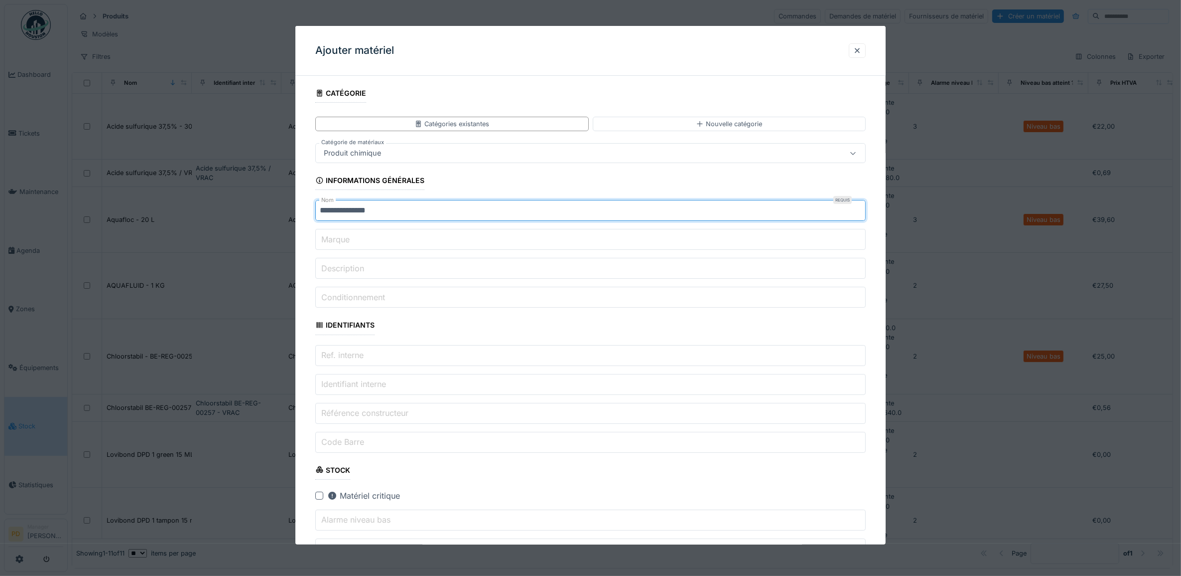
type input "**********"
click at [438, 270] on input "Description" at bounding box center [590, 268] width 551 height 21
click at [310, 265] on div "**********" at bounding box center [590, 531] width 591 height 895
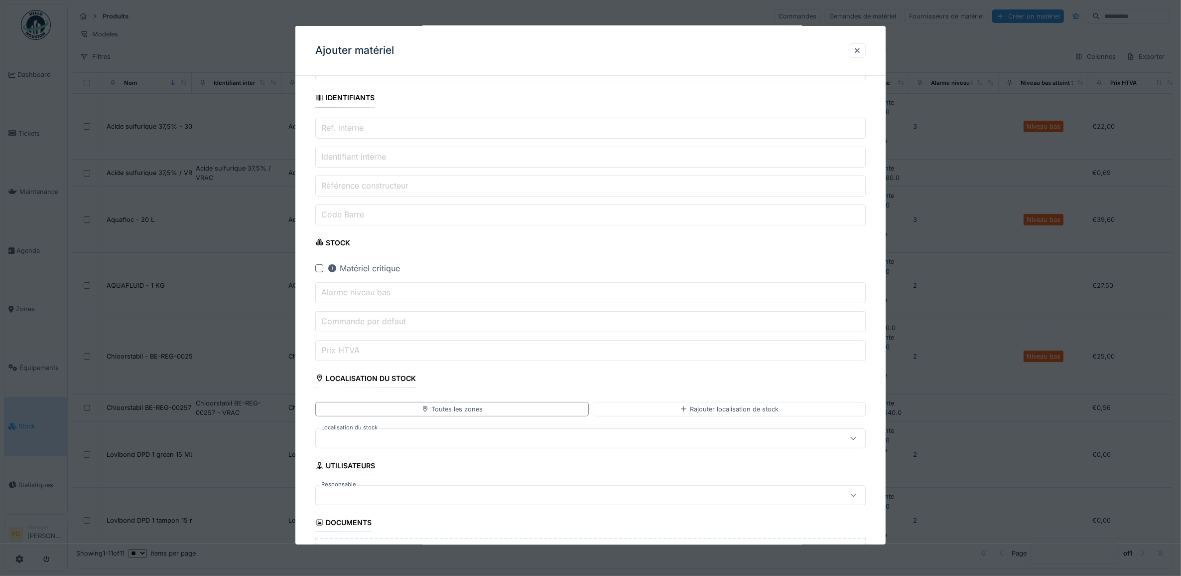
scroll to position [249, 0]
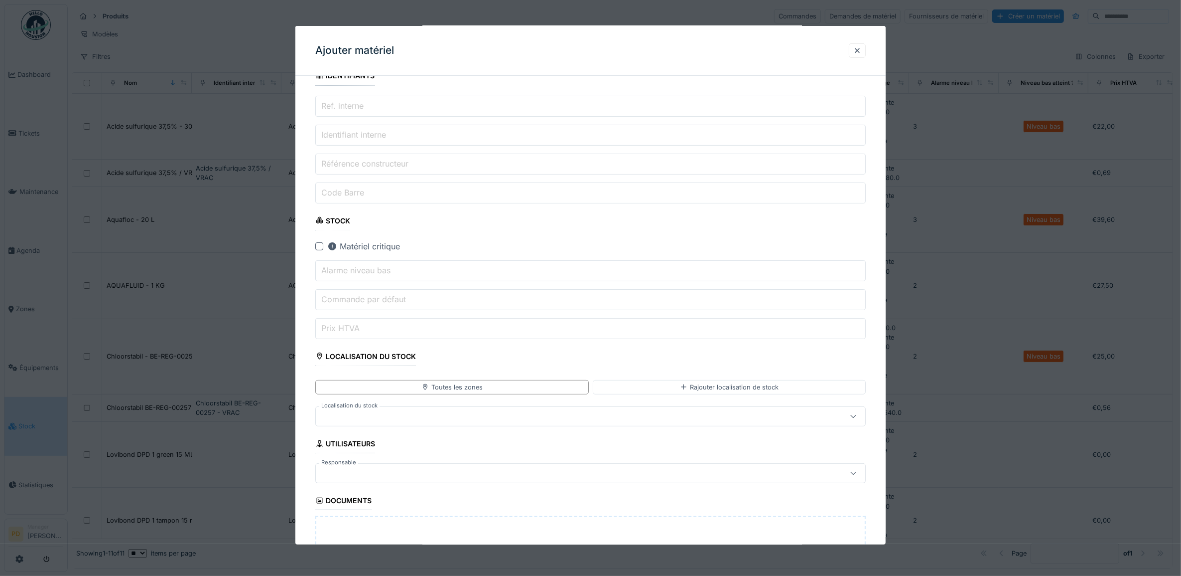
click at [434, 275] on input "Alarme niveau bas" at bounding box center [590, 270] width 551 height 21
type input "**"
click at [505, 246] on div "Matériel critique" at bounding box center [596, 246] width 539 height 12
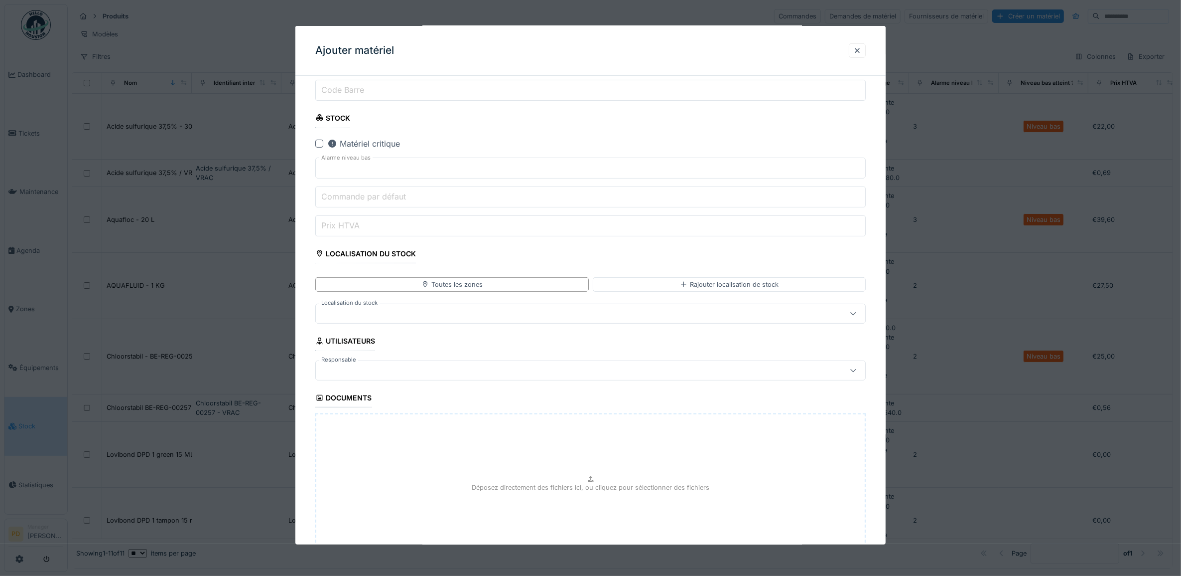
scroll to position [374, 0]
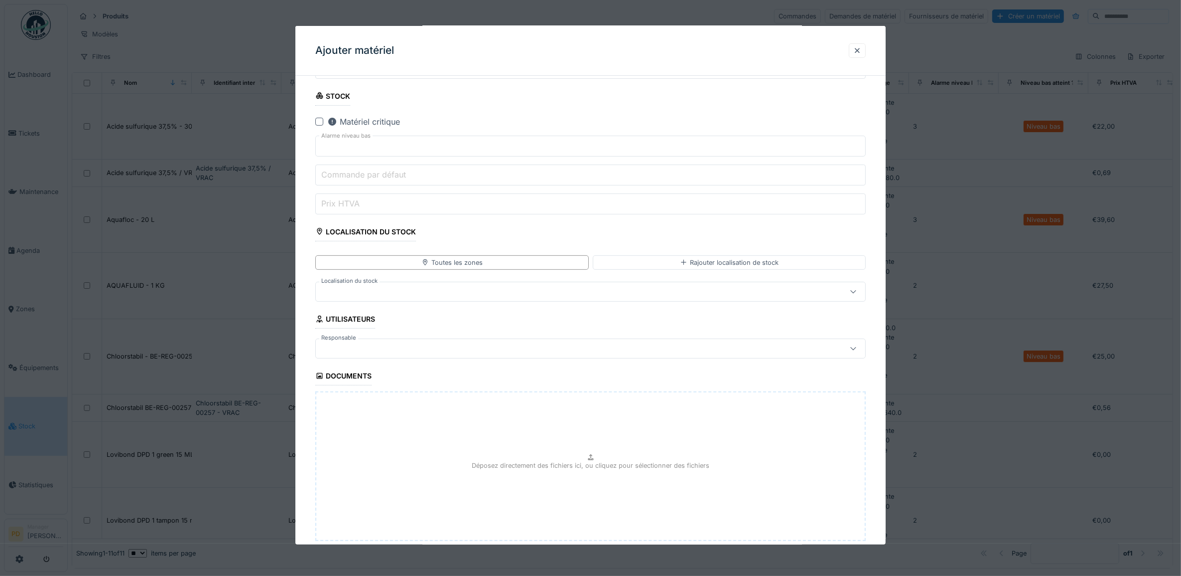
click at [500, 295] on div at bounding box center [560, 291] width 480 height 11
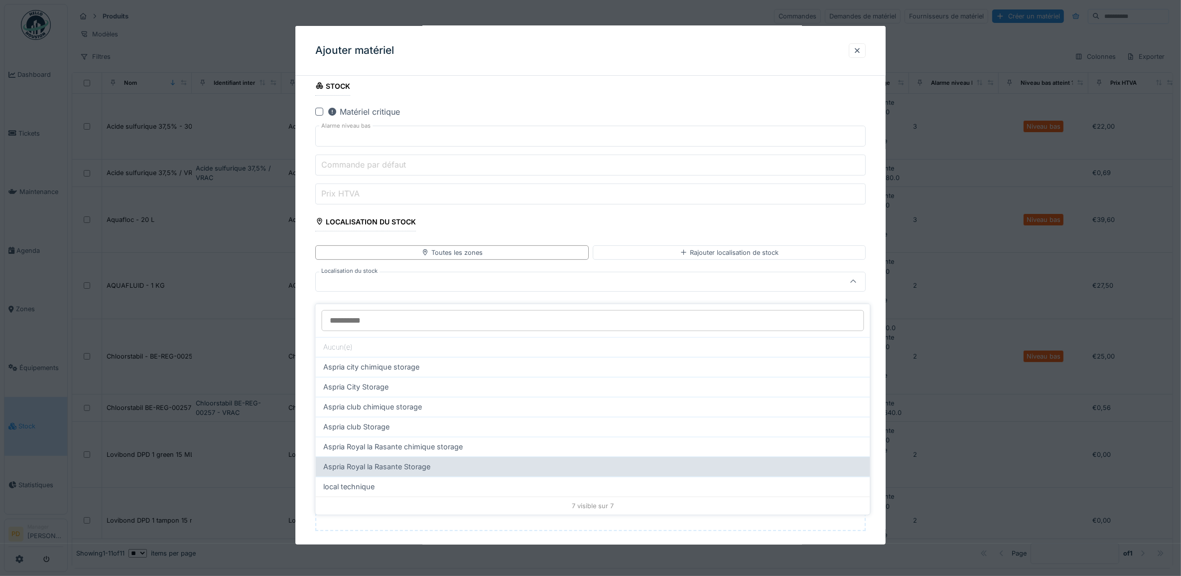
click at [385, 461] on span "Aspria Royal la Rasante Storage" at bounding box center [377, 466] width 107 height 11
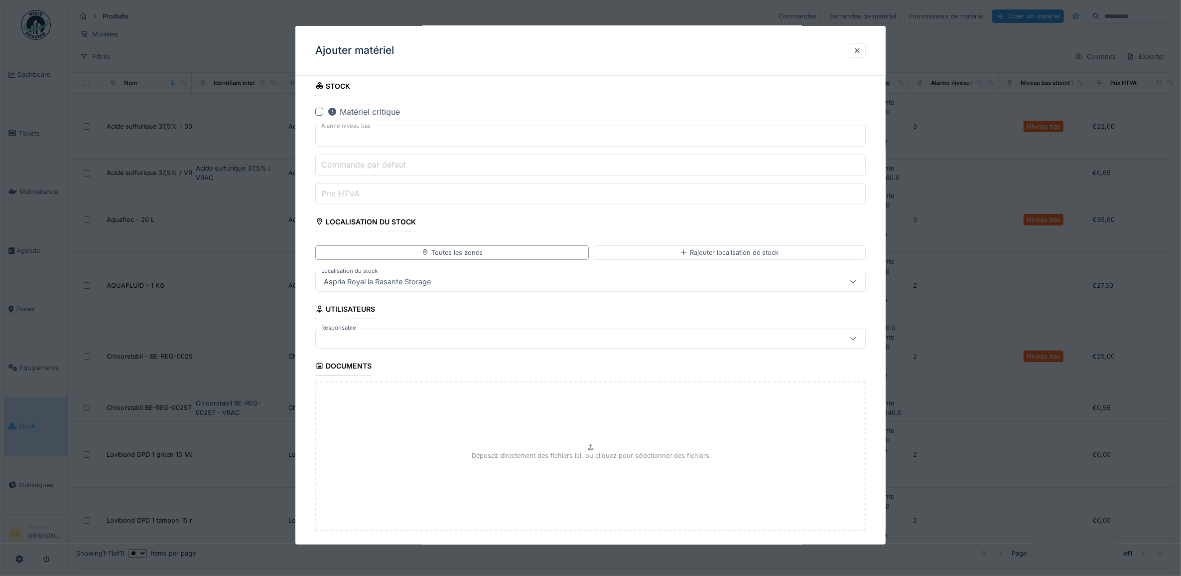
click at [467, 287] on div "Aspria Royal la Rasante Storage" at bounding box center [560, 281] width 480 height 11
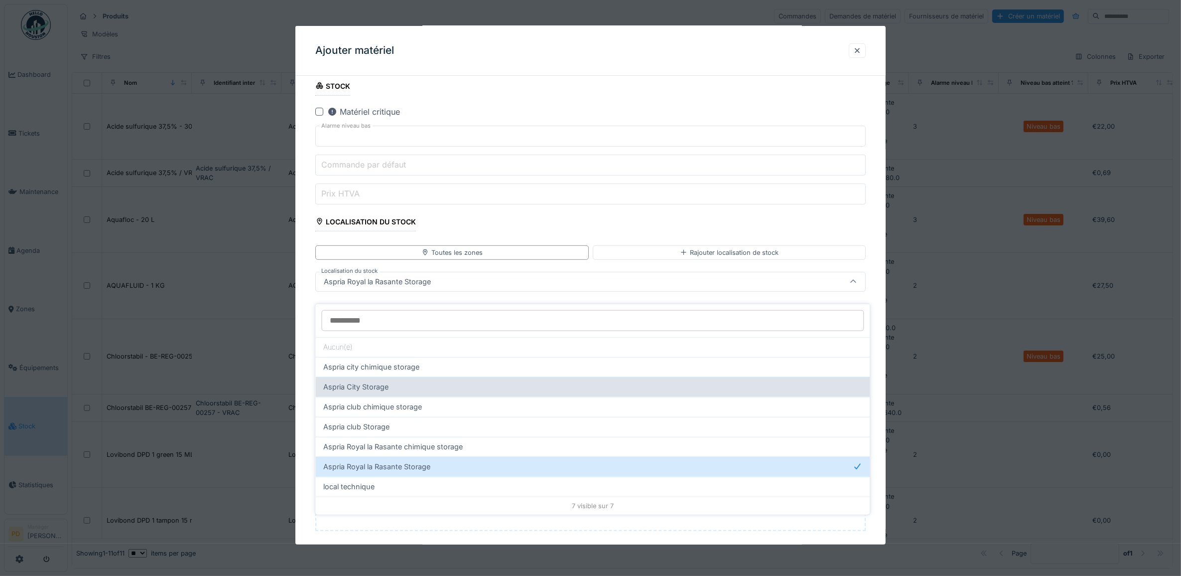
click at [384, 382] on span "Aspria City Storage" at bounding box center [356, 386] width 65 height 11
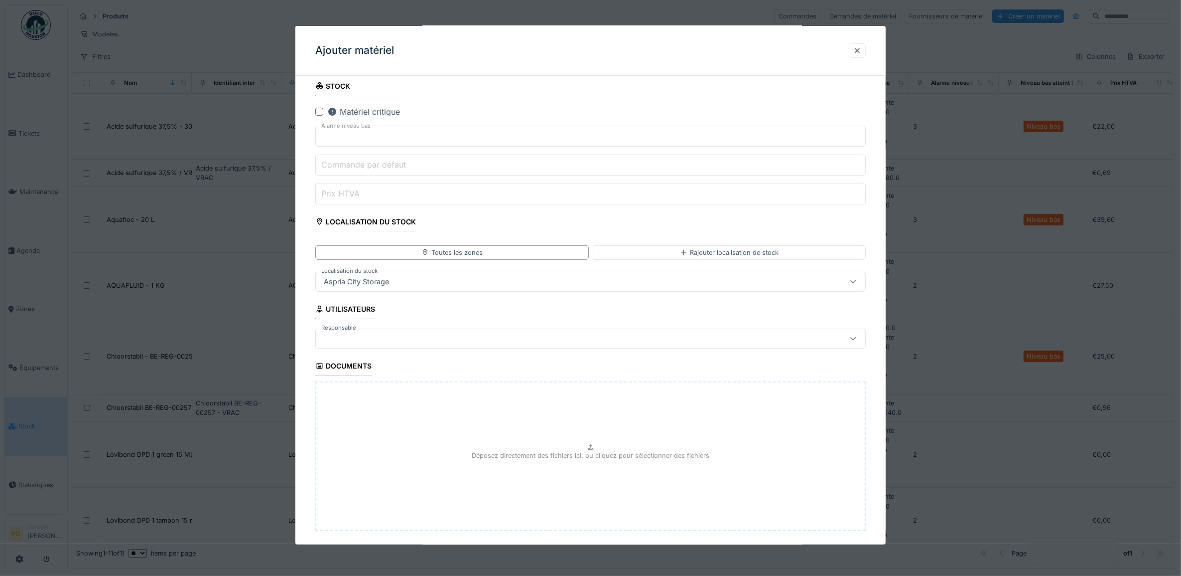
click at [432, 287] on div "Aspria City Storage" at bounding box center [560, 281] width 480 height 11
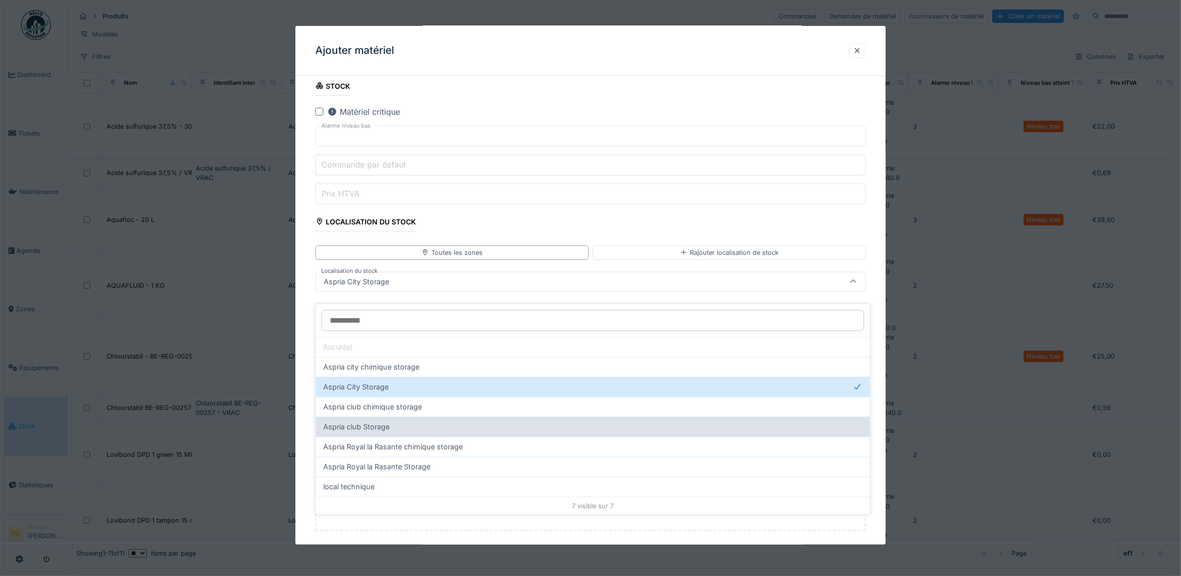
click at [380, 421] on span "Aspria club Storage" at bounding box center [357, 426] width 66 height 11
type input "***"
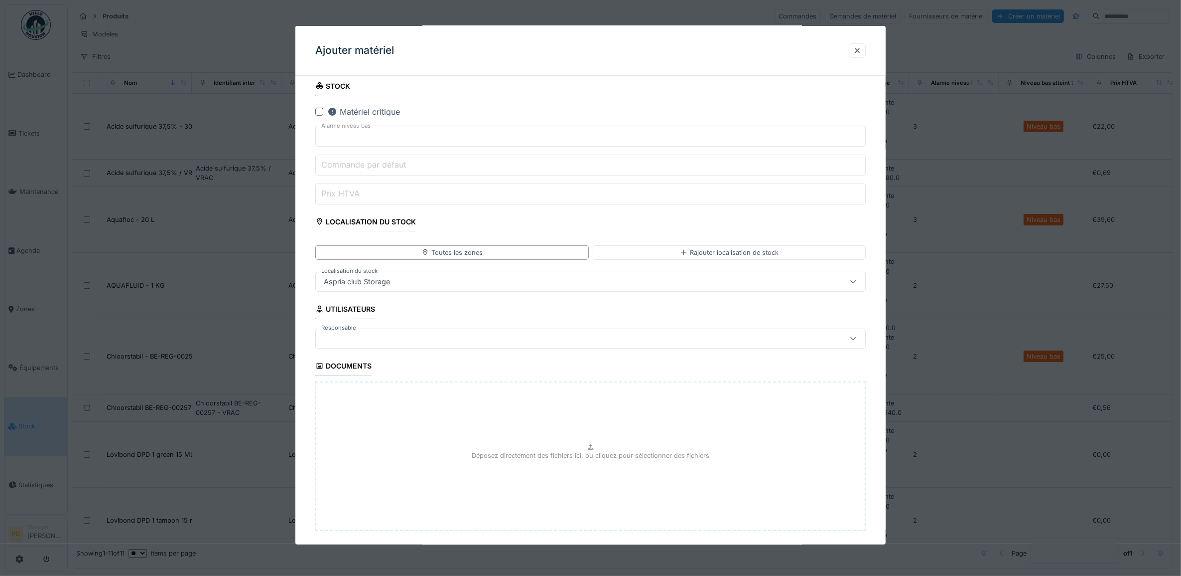
click at [545, 278] on div "Aspria club Storage" at bounding box center [590, 282] width 551 height 20
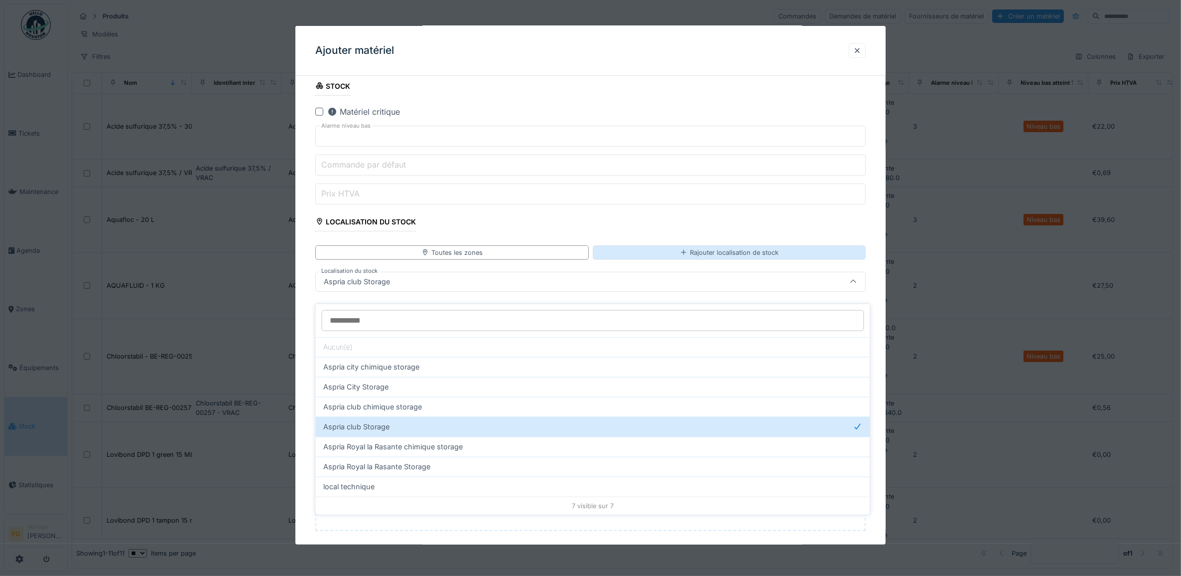
click at [683, 254] on div "Rajouter localisation de stock" at bounding box center [730, 252] width 274 height 14
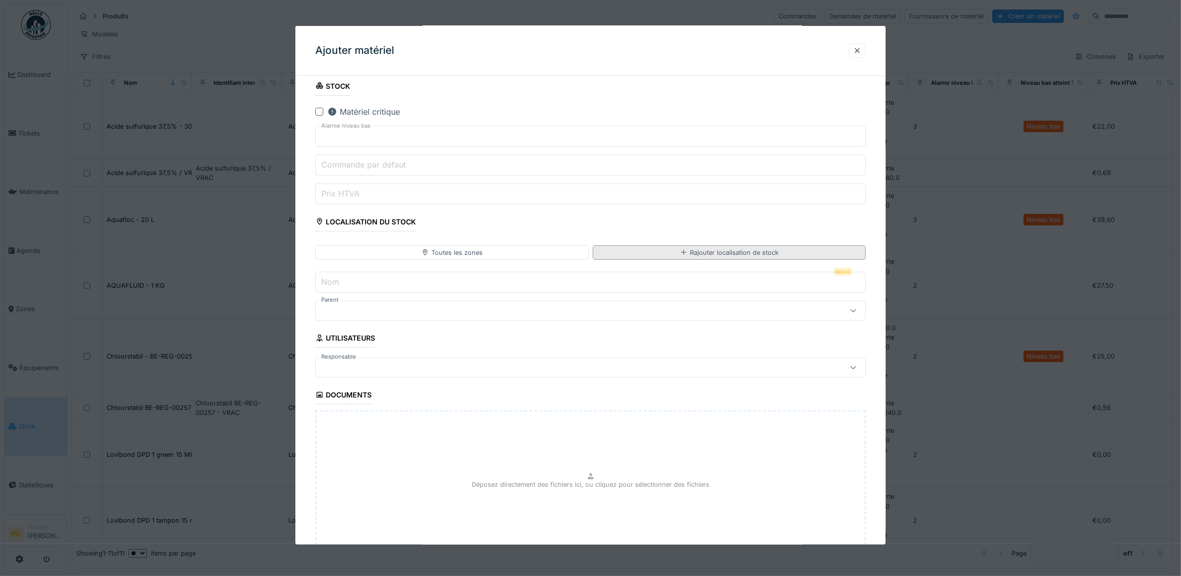
click at [673, 257] on div "Rajouter localisation de stock" at bounding box center [730, 252] width 274 height 14
click at [435, 282] on input "Nom" at bounding box center [590, 282] width 551 height 21
click at [407, 311] on div at bounding box center [560, 310] width 480 height 11
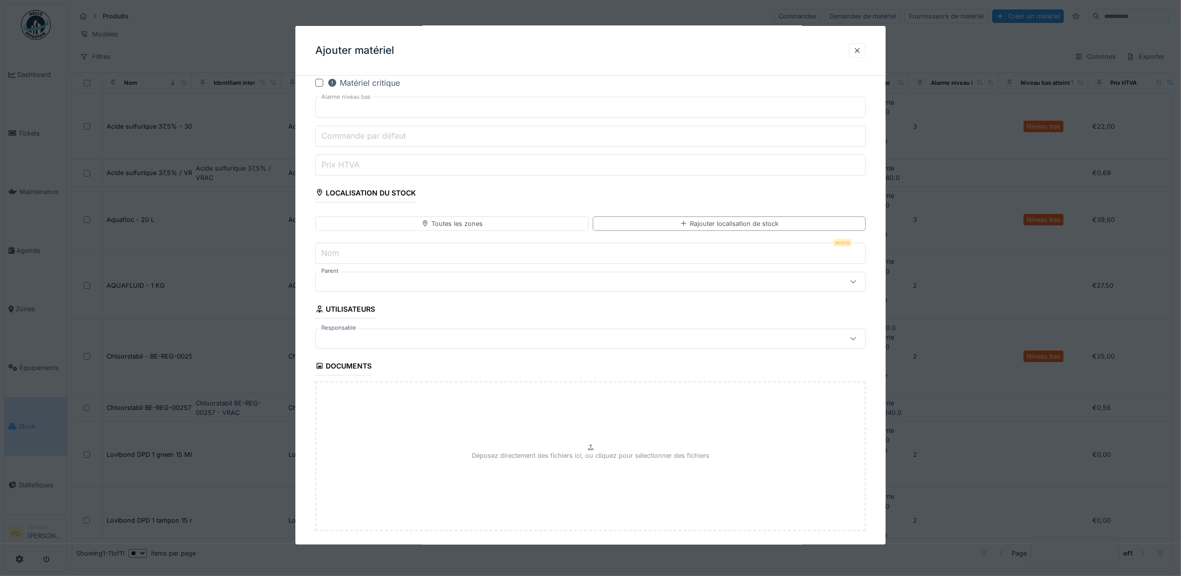
click at [471, 262] on input "Nom" at bounding box center [590, 253] width 551 height 21
click at [484, 224] on div "Toutes les zones" at bounding box center [452, 223] width 274 height 14
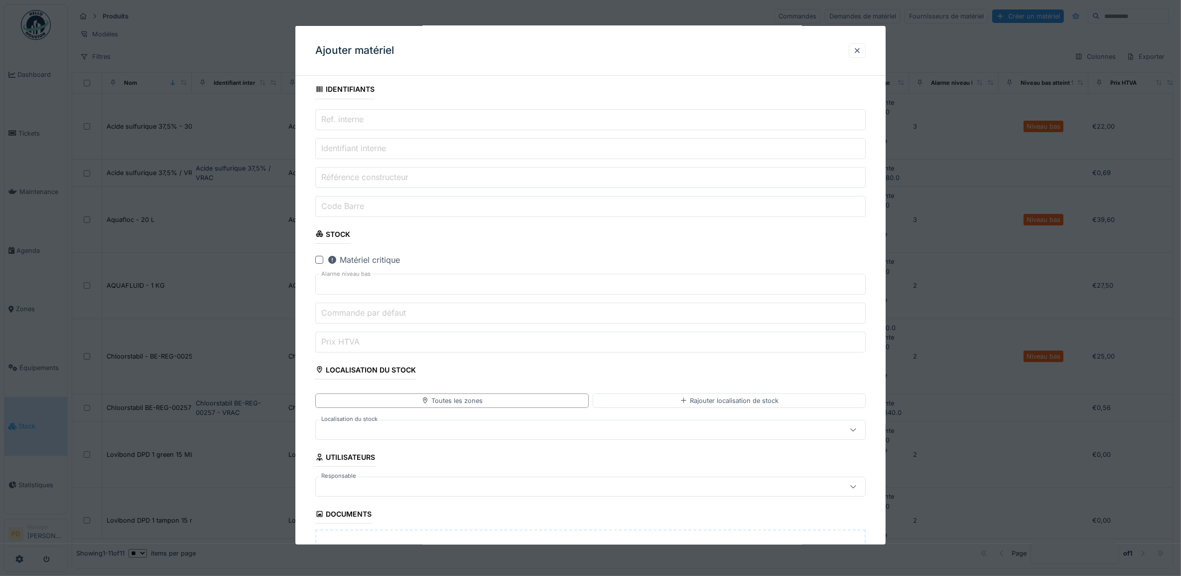
scroll to position [314, 0]
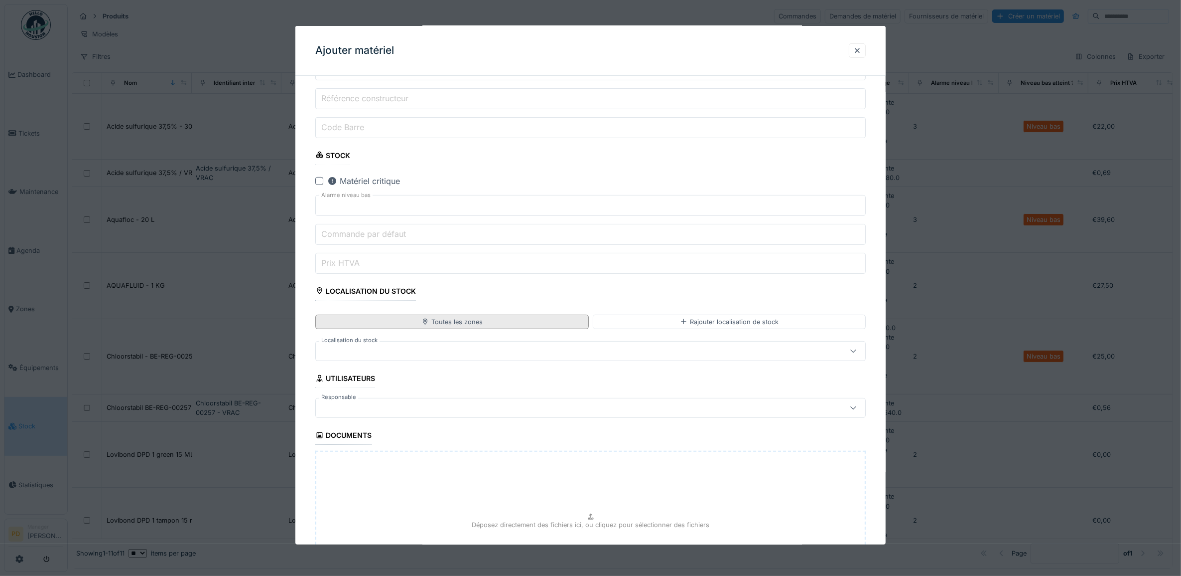
click at [464, 324] on div "Toutes les zones" at bounding box center [452, 321] width 61 height 9
click at [438, 349] on div at bounding box center [560, 350] width 480 height 11
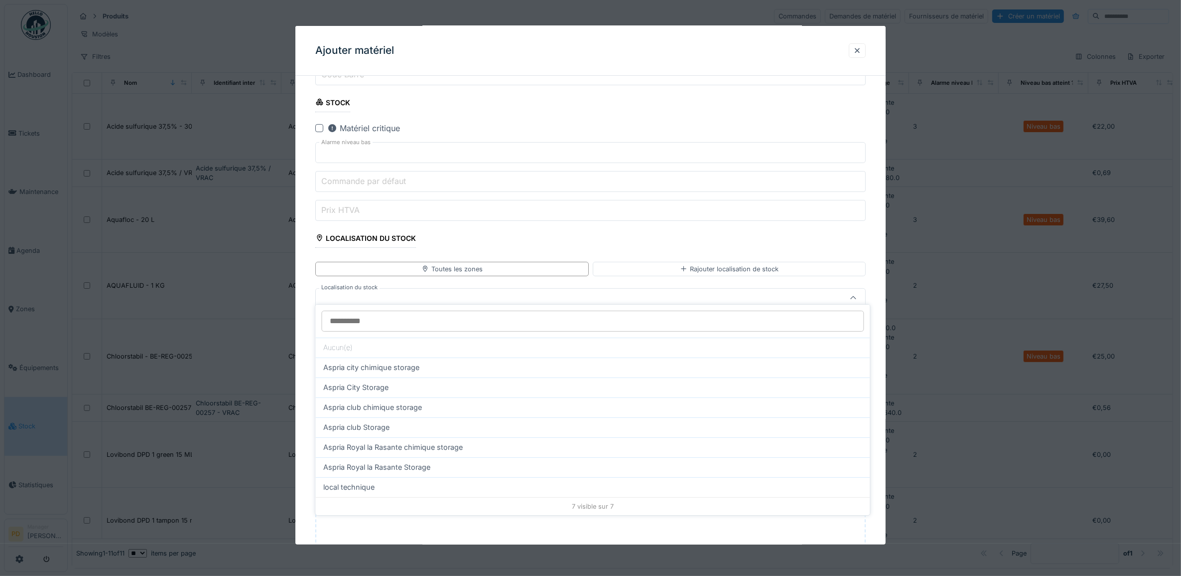
scroll to position [384, 0]
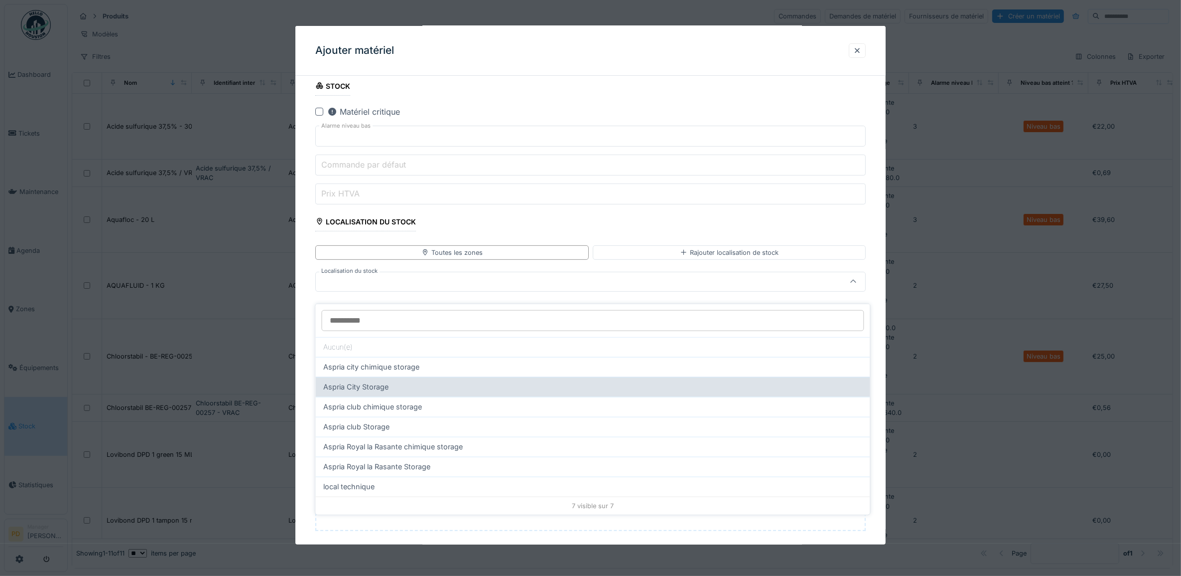
click at [375, 381] on span "Aspria City Storage" at bounding box center [356, 386] width 65 height 11
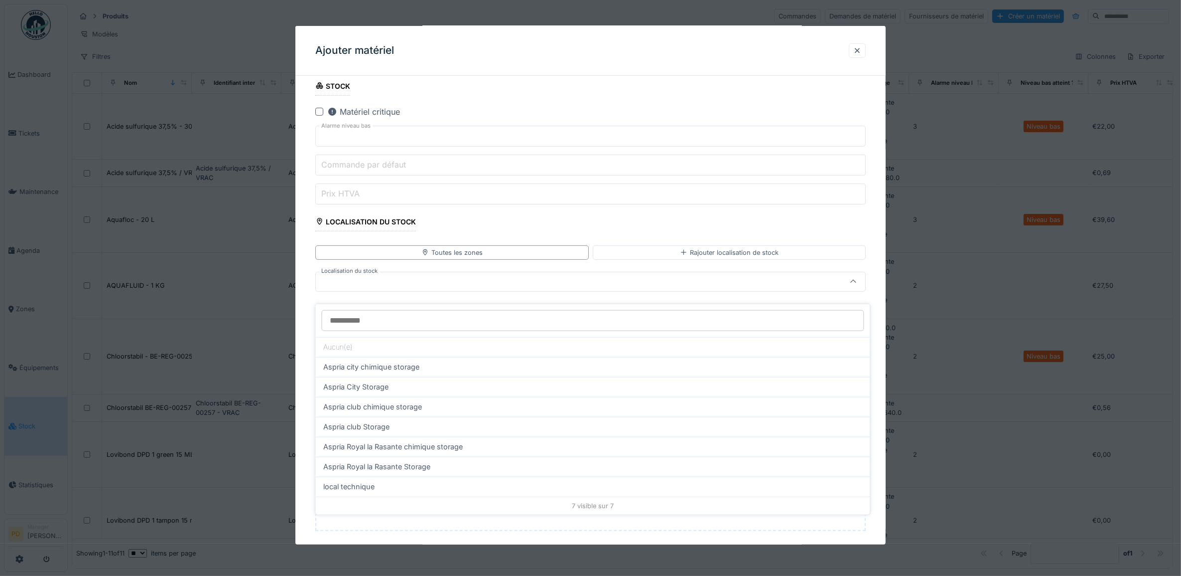
type input "***"
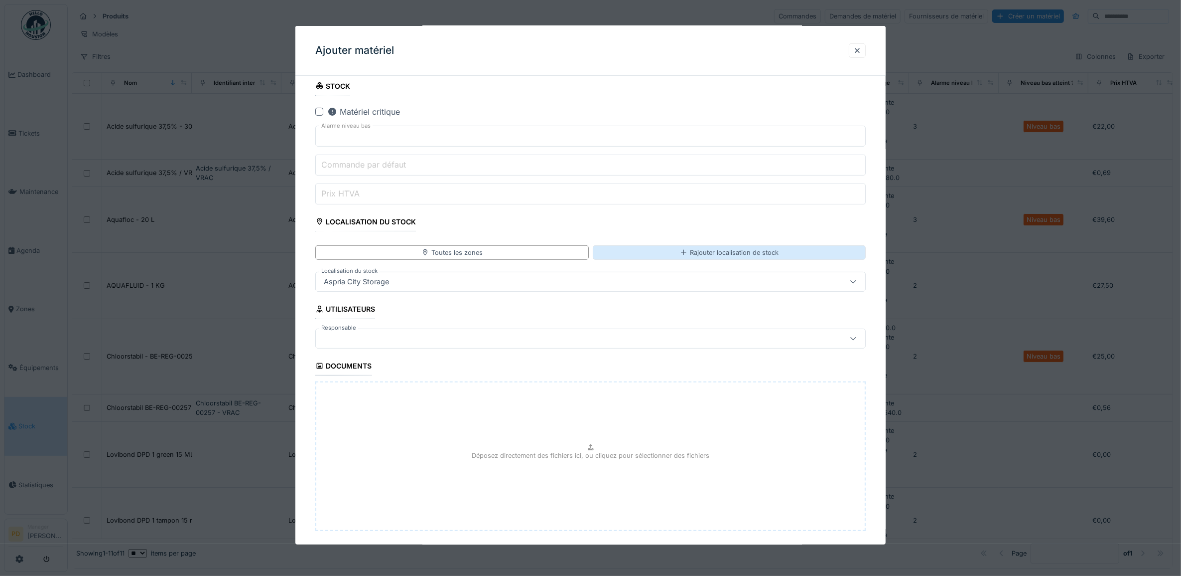
click at [694, 257] on div "Rajouter localisation de stock" at bounding box center [729, 252] width 99 height 9
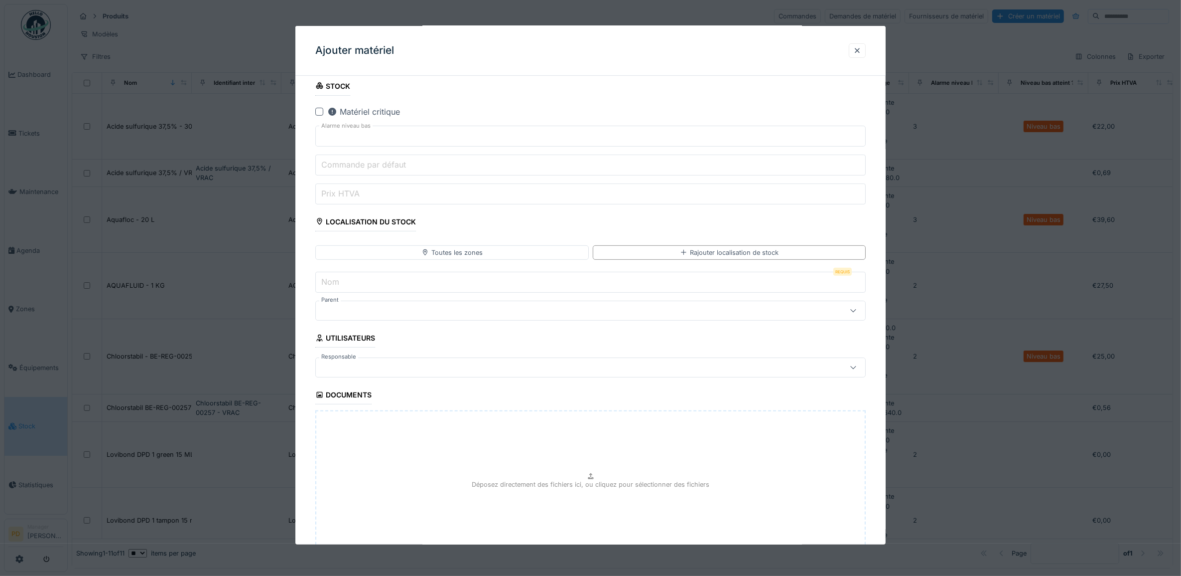
click at [394, 225] on div "Localisation du stock" at bounding box center [365, 222] width 101 height 17
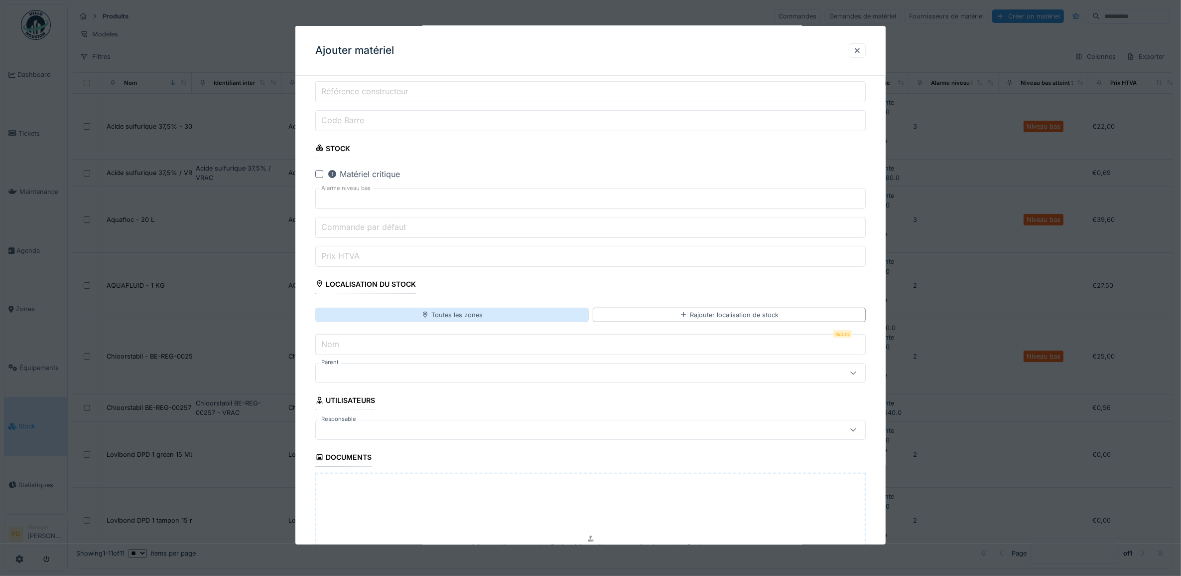
click at [454, 318] on div "Toutes les zones" at bounding box center [452, 314] width 61 height 9
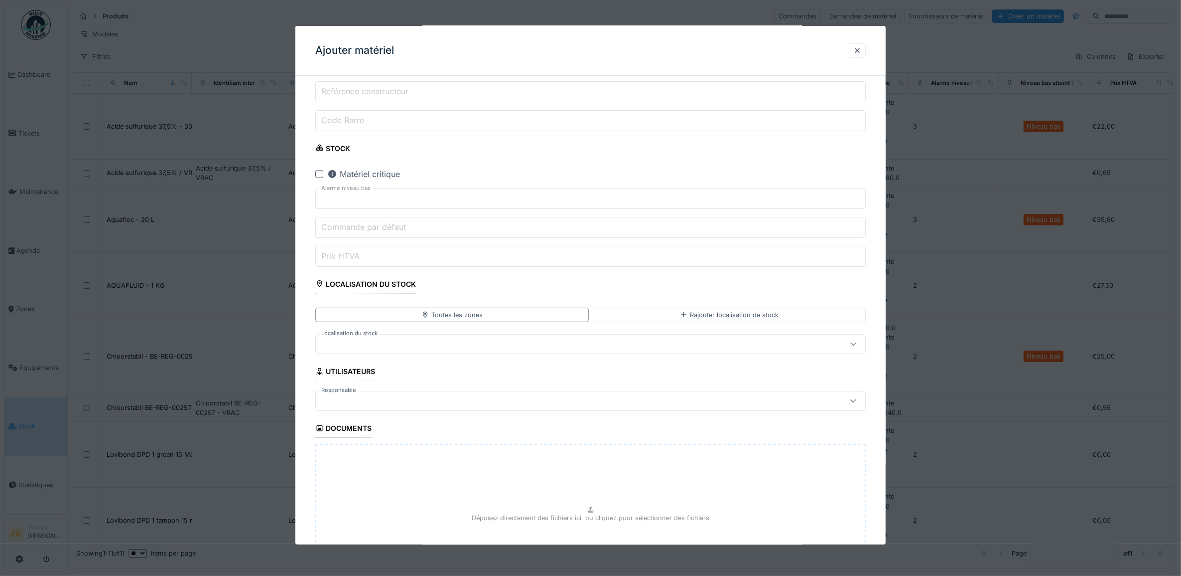
click at [413, 346] on div at bounding box center [560, 343] width 480 height 11
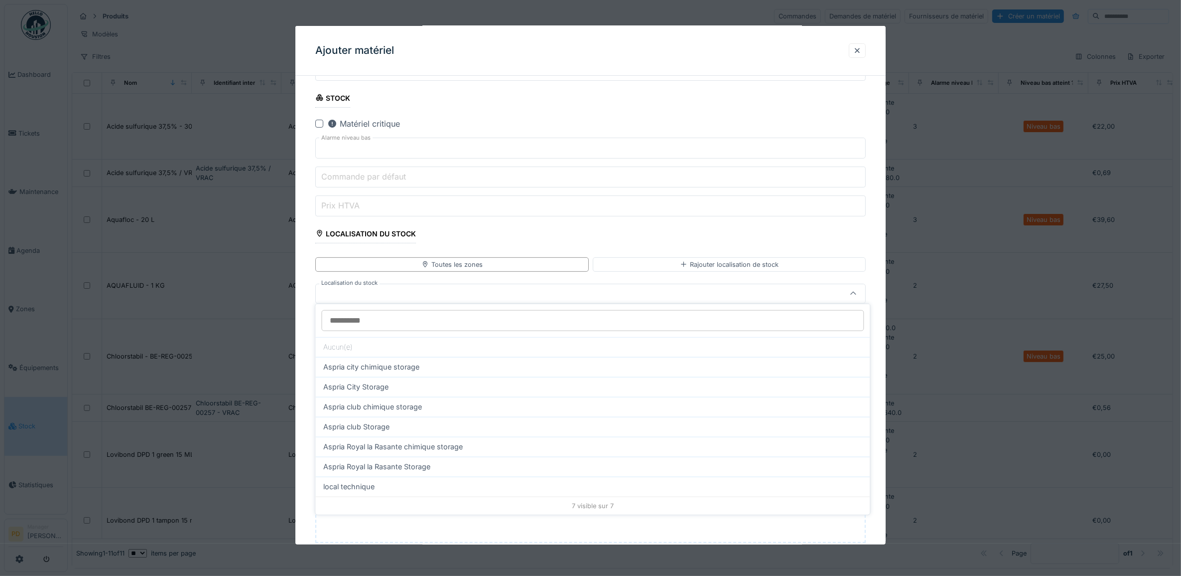
scroll to position [384, 0]
click at [403, 282] on div at bounding box center [560, 281] width 480 height 11
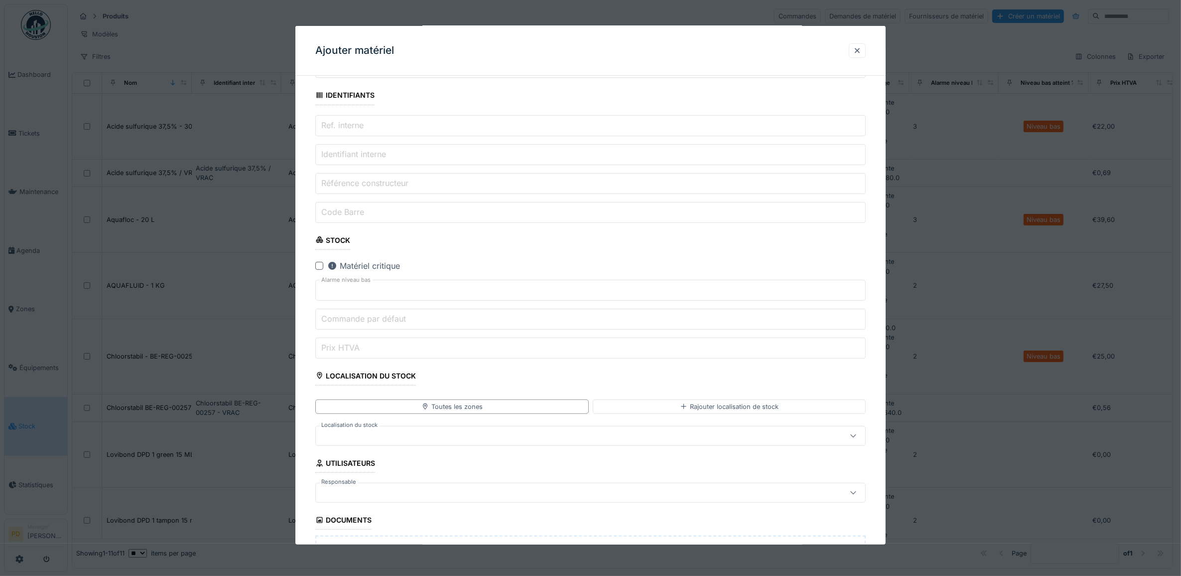
scroll to position [249, 0]
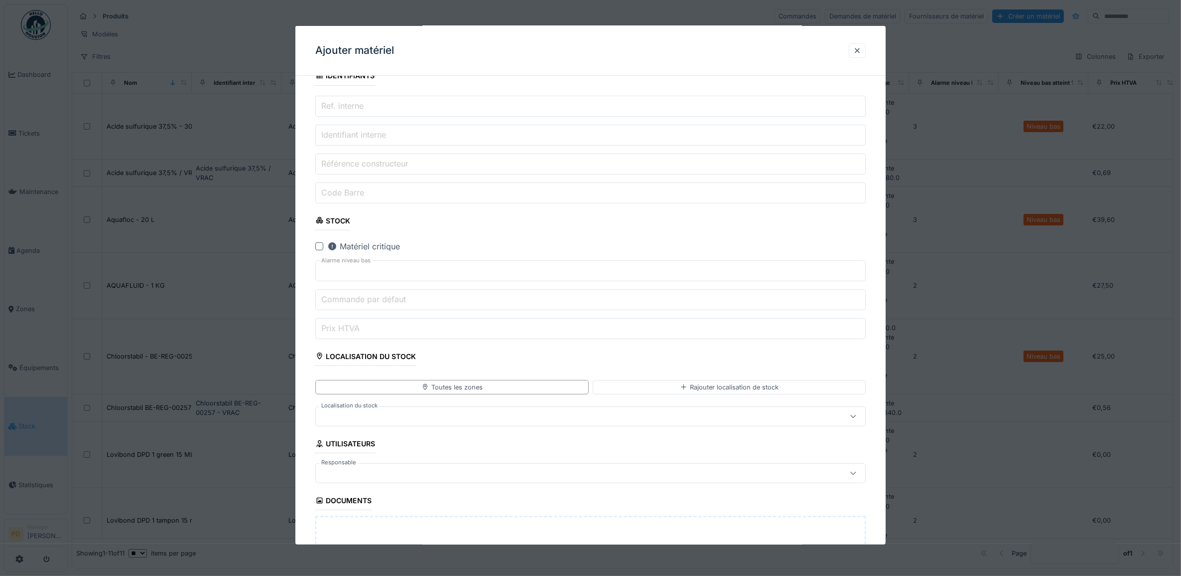
click at [426, 414] on div at bounding box center [560, 416] width 480 height 11
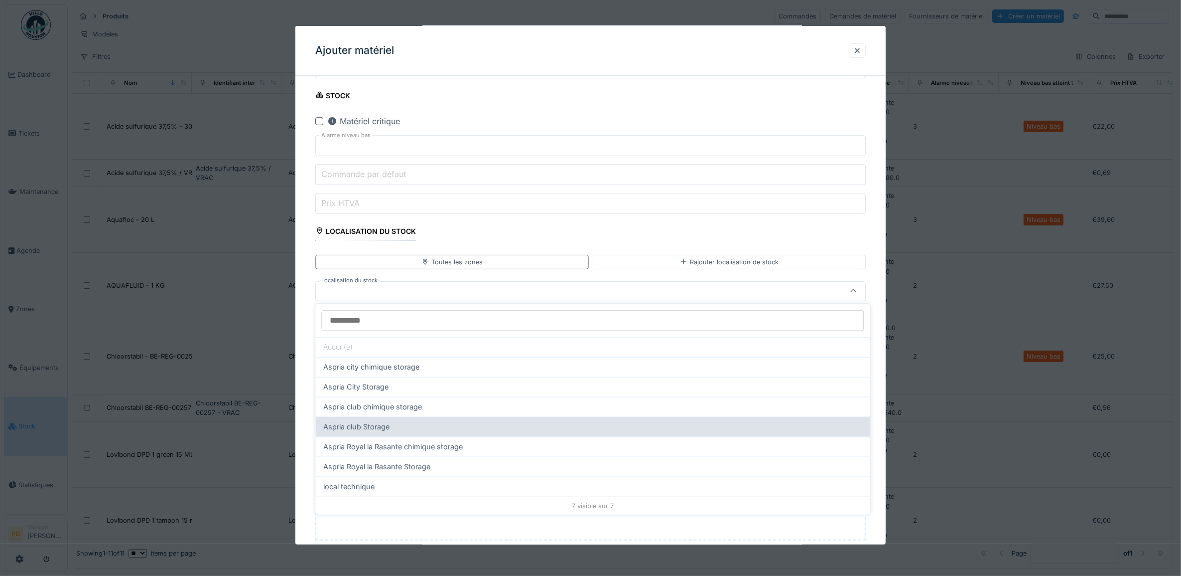
scroll to position [384, 0]
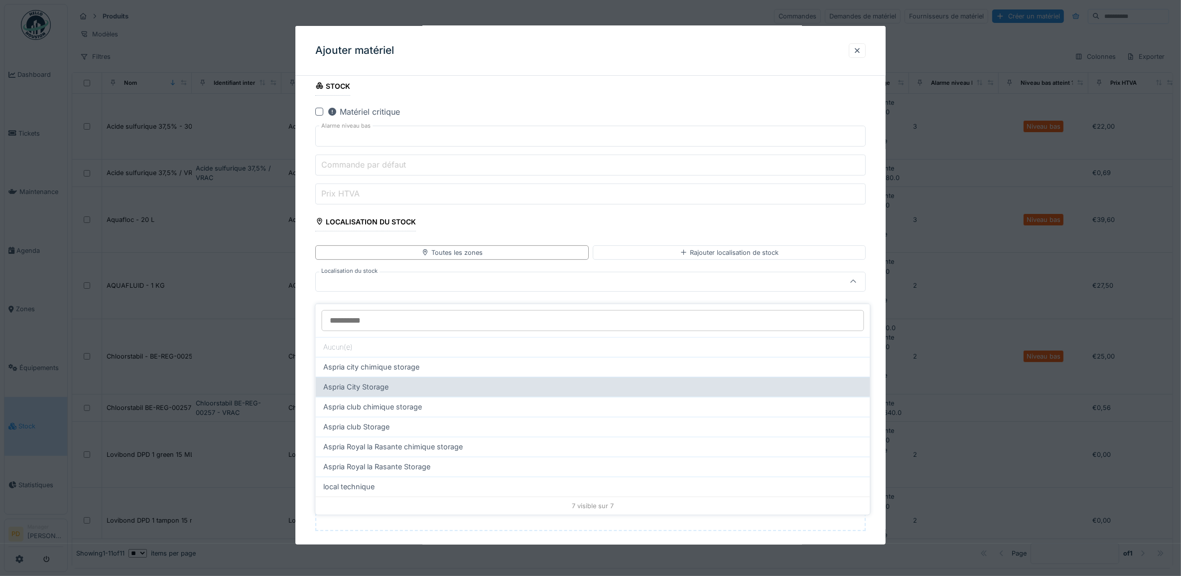
click at [404, 381] on div "Aspria City Storage" at bounding box center [593, 386] width 539 height 11
type input "***"
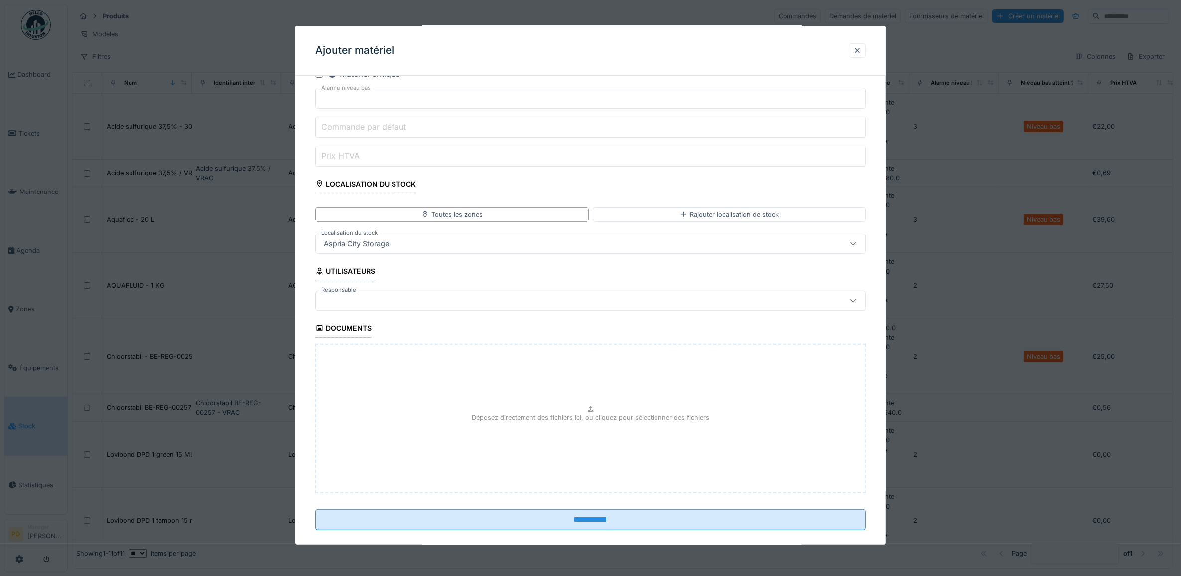
scroll to position [439, 0]
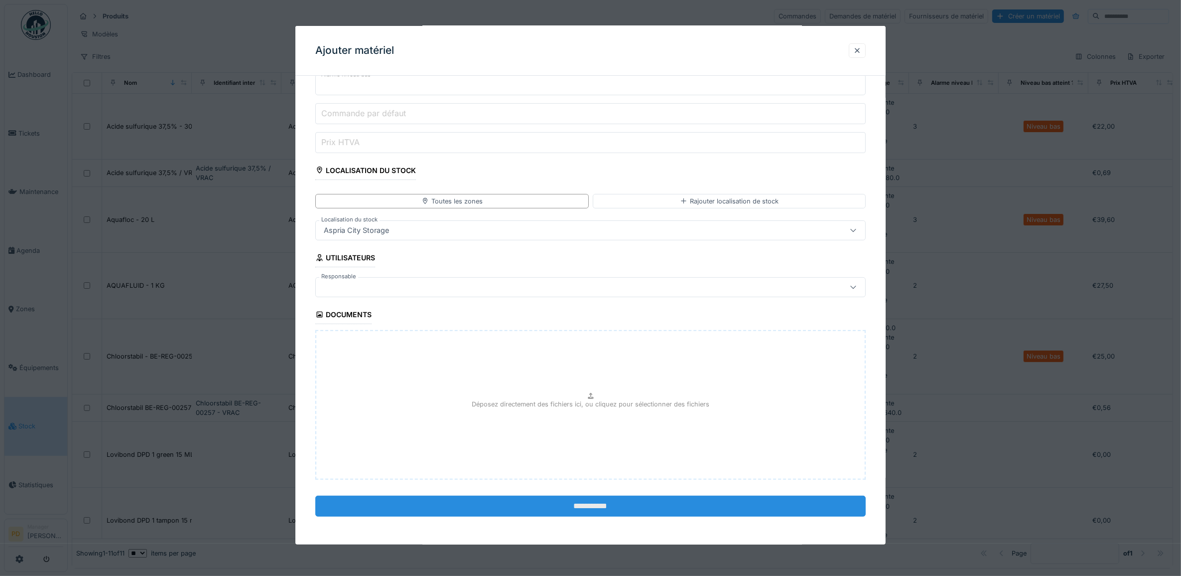
click at [606, 503] on input "**********" at bounding box center [590, 505] width 551 height 21
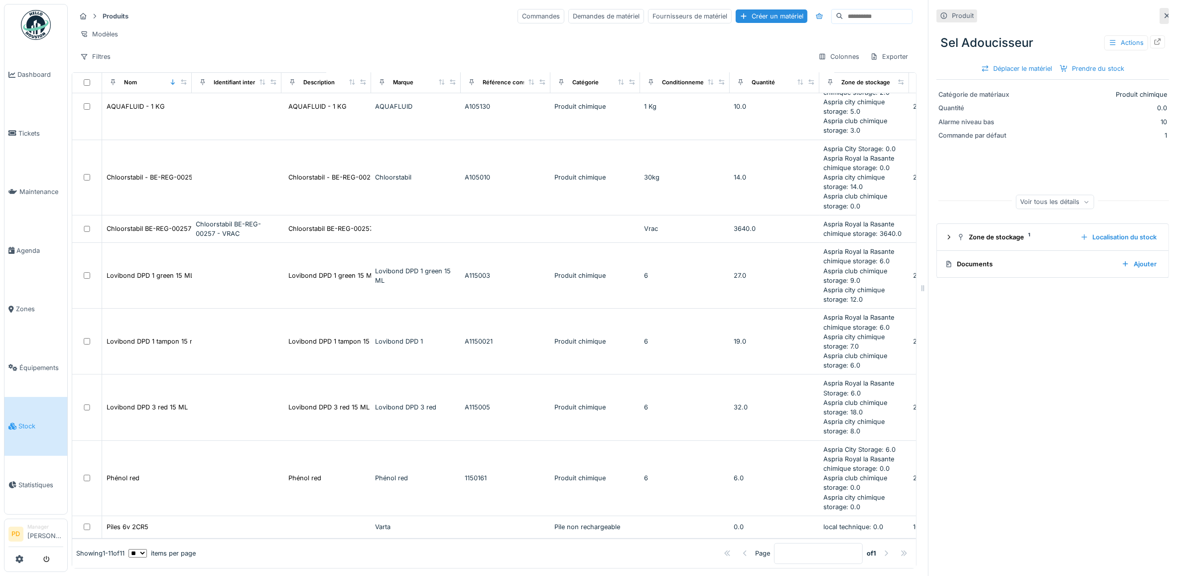
scroll to position [210, 0]
click at [147, 549] on select "** ** ** *** *** ***" at bounding box center [138, 553] width 18 height 8
select select "***"
click at [137, 549] on select "** ** ** *** *** ***" at bounding box center [138, 553] width 18 height 8
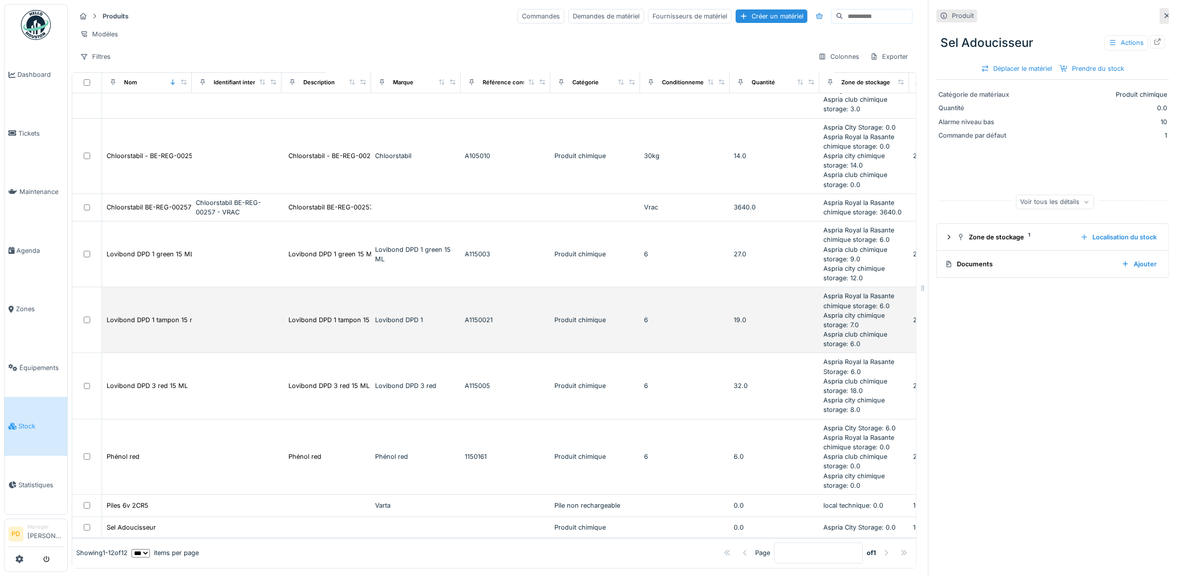
scroll to position [231, 0]
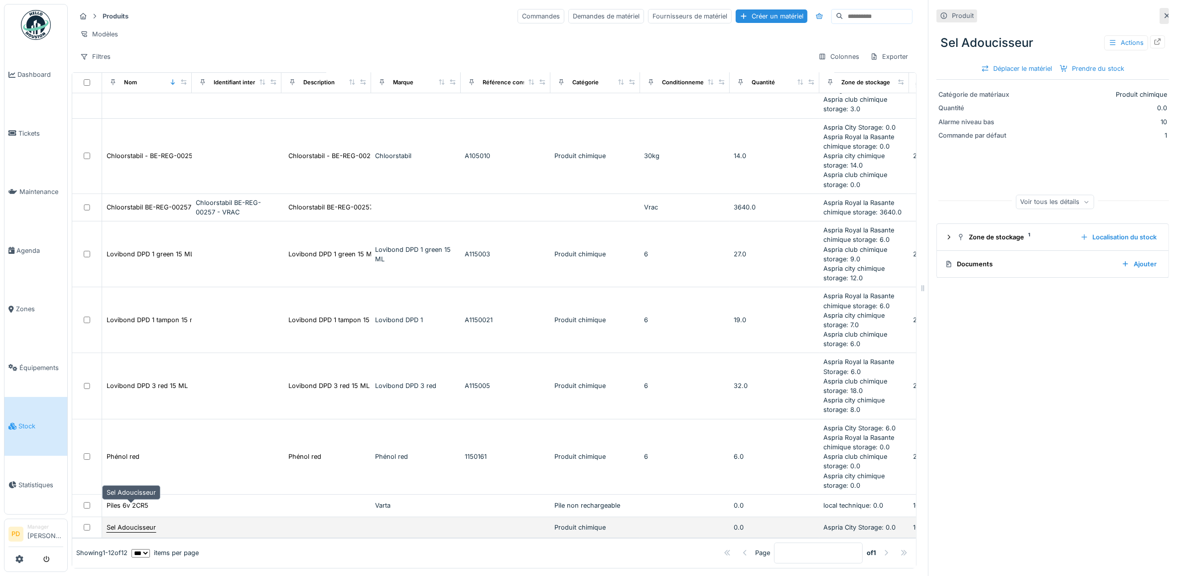
click at [148, 522] on div "Sel Adoucisseur" at bounding box center [131, 526] width 49 height 9
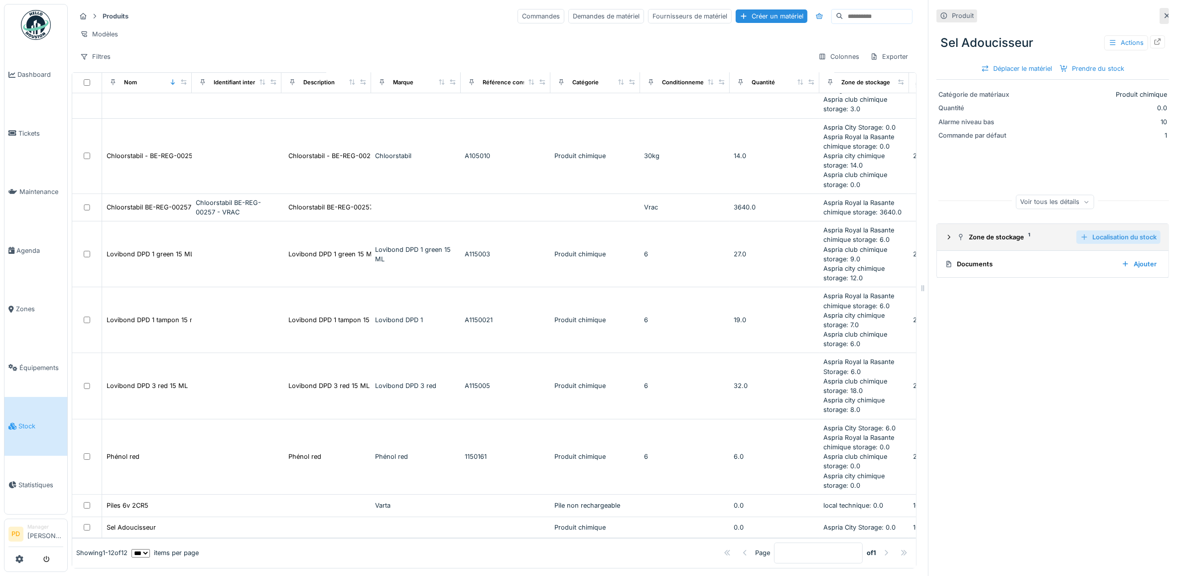
click at [1108, 233] on div "Localisation du stock" at bounding box center [1119, 236] width 84 height 13
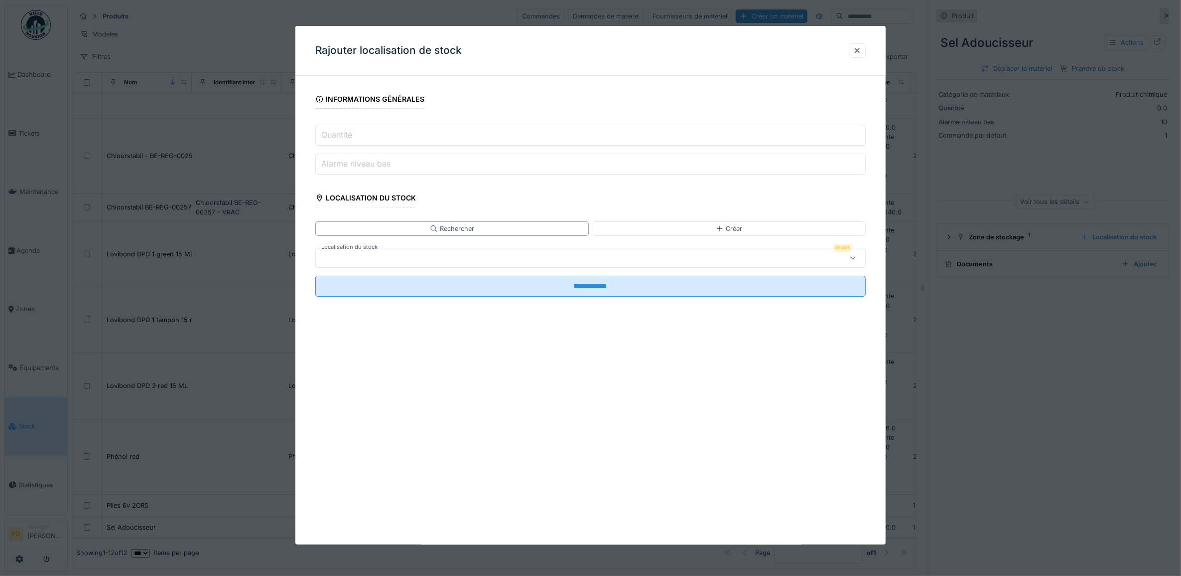
click at [701, 254] on div at bounding box center [560, 257] width 480 height 11
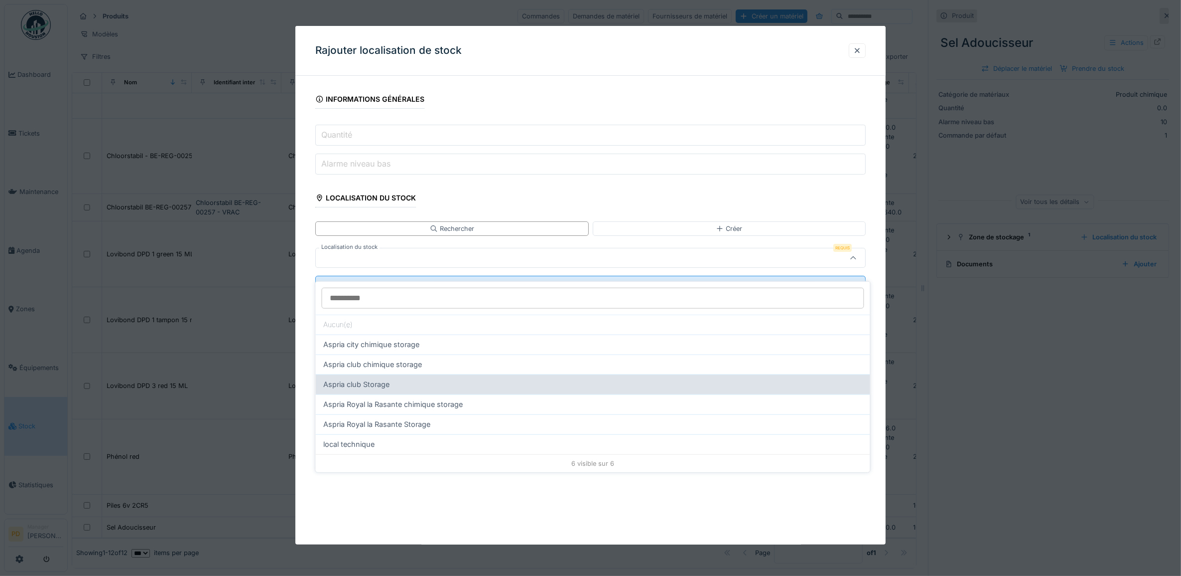
click at [385, 379] on span "Aspria club Storage" at bounding box center [357, 384] width 66 height 11
type input "***"
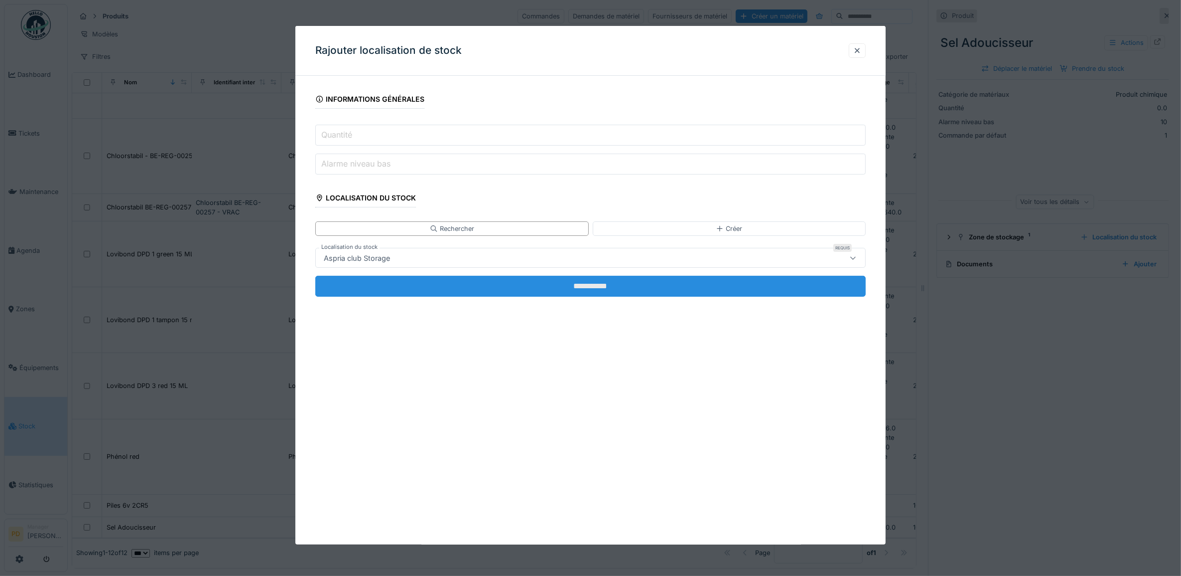
click at [571, 289] on input "**********" at bounding box center [590, 286] width 551 height 21
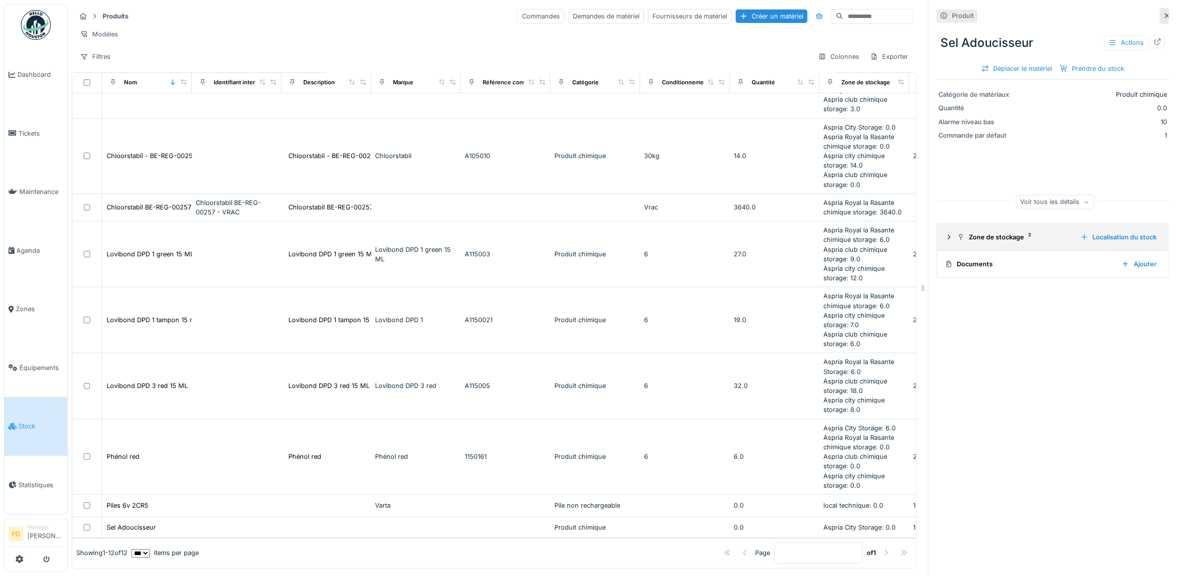
click at [1000, 232] on div "Zone de stockage 2" at bounding box center [1015, 236] width 116 height 9
click at [1125, 360] on div "Ajouter" at bounding box center [1139, 364] width 43 height 13
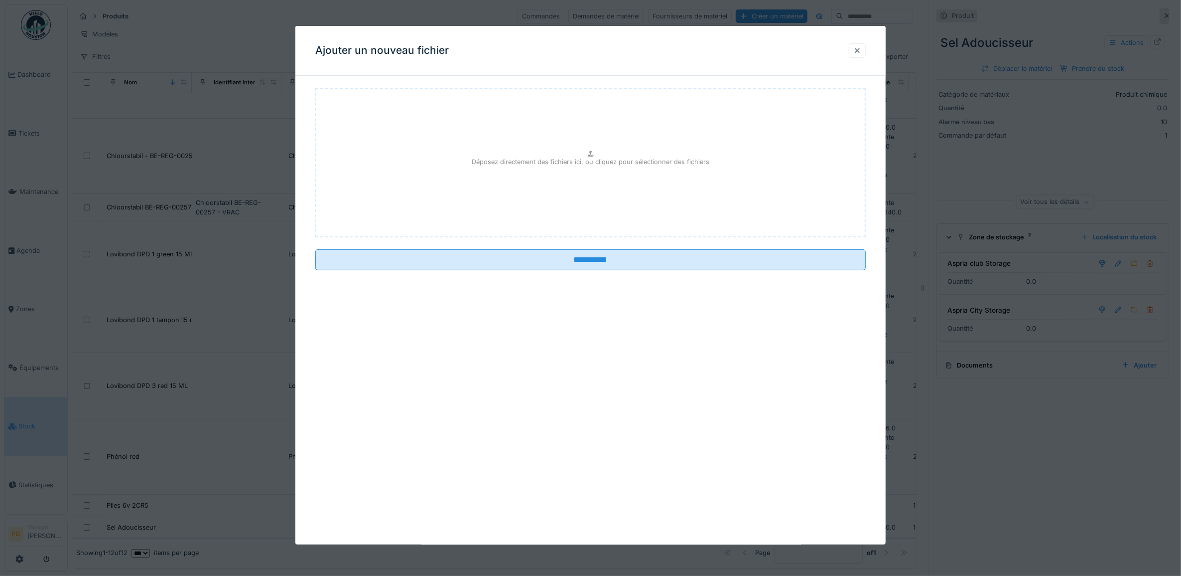
drag, startPoint x: 863, startPoint y: 51, endPoint x: 878, endPoint y: 63, distance: 19.1
click at [862, 52] on div at bounding box center [858, 50] width 8 height 9
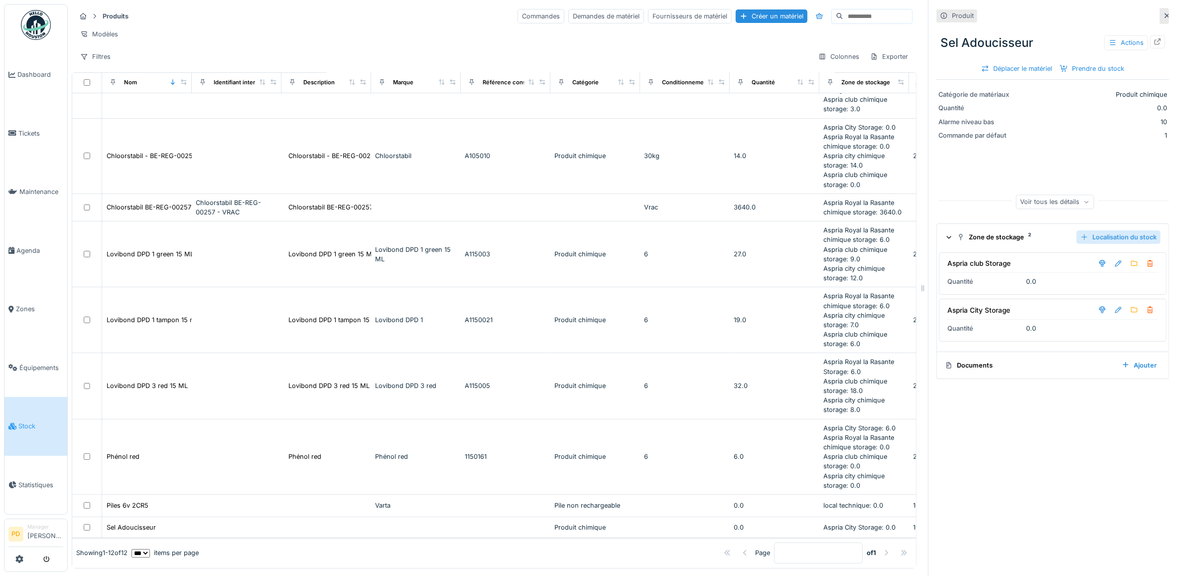
click at [1099, 230] on div "Localisation du stock" at bounding box center [1119, 236] width 84 height 13
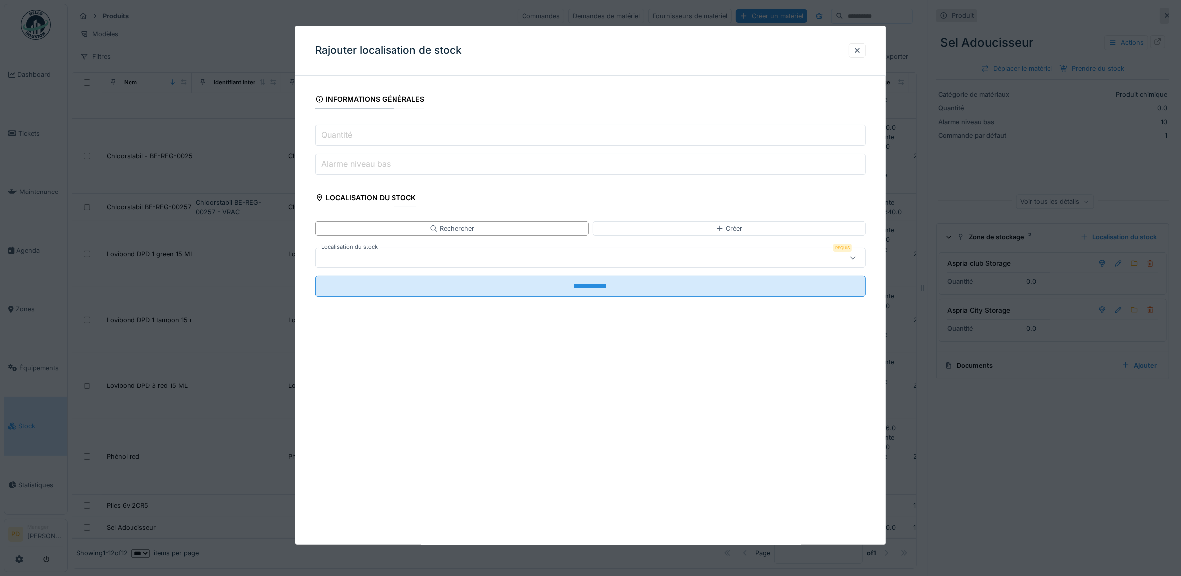
click at [447, 260] on div at bounding box center [560, 257] width 480 height 11
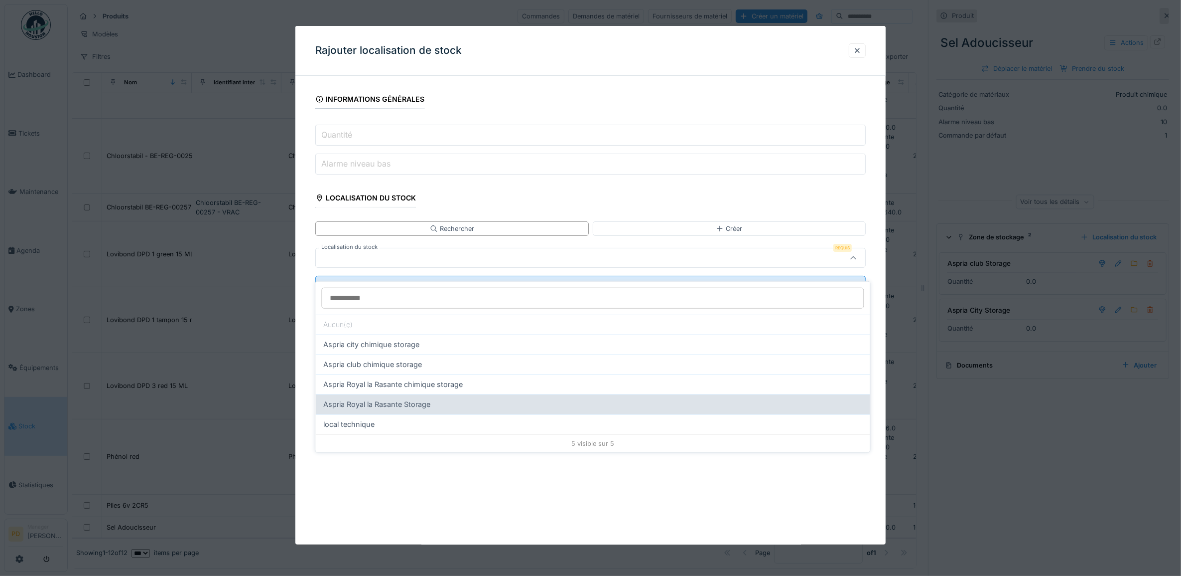
click at [422, 399] on span "Aspria Royal la Rasante Storage" at bounding box center [377, 404] width 107 height 11
type input "***"
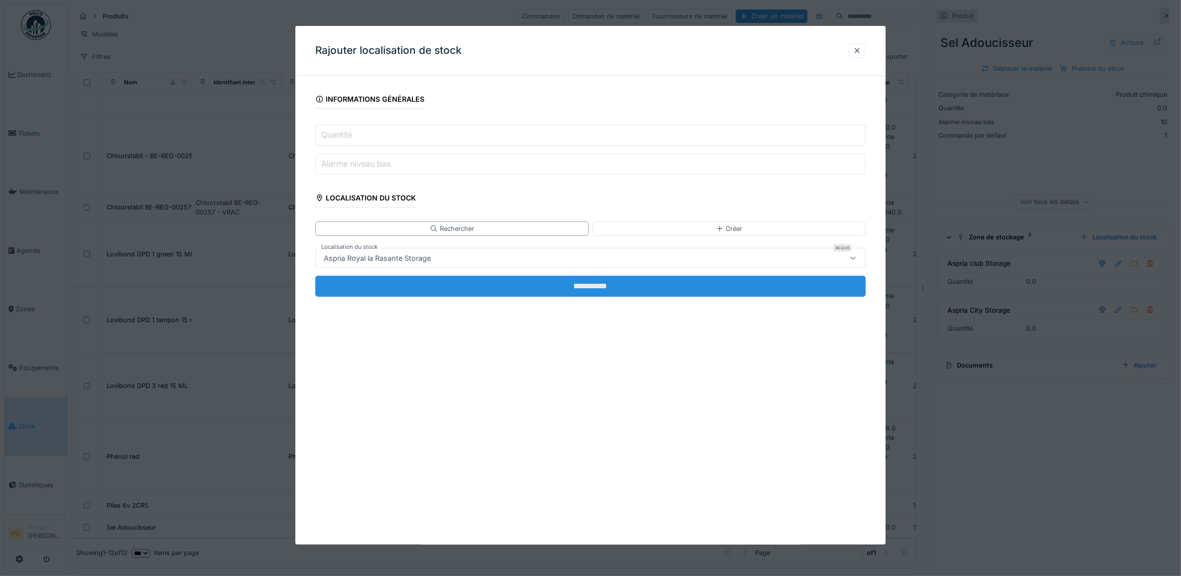
click at [589, 293] on input "**********" at bounding box center [590, 286] width 551 height 21
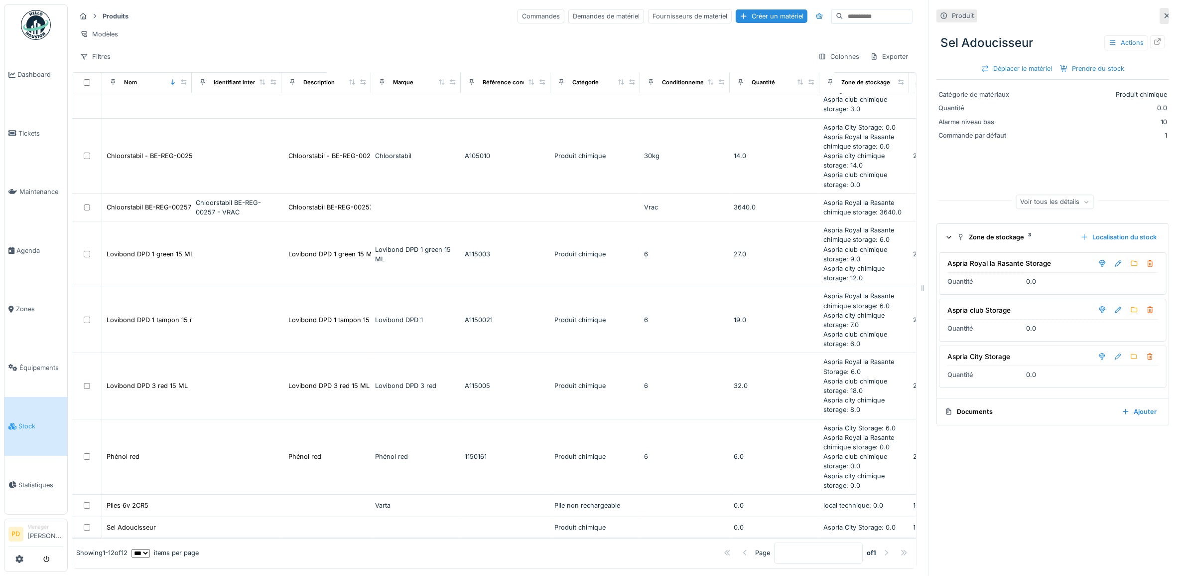
scroll to position [0, 0]
click at [1115, 360] on div at bounding box center [1119, 356] width 8 height 9
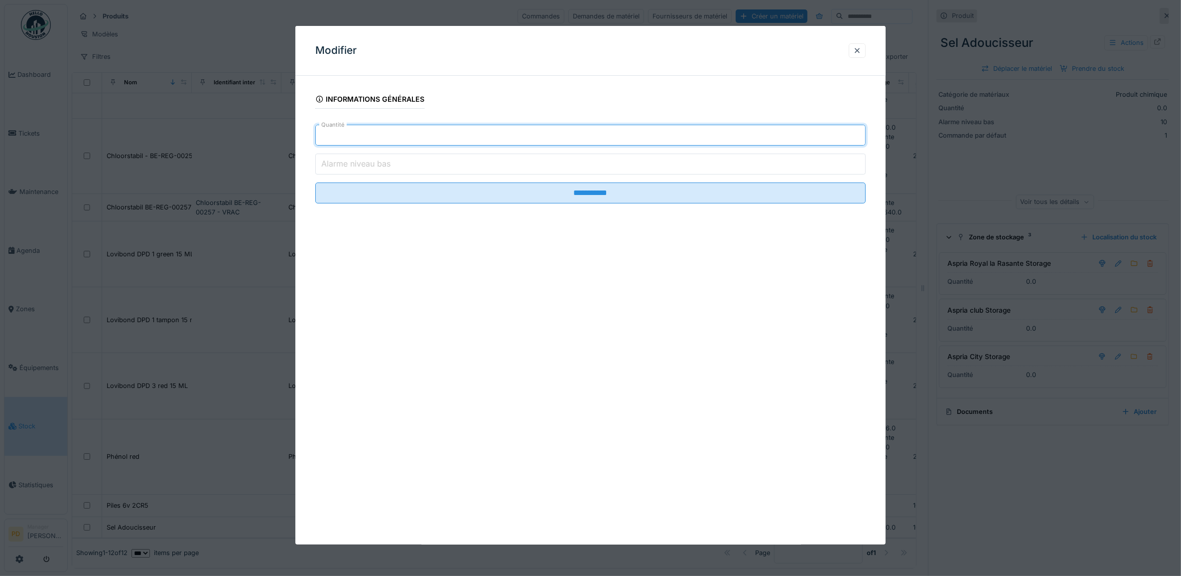
drag, startPoint x: 360, startPoint y: 133, endPoint x: 285, endPoint y: 133, distance: 74.7
click at [299, 134] on div "**********" at bounding box center [590, 158] width 591 height 148
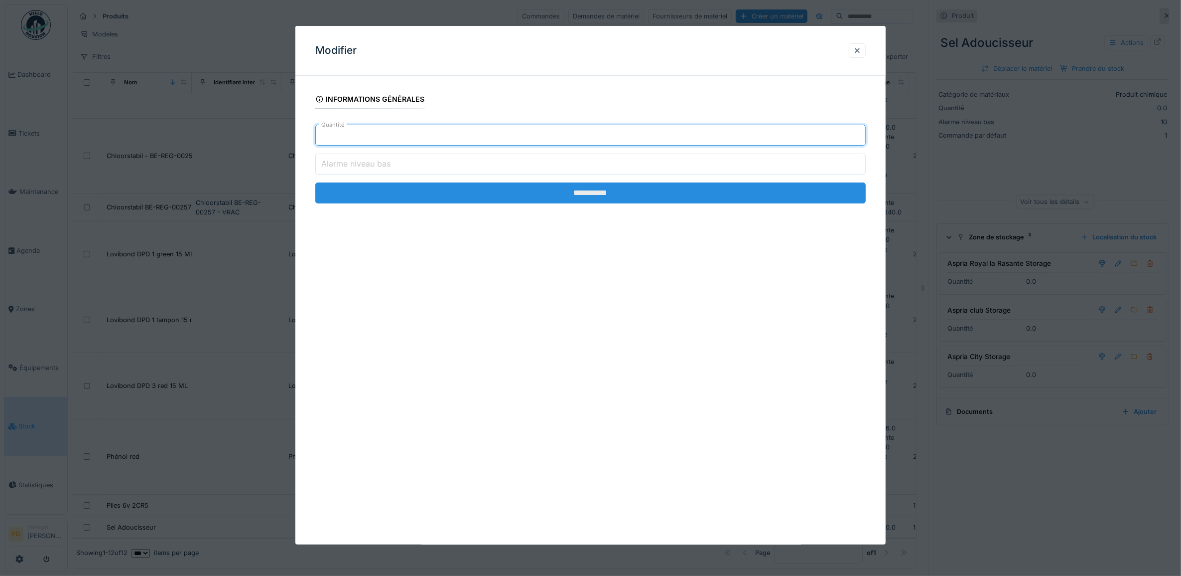
type input "**"
click at [587, 193] on input "**********" at bounding box center [590, 192] width 551 height 21
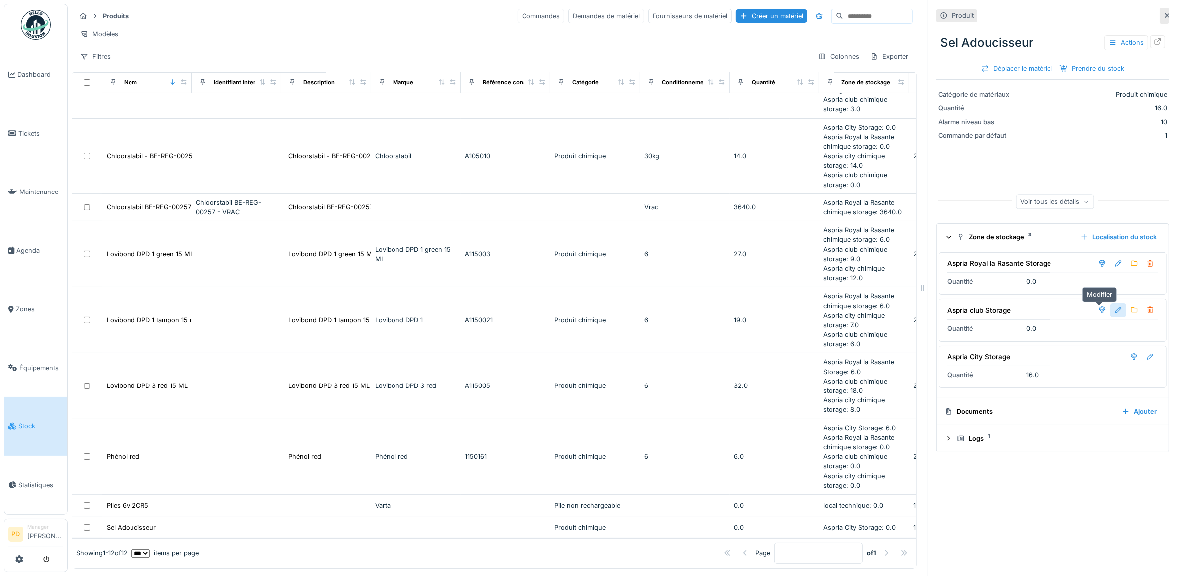
click at [1115, 312] on div at bounding box center [1119, 309] width 8 height 9
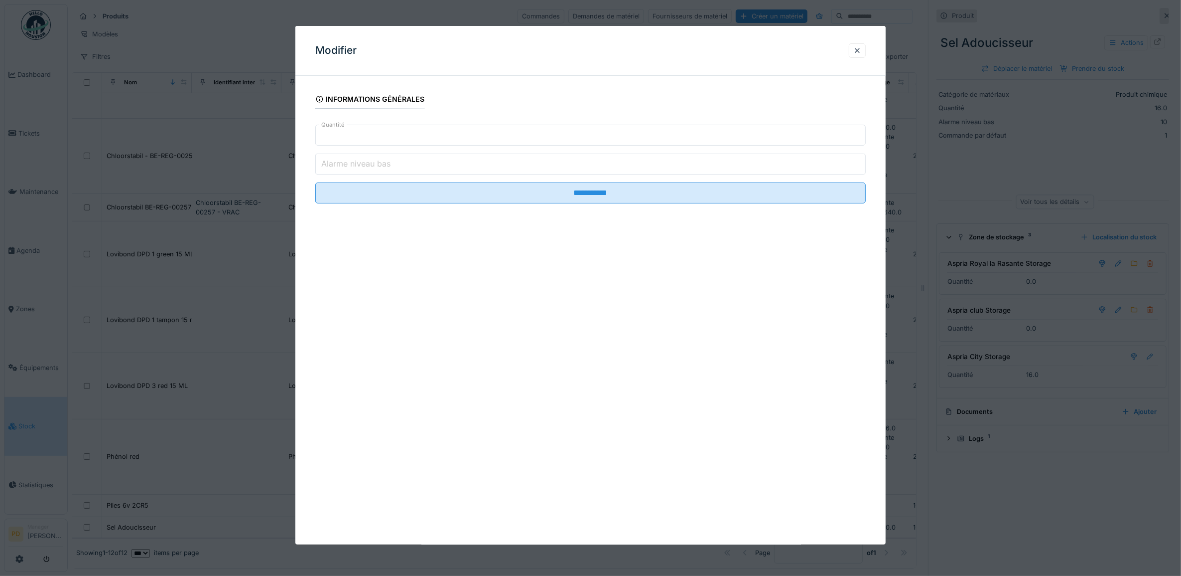
click at [374, 135] on input "***" at bounding box center [590, 135] width 551 height 21
drag, startPoint x: 369, startPoint y: 135, endPoint x: 278, endPoint y: 134, distance: 90.7
click at [279, 134] on div "**********" at bounding box center [625, 288] width 1114 height 576
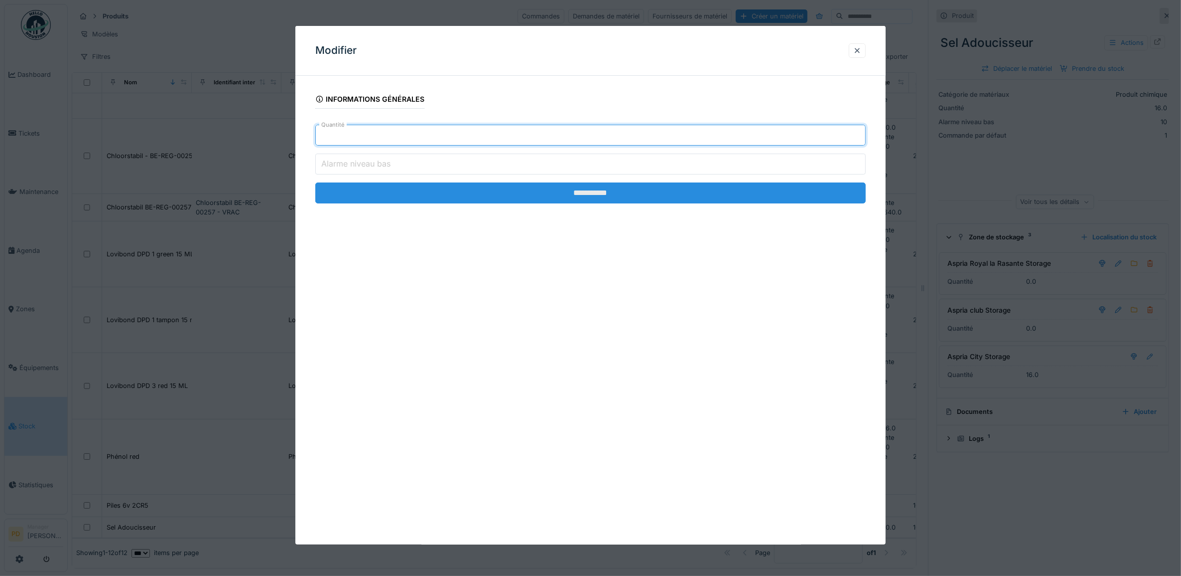
type input "**"
click at [588, 194] on input "**********" at bounding box center [590, 192] width 551 height 21
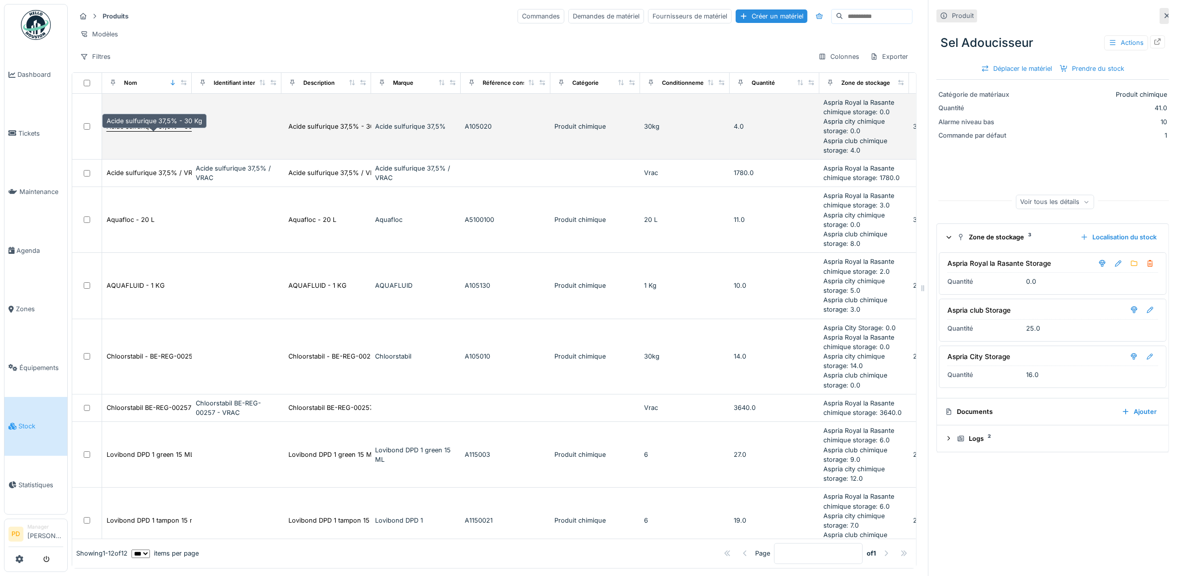
click at [150, 131] on div "Acide sulfurique 37,5% - 30 Kg" at bounding box center [155, 126] width 96 height 9
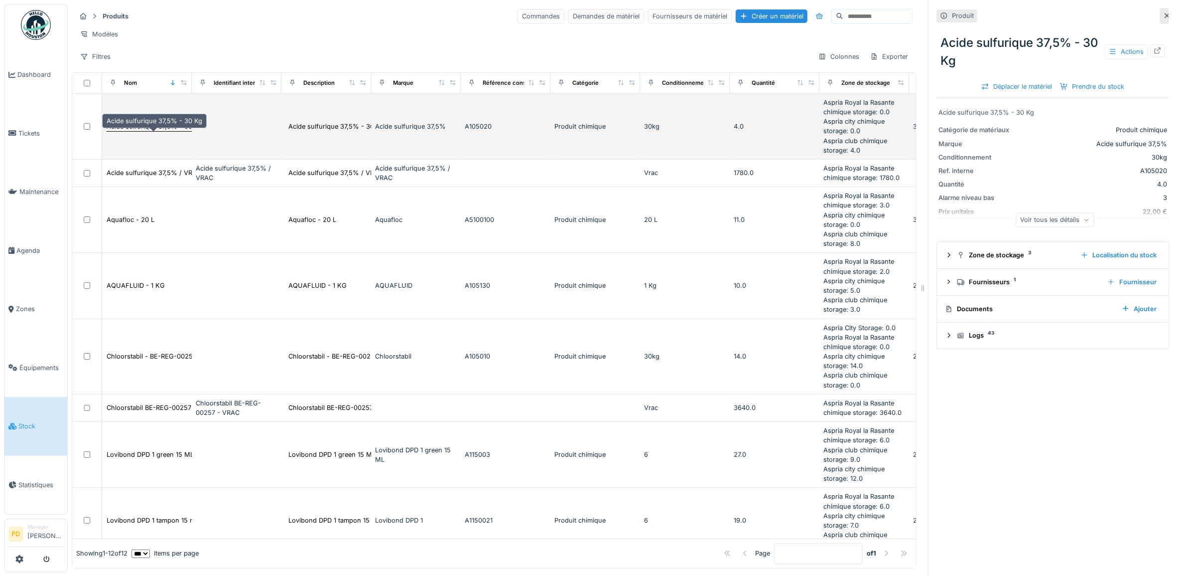
click at [133, 131] on div "Acide sulfurique 37,5% - 30 Kg" at bounding box center [155, 126] width 96 height 9
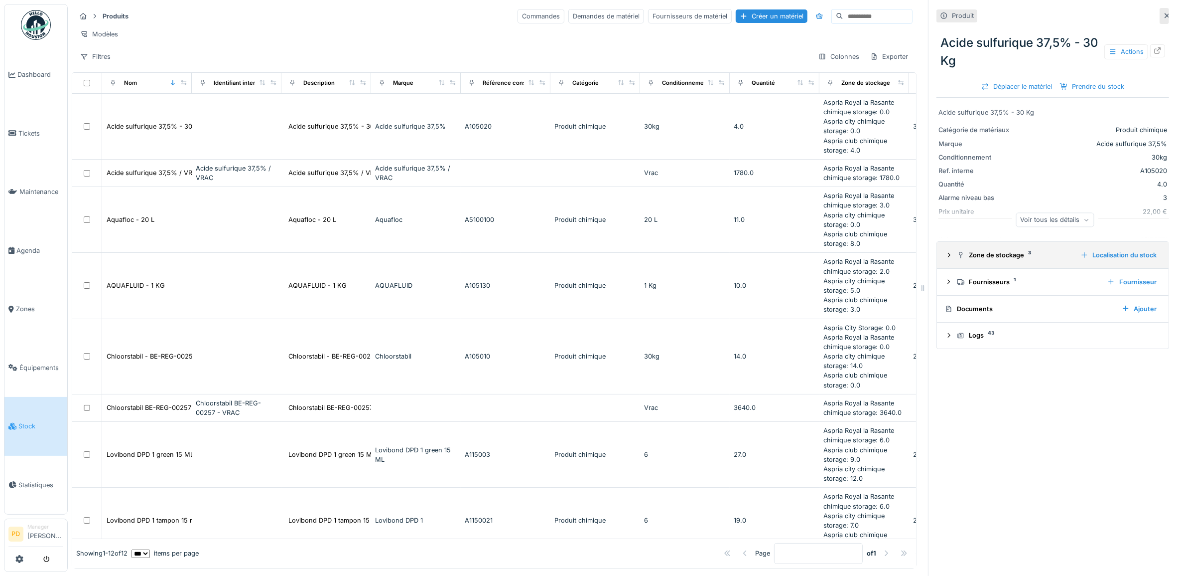
click at [945, 258] on icon at bounding box center [949, 255] width 8 height 6
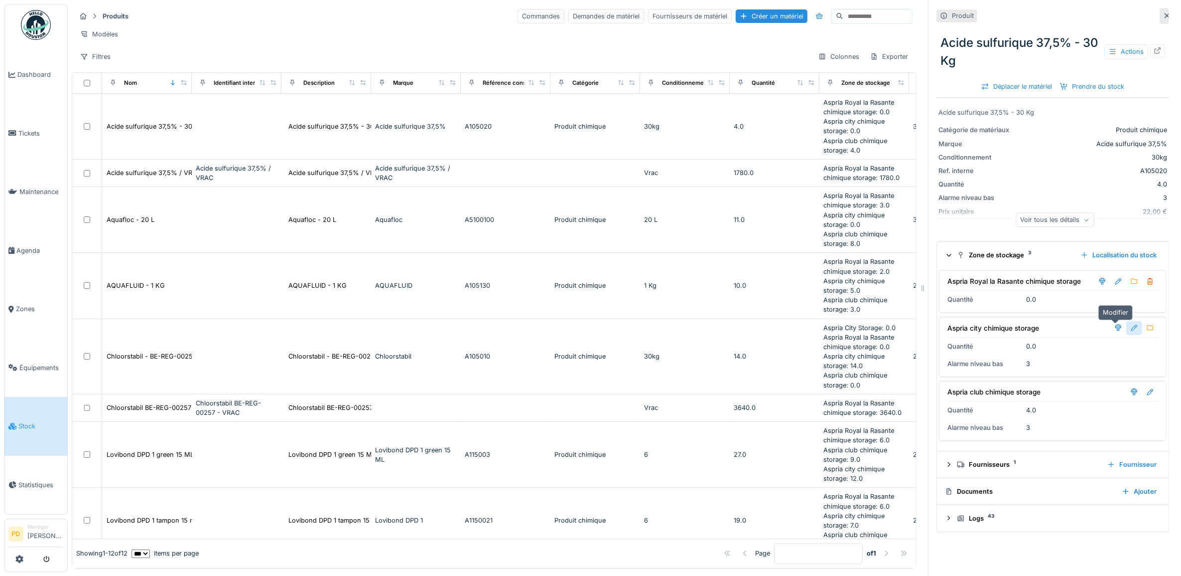
click at [1131, 332] on div at bounding box center [1135, 327] width 8 height 9
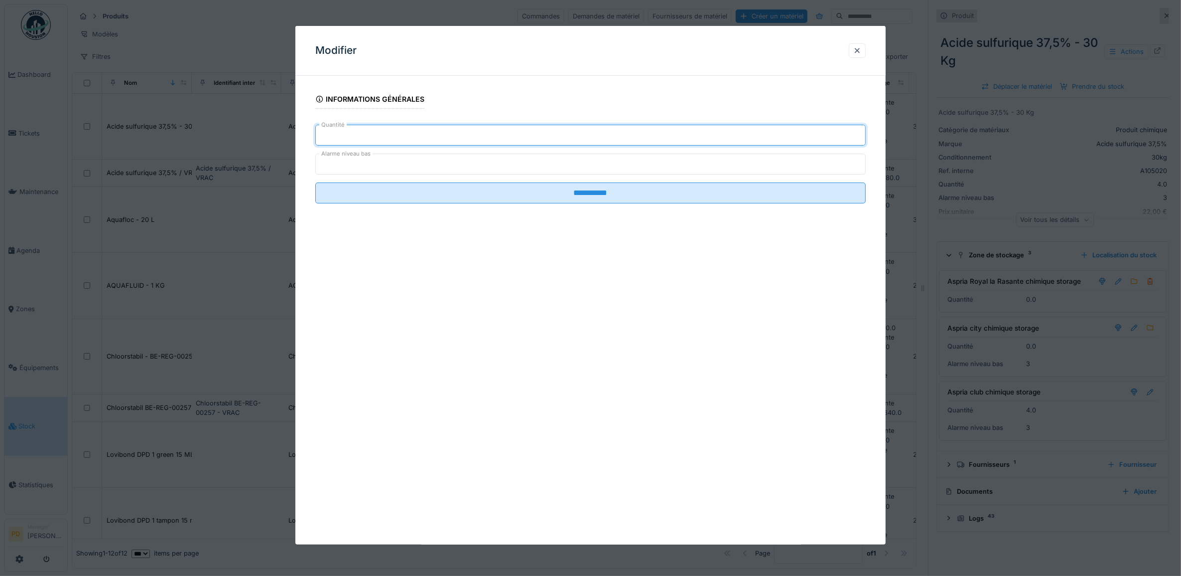
drag, startPoint x: 367, startPoint y: 137, endPoint x: 235, endPoint y: 128, distance: 131.9
click at [243, 131] on div "**********" at bounding box center [625, 288] width 1114 height 576
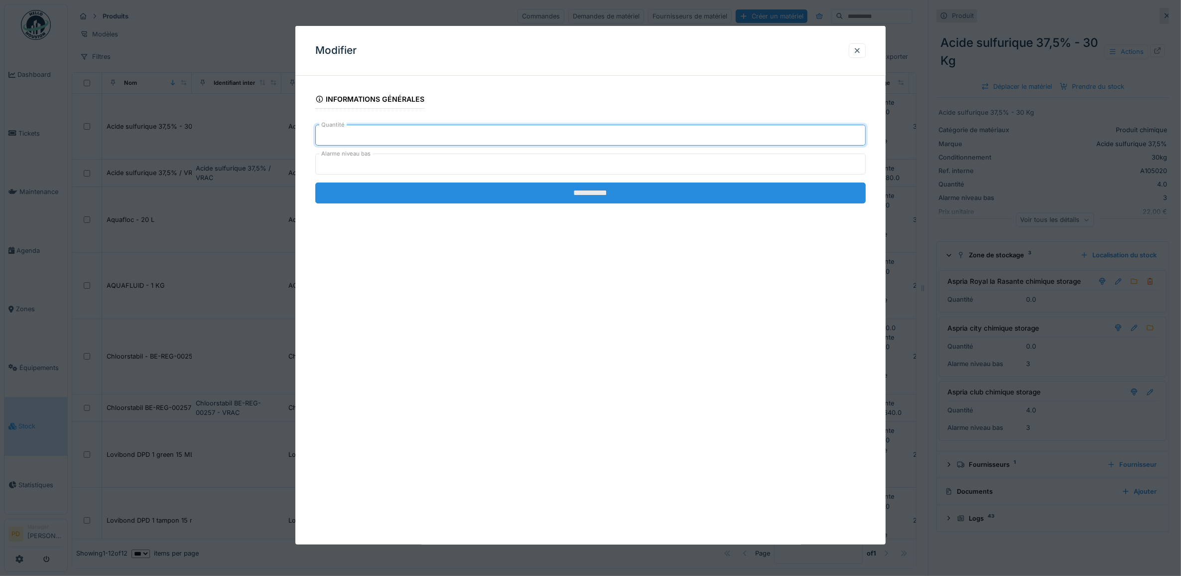
type input "*"
click at [603, 193] on input "**********" at bounding box center [590, 192] width 551 height 21
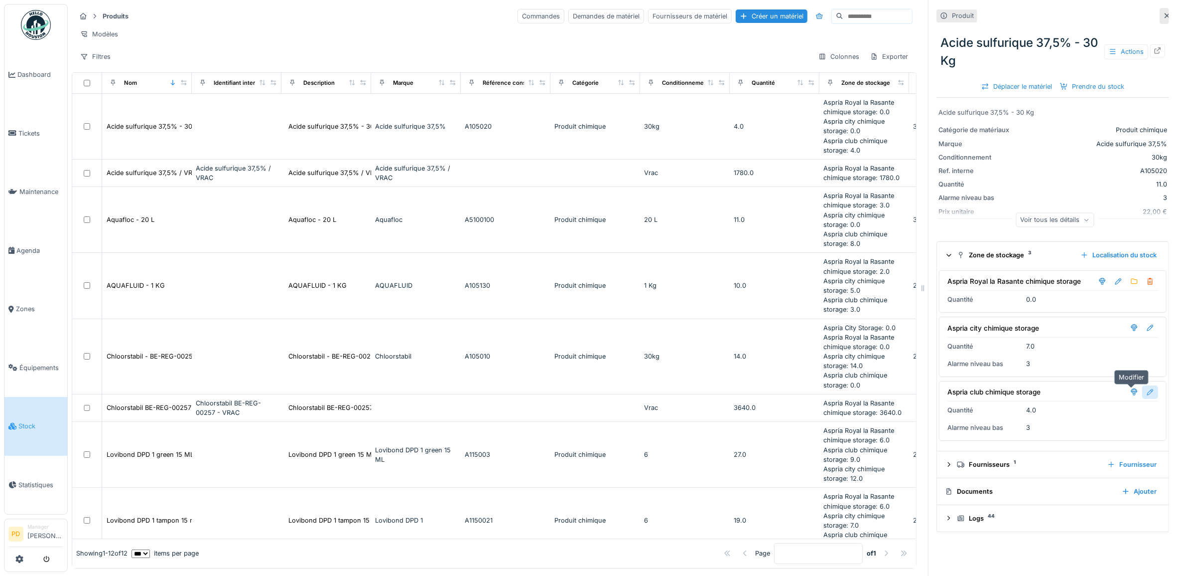
click at [1143, 394] on div at bounding box center [1151, 391] width 16 height 13
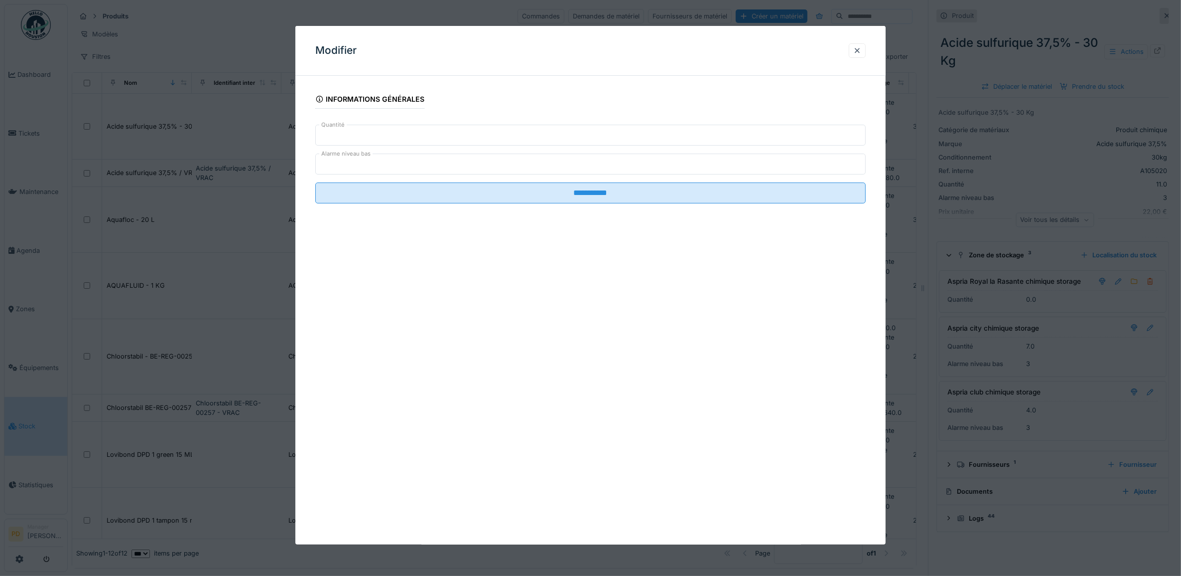
drag, startPoint x: 348, startPoint y: 129, endPoint x: 240, endPoint y: 128, distance: 107.6
click at [242, 128] on div "**********" at bounding box center [625, 288] width 1114 height 576
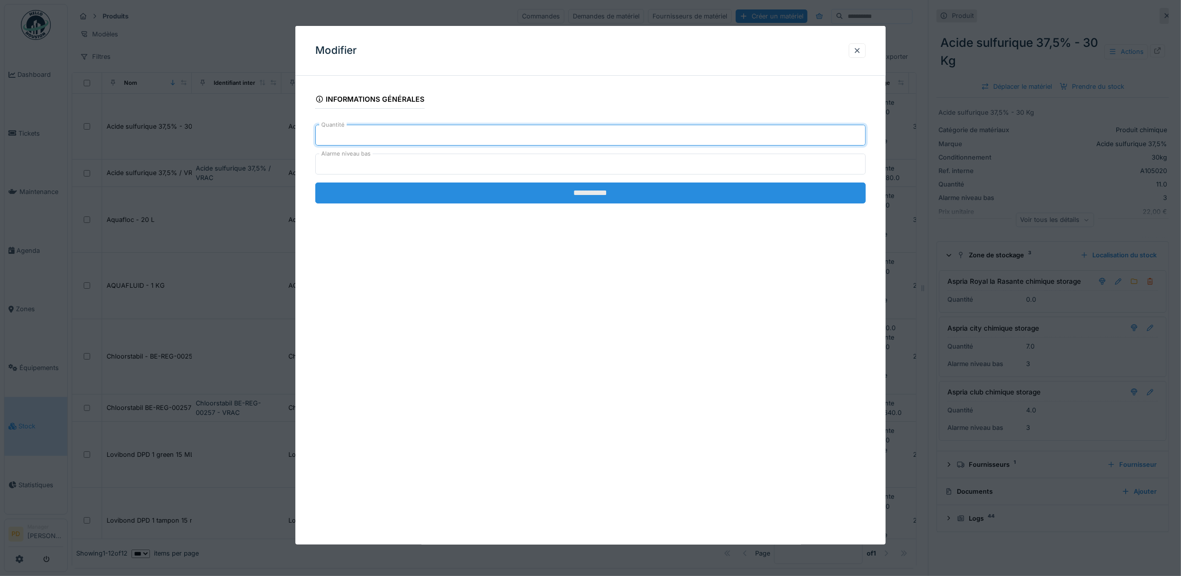
type input "**"
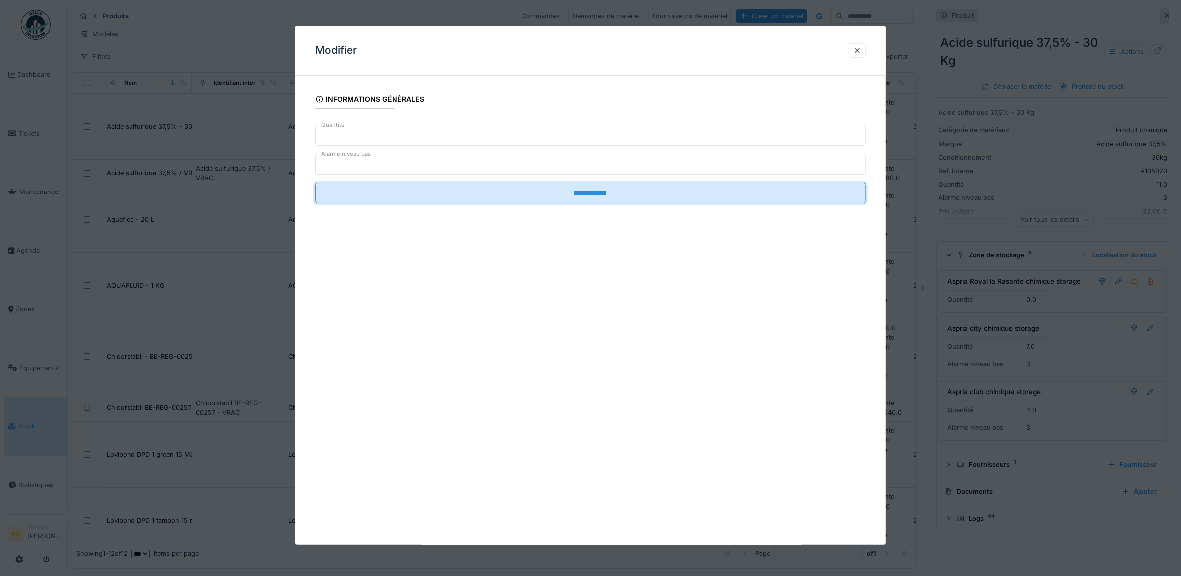
click at [564, 195] on input "**********" at bounding box center [590, 192] width 551 height 21
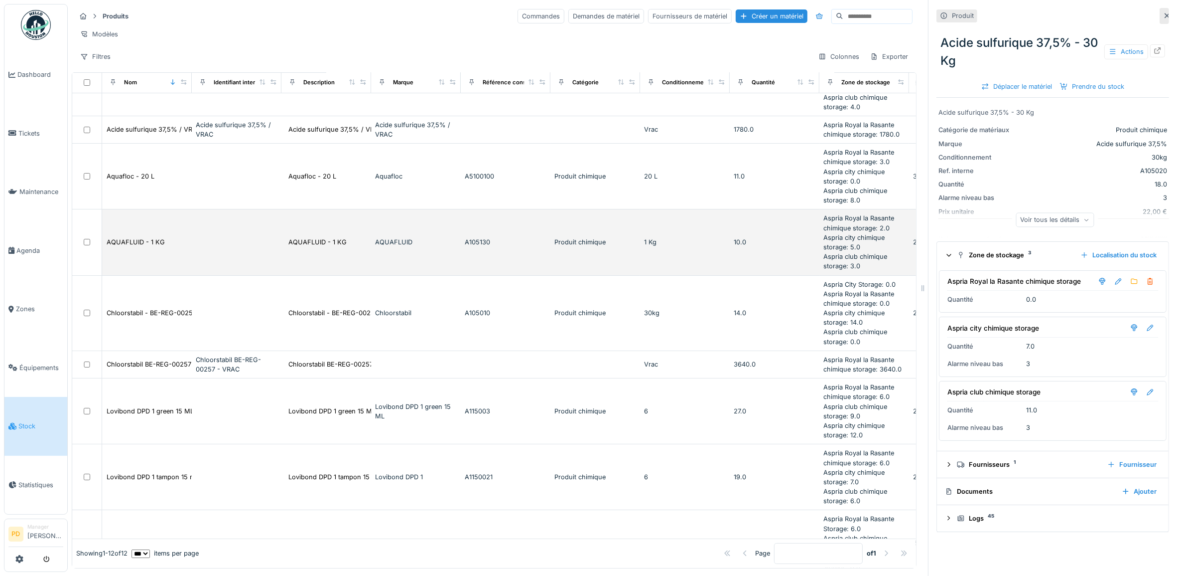
scroll to position [125, 0]
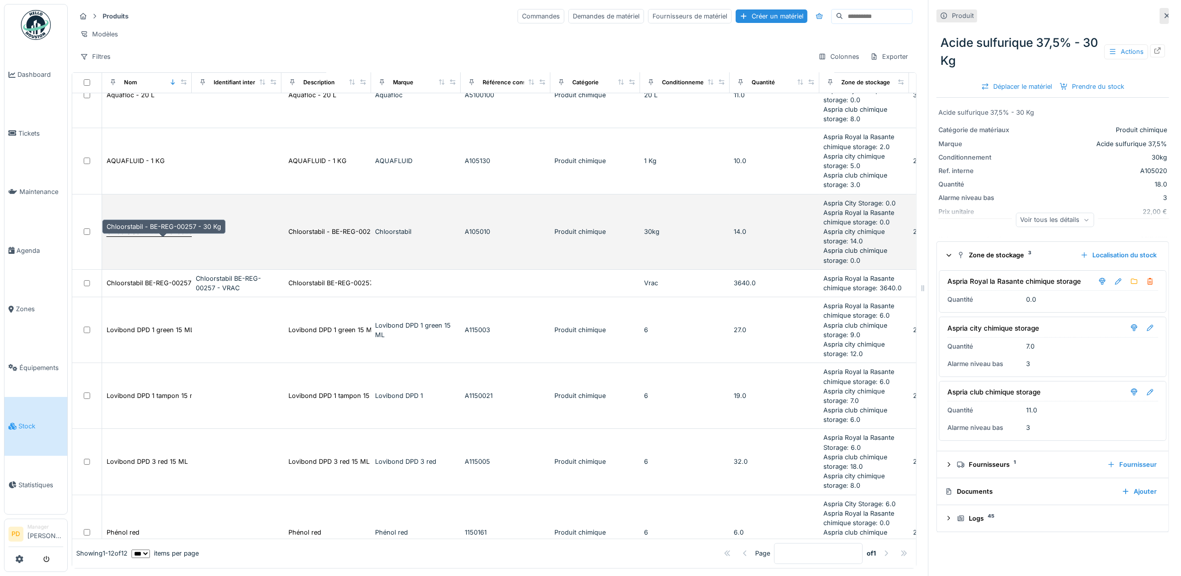
click at [177, 236] on div "Chloorstabil - BE-REG-00257 - 30 Kg" at bounding box center [164, 231] width 115 height 9
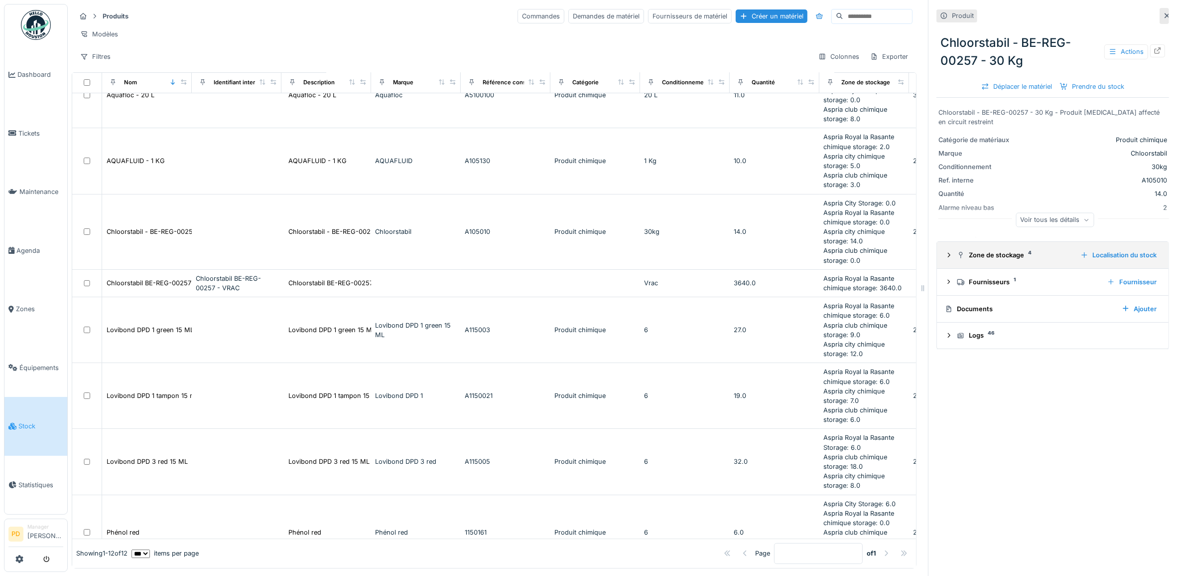
click at [948, 257] on icon at bounding box center [949, 255] width 2 height 4
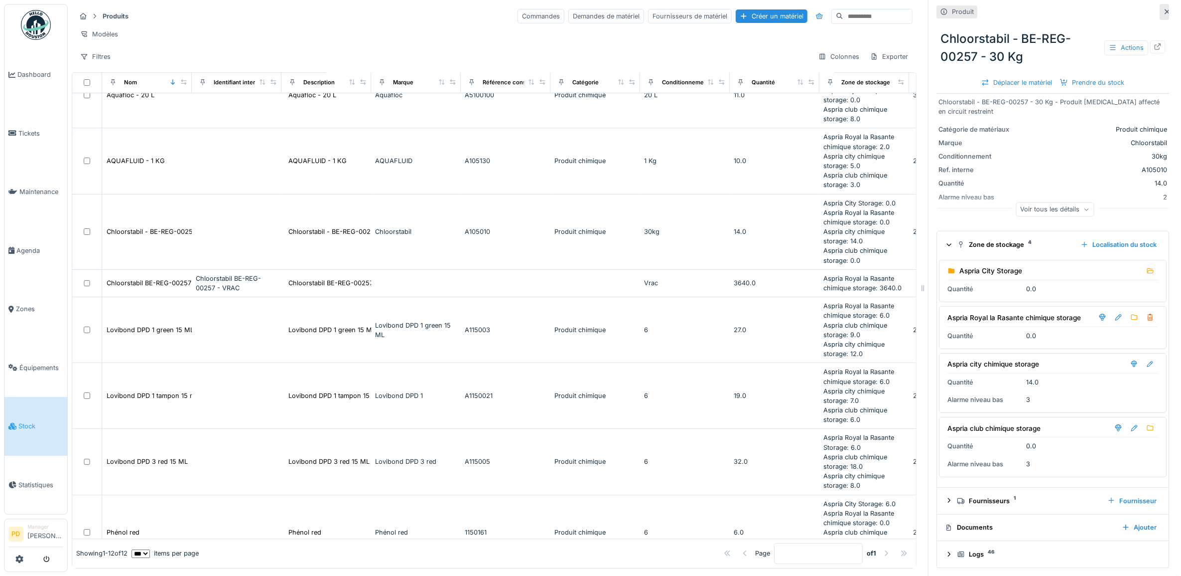
scroll to position [13, 0]
click at [1147, 363] on div at bounding box center [1151, 363] width 8 height 9
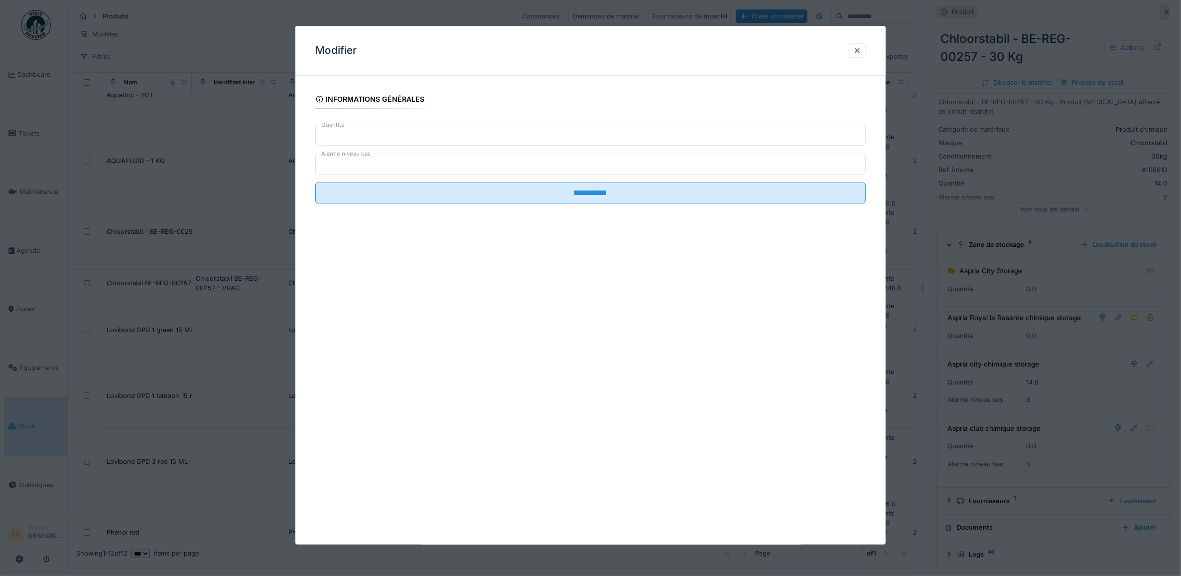
drag, startPoint x: 278, startPoint y: 135, endPoint x: 228, endPoint y: 131, distance: 50.5
click at [245, 132] on div "**********" at bounding box center [625, 288] width 1114 height 576
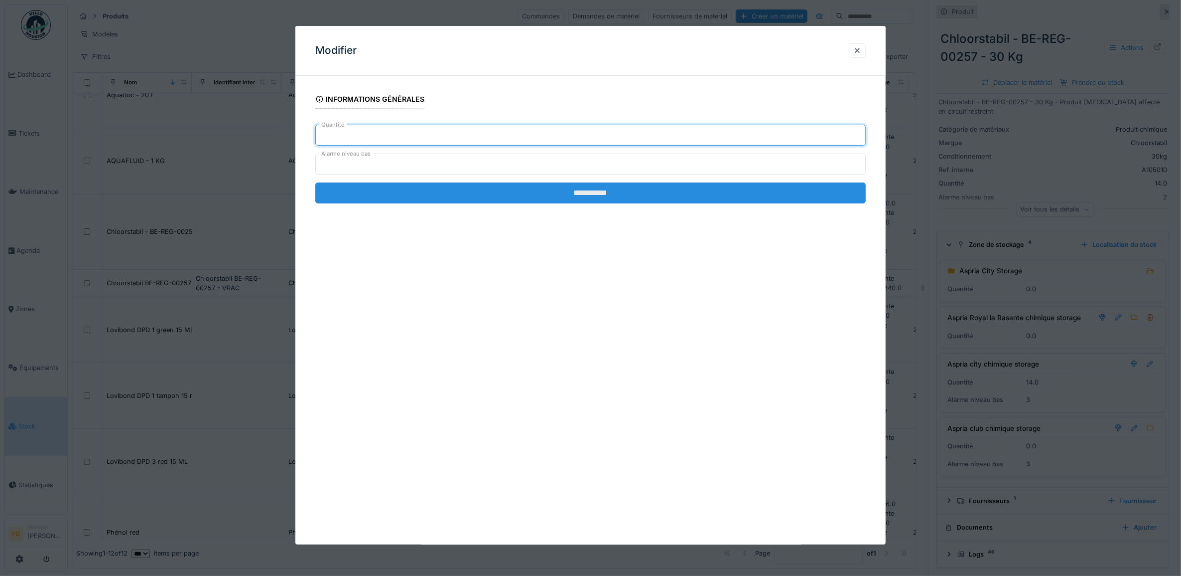
type input "*"
click at [582, 192] on input "**********" at bounding box center [590, 192] width 551 height 21
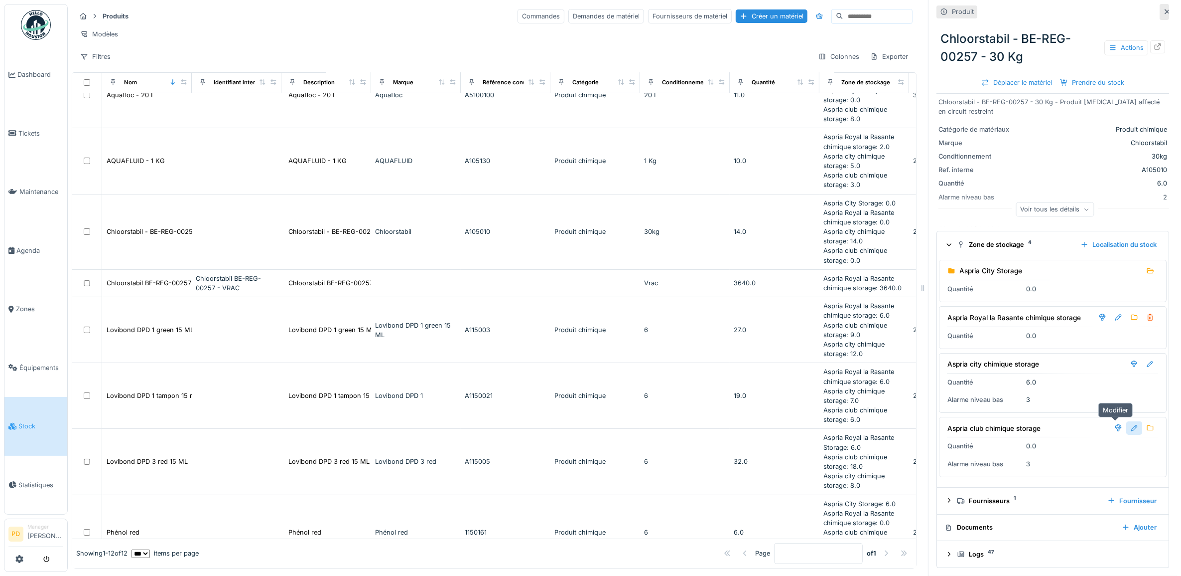
click at [1131, 428] on div at bounding box center [1135, 427] width 8 height 9
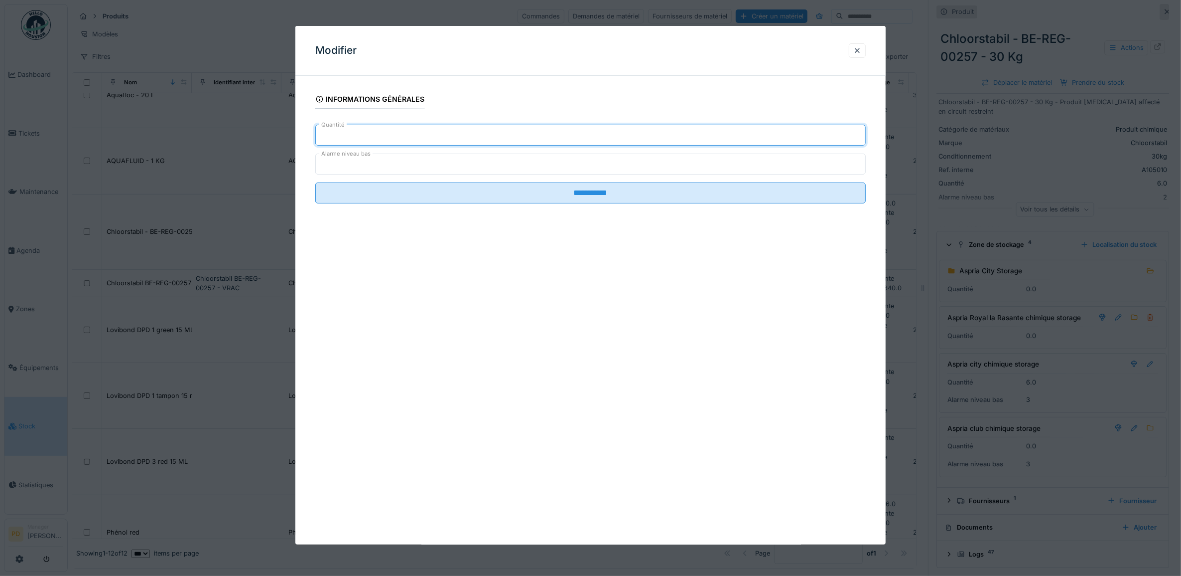
drag, startPoint x: 290, startPoint y: 138, endPoint x: 232, endPoint y: 135, distance: 57.9
click at [234, 135] on div "**********" at bounding box center [625, 288] width 1114 height 576
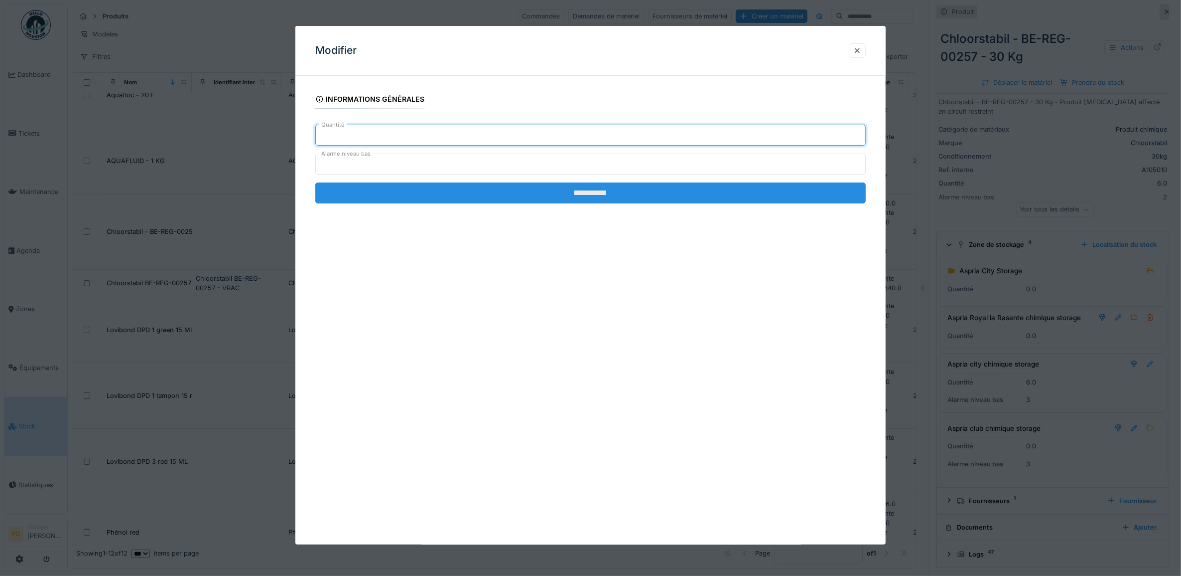
type input "**"
click at [593, 201] on input "**********" at bounding box center [590, 192] width 551 height 21
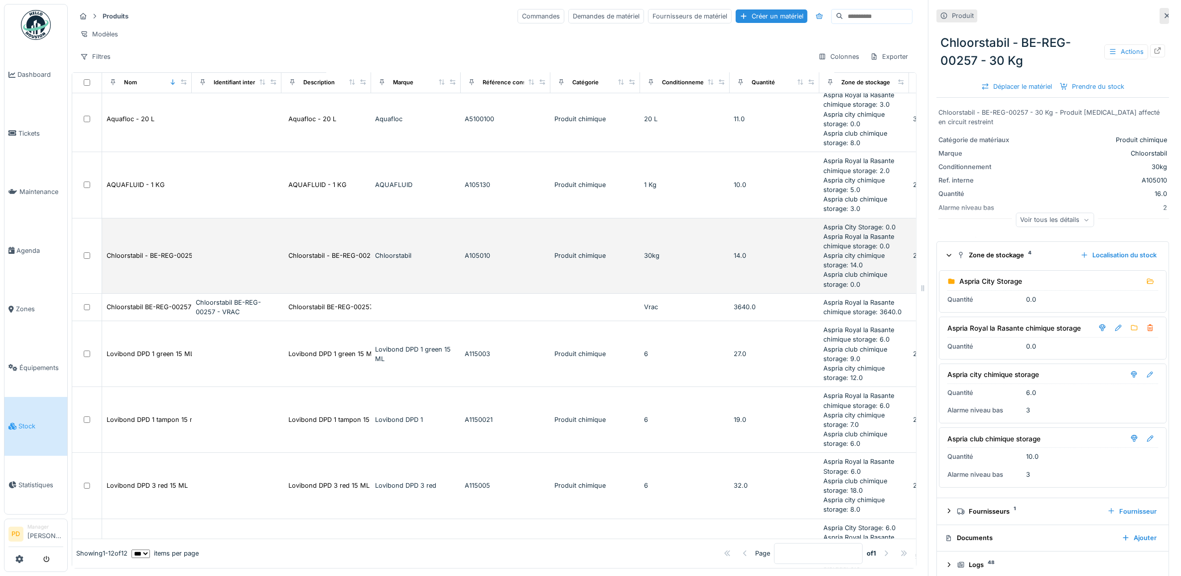
scroll to position [0, 0]
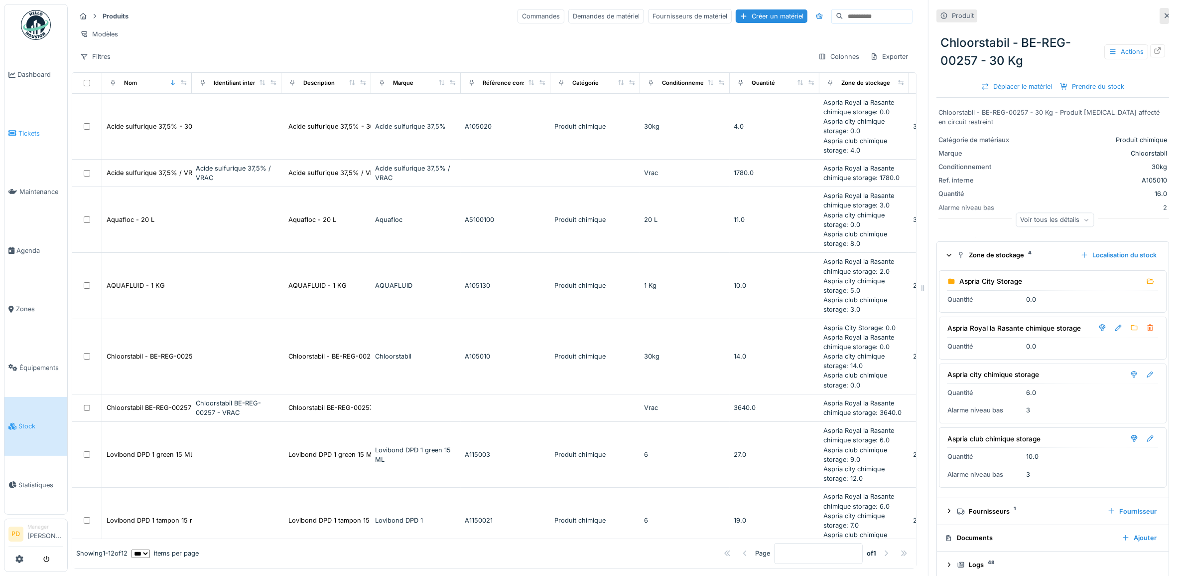
click at [23, 130] on span "Tickets" at bounding box center [40, 133] width 45 height 9
click at [22, 304] on span "Zones" at bounding box center [39, 308] width 47 height 9
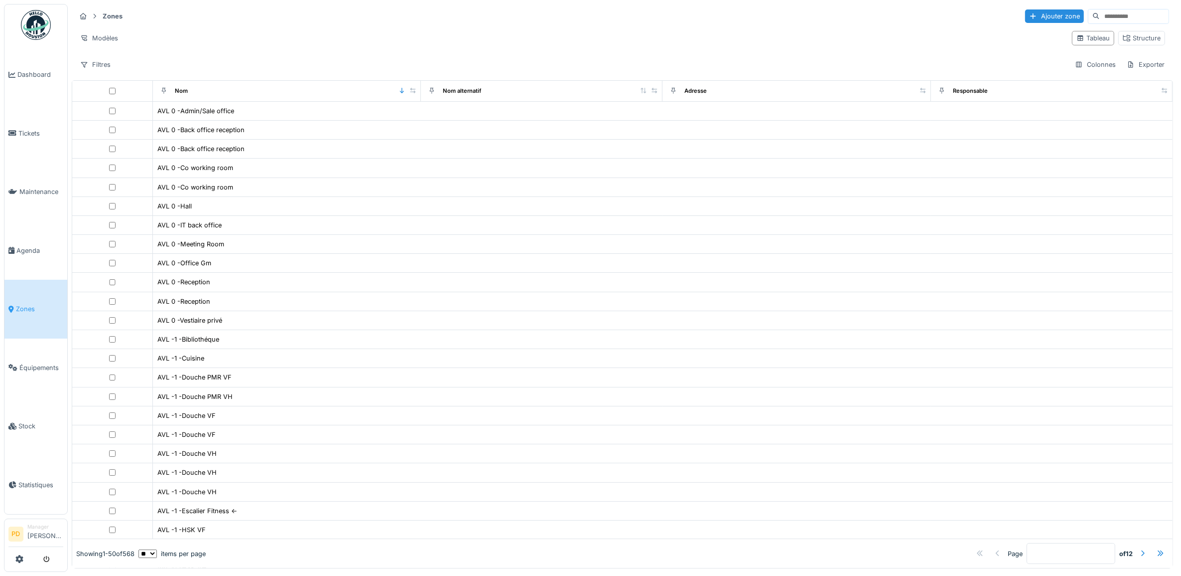
click at [16, 304] on span "Zones" at bounding box center [39, 308] width 47 height 9
click at [18, 424] on link "Stock" at bounding box center [35, 426] width 63 height 59
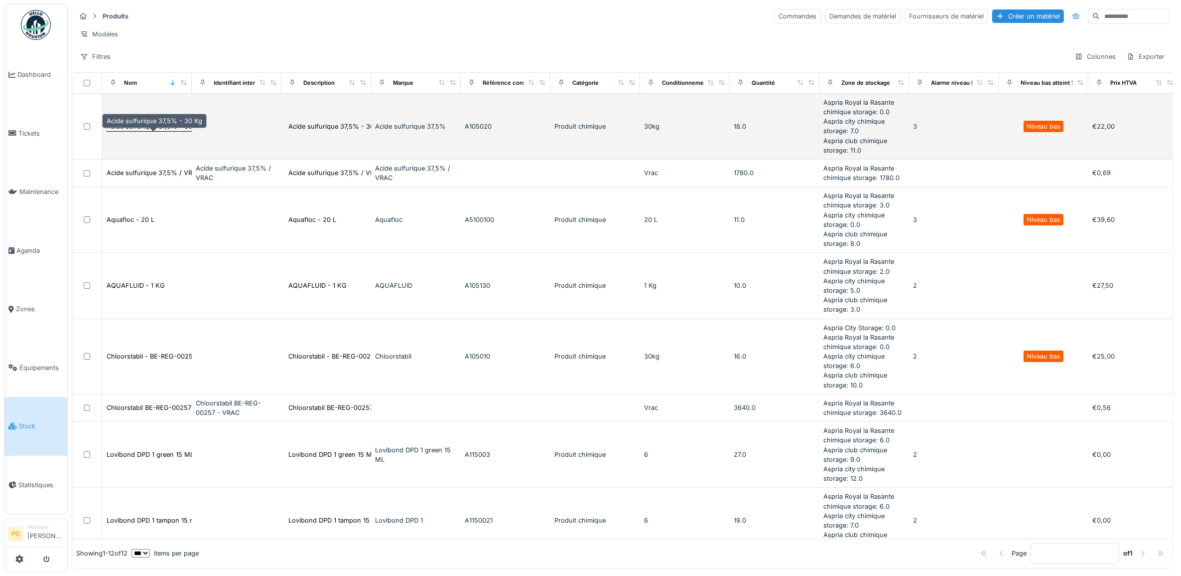
click at [154, 131] on div "Acide sulfurique 37,5% - 30 Kg" at bounding box center [155, 126] width 96 height 9
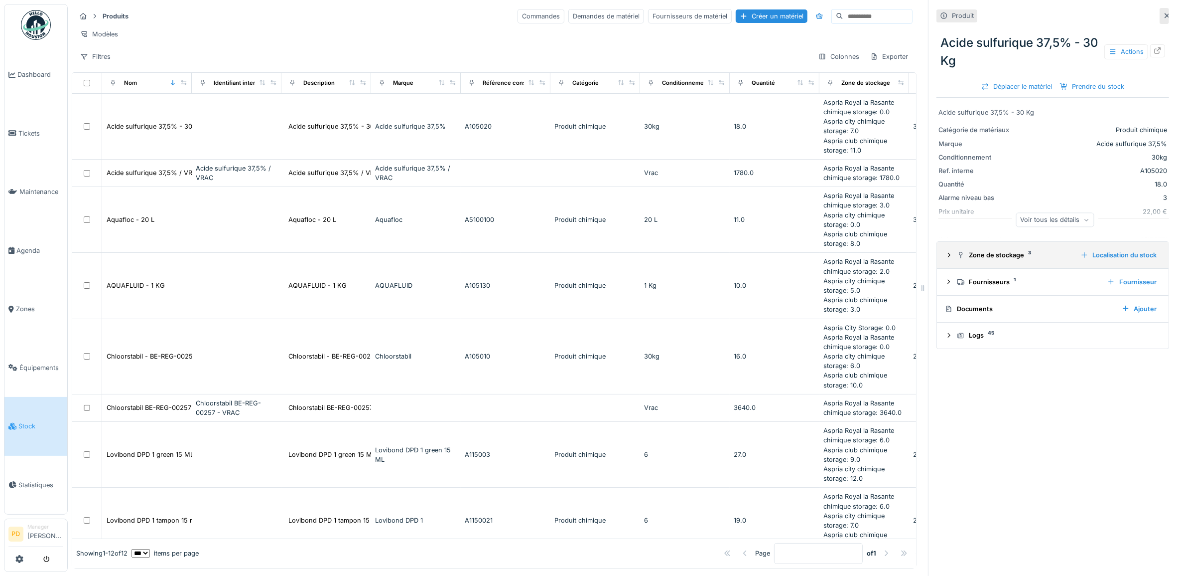
click at [945, 257] on icon at bounding box center [949, 255] width 8 height 6
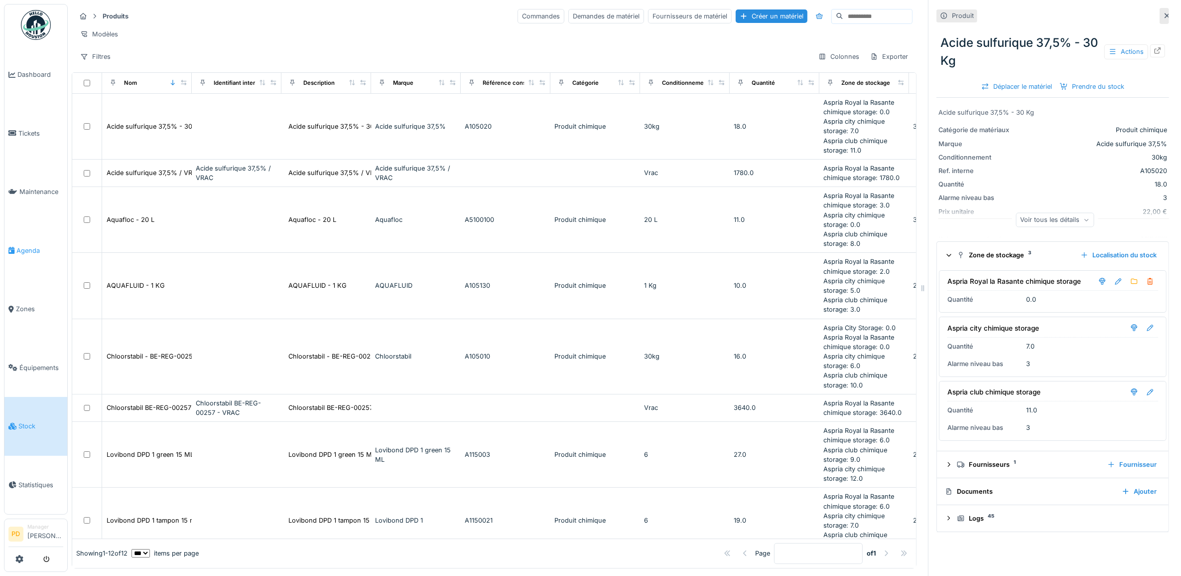
click at [28, 247] on span "Agenda" at bounding box center [39, 250] width 47 height 9
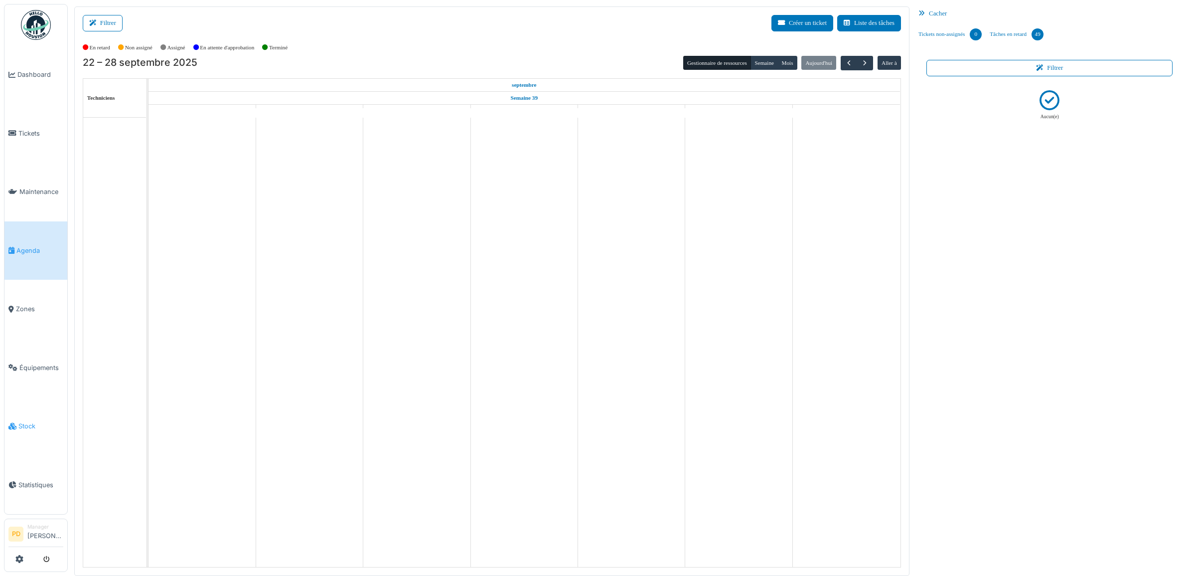
click at [23, 421] on span "Stock" at bounding box center [40, 425] width 45 height 9
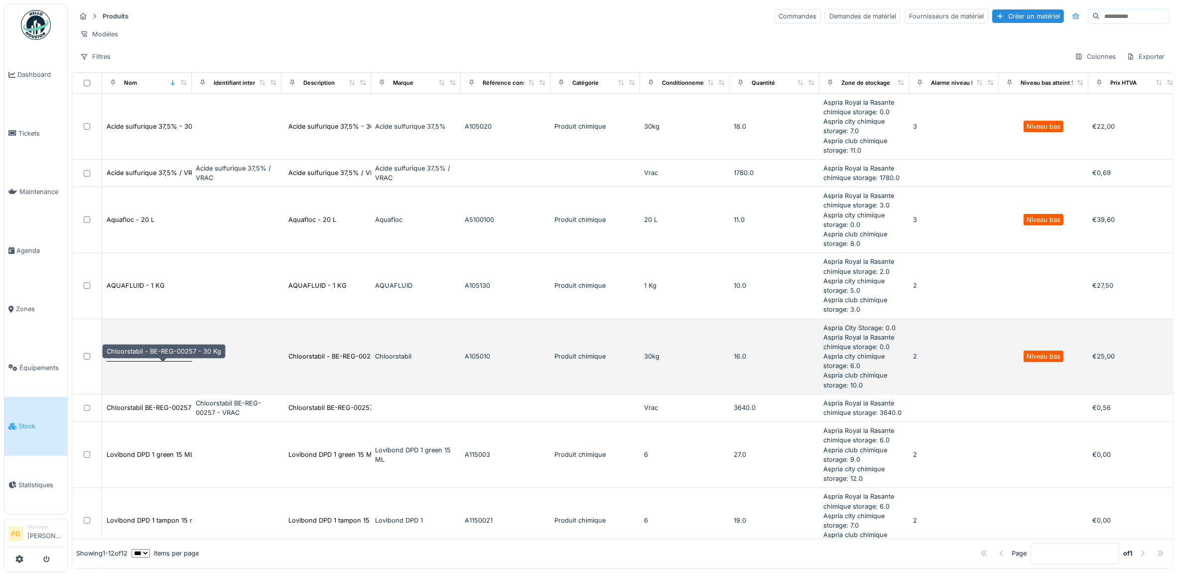
click at [172, 361] on div "Chloorstabil - BE-REG-00257 - 30 Kg" at bounding box center [164, 355] width 115 height 9
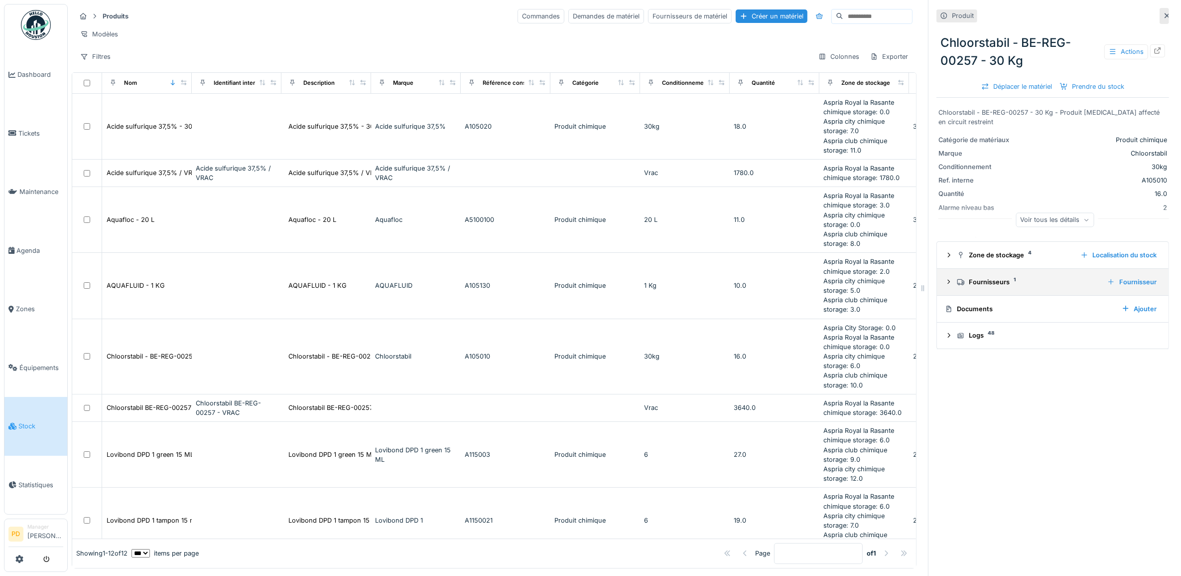
click at [945, 285] on icon at bounding box center [949, 282] width 8 height 6
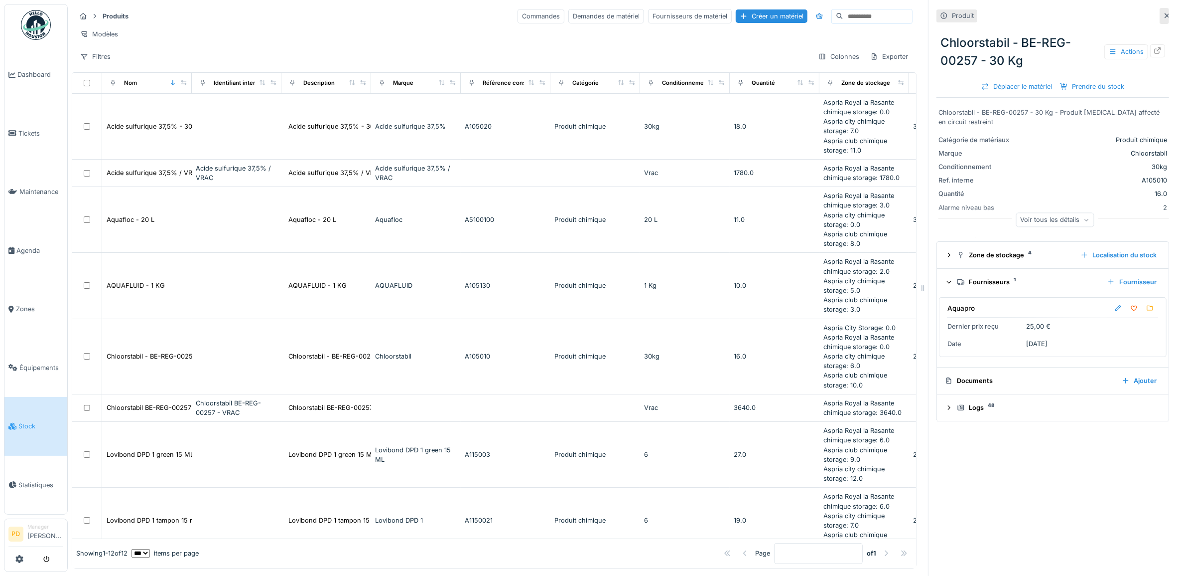
click at [26, 412] on link "Stock" at bounding box center [35, 426] width 63 height 59
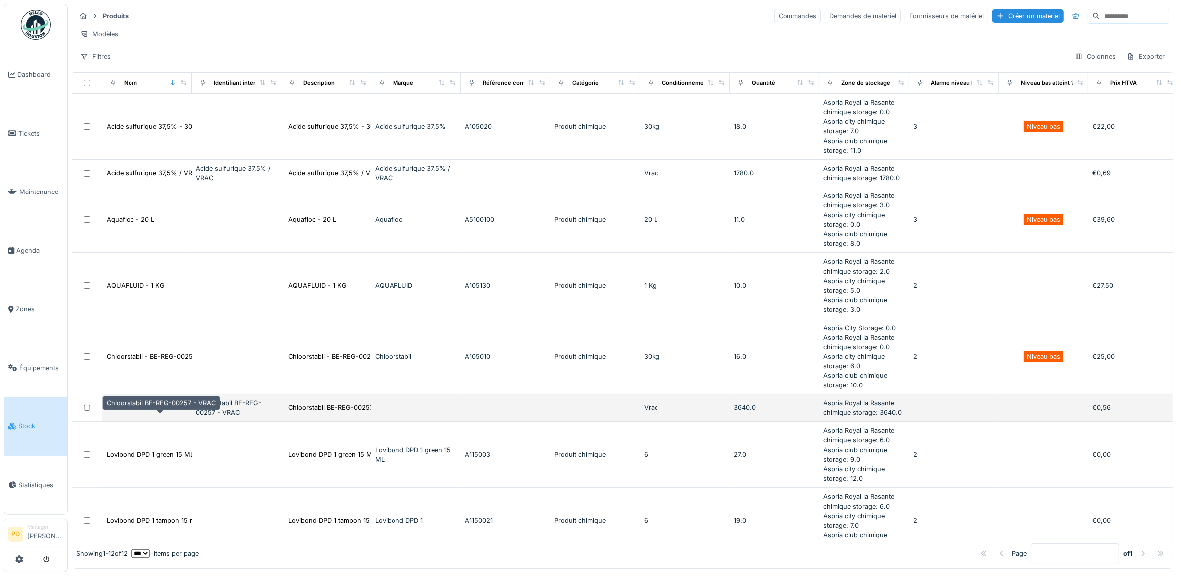
click at [152, 412] on div "Chloorstabil BE-REG-00257 - VRAC" at bounding box center [161, 407] width 109 height 9
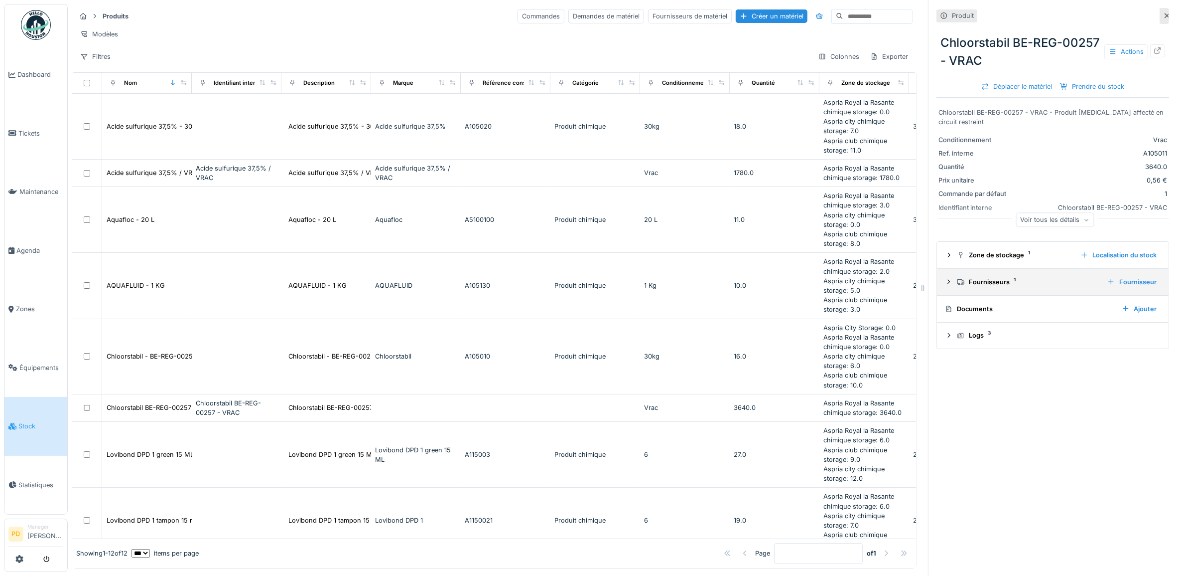
click at [945, 282] on icon at bounding box center [949, 282] width 8 height 6
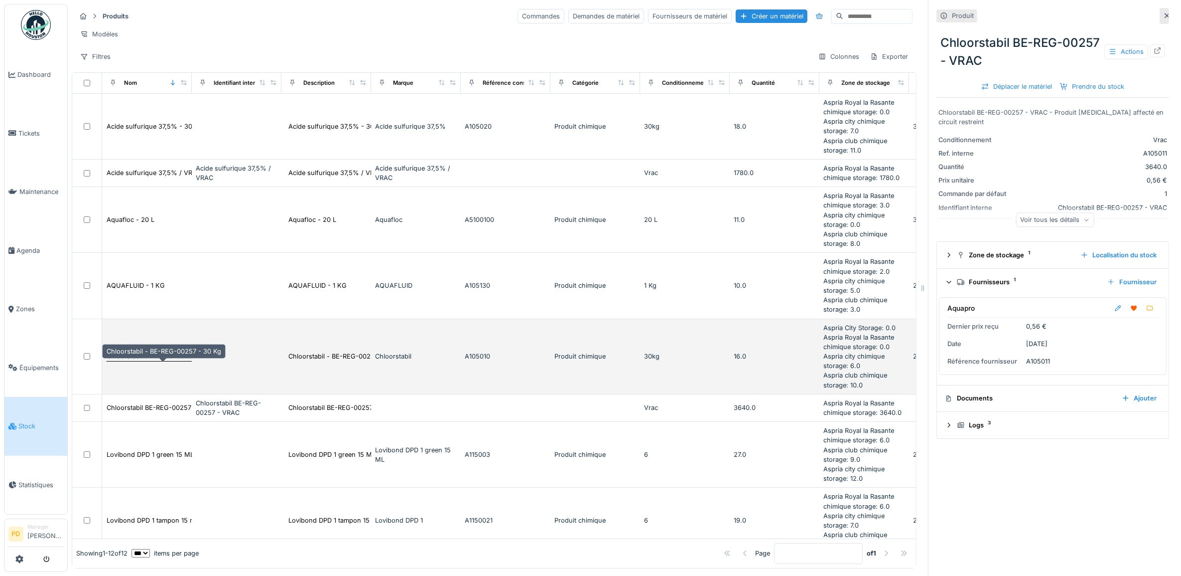
click at [173, 361] on div "Chloorstabil - BE-REG-00257 - 30 Kg" at bounding box center [164, 355] width 115 height 9
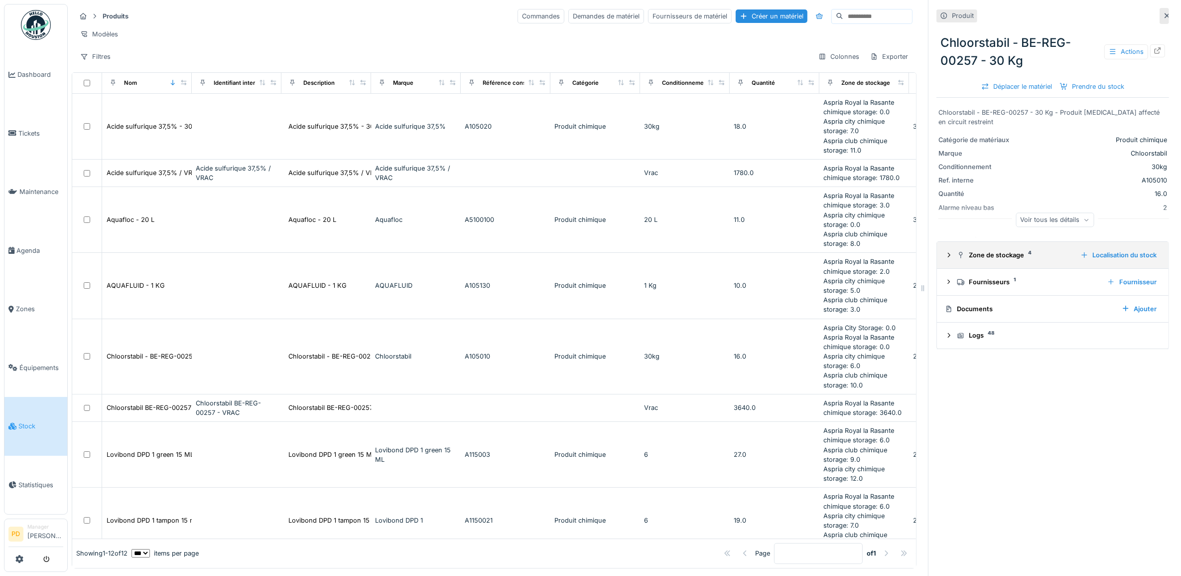
click at [945, 258] on icon at bounding box center [949, 255] width 8 height 6
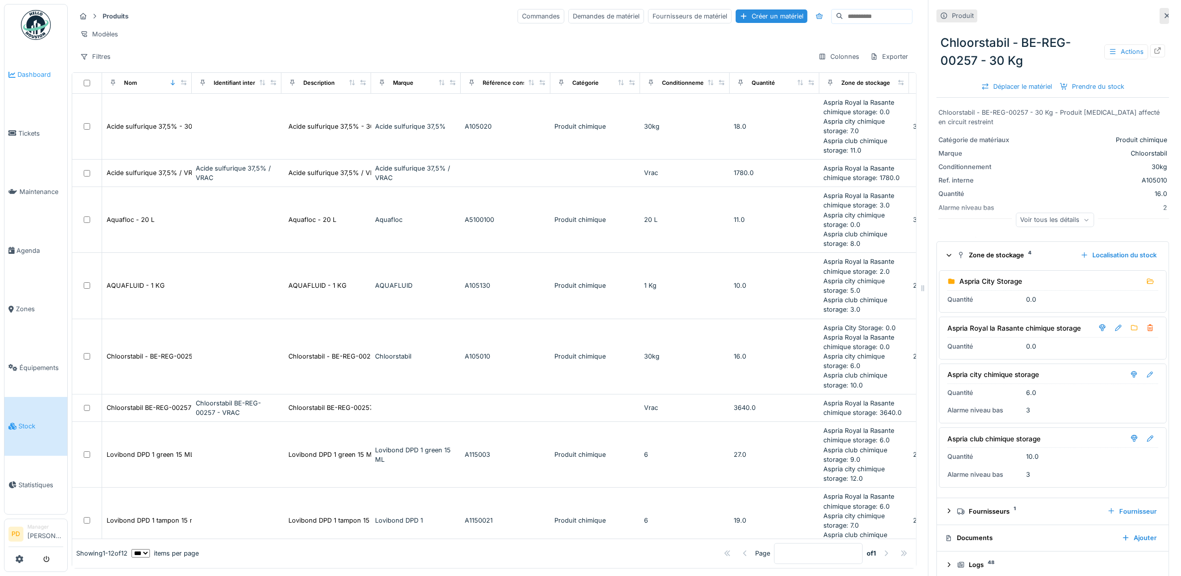
click at [24, 75] on span "Dashboard" at bounding box center [40, 74] width 46 height 9
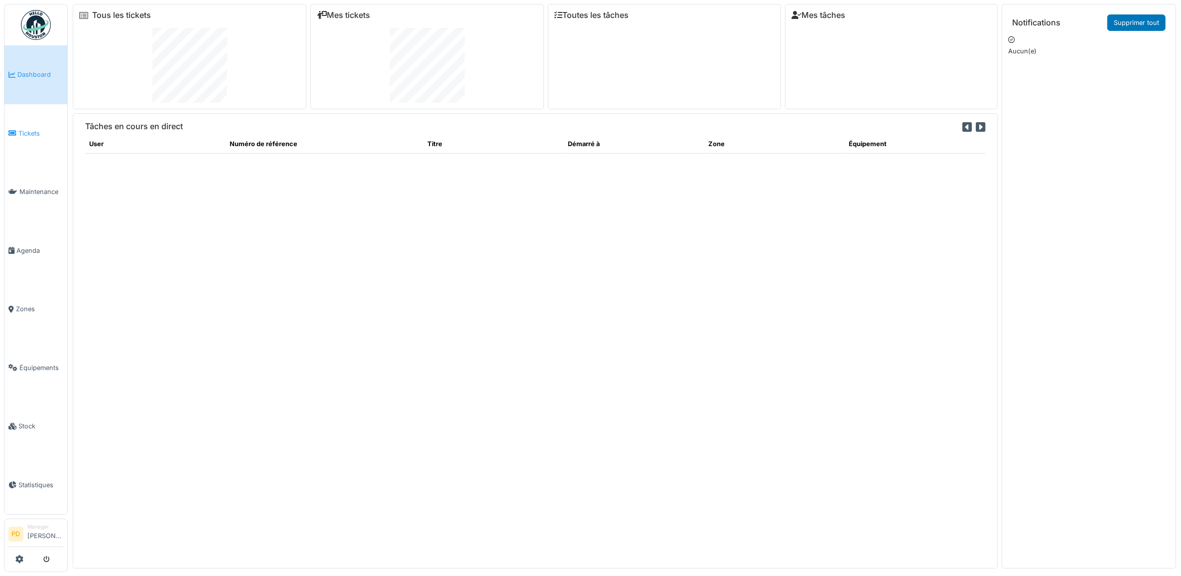
click at [31, 129] on span "Tickets" at bounding box center [40, 133] width 45 height 9
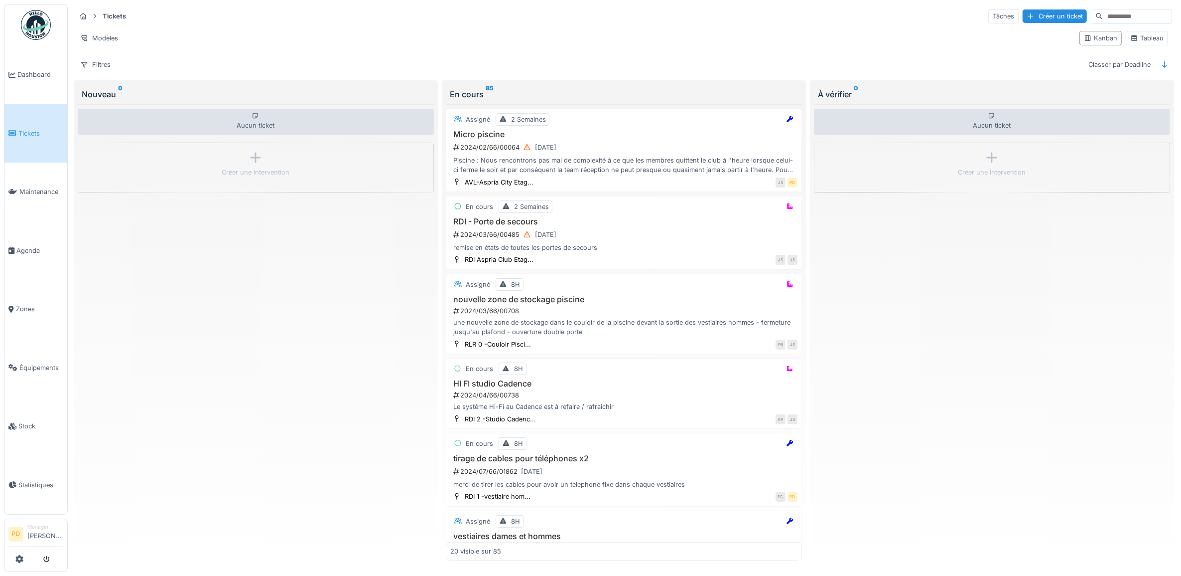
click at [28, 129] on span "Tickets" at bounding box center [40, 133] width 45 height 9
click at [33, 246] on span "Agenda" at bounding box center [39, 250] width 47 height 9
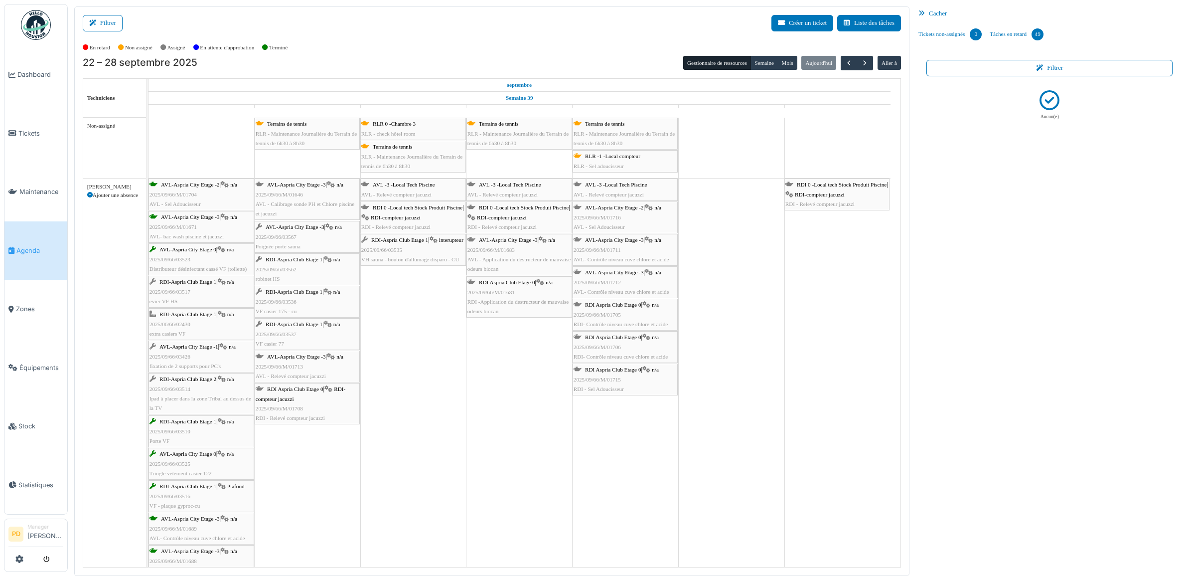
drag, startPoint x: 118, startPoint y: 25, endPoint x: 339, endPoint y: 34, distance: 220.9
click at [120, 24] on button "Filtrer" at bounding box center [103, 23] width 40 height 16
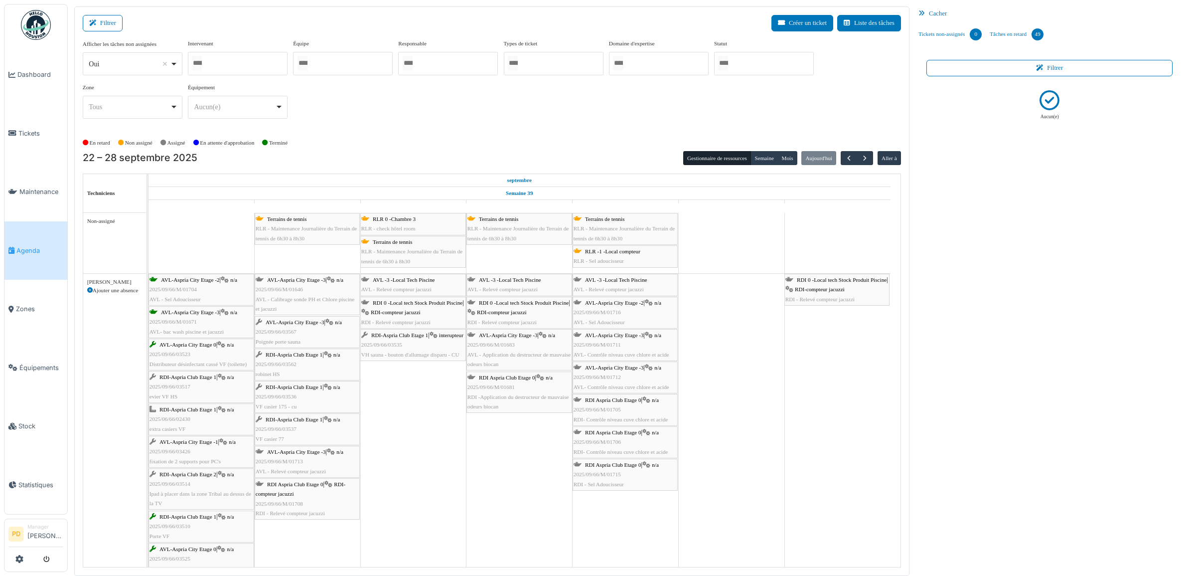
click at [728, 70] on input "Tous" at bounding box center [723, 63] width 10 height 14
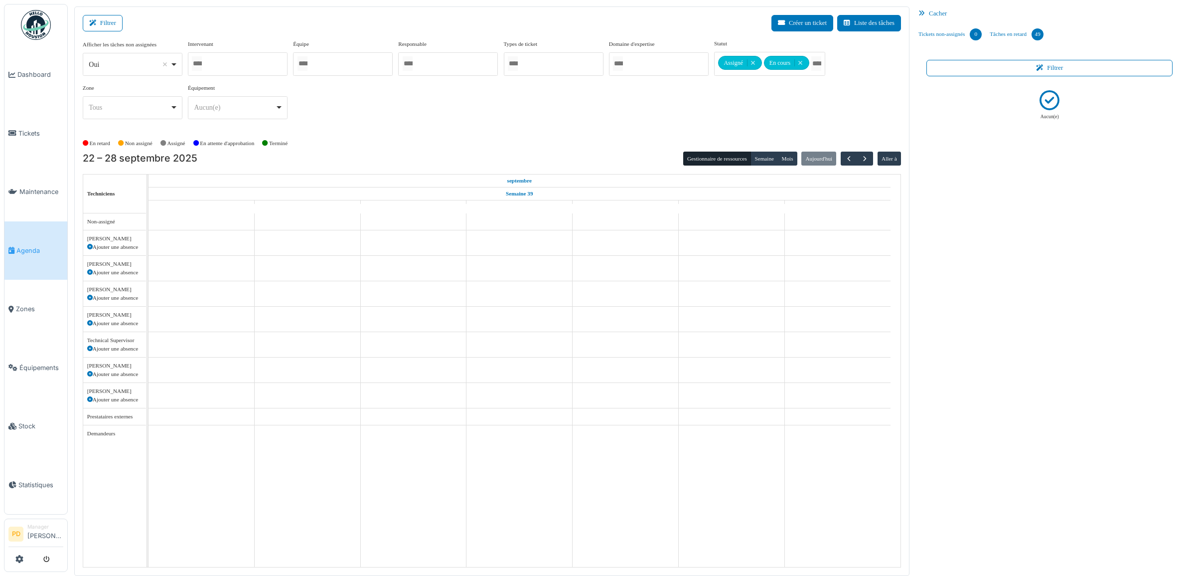
drag, startPoint x: 547, startPoint y: 126, endPoint x: 539, endPoint y: 123, distance: 8.4
click at [546, 127] on div "Afficher les tâches non assignées *** Oui Remove item Oui Non Intervenant Alexa…" at bounding box center [492, 83] width 818 height 88
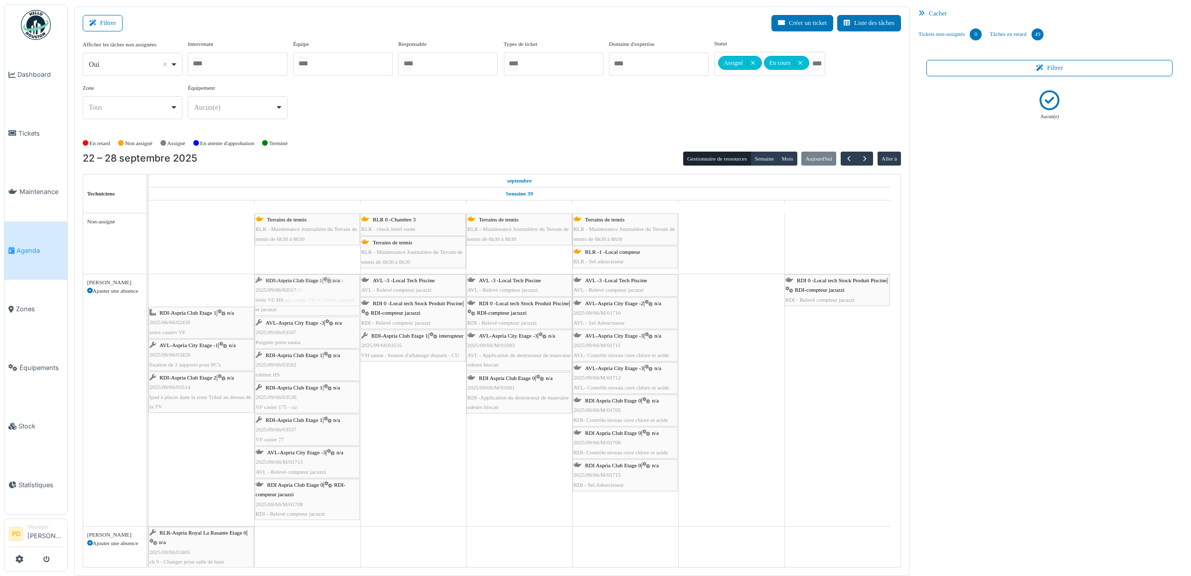
drag, startPoint x: 187, startPoint y: 292, endPoint x: 237, endPoint y: 292, distance: 49.8
click at [148, 290] on div "RDI-Aspria Club Etage 1 | n/a 2025/09/66/03517 evier VF HS AVL-Aspria City Etag…" at bounding box center [148, 400] width 0 height 252
drag, startPoint x: 203, startPoint y: 291, endPoint x: 281, endPoint y: 289, distance: 77.3
click at [148, 289] on div "RDI-Aspria Club Etage 1 | n/a 2025/06/66/02430 extra casiers VF AVL-Aspria City…" at bounding box center [148, 416] width 0 height 284
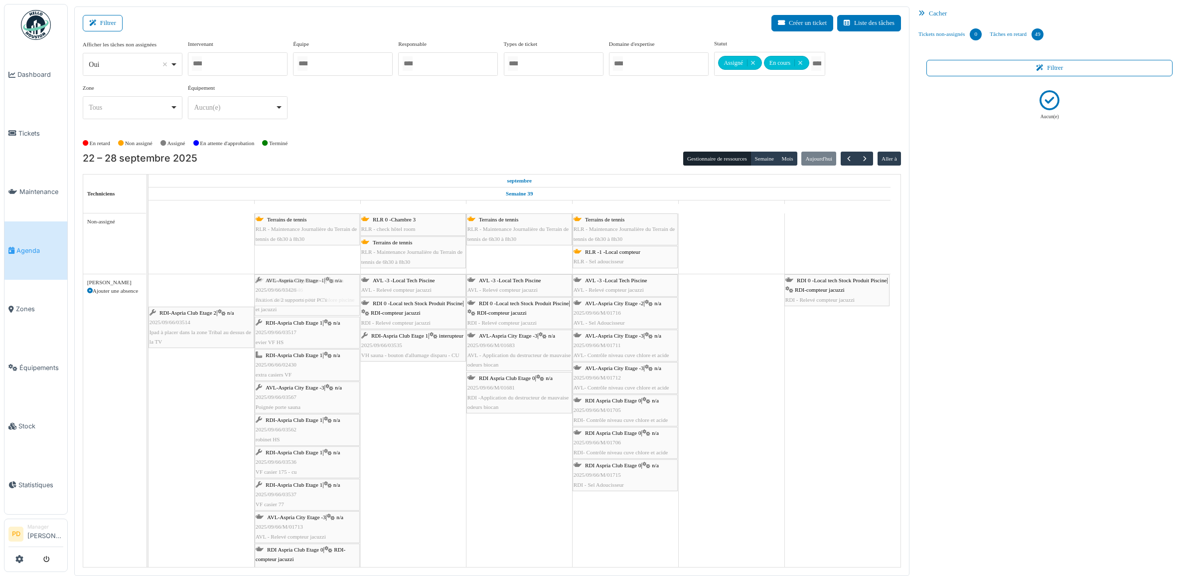
drag, startPoint x: 206, startPoint y: 290, endPoint x: 228, endPoint y: 292, distance: 22.5
click at [148, 288] on div "AVL-Aspria City Etage -1 | n/a 2025/09/66/03426 fixation de 2 supports pour PC'…" at bounding box center [148, 432] width 0 height 316
drag, startPoint x: 198, startPoint y: 292, endPoint x: 271, endPoint y: 290, distance: 72.8
click at [148, 290] on div "RDI-Aspria Club Etage 2 | n/a 2025/09/66/03514 Ipad à placer dans la zone Triba…" at bounding box center [148, 448] width 0 height 349
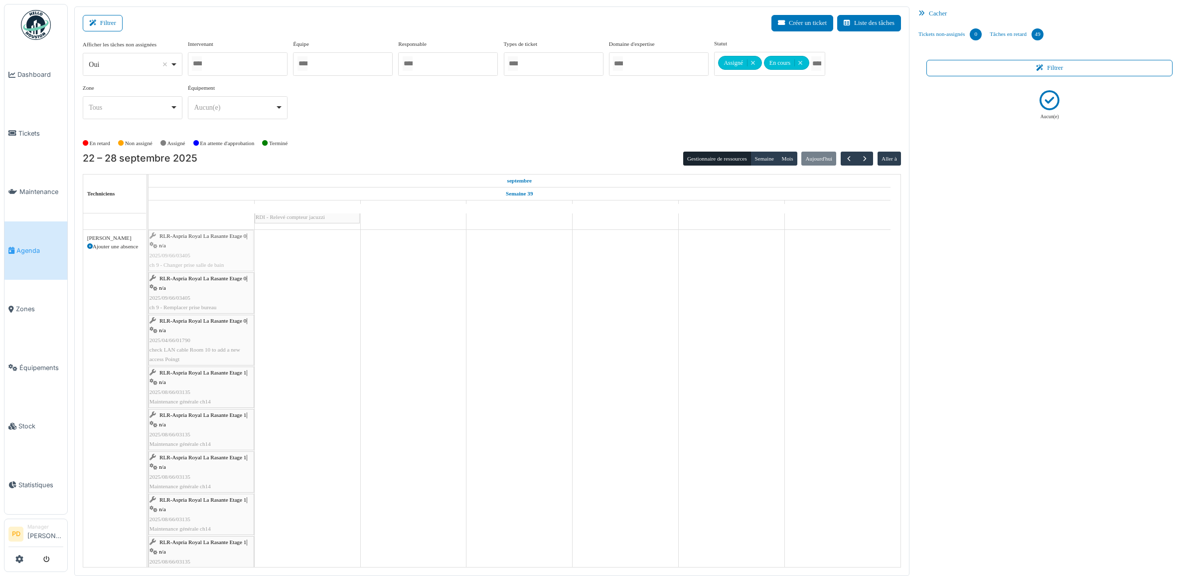
drag, startPoint x: 220, startPoint y: 257, endPoint x: 273, endPoint y: 258, distance: 53.3
drag, startPoint x: 210, startPoint y: 261, endPoint x: 242, endPoint y: 268, distance: 32.2
click at [148, 262] on div "RLR-Aspria Royal La Rasante Etage 0 | n/a 2025/09/66/03405 ch 9 - Remplacer pri…" at bounding box center [148, 576] width 0 height 692
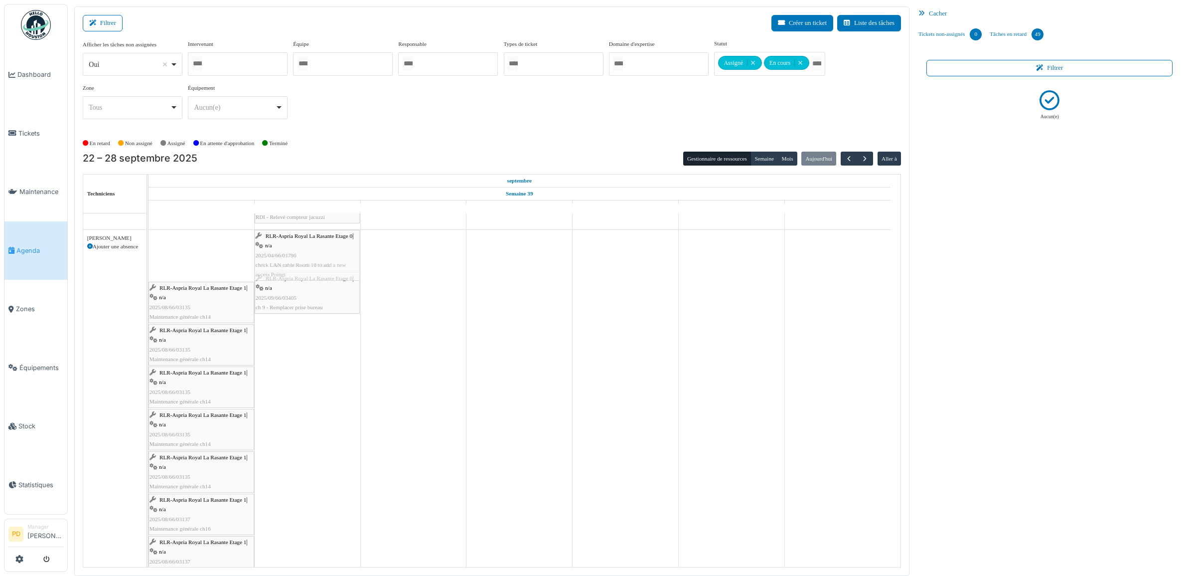
drag, startPoint x: 204, startPoint y: 268, endPoint x: 255, endPoint y: 265, distance: 50.9
click at [148, 264] on div "RLR-Aspria Royal La Rasante Etage 0 | n/a 2025/04/66/01790 check LAN cable Room…" at bounding box center [148, 555] width 0 height 650
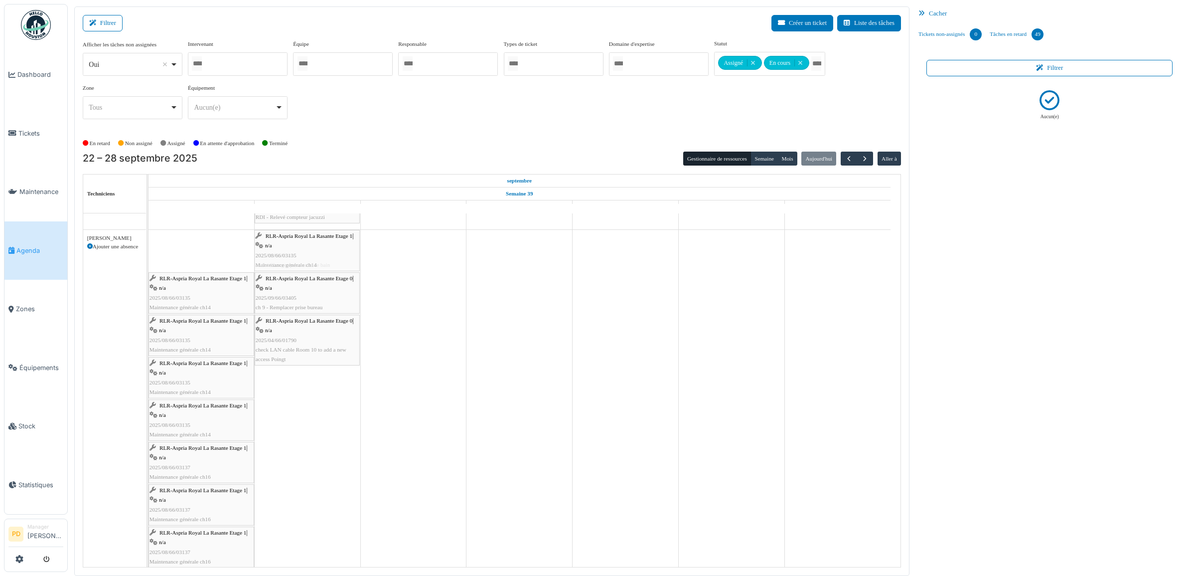
drag, startPoint x: 200, startPoint y: 268, endPoint x: 238, endPoint y: 266, distance: 37.9
click at [148, 264] on div "RLR-Aspria Royal La Rasante Etage 1 | n/a 2025/08/66/03135 Maintenance générale…" at bounding box center [148, 529] width 0 height 598
drag, startPoint x: 218, startPoint y: 259, endPoint x: 292, endPoint y: 257, distance: 73.8
click at [148, 257] on div "RLR-Aspria Royal La Rasante Etage 1 | n/a 2025/08/66/03135 Maintenance générale…" at bounding box center [148, 508] width 0 height 556
drag, startPoint x: 226, startPoint y: 258, endPoint x: 282, endPoint y: 258, distance: 55.8
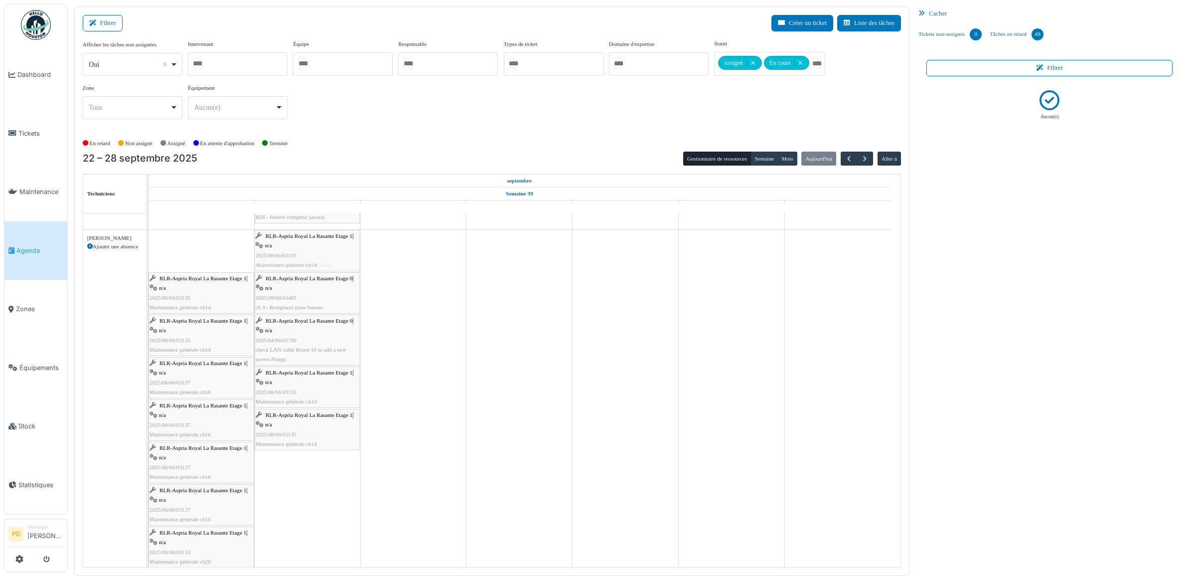
click at [148, 258] on div "RLR-Aspria Royal La Rasante Etage 1 | n/a 2025/08/66/03135 Maintenance générale…" at bounding box center [148, 486] width 0 height 513
drag, startPoint x: 219, startPoint y: 258, endPoint x: 277, endPoint y: 256, distance: 57.3
click at [148, 256] on div "RLR-Aspria Royal La Rasante Etage 1 | n/a 2025/08/66/03135 Maintenance générale…" at bounding box center [148, 465] width 0 height 471
drag, startPoint x: 223, startPoint y: 260, endPoint x: 257, endPoint y: 259, distance: 33.4
click at [148, 259] on div "RLR-Aspria Royal La Rasante Etage 1 | n/a 2025/08/66/03135 Maintenance générale…" at bounding box center [148, 444] width 0 height 429
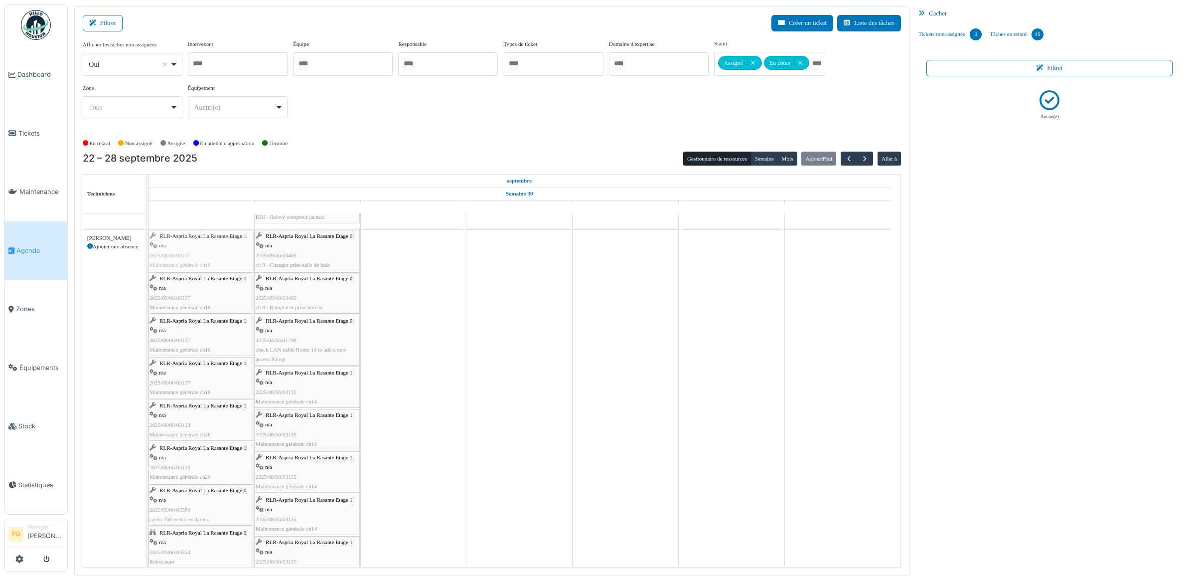
drag, startPoint x: 222, startPoint y: 259, endPoint x: 268, endPoint y: 258, distance: 46.4
click at [148, 258] on div "RLR-Aspria Royal La Rasante Etage 1 | n/a 2025/08/66/03137 Maintenance générale…" at bounding box center [148, 423] width 0 height 386
drag, startPoint x: 219, startPoint y: 260, endPoint x: 242, endPoint y: 261, distance: 22.4
click at [148, 260] on div "RLR-Aspria Royal La Rasante Etage 1 | n/a 2025/08/66/03137 Maintenance générale…" at bounding box center [148, 423] width 0 height 386
drag, startPoint x: 217, startPoint y: 263, endPoint x: 258, endPoint y: 261, distance: 40.9
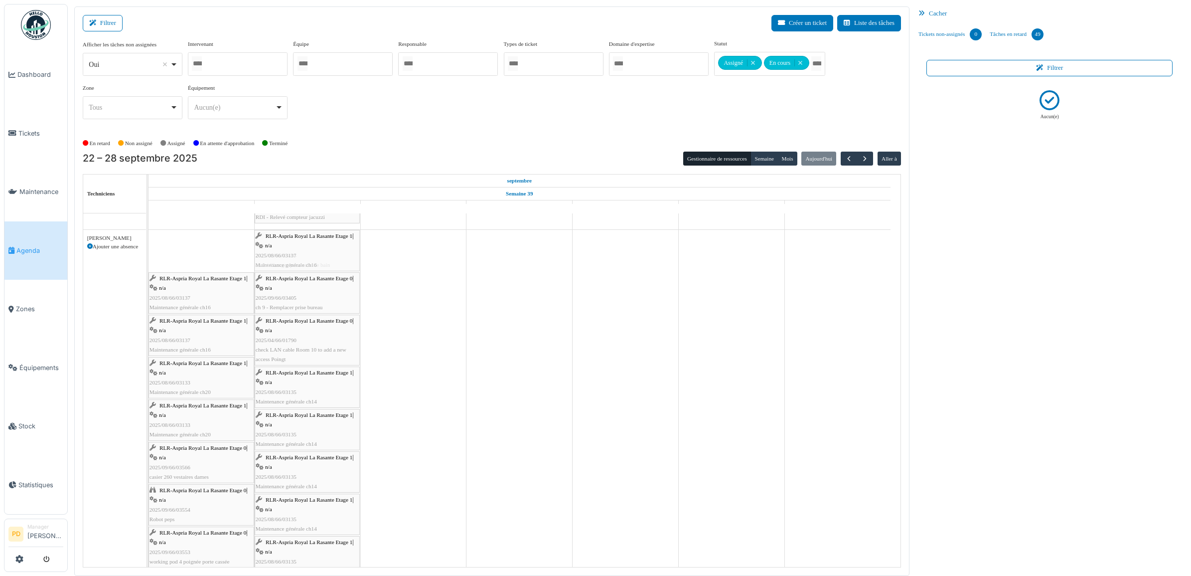
click at [148, 261] on div "RLR-Aspria Royal La Rasante Etage 1 | n/a 2025/08/66/03137 Maintenance générale…" at bounding box center [148, 428] width 0 height 396
drag, startPoint x: 223, startPoint y: 265, endPoint x: 260, endPoint y: 264, distance: 36.9
click at [148, 264] on div "RLR-Aspria Royal La Rasante Etage 1 | n/a 2025/08/66/03137 Maintenance générale…" at bounding box center [148, 449] width 0 height 438
drag, startPoint x: 217, startPoint y: 264, endPoint x: 267, endPoint y: 265, distance: 49.3
click at [148, 265] on div "RLR-Aspria Royal La Rasante Etage 1 | n/a 2025/08/66/03137 Maintenance générale…" at bounding box center [148, 470] width 0 height 480
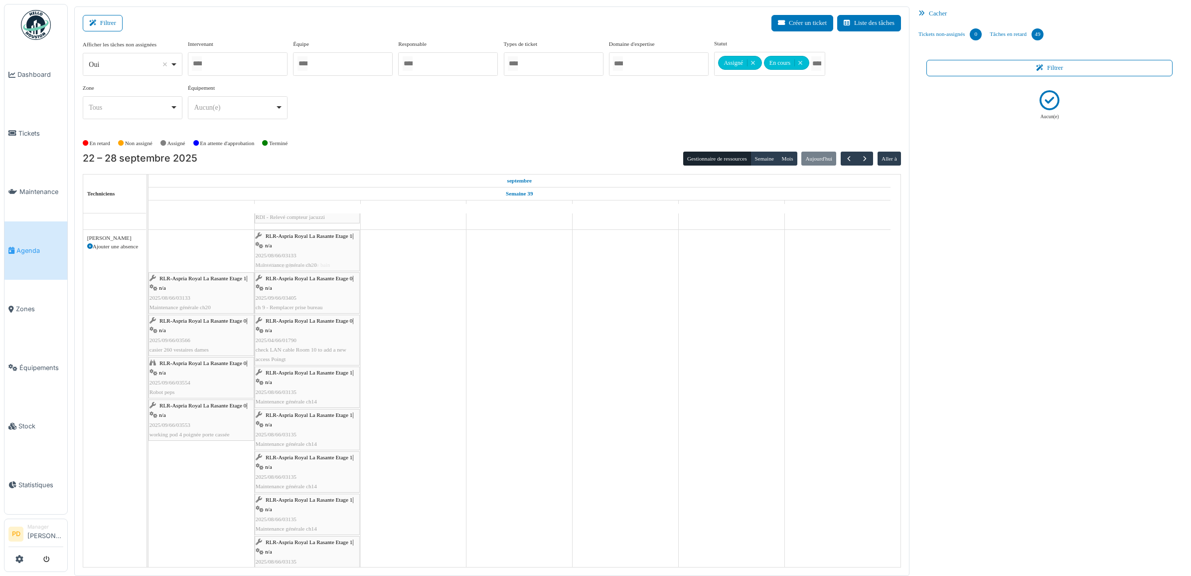
drag, startPoint x: 224, startPoint y: 267, endPoint x: 278, endPoint y: 266, distance: 53.3
click at [148, 266] on div "RLR-Aspria Royal La Rasante Etage 1 | n/a 2025/08/66/03133 Maintenance générale…" at bounding box center [148, 491] width 0 height 523
drag, startPoint x: 222, startPoint y: 266, endPoint x: 246, endPoint y: 266, distance: 23.9
click at [148, 266] on div "RLR-Aspria Royal La Rasante Etage 1 | n/a 2025/08/66/03133 Maintenance générale…" at bounding box center [148, 512] width 0 height 565
drag, startPoint x: 224, startPoint y: 268, endPoint x: 232, endPoint y: 269, distance: 7.6
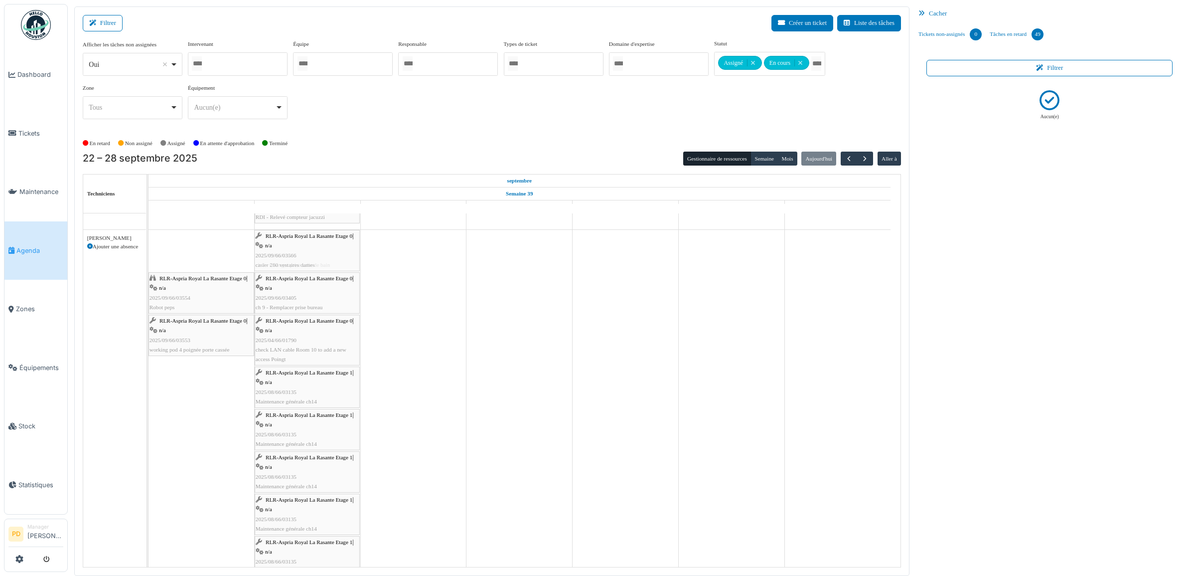
click at [148, 267] on div "RLR-Aspria Royal La Rasante Etage 0 | n/a 2025/09/66/03566 casier 260 vestaires…" at bounding box center [148, 533] width 0 height 607
drag, startPoint x: 221, startPoint y: 267, endPoint x: 283, endPoint y: 265, distance: 62.3
click at [148, 265] on div "RLR-Aspria Royal La Rasante Etage 0 | n/a 2025/09/66/03554 Robot peps RLR-Aspri…" at bounding box center [148, 555] width 0 height 650
drag, startPoint x: 210, startPoint y: 266, endPoint x: 285, endPoint y: 266, distance: 74.2
click at [148, 266] on div "RLR-Aspria Royal La Rasante Etage 0 | n/a 2025/09/66/03553 working pod 4 poigné…" at bounding box center [148, 576] width 0 height 692
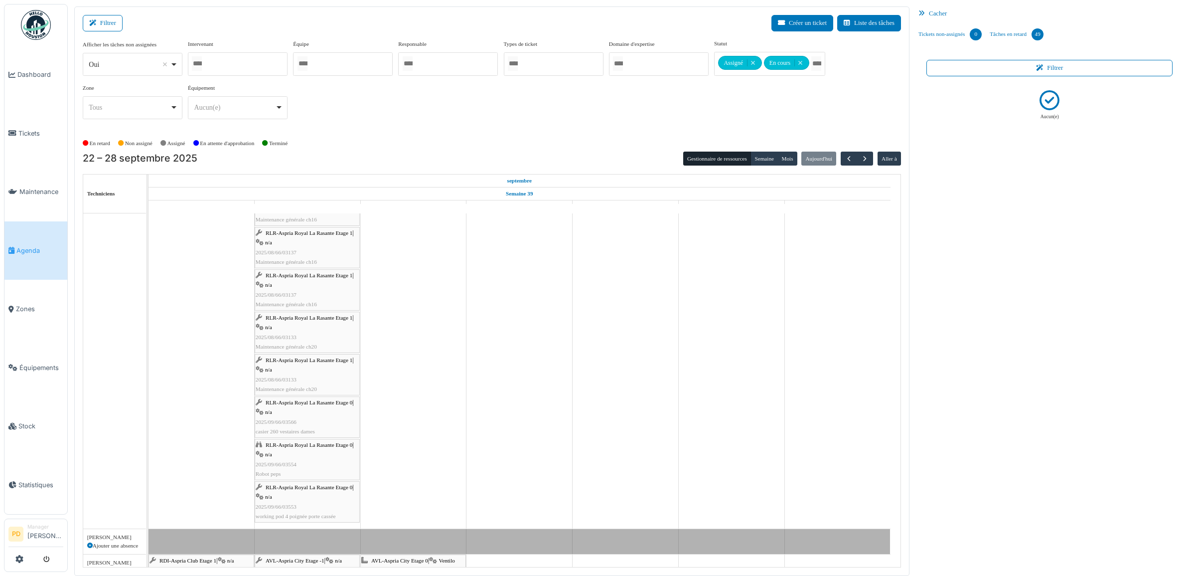
scroll to position [918, 0]
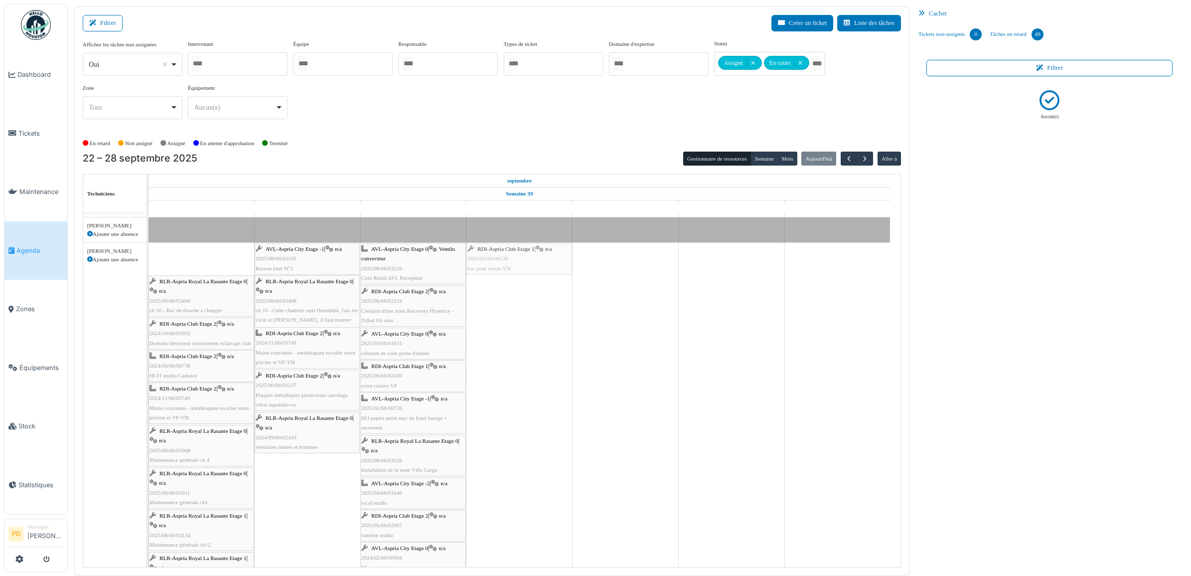
drag, startPoint x: 199, startPoint y: 262, endPoint x: 328, endPoint y: 268, distance: 128.7
drag, startPoint x: 205, startPoint y: 266, endPoint x: 377, endPoint y: 268, distance: 171.9
drag, startPoint x: 205, startPoint y: 263, endPoint x: 359, endPoint y: 265, distance: 154.5
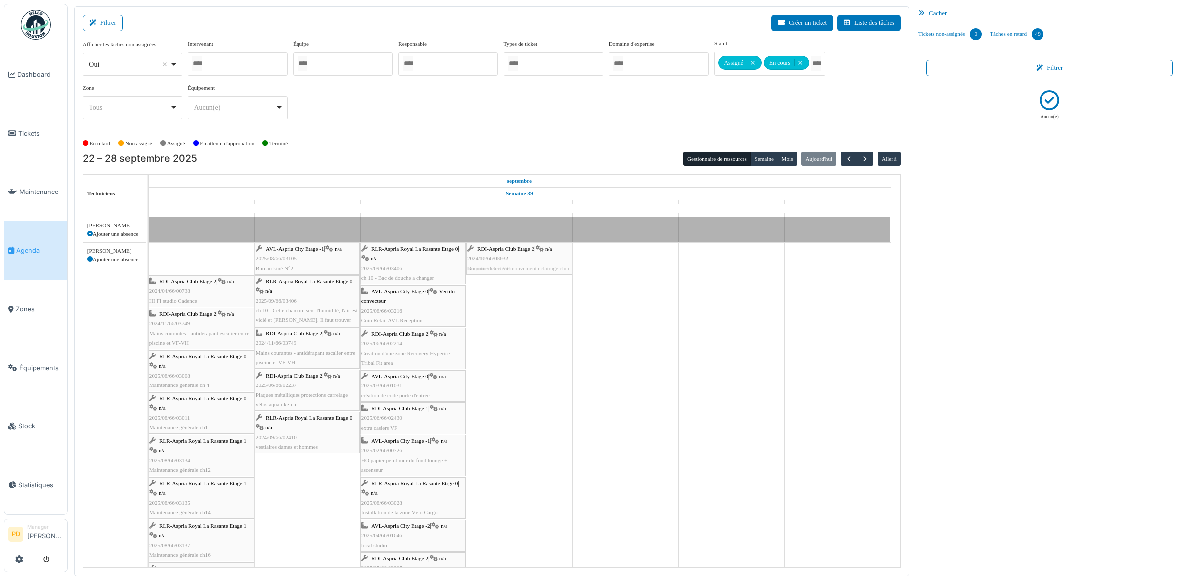
drag, startPoint x: 215, startPoint y: 259, endPoint x: 469, endPoint y: 263, distance: 254.7
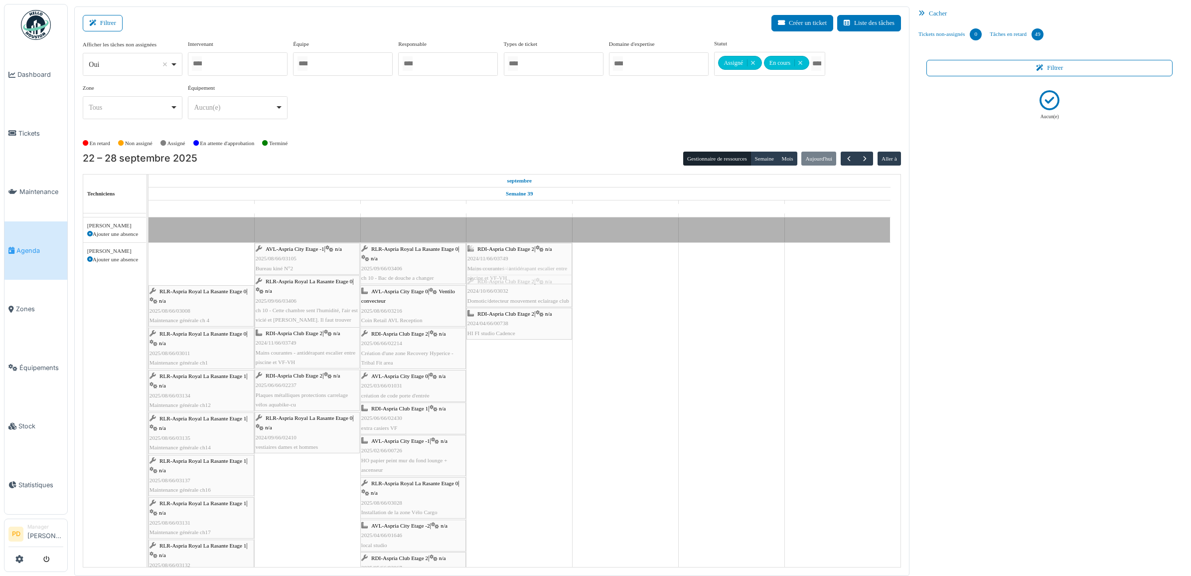
drag, startPoint x: 180, startPoint y: 260, endPoint x: 394, endPoint y: 262, distance: 214.3
click at [148, 261] on div "RDI-Aspria Club Etage 2 | n/a 2024/11/66/03749 Mains courantes - antidérapant e…" at bounding box center [148, 574] width 0 height 662
drag, startPoint x: 193, startPoint y: 265, endPoint x: 421, endPoint y: 267, distance: 228.2
click at [148, 265] on div "RLR-Aspria Royal La Rasante Etage 0 | n/a 2025/08/66/03008 Maintenance générale…" at bounding box center [148, 553] width 0 height 620
drag, startPoint x: 193, startPoint y: 269, endPoint x: 418, endPoint y: 272, distance: 224.3
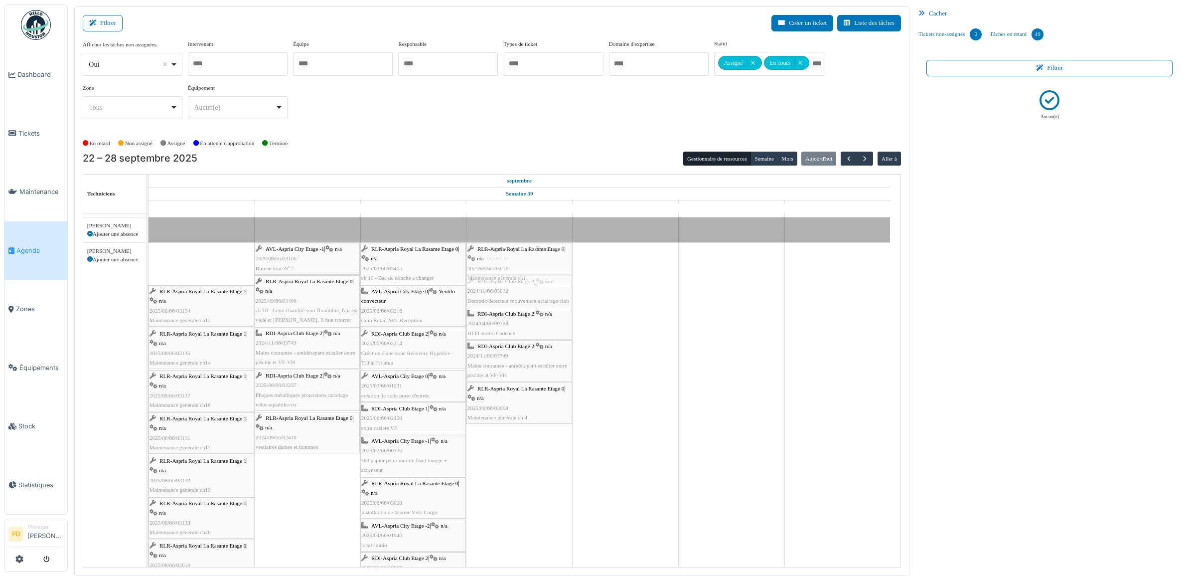
click at [148, 271] on div "RLR-Aspria Royal La Rasante Etage 0 | n/a 2025/08/66/03011 Maintenance générale…" at bounding box center [148, 532] width 0 height 578
drag, startPoint x: 162, startPoint y: 269, endPoint x: 412, endPoint y: 275, distance: 250.2
click at [148, 270] on div "RLR-Aspria Royal La Rasante Etage 1 | n/a 2025/08/66/03134 Maintenance générale…" at bounding box center [148, 523] width 0 height 561
drag
click at [148, 275] on div "RLR-Aspria Royal La Rasante Etage 1 | n/a 2025/08/66/03135 Maintenance générale…" at bounding box center [148, 523] width 0 height 561
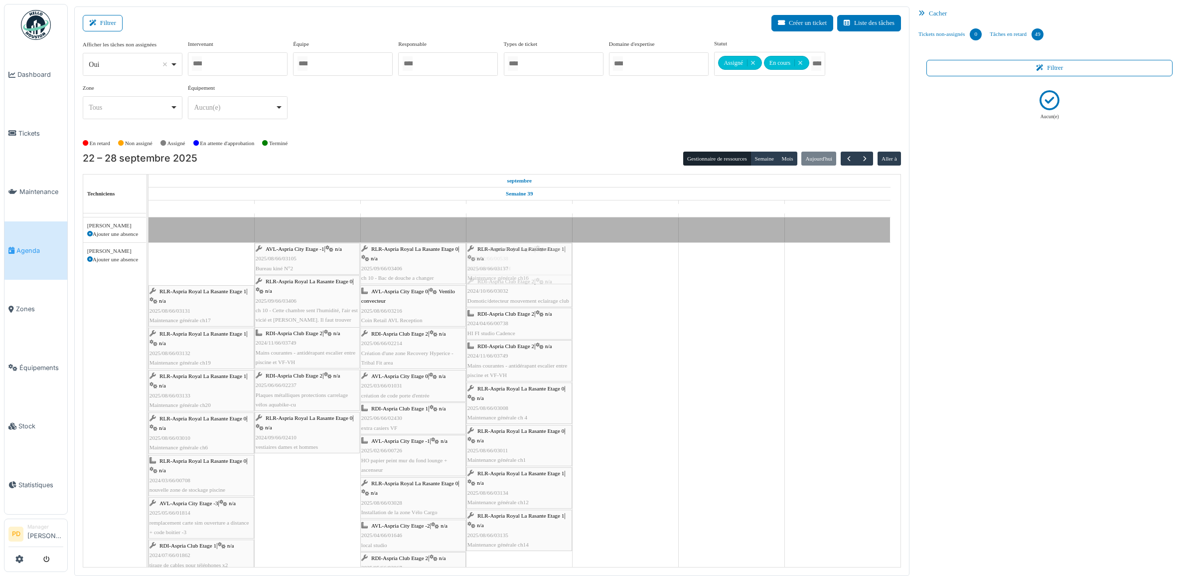
click at [148, 274] on div "RLR-Aspria Royal La Rasante Etage 1 | n/a 2025/08/66/03137 Maintenance générale…" at bounding box center [148, 523] width 0 height 561
click at [148, 273] on div "RLR-Aspria Royal La Rasante Etage 1 | n/a 2025/08/66/03131 Maintenance générale…" at bounding box center [148, 523] width 0 height 561
click at [148, 273] on div "RLR-Aspria Royal La Rasante Etage 1 | n/a 2025/08/66/03132 Maintenance générale…" at bounding box center [148, 523] width 0 height 561
click at [148, 270] on div "RLR-Aspria Royal La Rasante Etage 1 | n/a 2025/08/66/03133 Maintenance générale…" at bounding box center [148, 523] width 0 height 561
click at [148, 268] on div "RLR-Aspria Royal La Rasante Etage 0 | n/a 2025/08/66/03010 Maintenance générale…" at bounding box center [148, 523] width 0 height 561
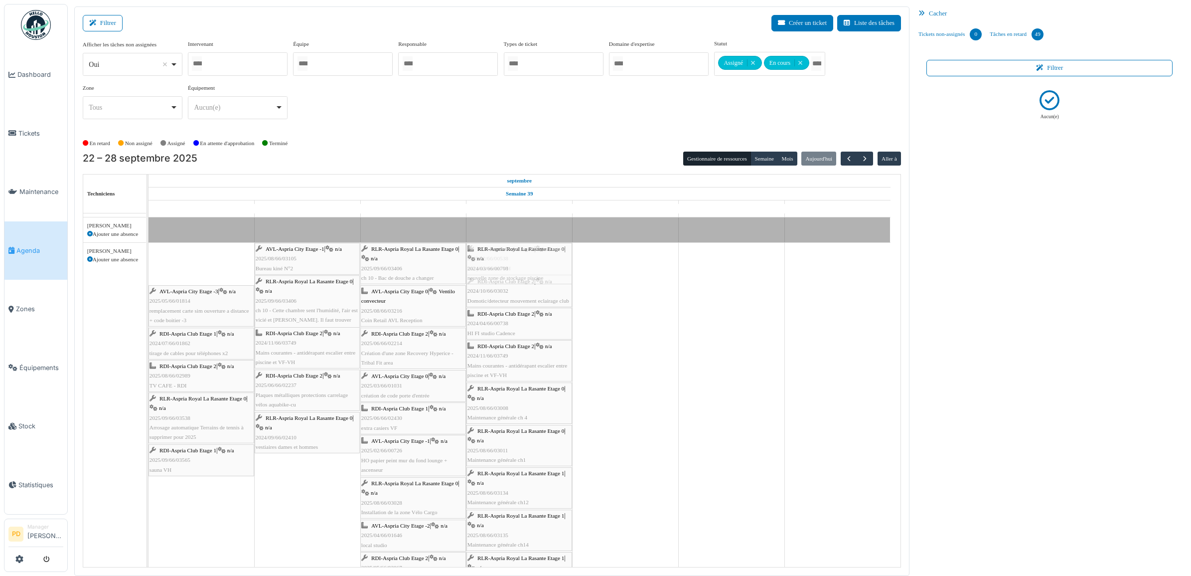
click at [148, 269] on div "RLR-Aspria Royal La Rasante Etage 0 | n/a 2024/03/66/00708 nouvelle zone de sto…" at bounding box center [148, 523] width 0 height 561
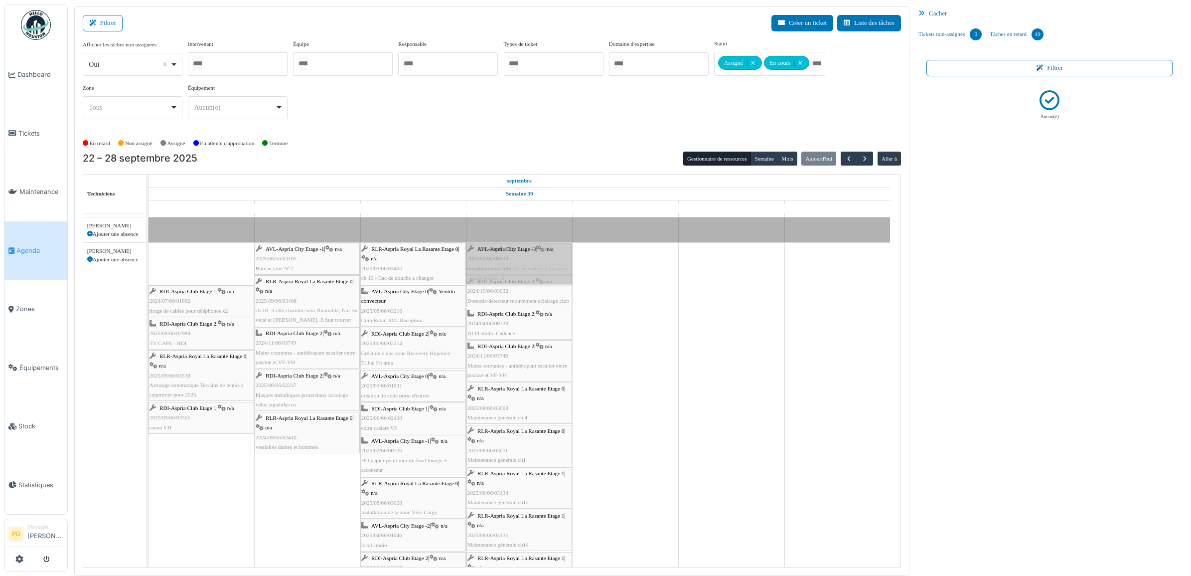
click at [476, 265] on link "AVL-Aspria City Etage -3 | n/a 2025/05/66/01814 remplacement carte sim ouvertur…" at bounding box center [519, 263] width 106 height 41
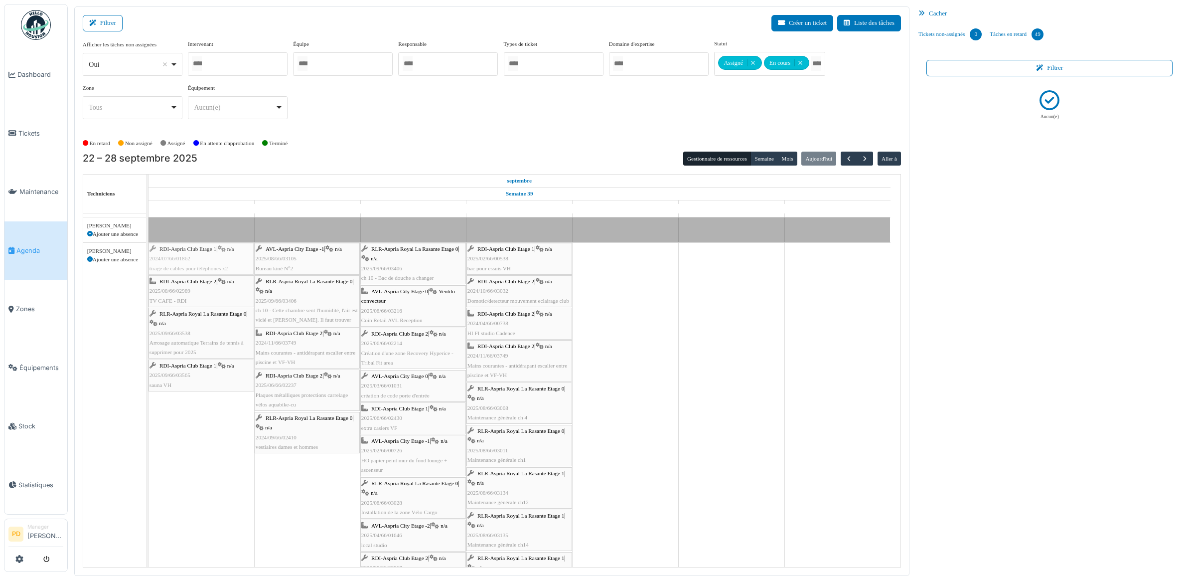
click at [148, 263] on div "RDI-Aspria Club Etage 1 | n/a 2024/07/66/01862 tirage de cables pour téléphones…" at bounding box center [148, 548] width 0 height 610
click at [148, 265] on div "RDI-Aspria Club Etage 1 | n/a 2024/07/66/01862 tirage de cables pour téléphones…" at bounding box center [148, 548] width 0 height 610
click at [148, 269] on div "RDI-Aspria Club Etage 2 | n/a 2025/08/66/02989 TV CAFE - RDI AVL-Aspria City Et…" at bounding box center [148, 564] width 0 height 643
click at [148, 273] on div "RLR-Aspria Royal La Rasante Etage 0 | n/a 2025/09/66/03538 Arrosage automatique…" at bounding box center [148, 580] width 0 height 675
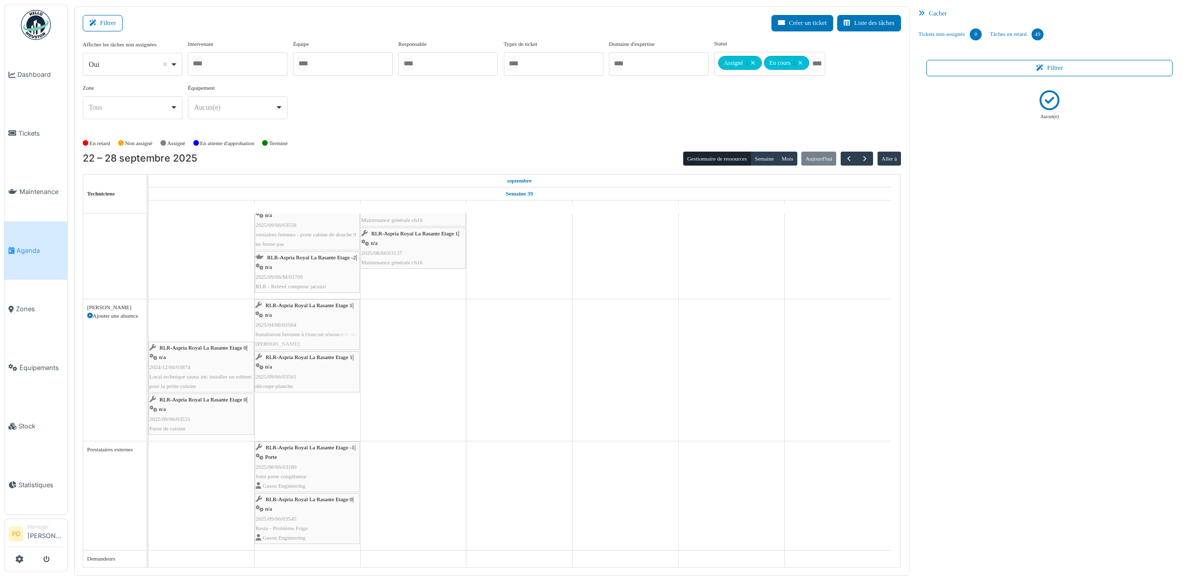
click at [148, 320] on div "RLR-Aspria Royal La Rasante Etage 1 | n/a 2025/04/66/01564 Installation fontain…" at bounding box center [148, 370] width 0 height 142
click at [148, 324] on div "RLR-Aspria Royal La Rasante Etage 0 | n/a 2024/12/66/03874 Local technique saun…" at bounding box center [148, 370] width 0 height 142
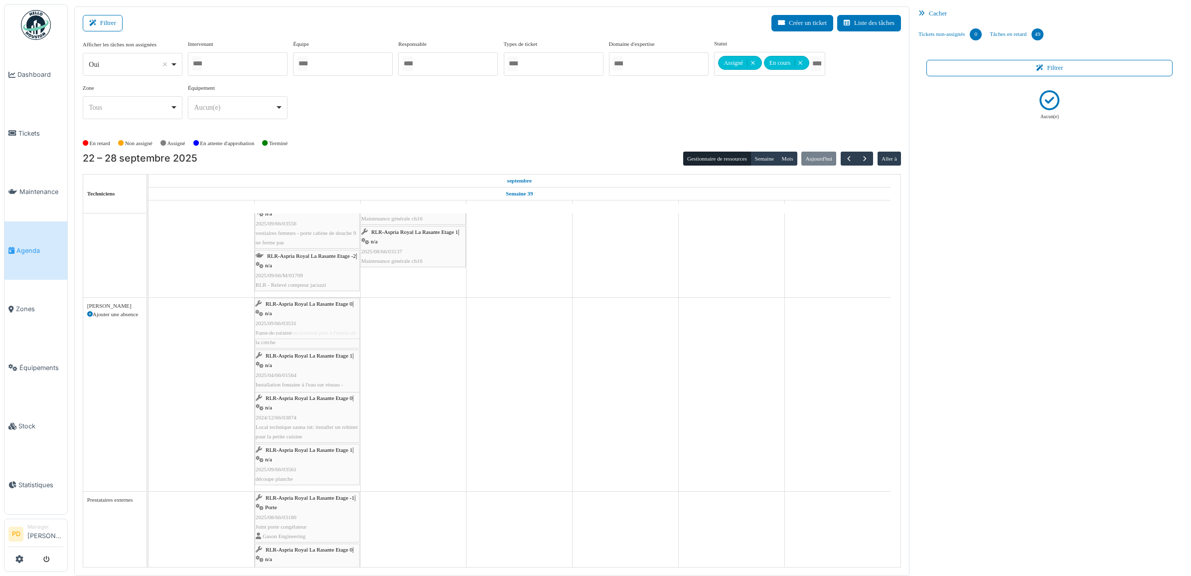
click at [148, 321] on div "RLR-Aspria Royal La Rasante Etage 0 | n/a 2025/09/66/03531 Passe de cuisine RLR…" at bounding box center [148, 393] width 0 height 193
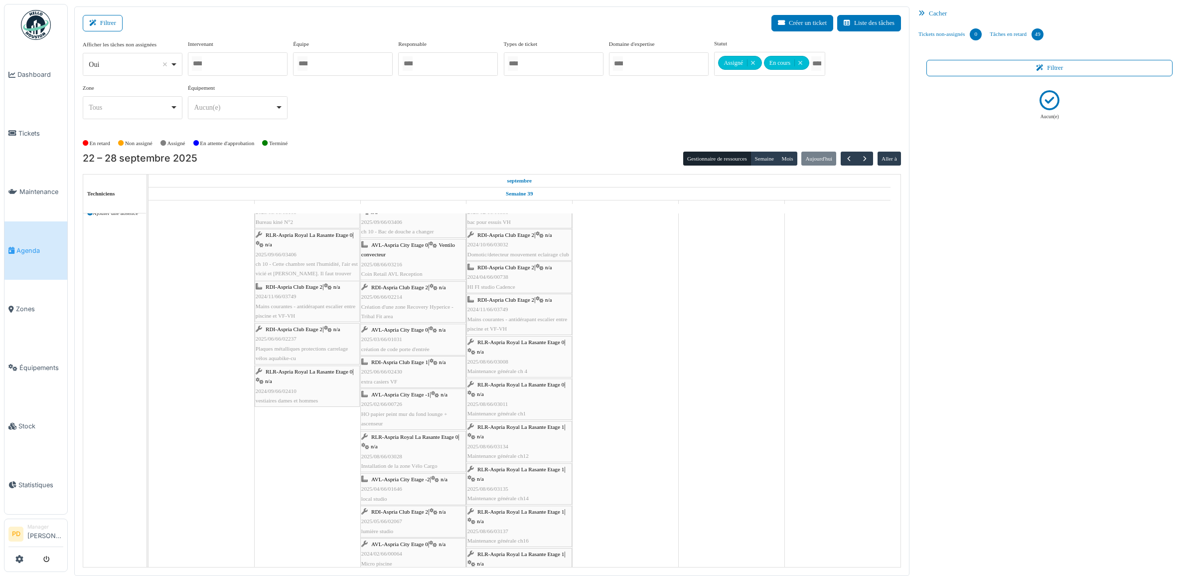
click at [35, 246] on span "Agenda" at bounding box center [39, 250] width 47 height 9
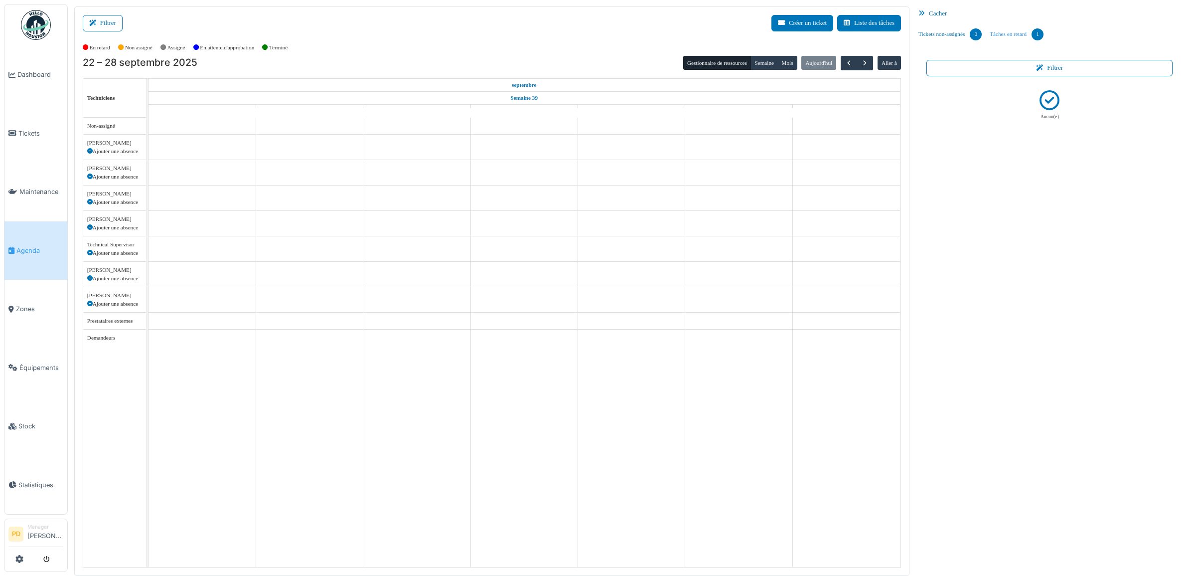
click at [1010, 33] on link "Tâches en retard 1" at bounding box center [1017, 34] width 62 height 27
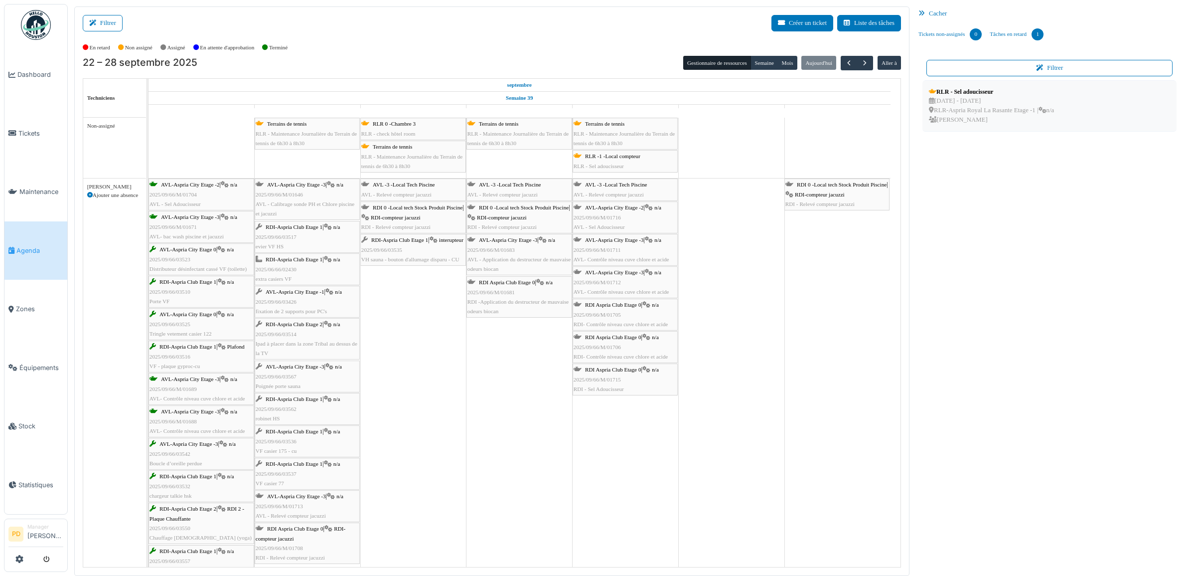
click at [985, 91] on div "RLR - Sel adoucisseur" at bounding box center [991, 91] width 125 height 9
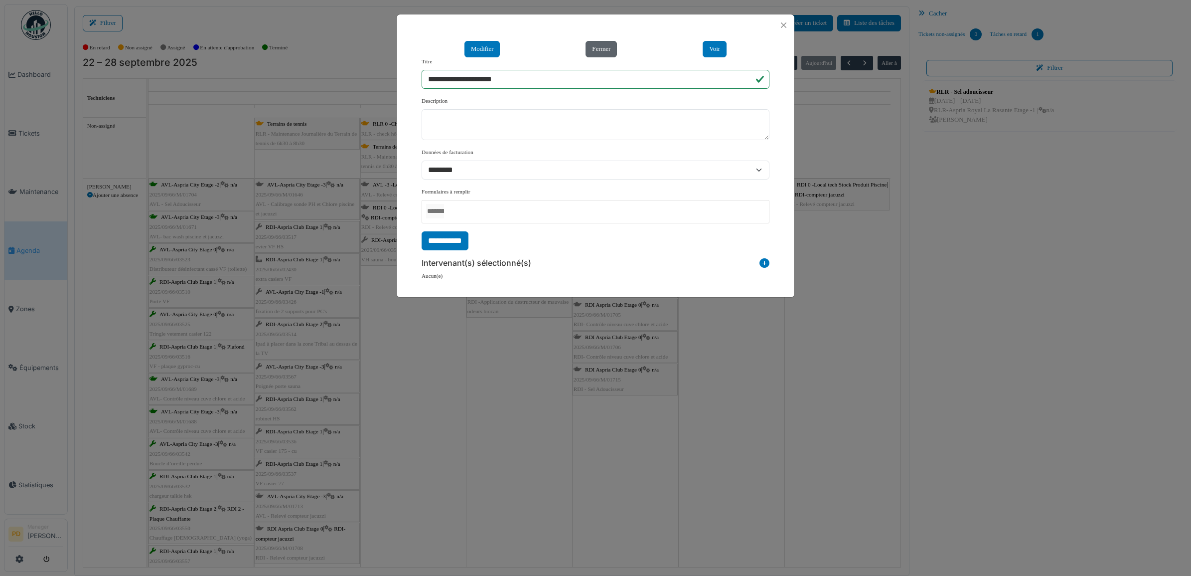
click at [603, 51] on button "Fermer" at bounding box center [601, 49] width 31 height 16
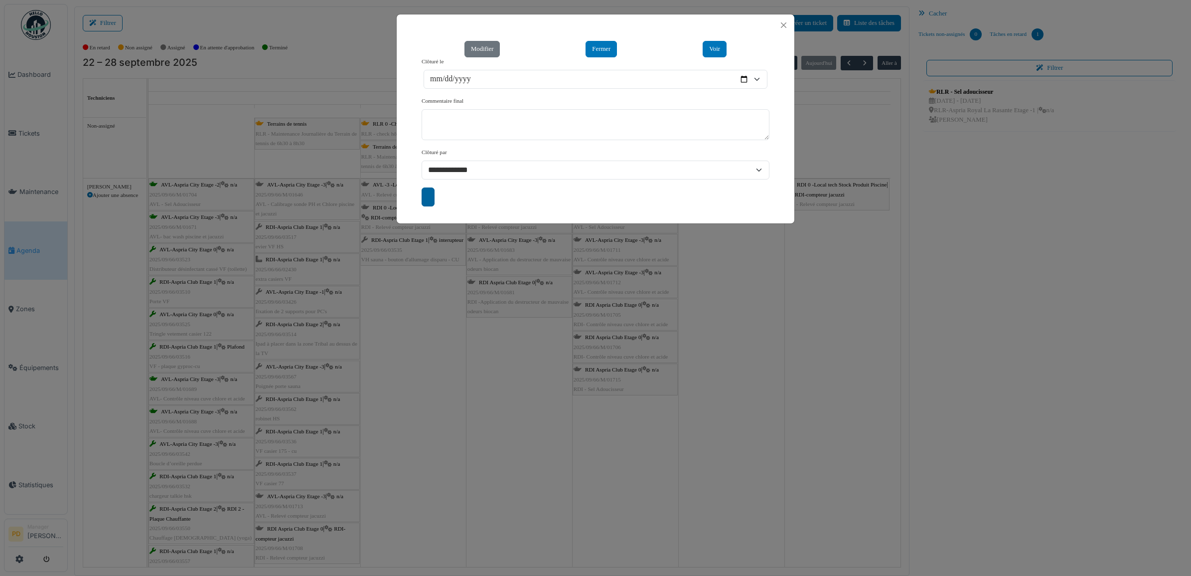
click at [430, 194] on input "submit" at bounding box center [428, 196] width 13 height 19
type input "**********"
click at [785, 25] on button "Close" at bounding box center [783, 24] width 13 height 13
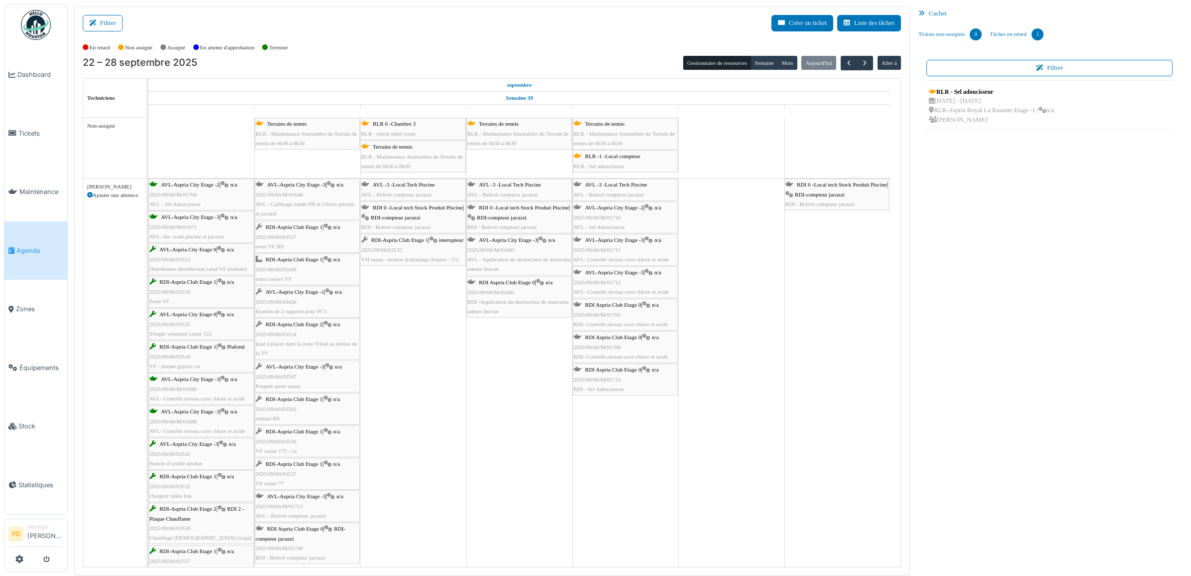
click at [26, 246] on span "Agenda" at bounding box center [39, 250] width 47 height 9
